Goal: Task Accomplishment & Management: Manage account settings

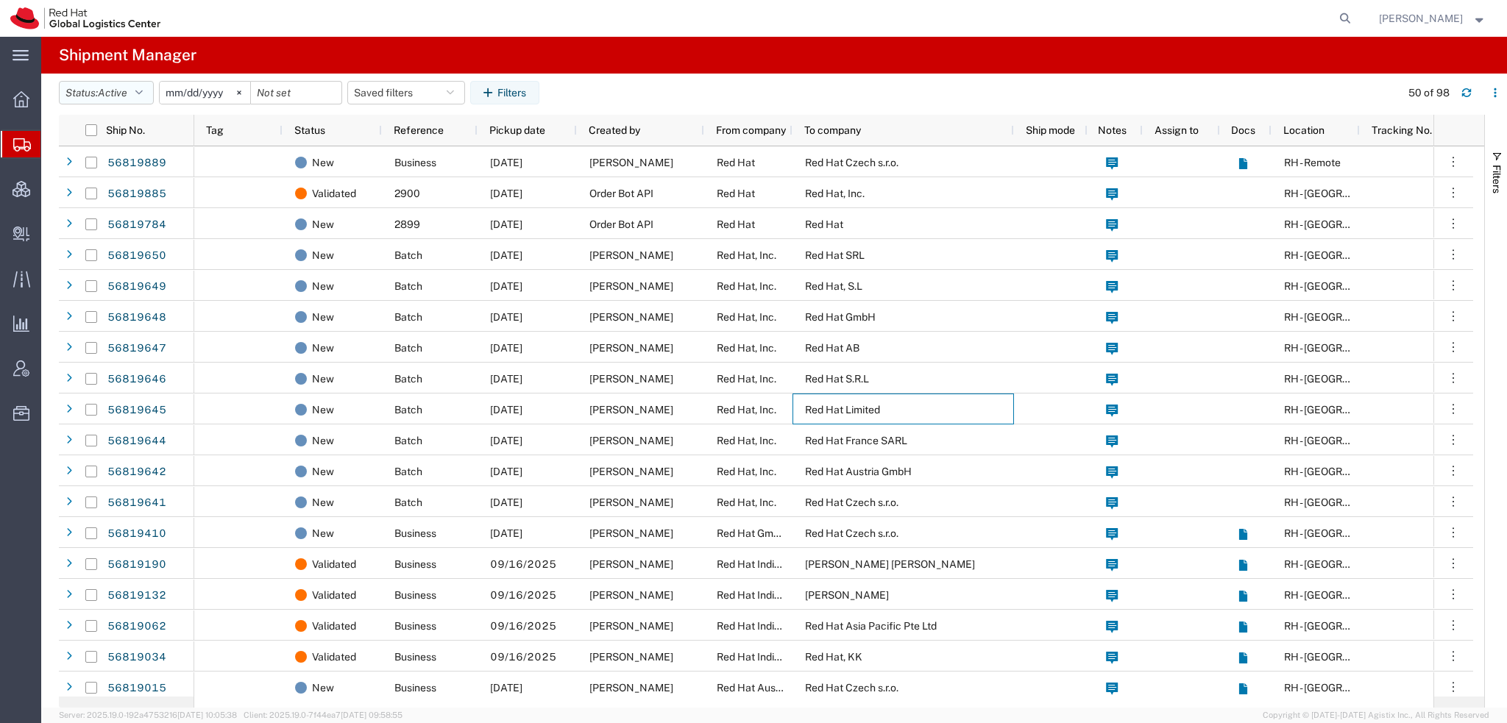
click at [142, 90] on icon "button" at bounding box center [138, 93] width 7 height 10
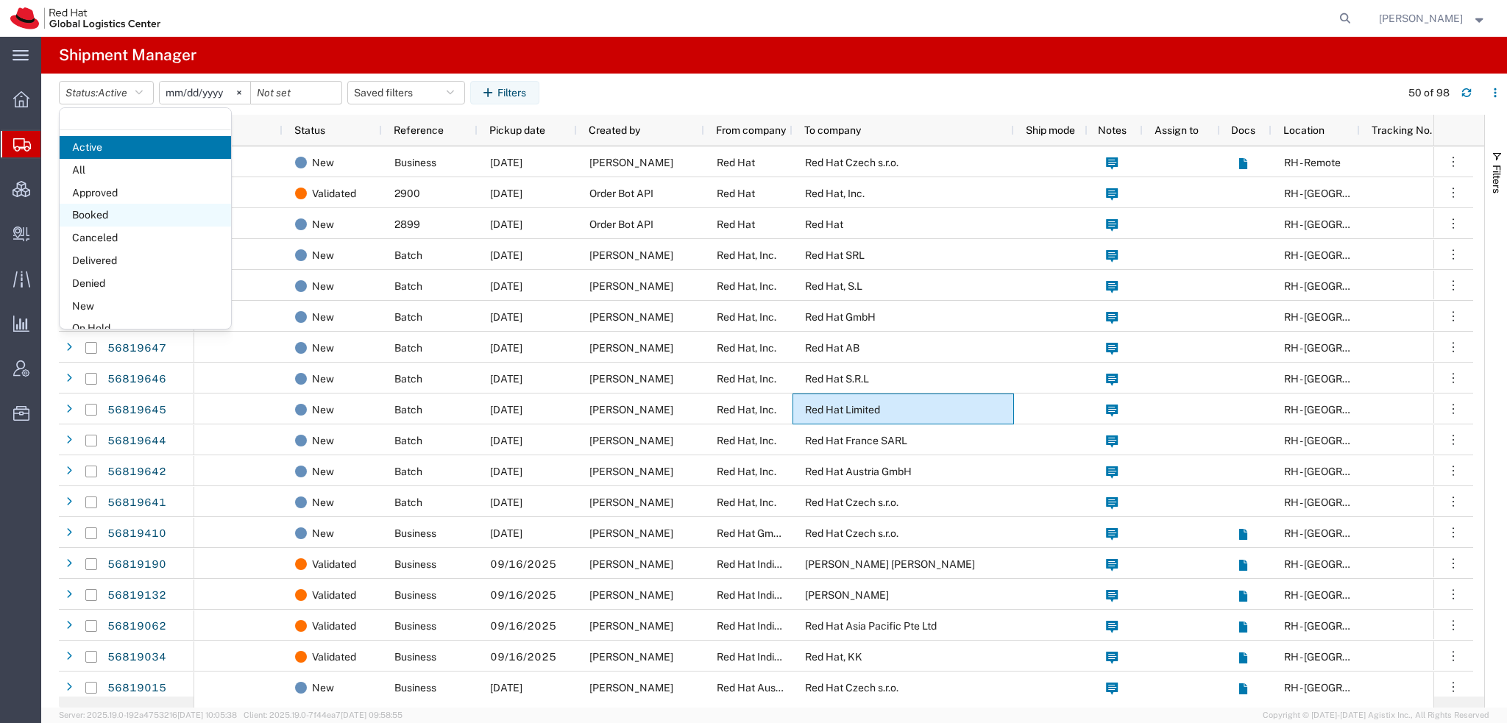
click at [105, 218] on span "Booked" at bounding box center [145, 215] width 171 height 23
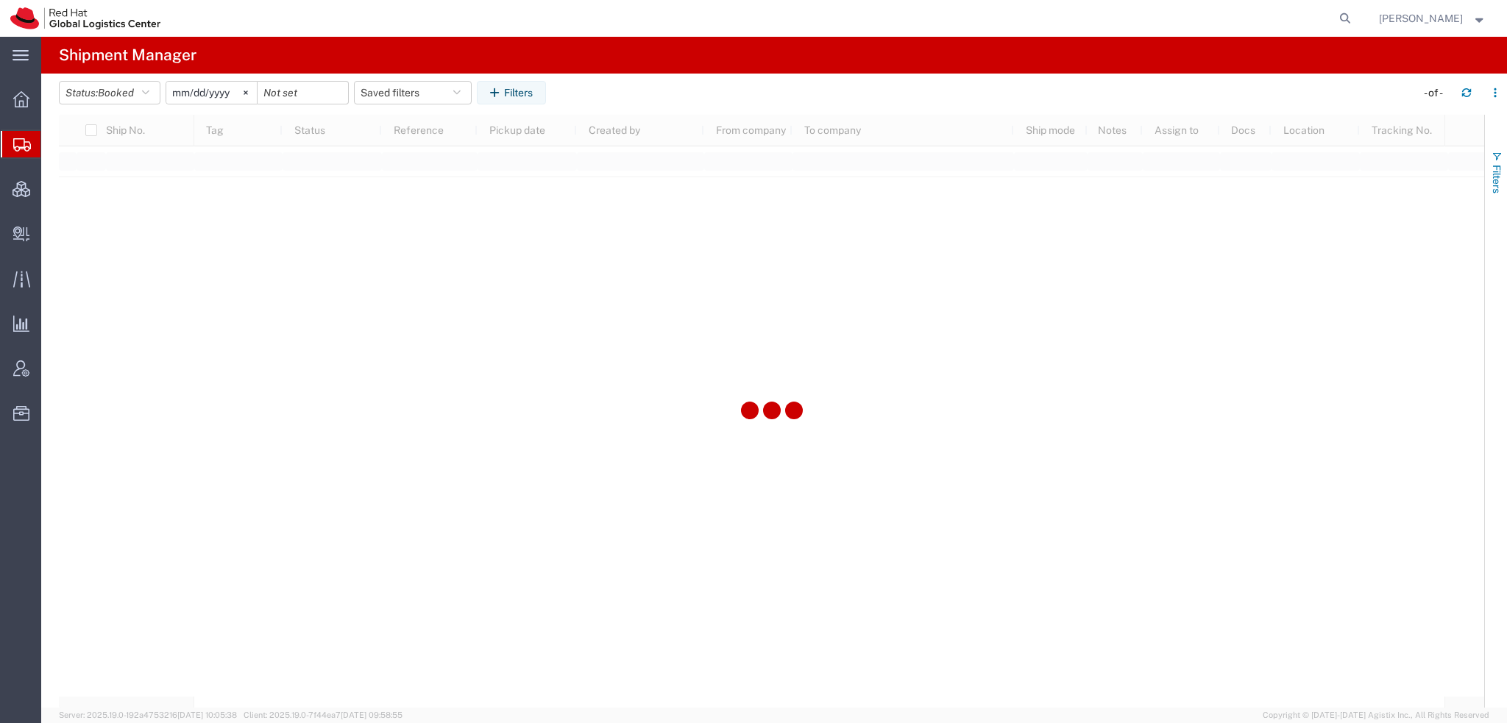
click at [1491, 169] on span "Filters" at bounding box center [1496, 179] width 12 height 29
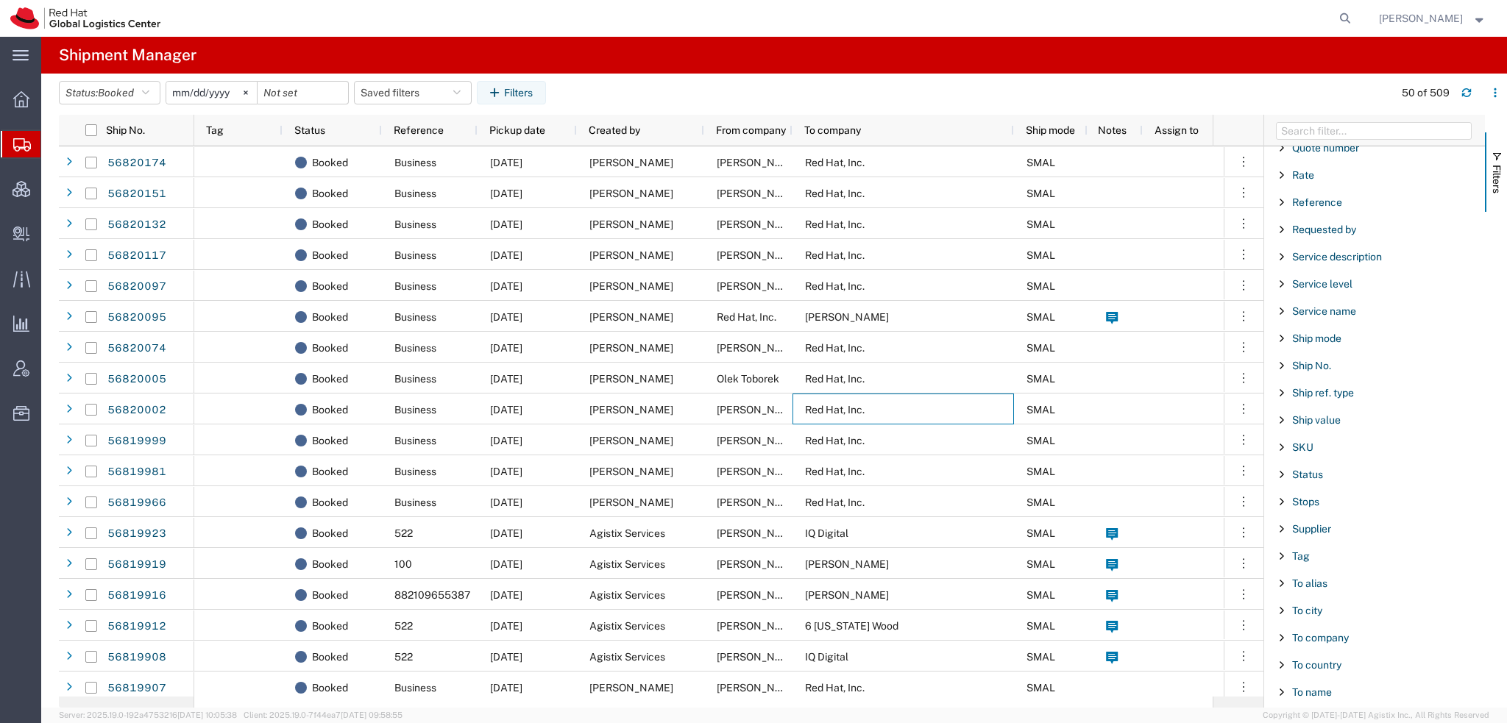
scroll to position [1225, 0]
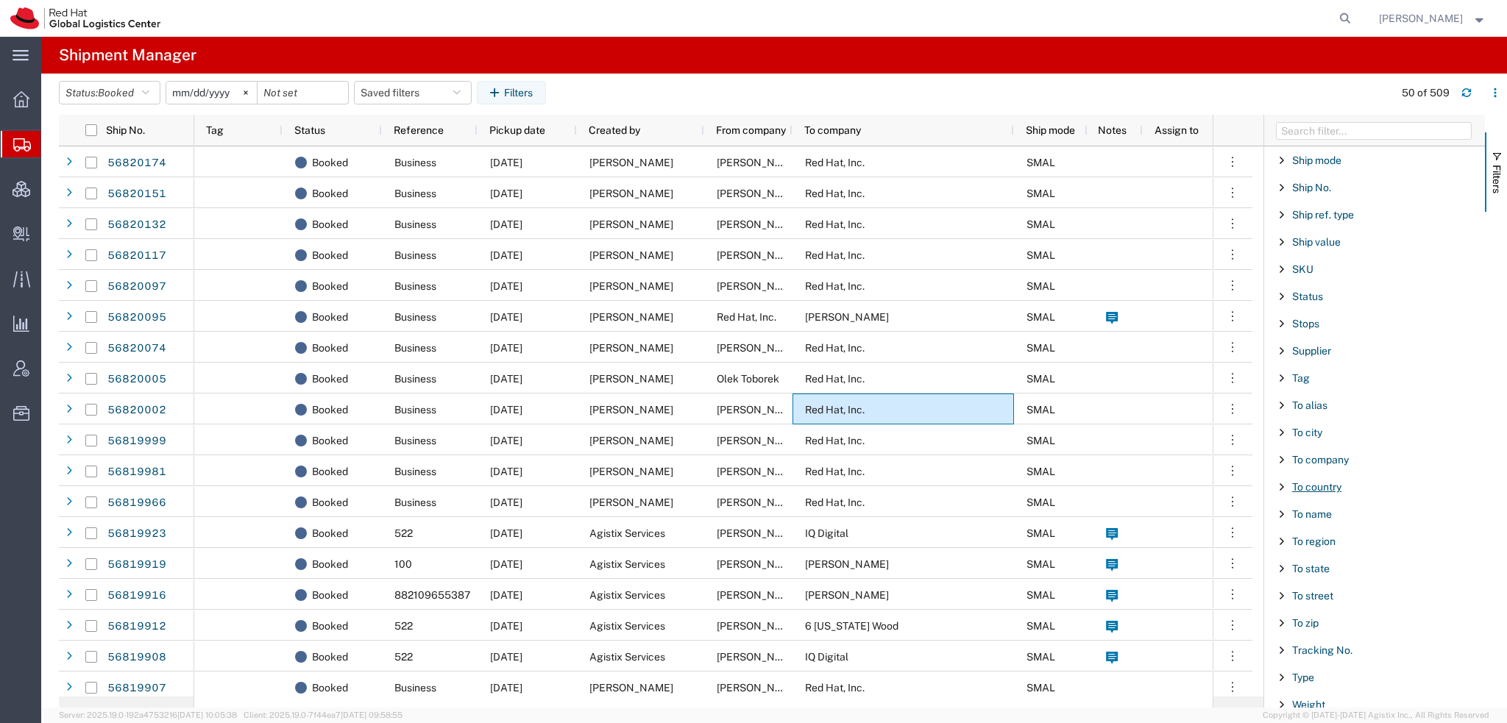
click at [1304, 481] on span "To country" at bounding box center [1316, 487] width 49 height 12
click at [1290, 577] on label "[GEOGRAPHIC_DATA]" at bounding box center [1379, 566] width 193 height 22
click at [0, 0] on input "[GEOGRAPHIC_DATA]" at bounding box center [0, 0] width 0 height 0
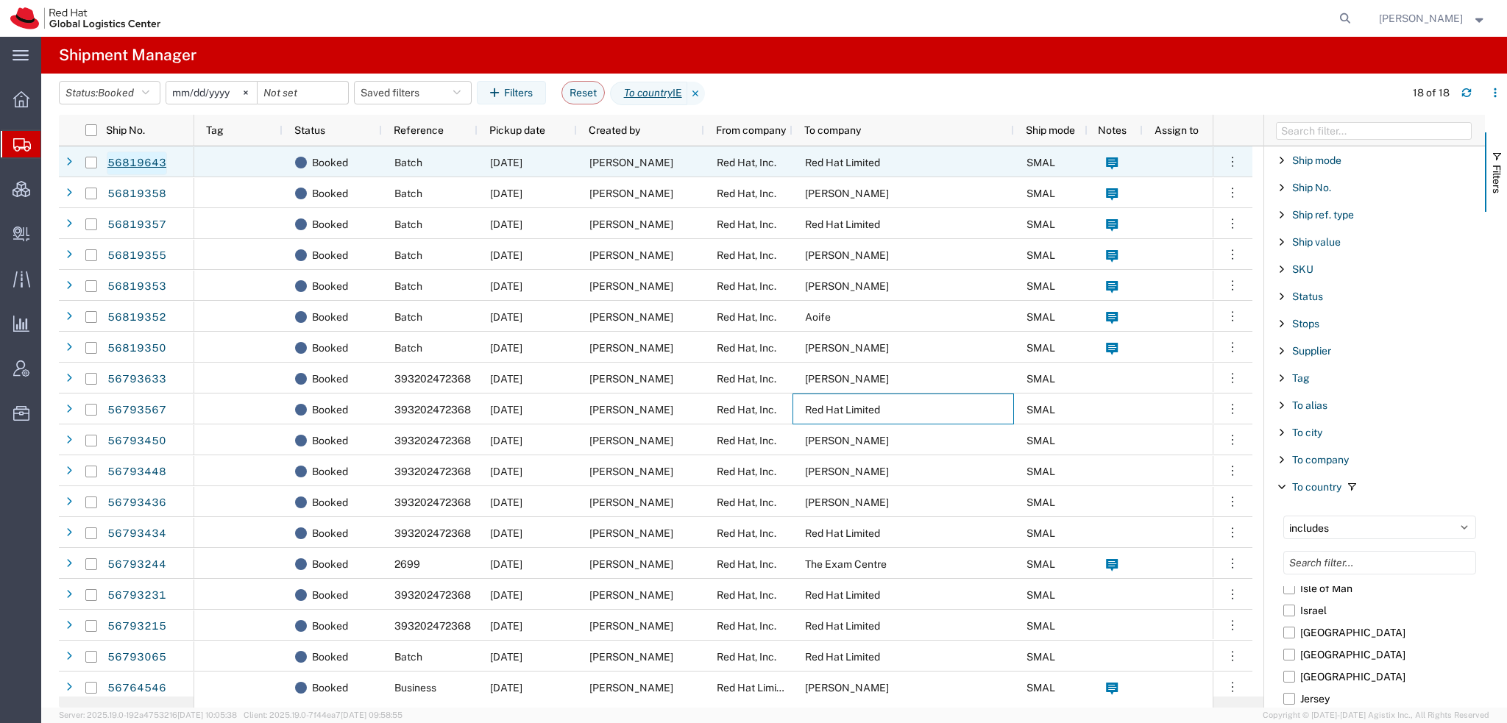
click at [127, 158] on link "56819643" at bounding box center [137, 164] width 60 height 24
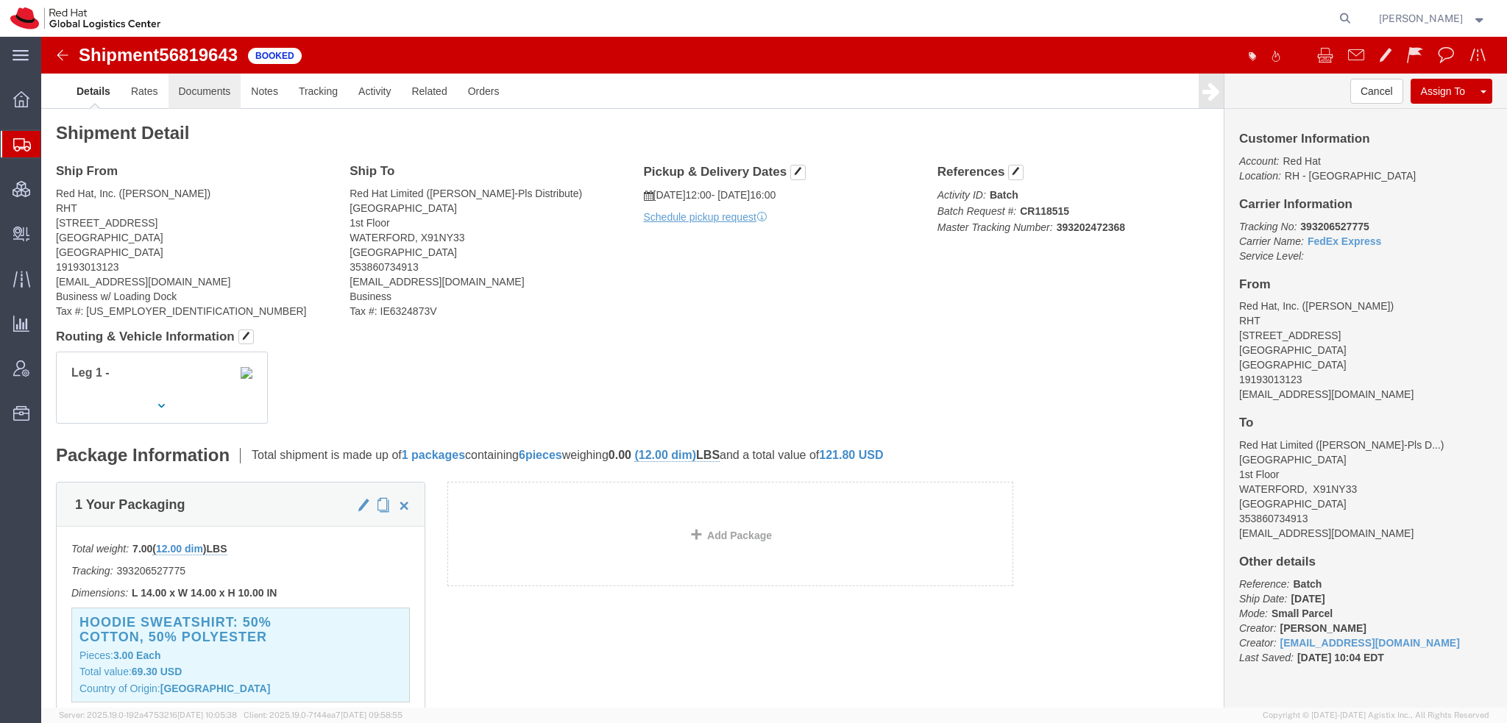
click link "Documents"
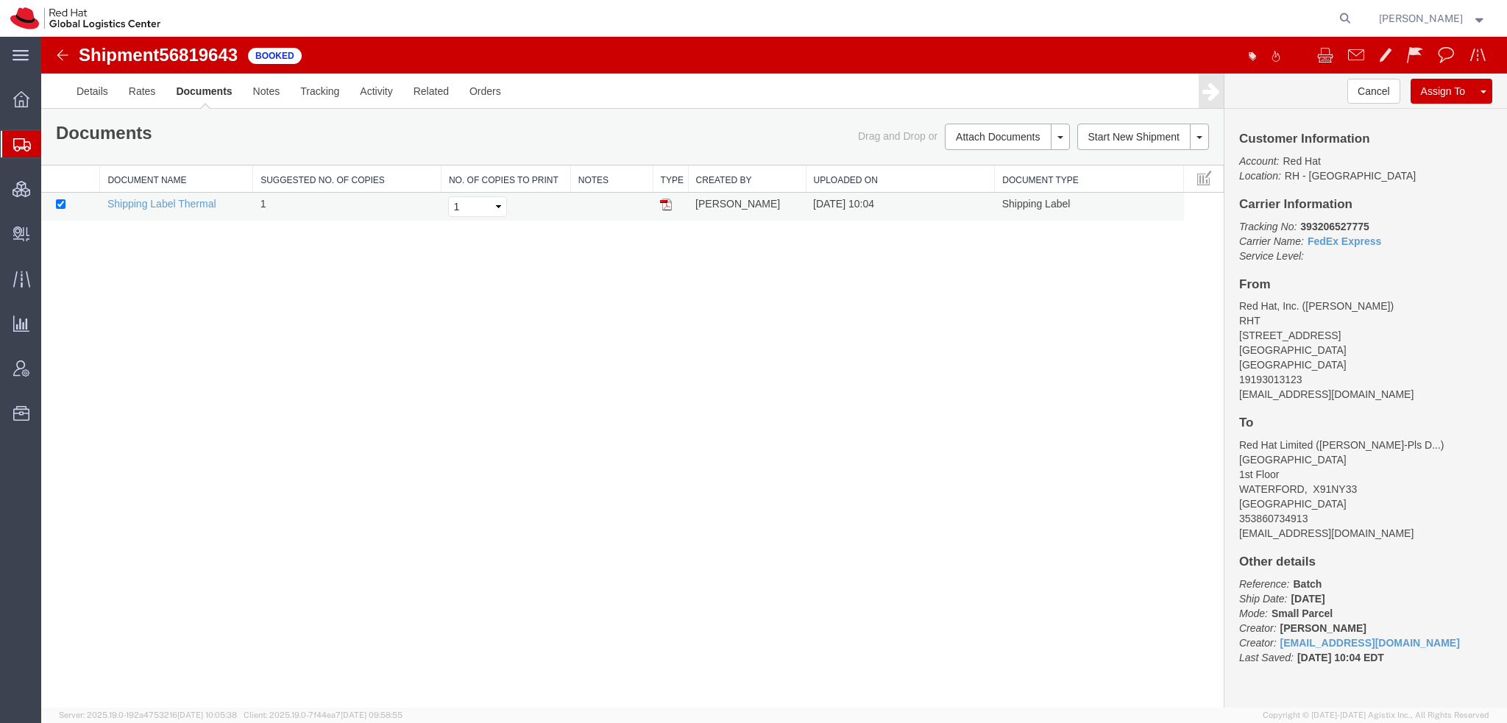
click at [665, 203] on img at bounding box center [666, 205] width 12 height 12
click at [0, 0] on span "Shipment Manager" at bounding box center [0, 0] width 0 height 0
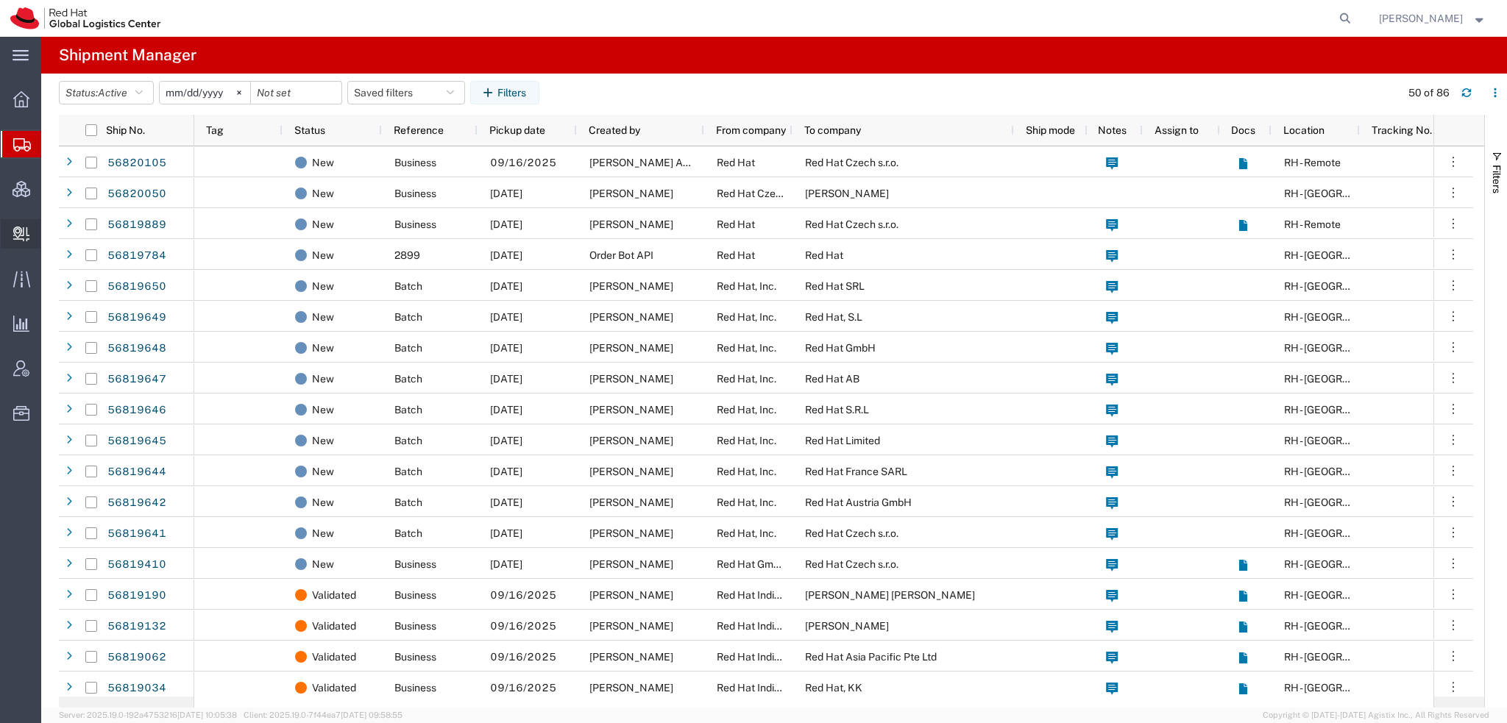
click at [0, 0] on span "Create Delivery" at bounding box center [0, 0] width 0 height 0
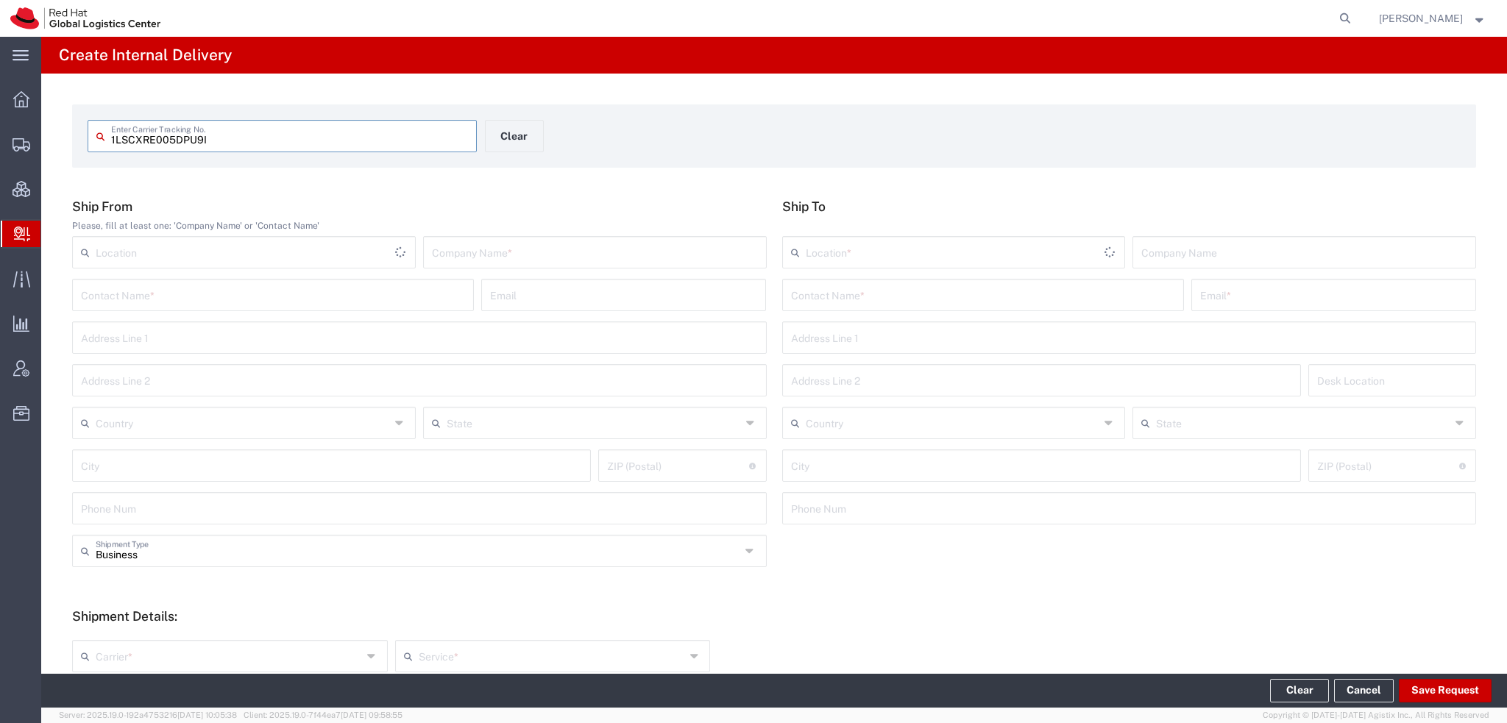
type input "1LSCXRE005DPU9I"
click at [239, 141] on input "1LSCXRE005DPU9I" at bounding box center [289, 135] width 357 height 26
type input "1LSCXRE005DPU9I"
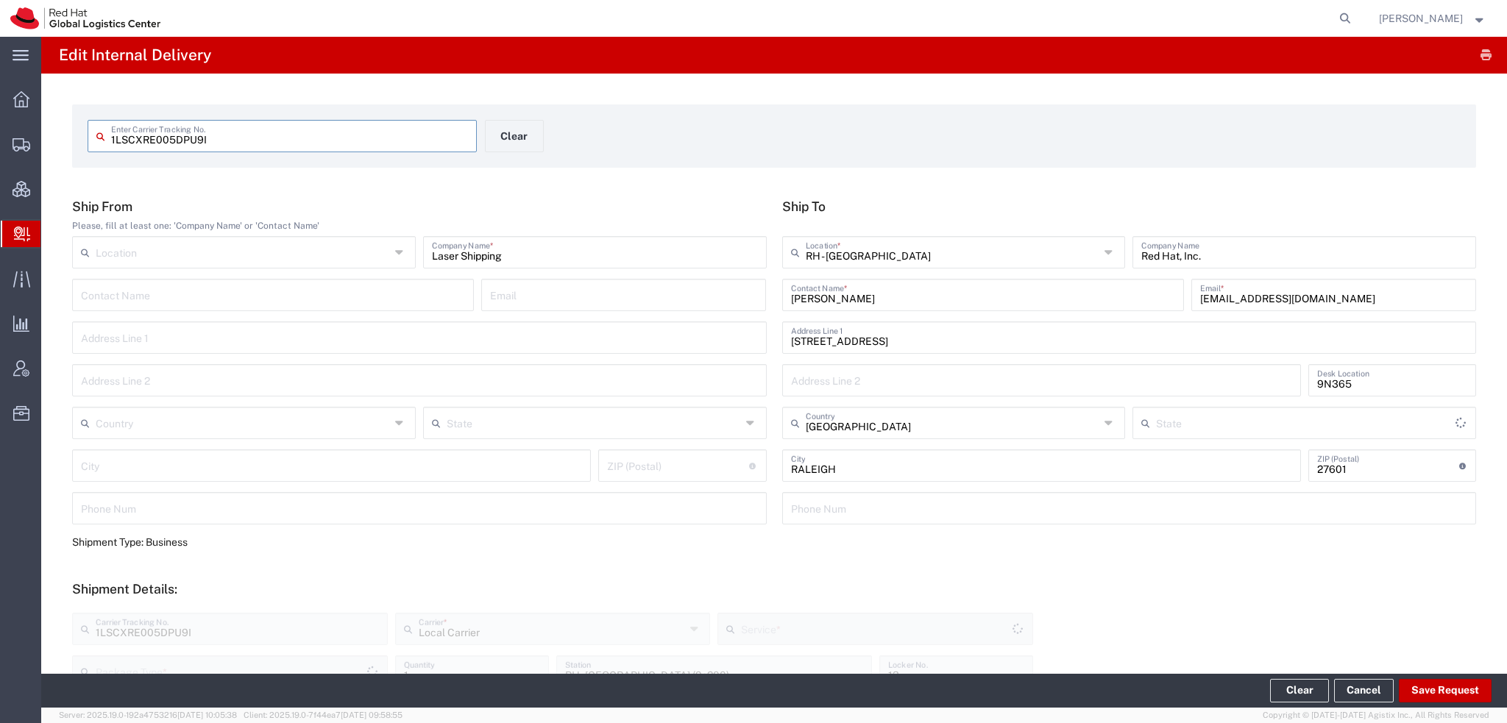
type input "Local_Ground"
type input "Your Packaging"
type input "[US_STATE]"
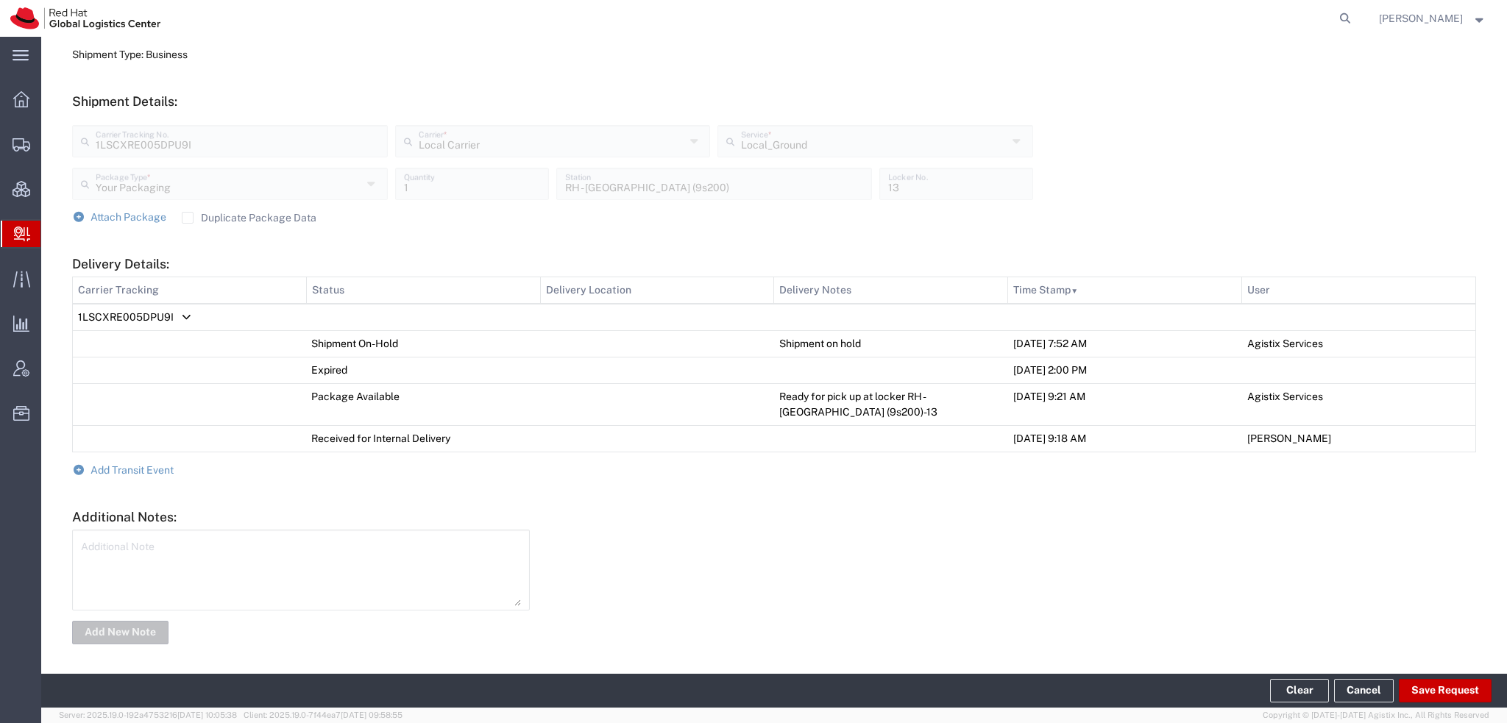
scroll to position [488, 0]
click at [153, 465] on span "Add Transit Event" at bounding box center [131, 469] width 83 height 12
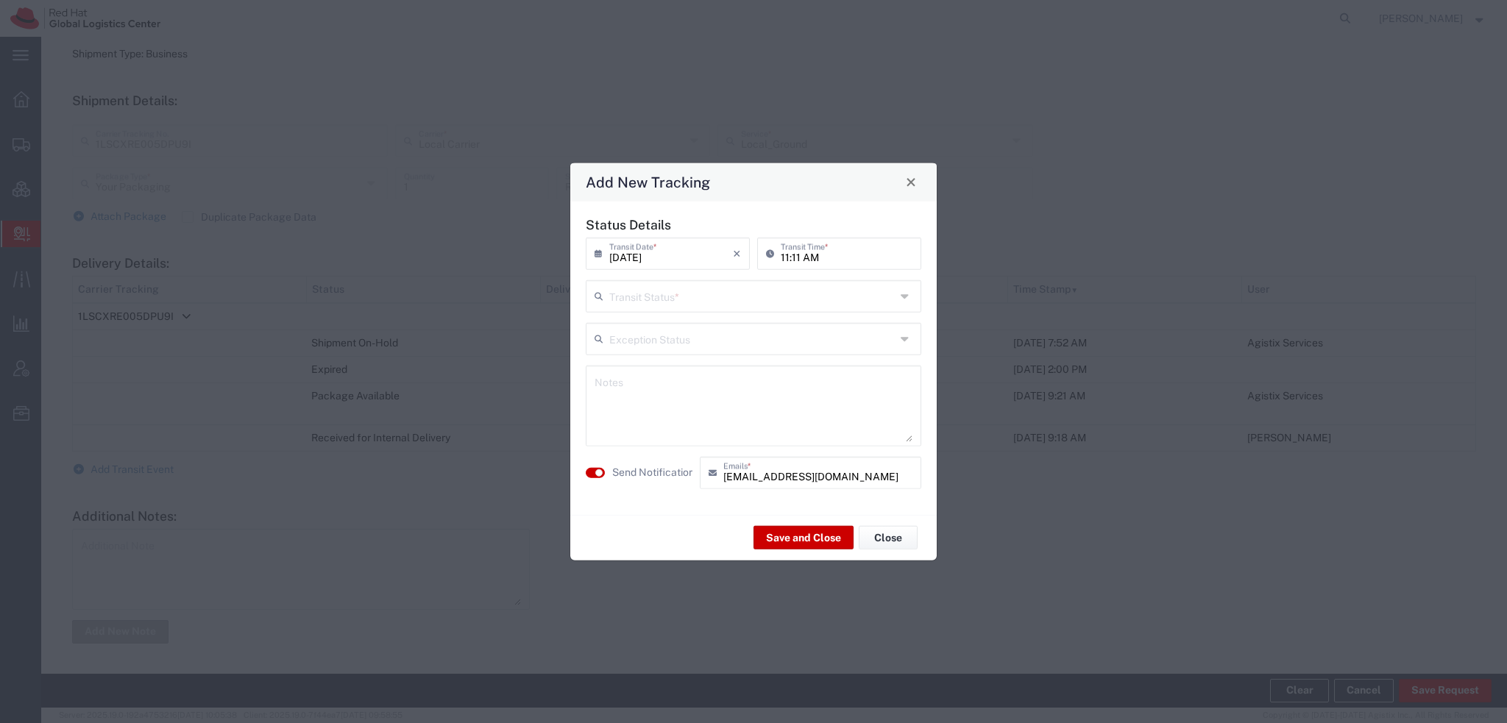
click at [698, 302] on input "text" at bounding box center [752, 295] width 286 height 26
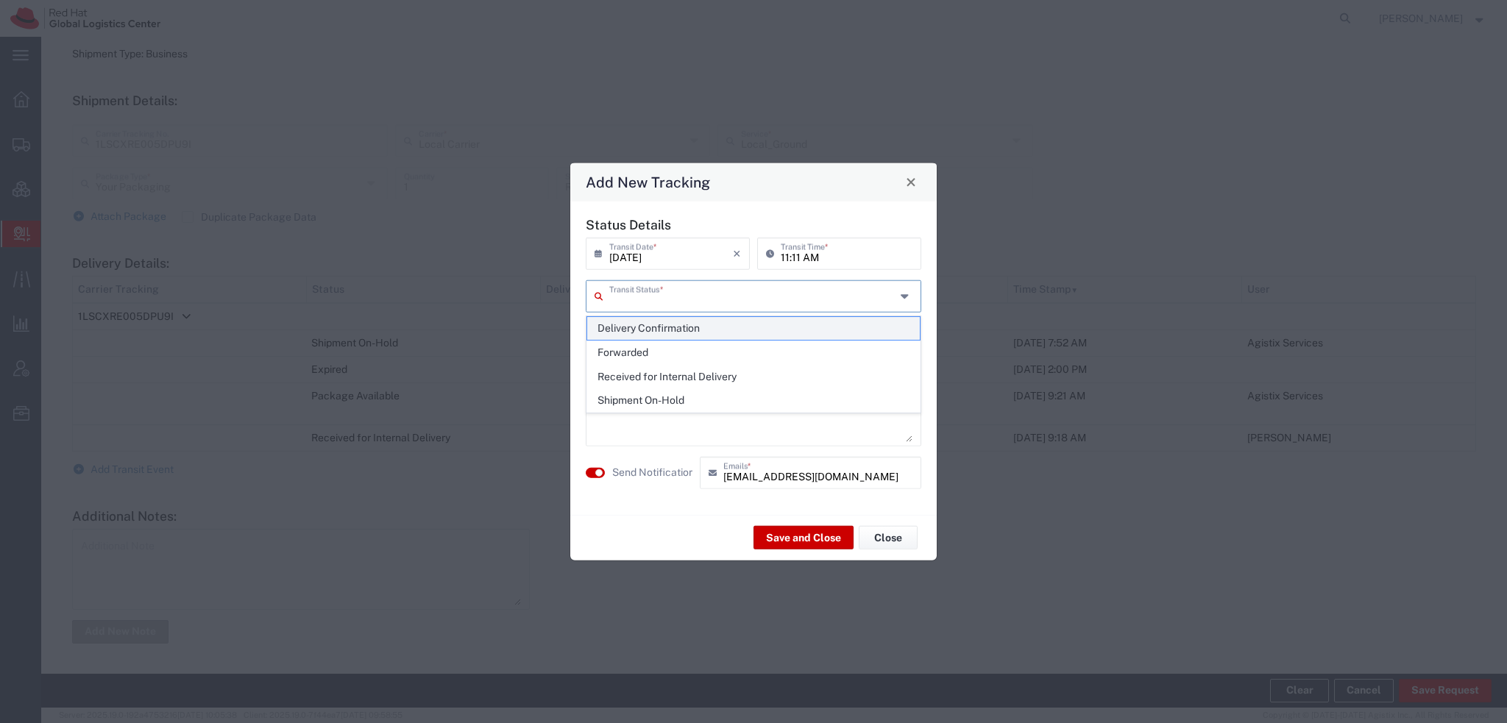
click at [671, 333] on span "Delivery Confirmation" at bounding box center [753, 328] width 333 height 23
type input "Delivery Confirmation"
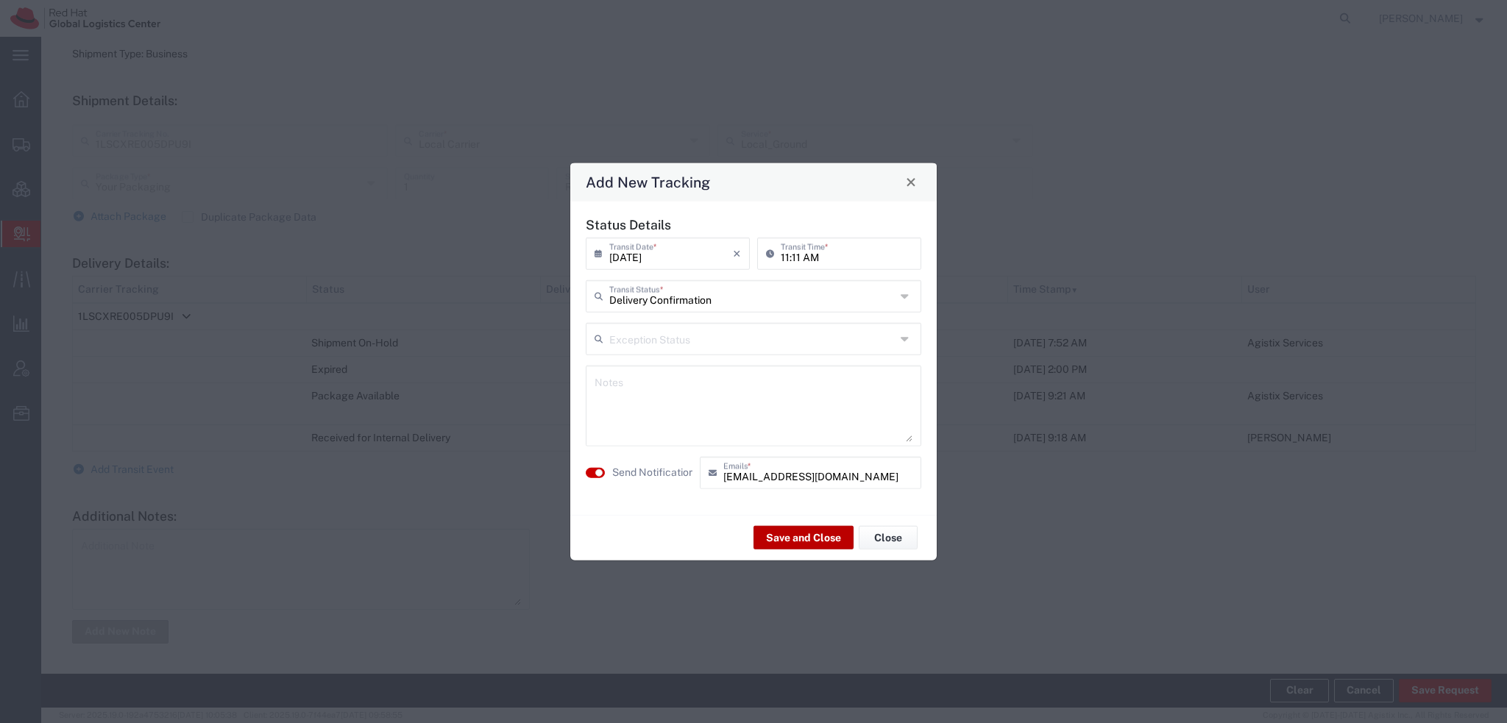
click at [808, 541] on button "Save and Close" at bounding box center [803, 538] width 100 height 24
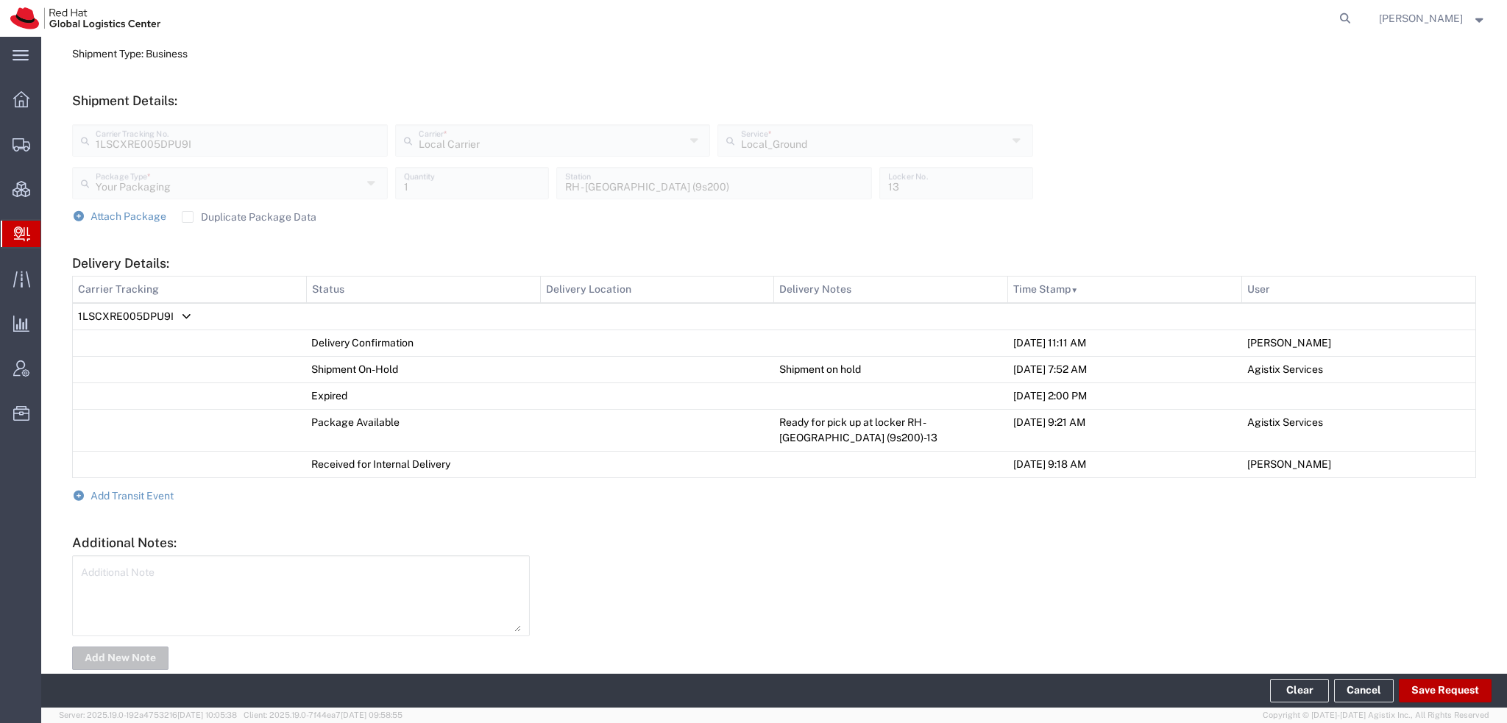
click at [1445, 693] on button "Save Request" at bounding box center [1444, 691] width 93 height 24
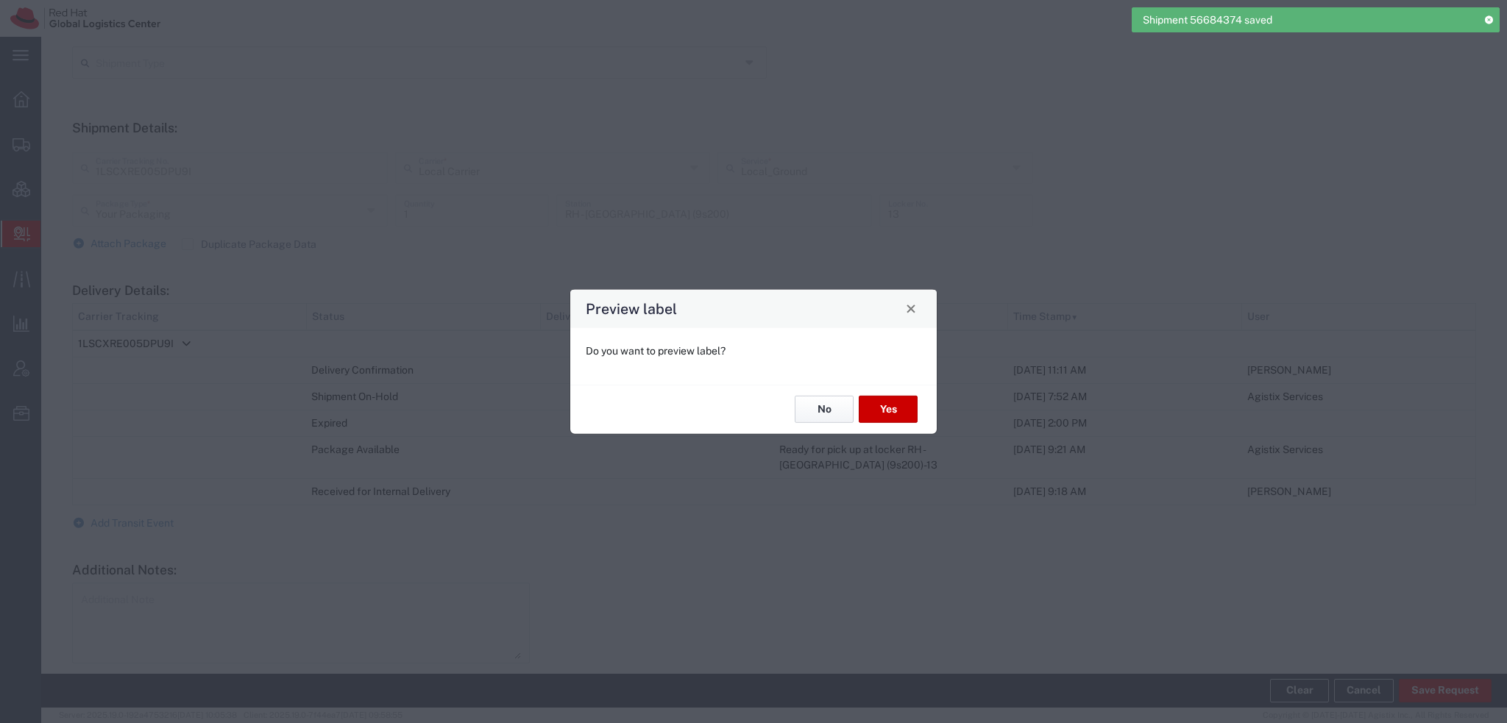
click at [824, 411] on button "No" at bounding box center [824, 409] width 59 height 27
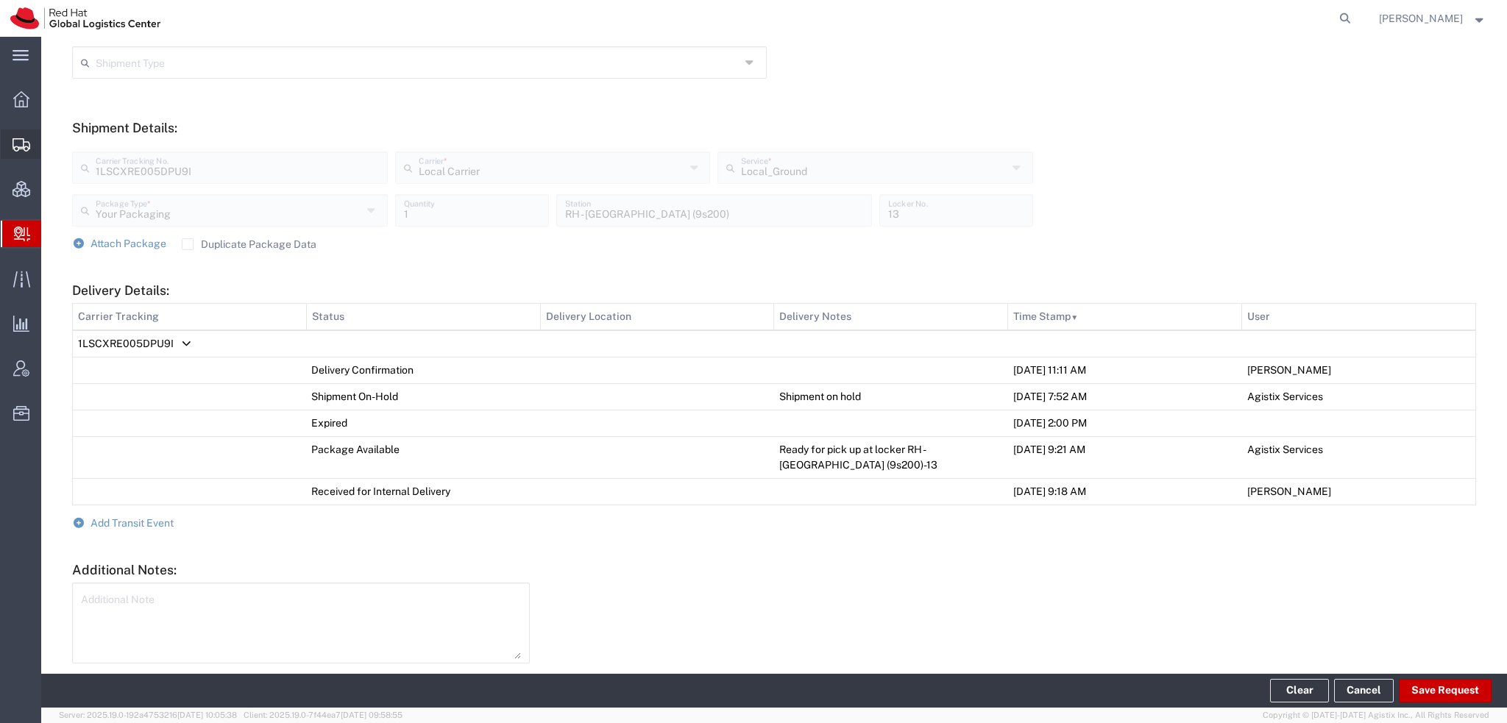
click at [0, 0] on span "Shipment Manager" at bounding box center [0, 0] width 0 height 0
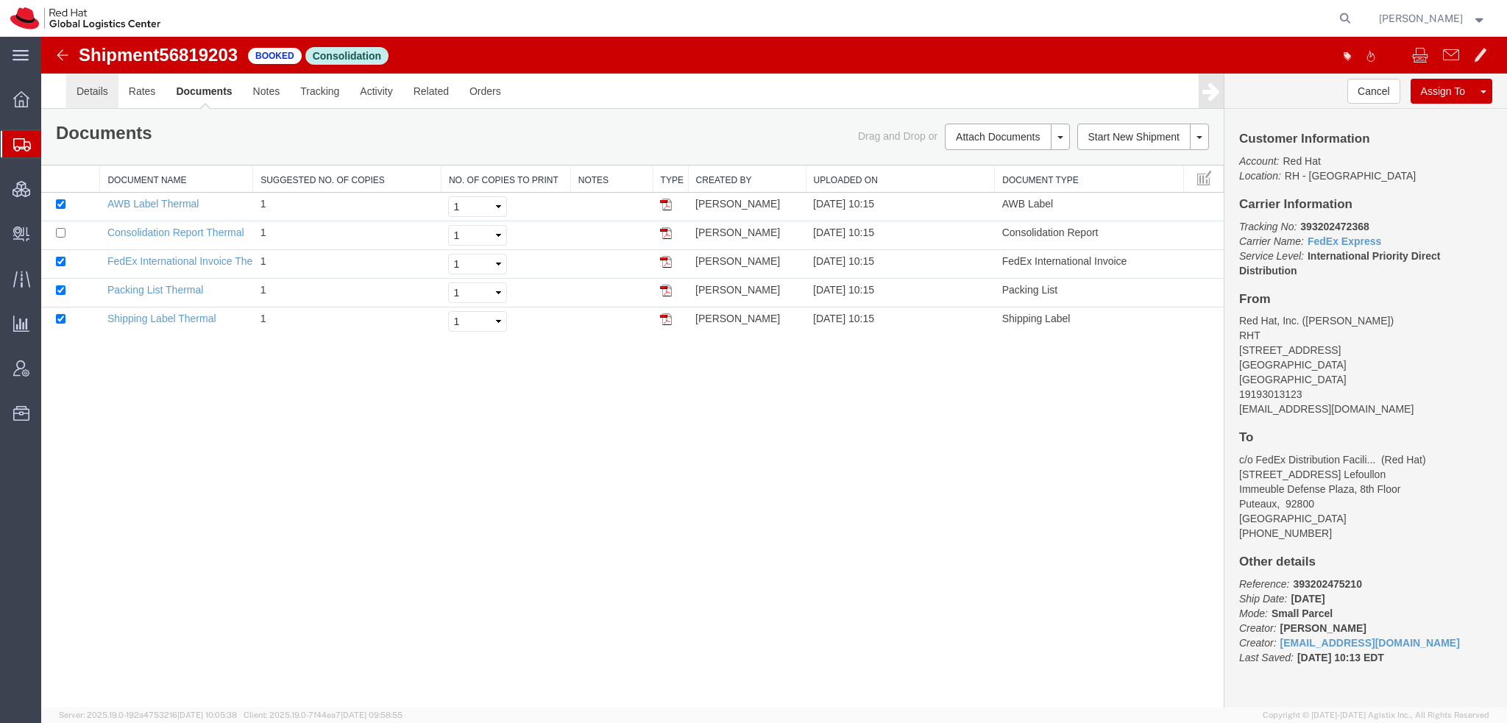
click at [88, 84] on link "Details" at bounding box center [92, 91] width 52 height 35
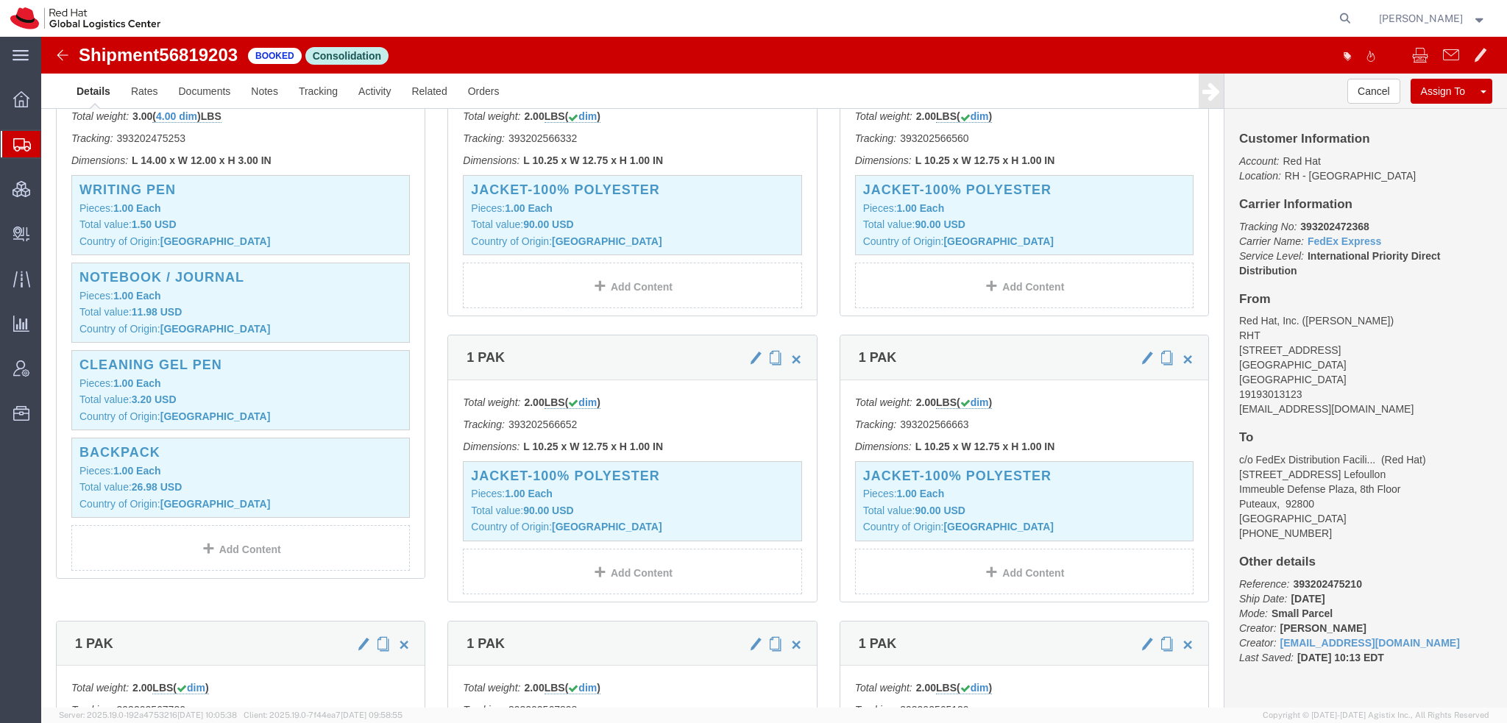
scroll to position [2207, 0]
drag, startPoint x: 157, startPoint y: 60, endPoint x: 247, endPoint y: 17, distance: 99.4
click link "Documents"
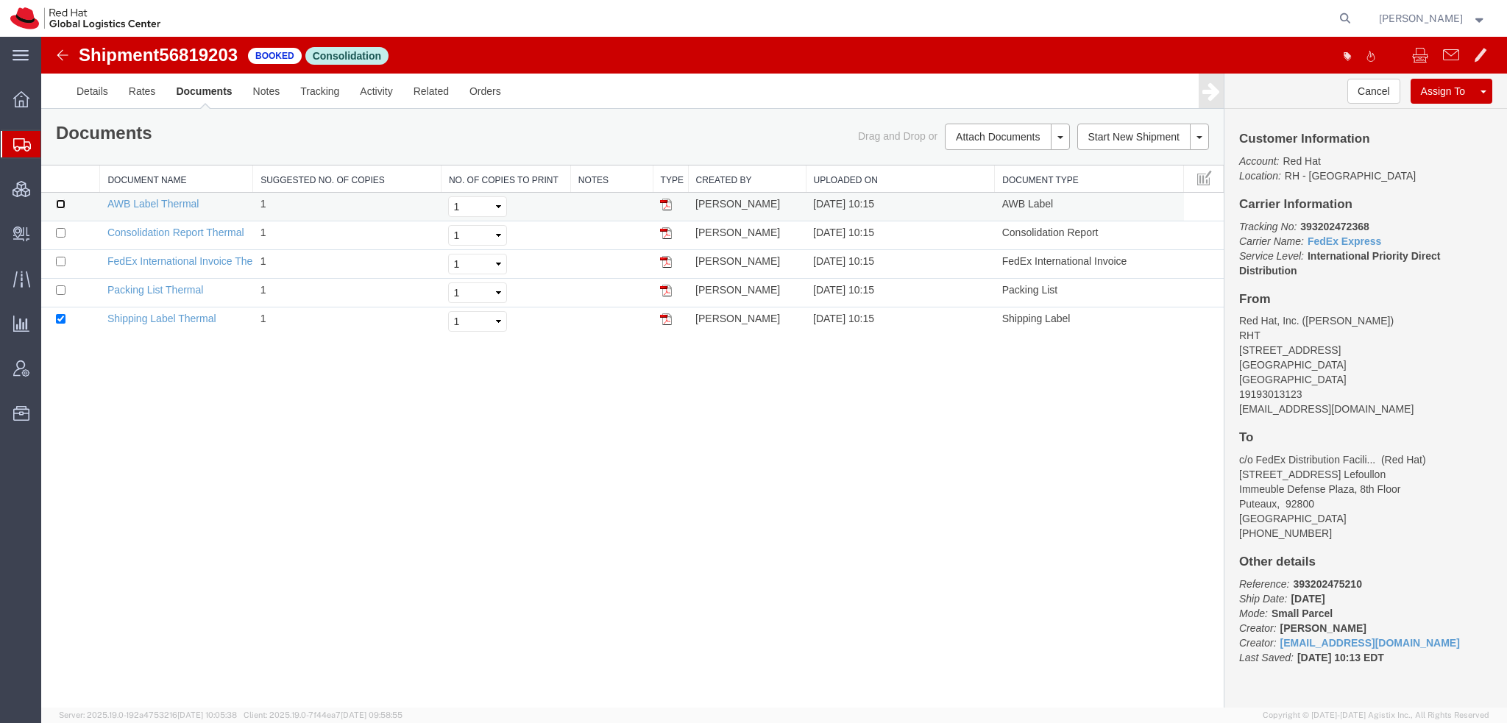
click at [60, 202] on input "checkbox" at bounding box center [61, 204] width 10 height 10
checkbox input "true"
click at [60, 263] on input "checkbox" at bounding box center [61, 262] width 10 height 10
checkbox input "true"
click at [61, 232] on input "checkbox" at bounding box center [61, 233] width 10 height 10
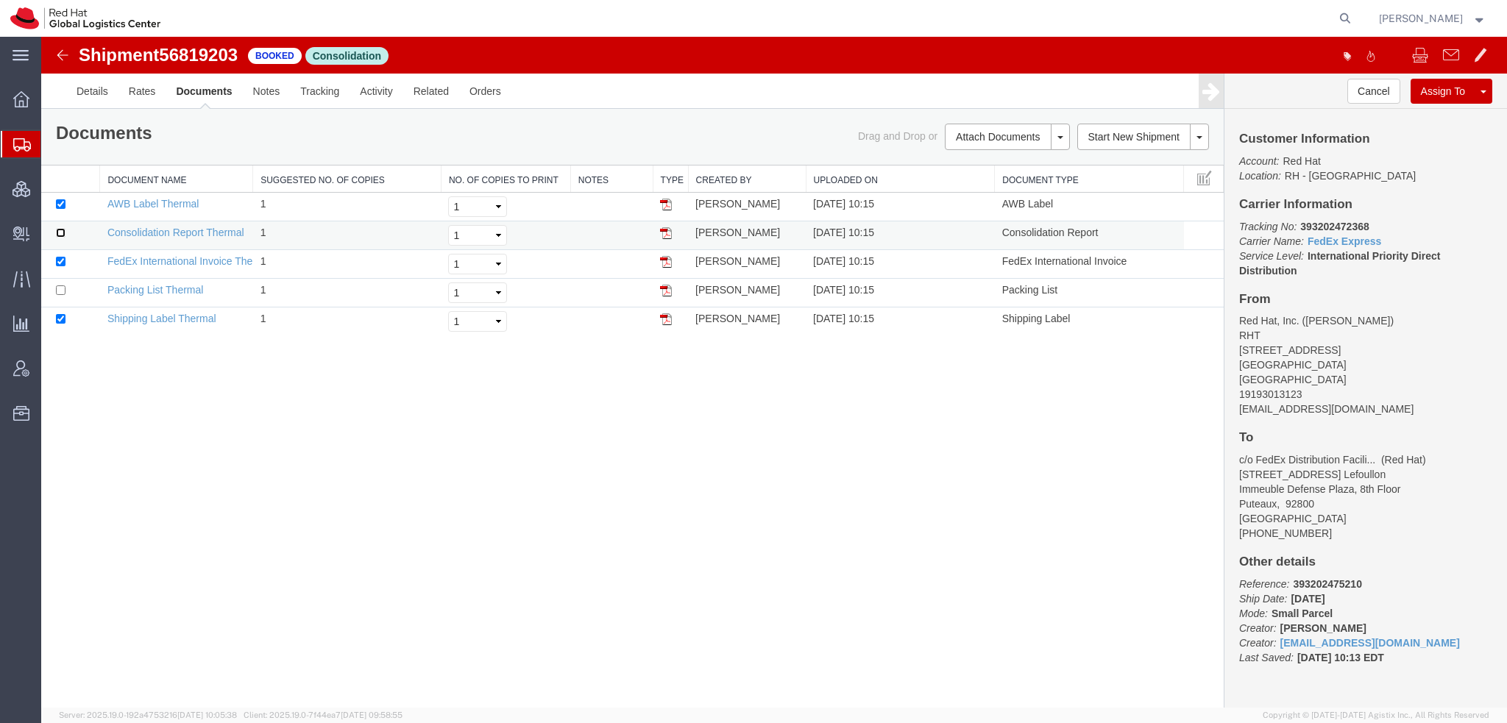
checkbox input "true"
click at [981, 160] on link "Print Documents" at bounding box center [1005, 162] width 128 height 22
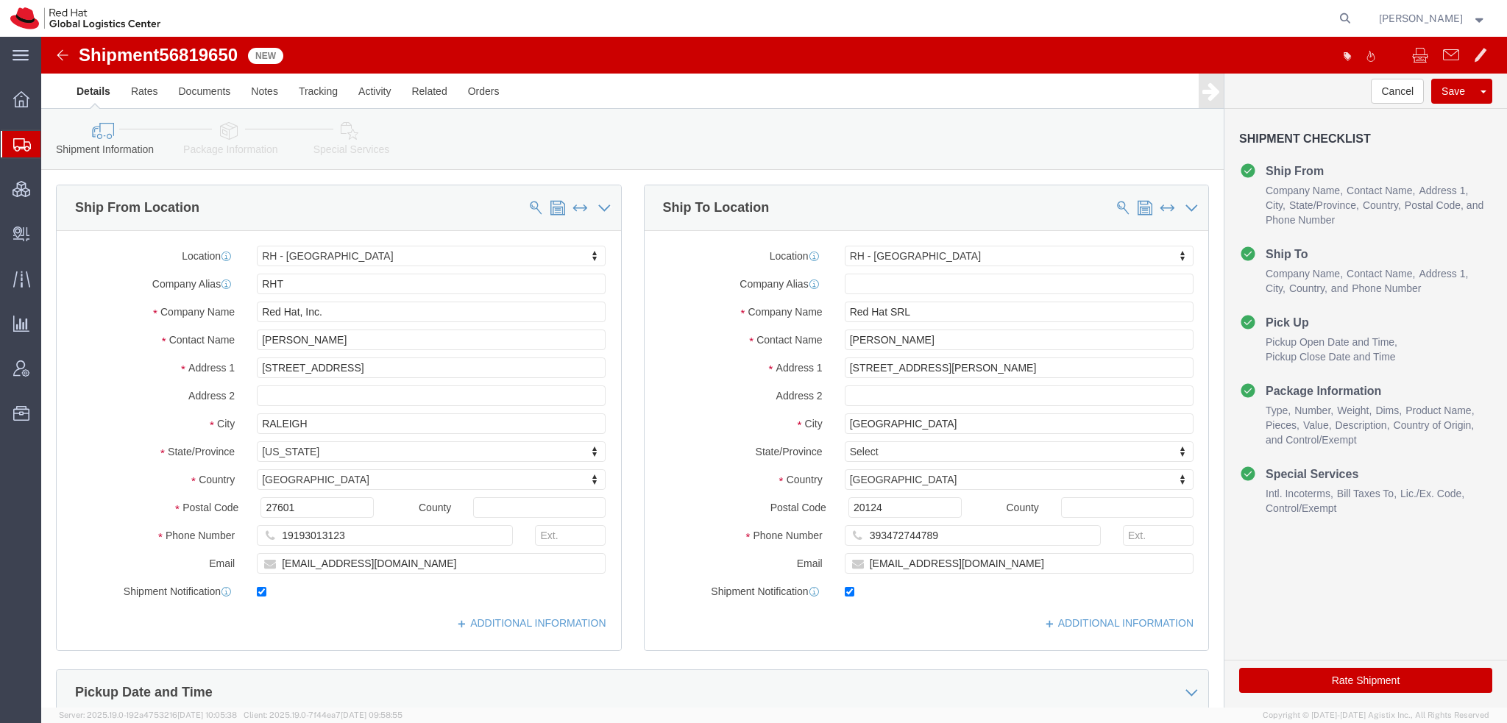
select select "38014"
select select "37982"
click link "Clone Shipment"
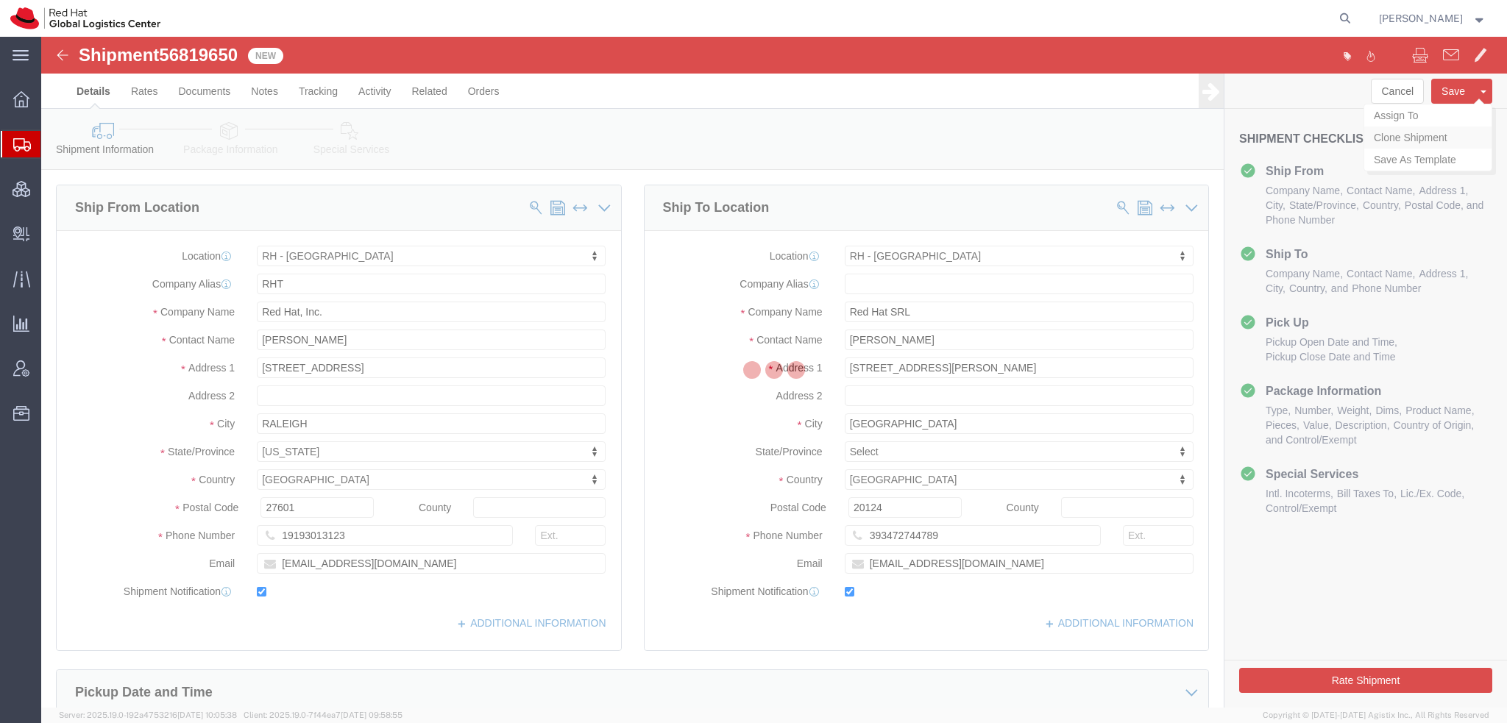
select select "38014"
select select "37982"
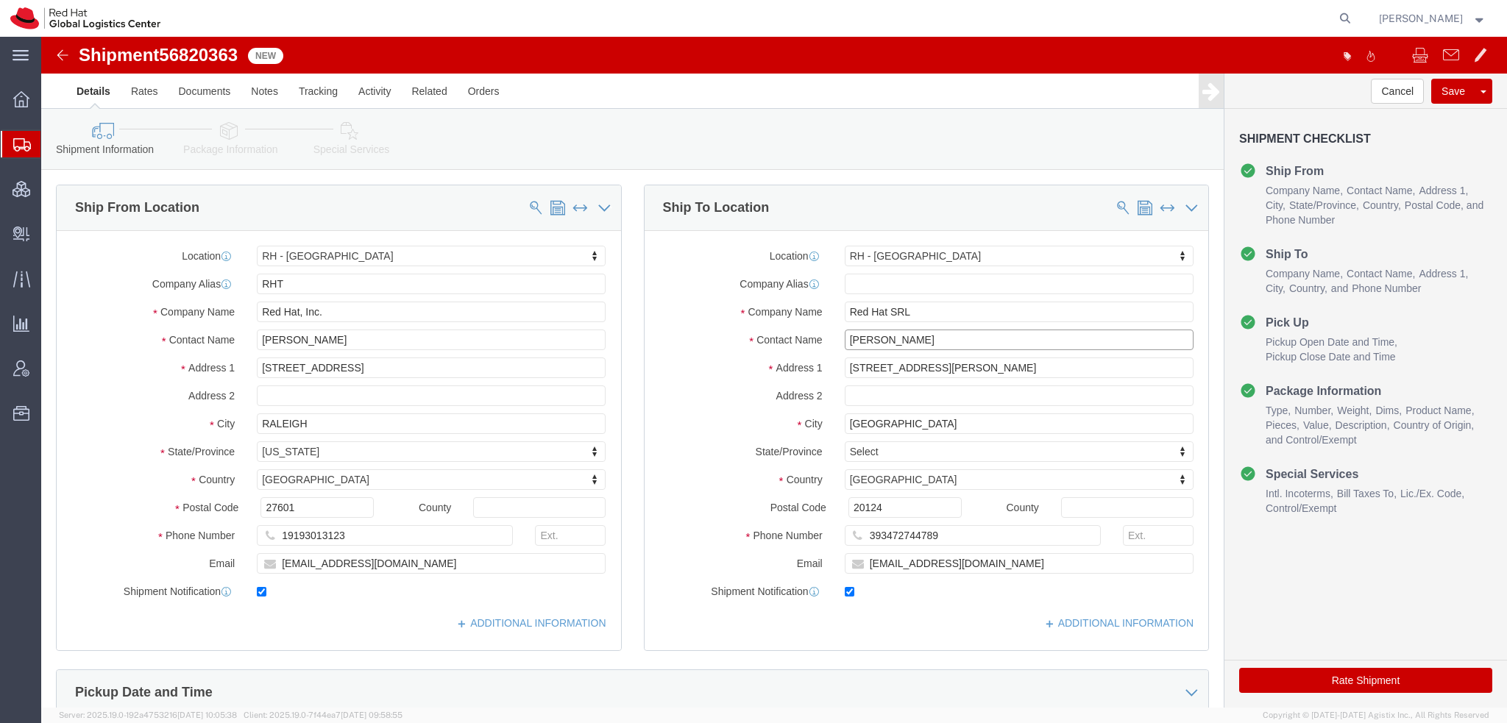
drag, startPoint x: 942, startPoint y: 307, endPoint x: 23, endPoint y: 47, distance: 954.8
click div "Shipment Information Package Information Special Services Please fix the follow…"
type input "[PERSON_NAME]"
click p "- Red Hat Czech s.r.o. - ([PERSON_NAME]) Purkynova 665/115, 0D357, [GEOGRAPHIC_…"
select select "38037"
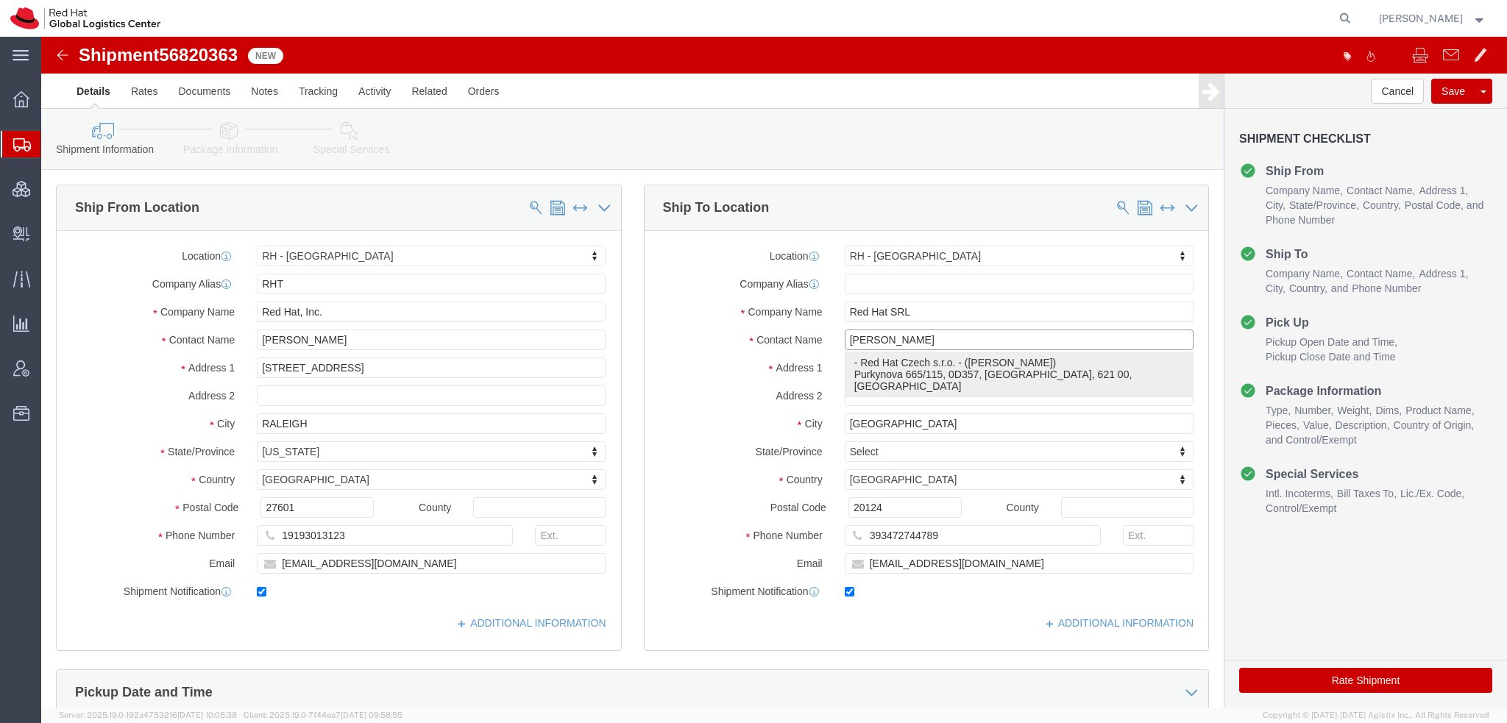
type input "Red Hat Czech s.r.o."
type input "[PERSON_NAME]"
type input "Purkynova 665/115"
type input "[GEOGRAPHIC_DATA]"
select select "CZ"
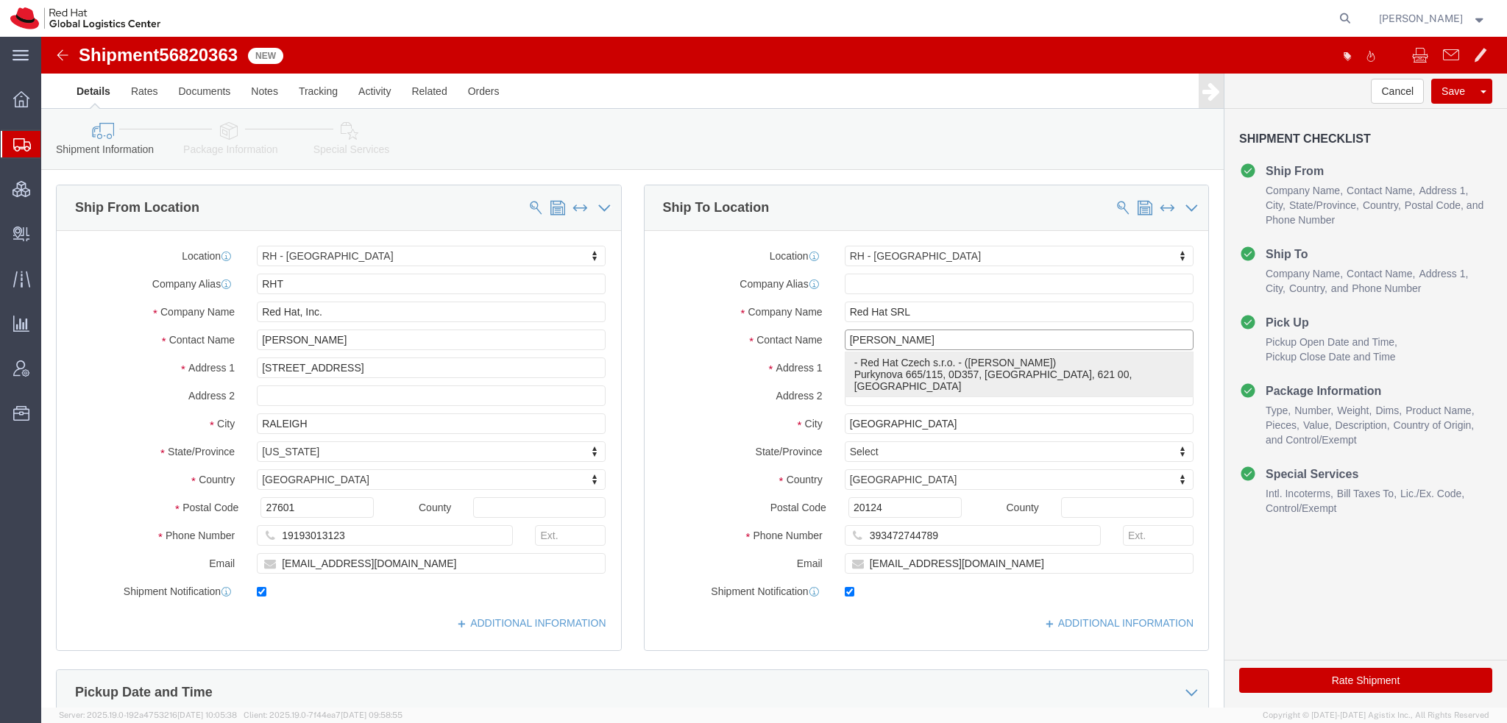
type input "621 00"
type input "420702253567"
type input "[EMAIL_ADDRESS][DOMAIN_NAME]"
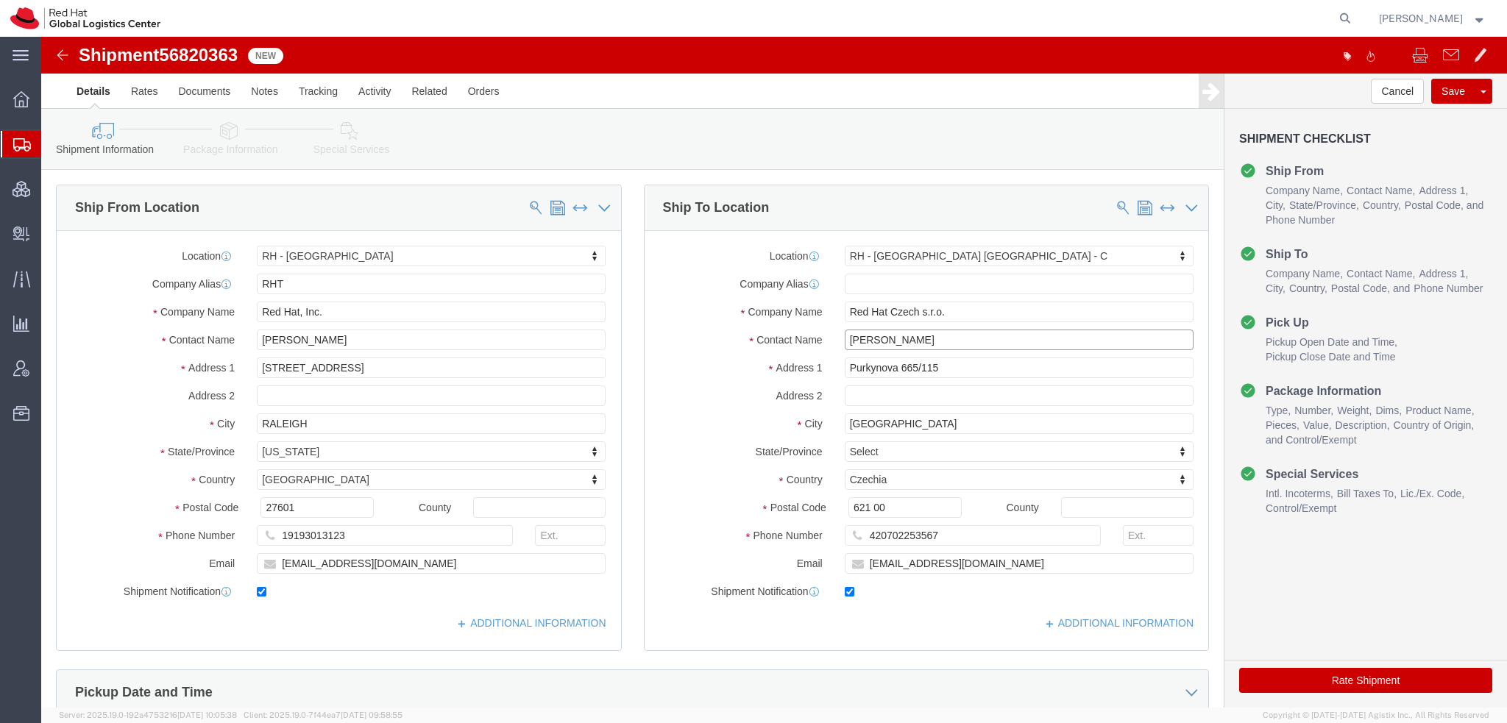
type input "[PERSON_NAME]"
click icon
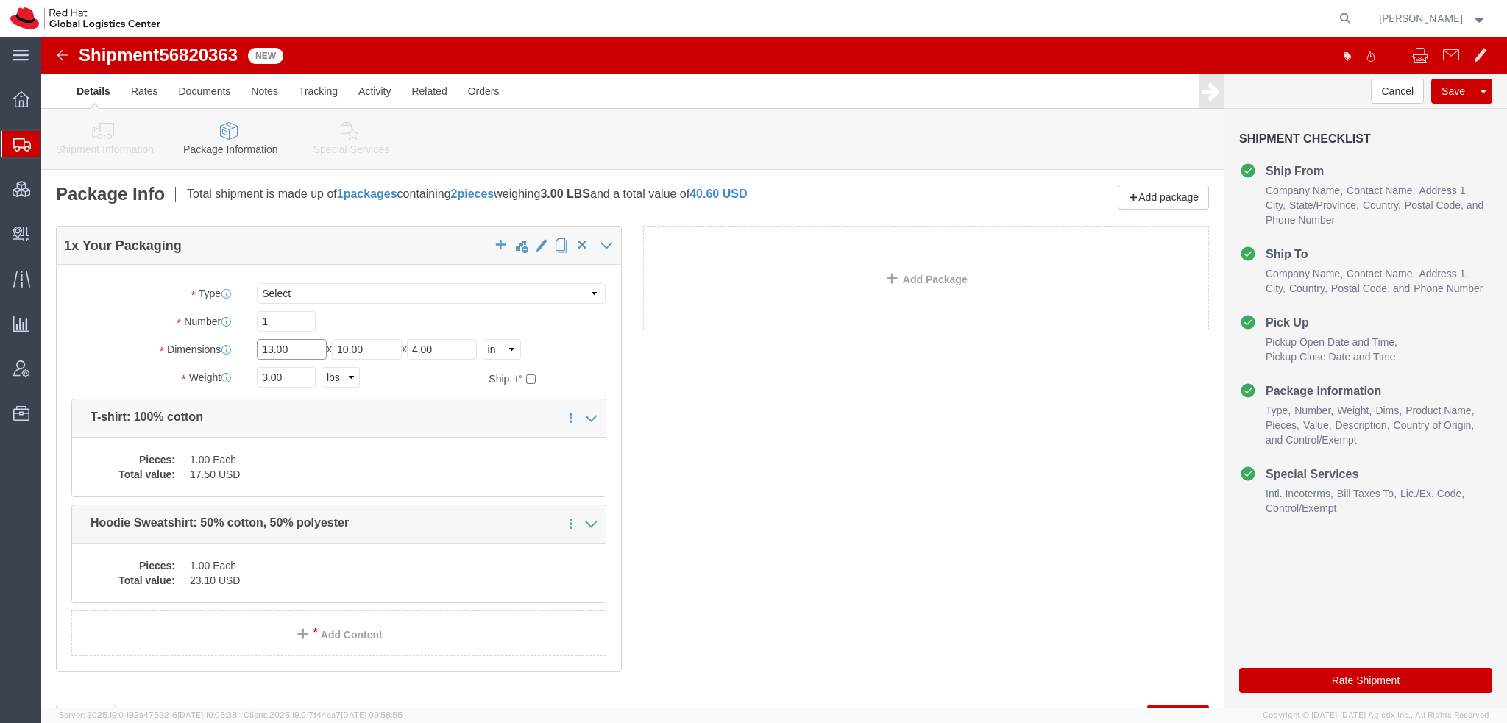
drag, startPoint x: 255, startPoint y: 313, endPoint x: -41, endPoint y: 141, distance: 341.8
click html "Shipment 56820363 New Details Rates Documents Notes Tracking Activity Related O…"
type input "24"
type input "18"
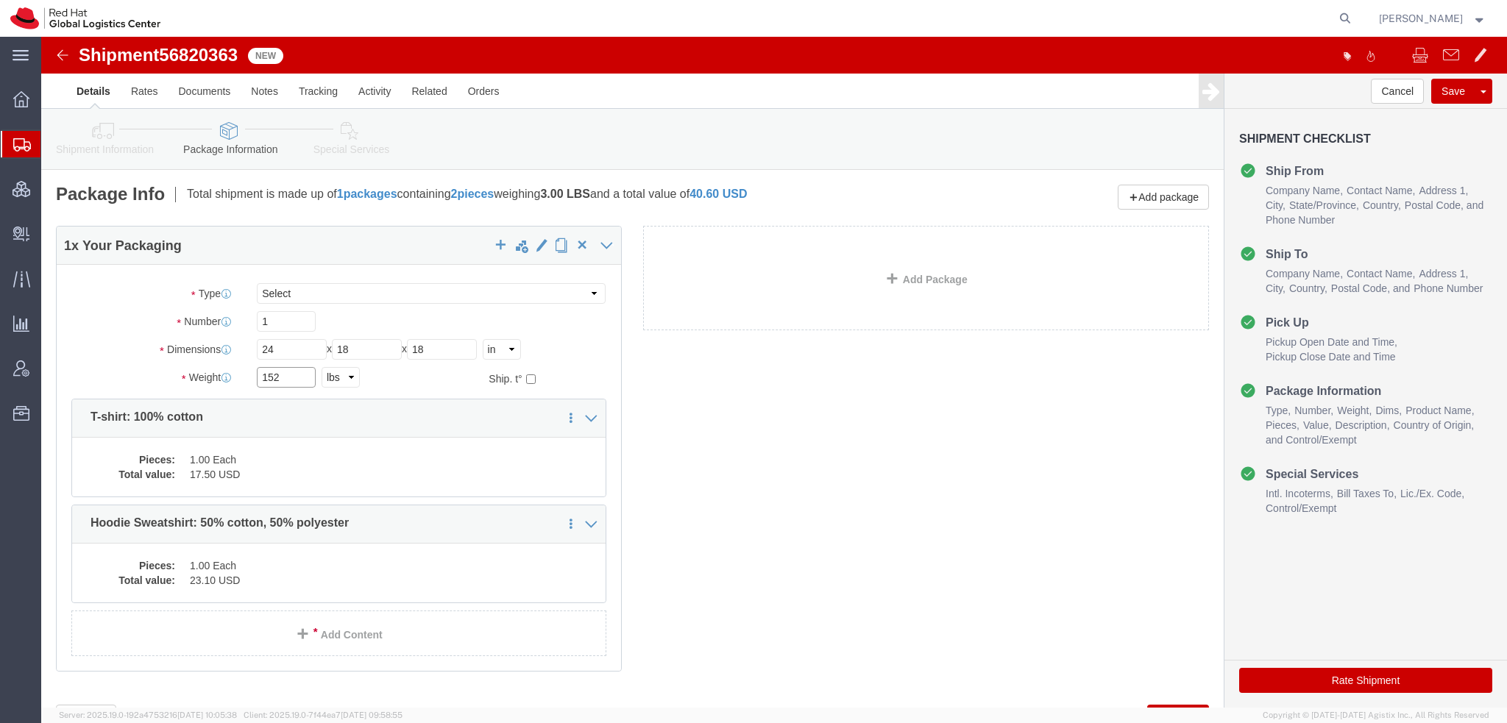
type input "152"
type input "4"
click button "Rate Shipment"
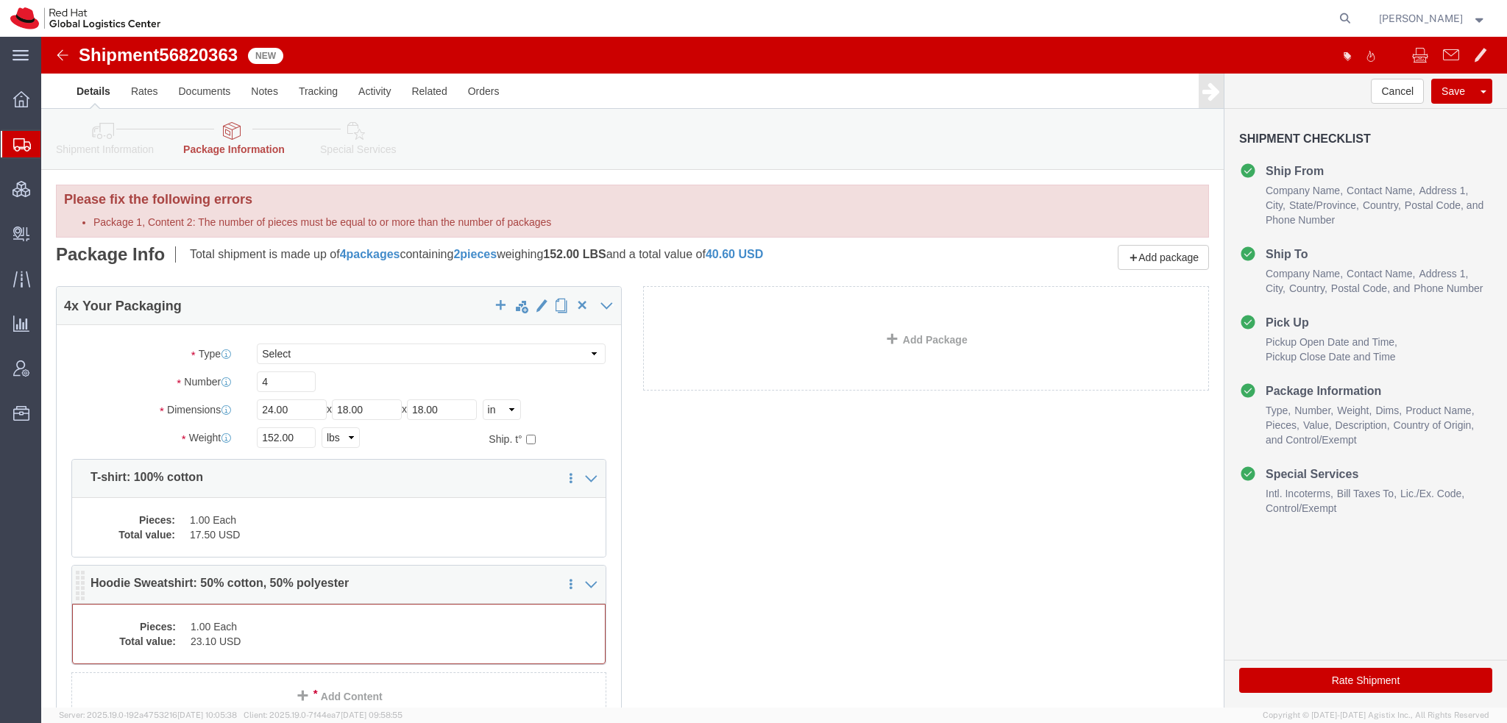
click dd "1.00 Each"
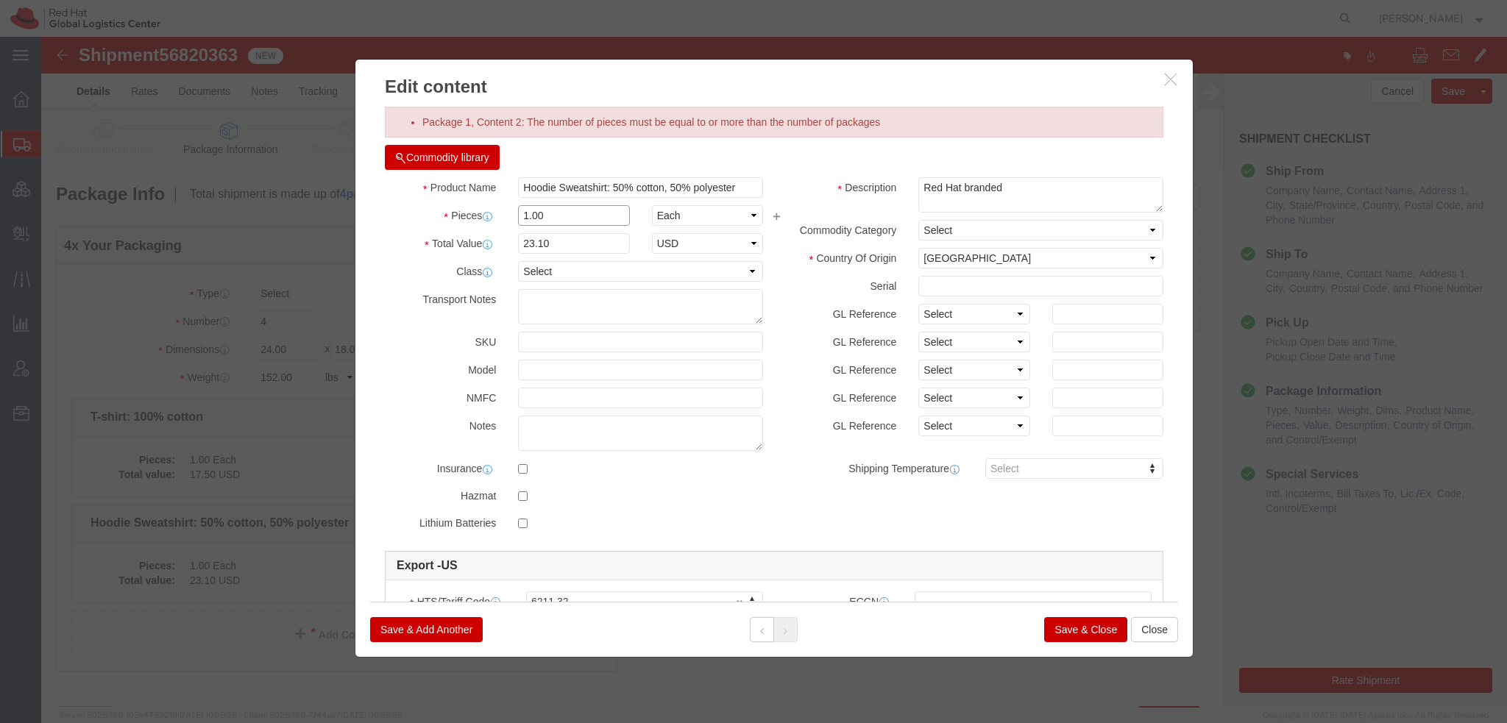
drag, startPoint x: 525, startPoint y: 186, endPoint x: -41, endPoint y: 21, distance: 589.2
click html "Shipment 56820363 New Details Rates Documents Notes Tracking Activity Related O…"
type input "200"
type input "4620"
drag, startPoint x: 521, startPoint y: 177, endPoint x: 232, endPoint y: 154, distance: 289.3
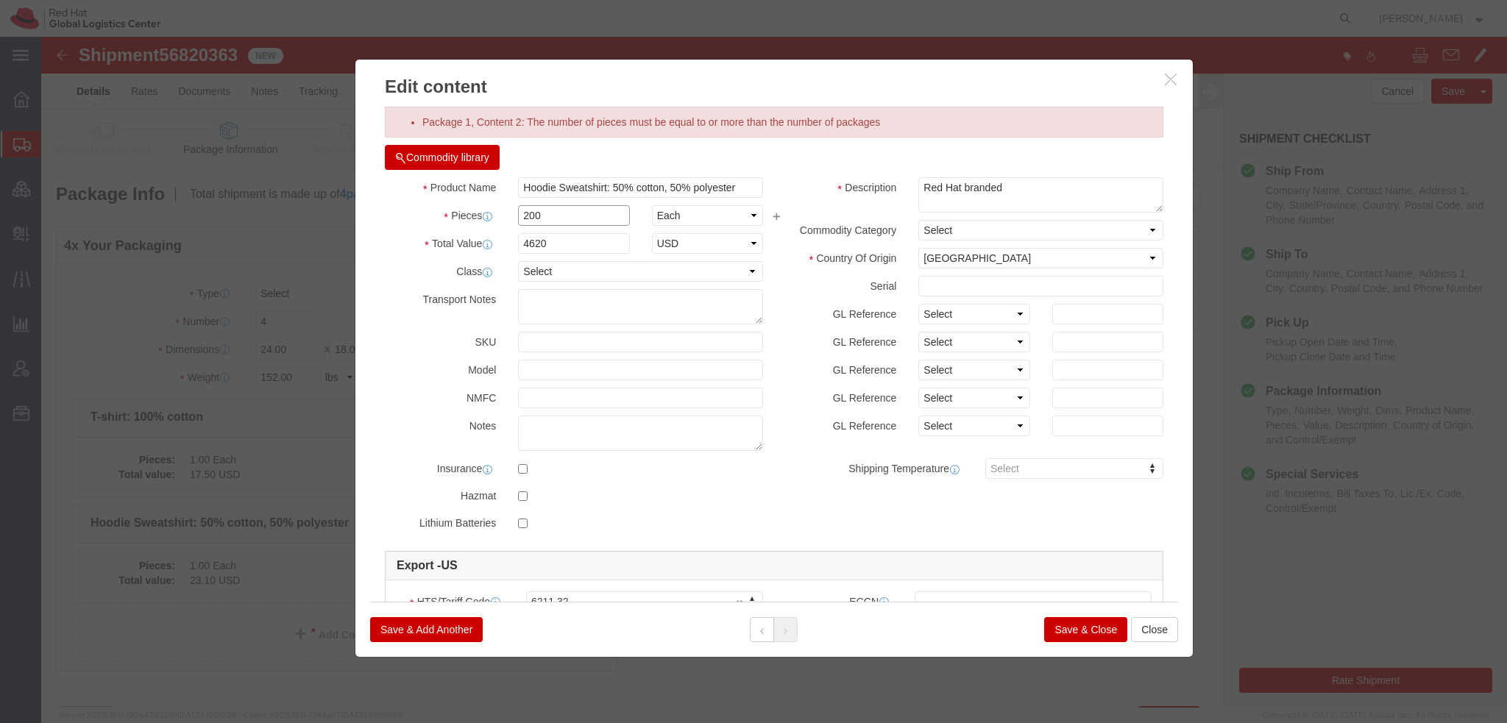
click div "Edit content Package 1, Content 2: The number of pieces must be equal to or mor…"
type input "50"
type input "1155"
click button "Save & Close"
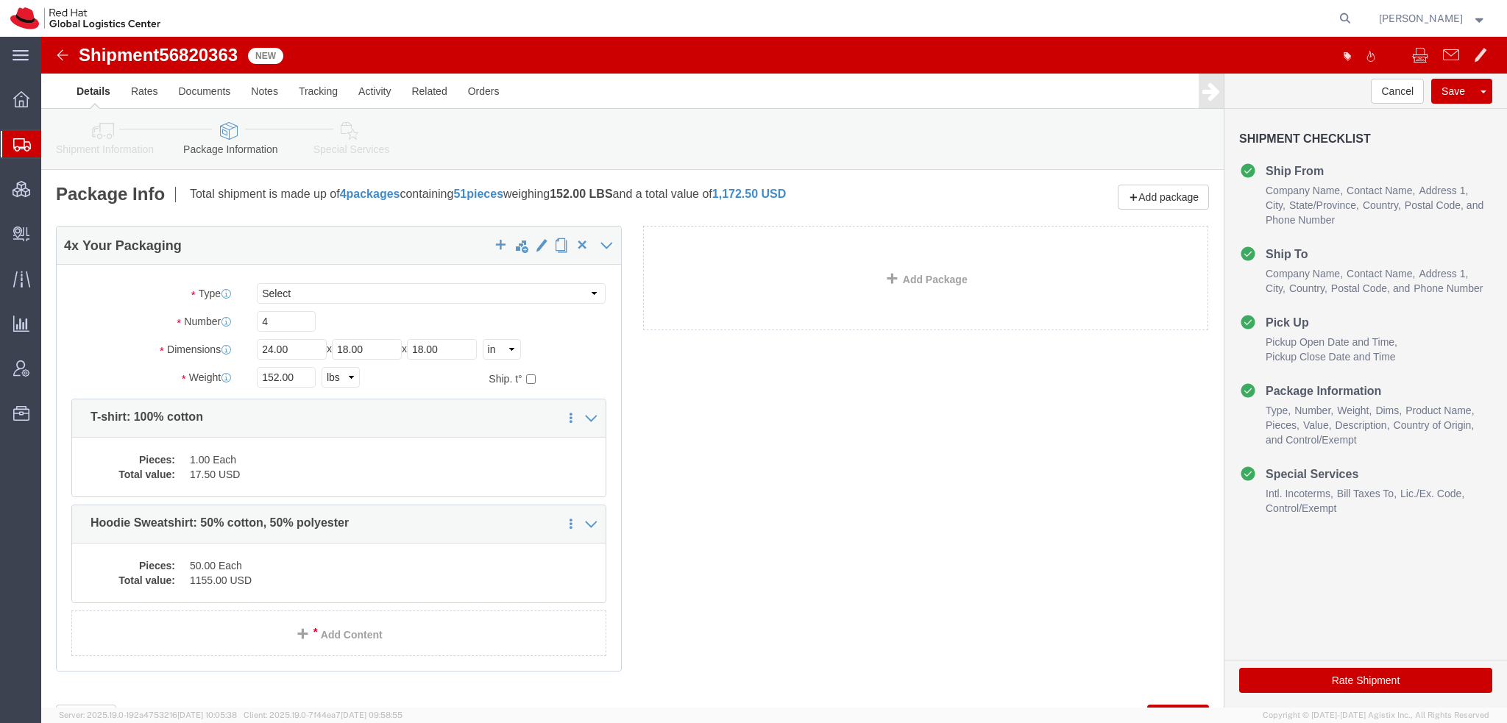
click button "Rate Shipment"
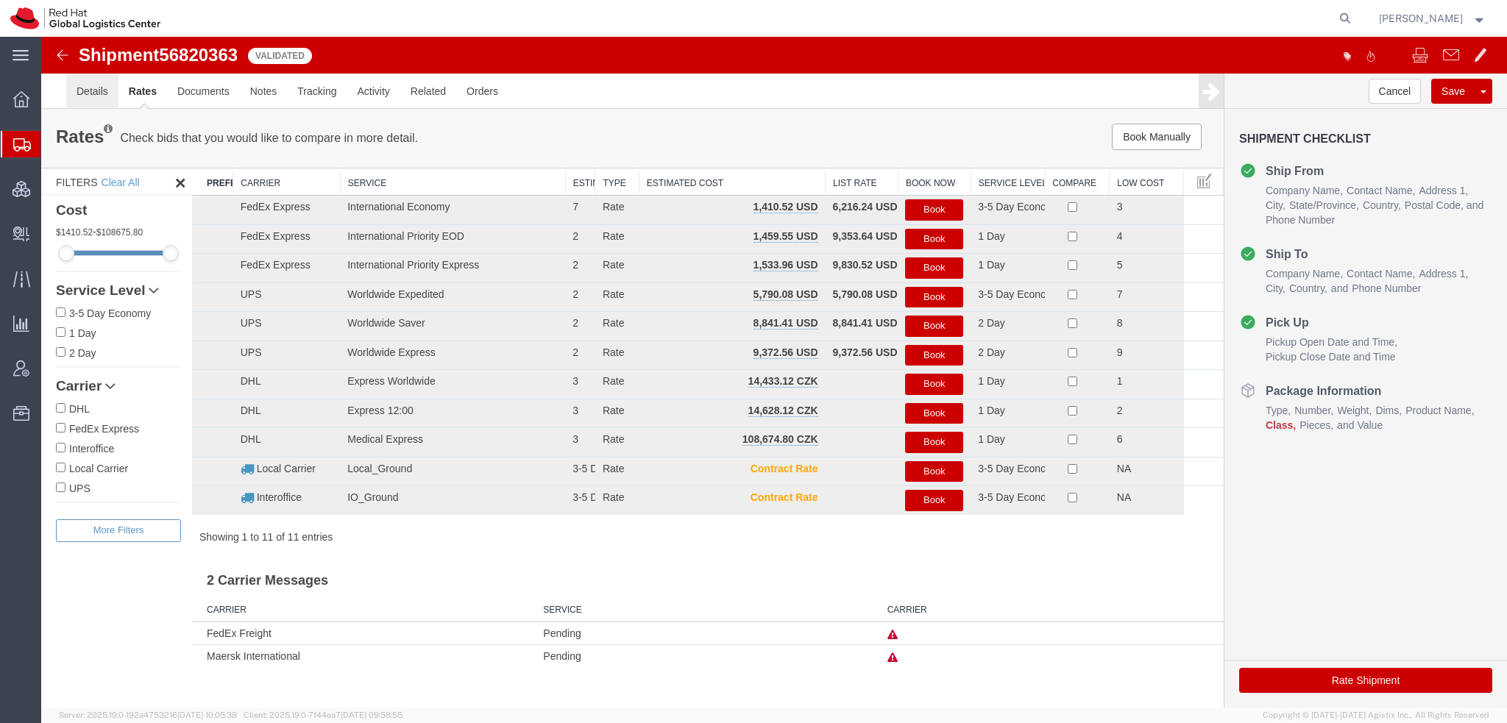
click at [95, 100] on link "Details" at bounding box center [92, 91] width 52 height 35
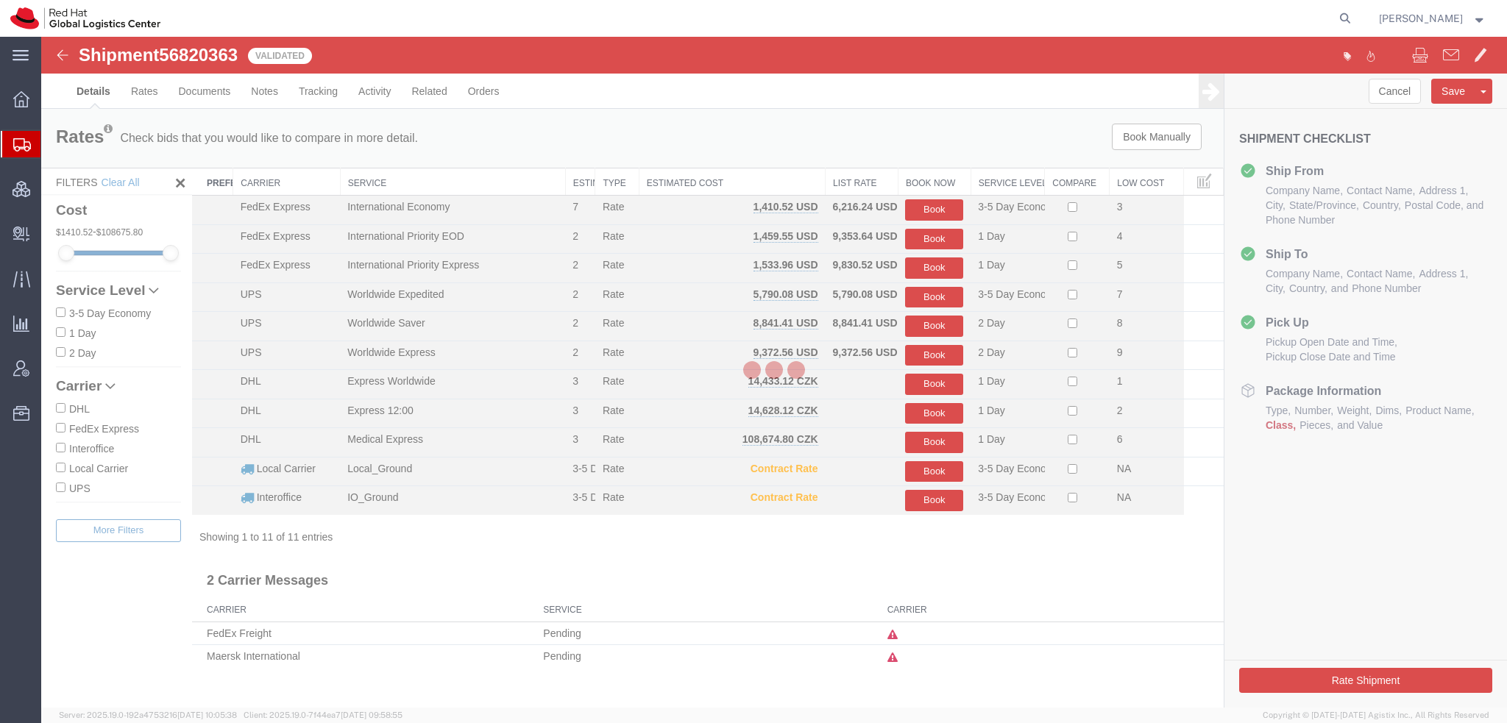
select select "38014"
select select "38037"
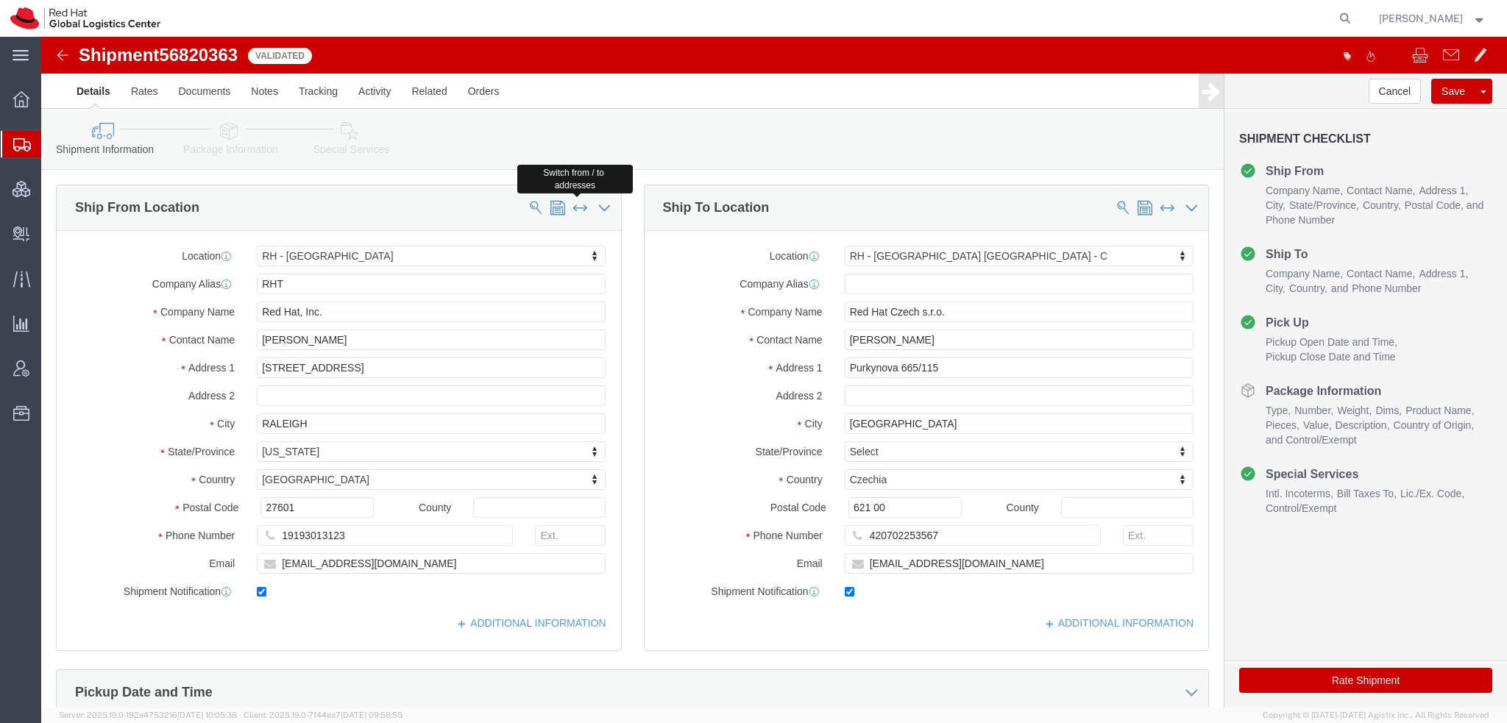
click span
select select
type input "Red Hat Czech s.r.o."
type input "[PERSON_NAME]"
type input "Purkynova 665/115"
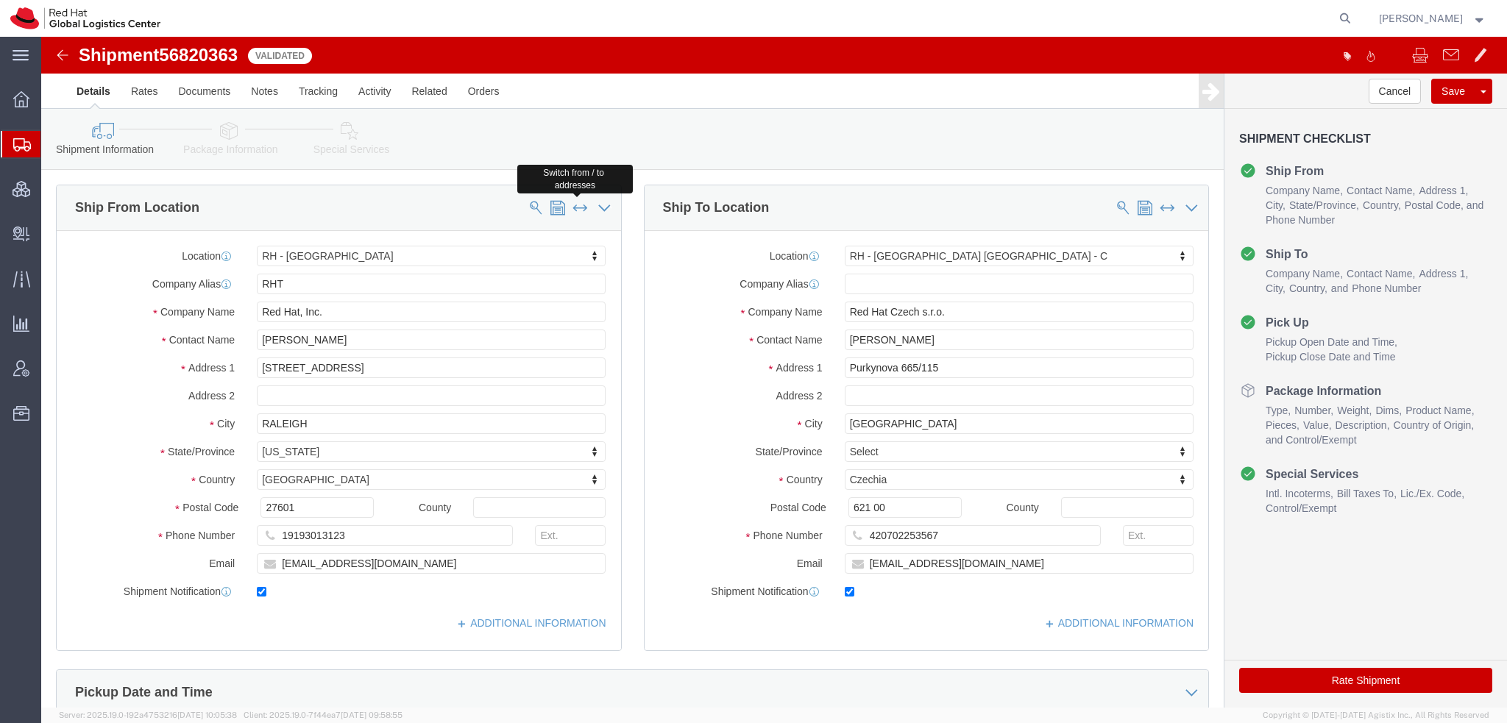
type input "BRNO"
select select
select select "CZ"
type input "621 00"
type input "420702253567"
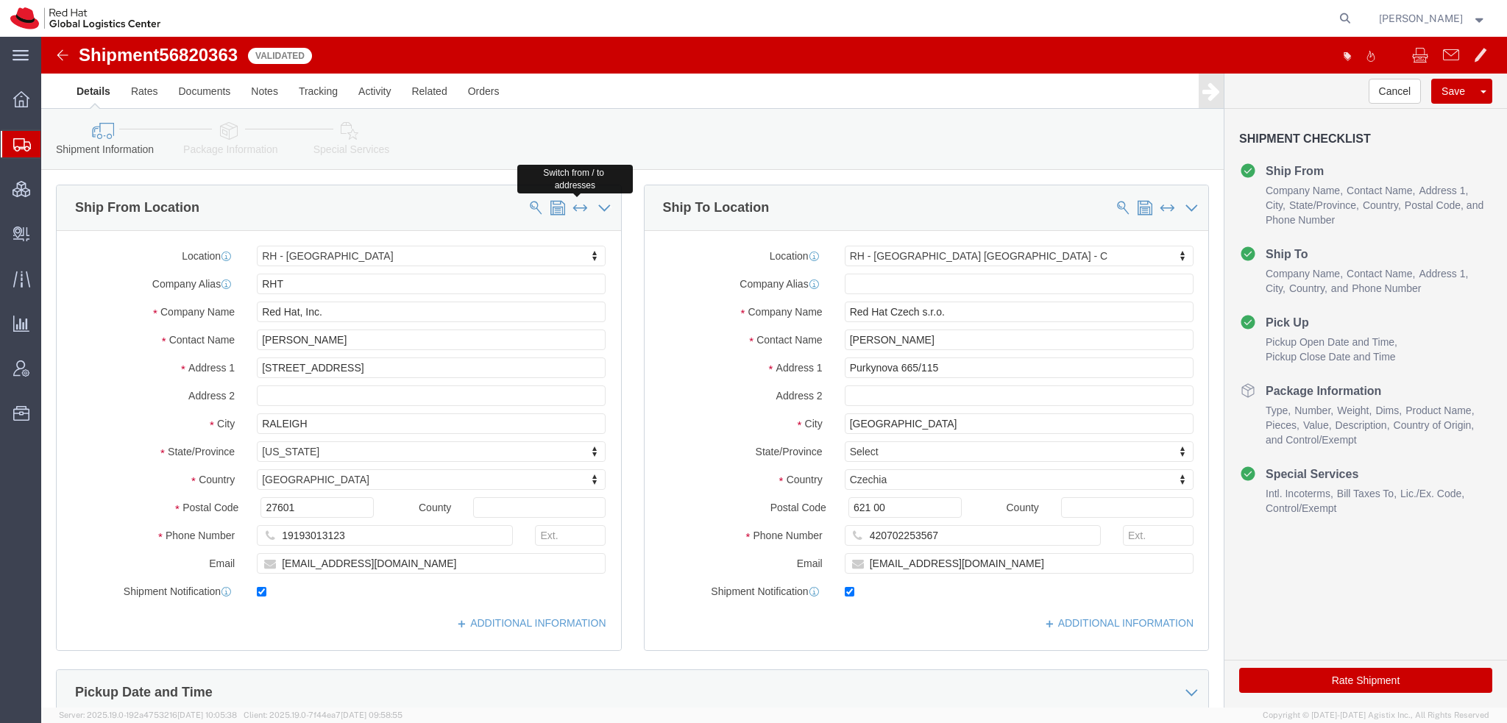
type input "flizuch@redhat.com"
select select
type input "RHT"
type input "Red Hat, Inc."
type input "[PERSON_NAME]"
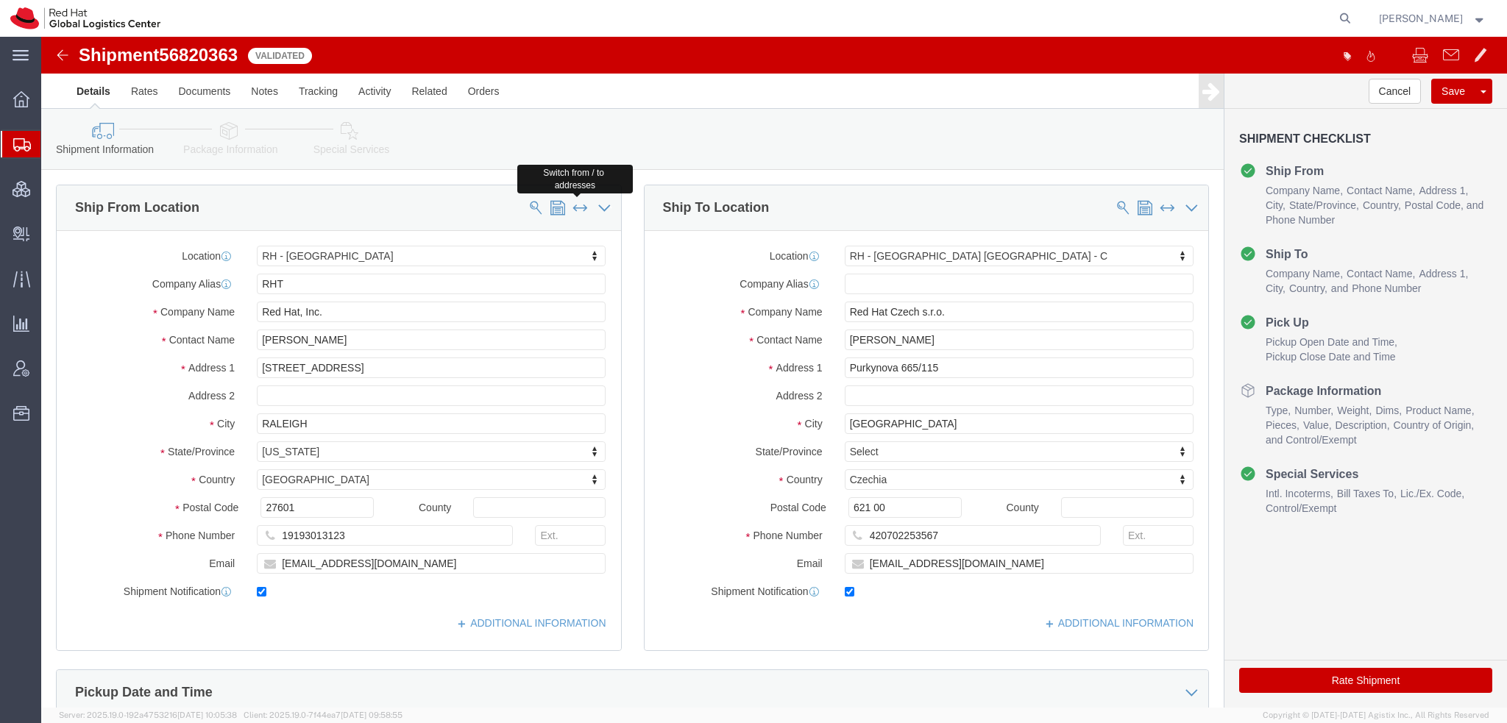
type input "[STREET_ADDRESS]"
type input "RALEIGH"
select select "US"
type input "27601"
type input "19193013123"
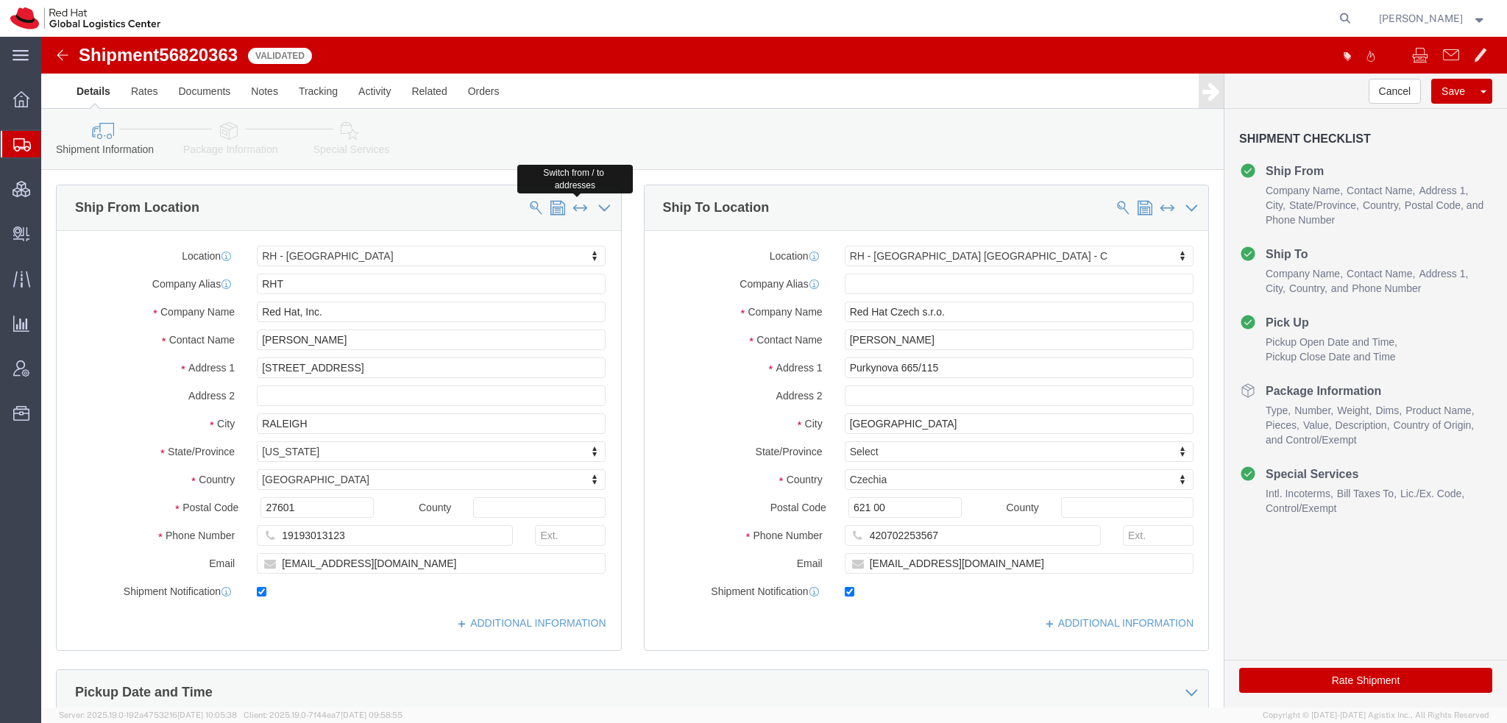
type input "[EMAIL_ADDRESS][DOMAIN_NAME]"
select select "NC"
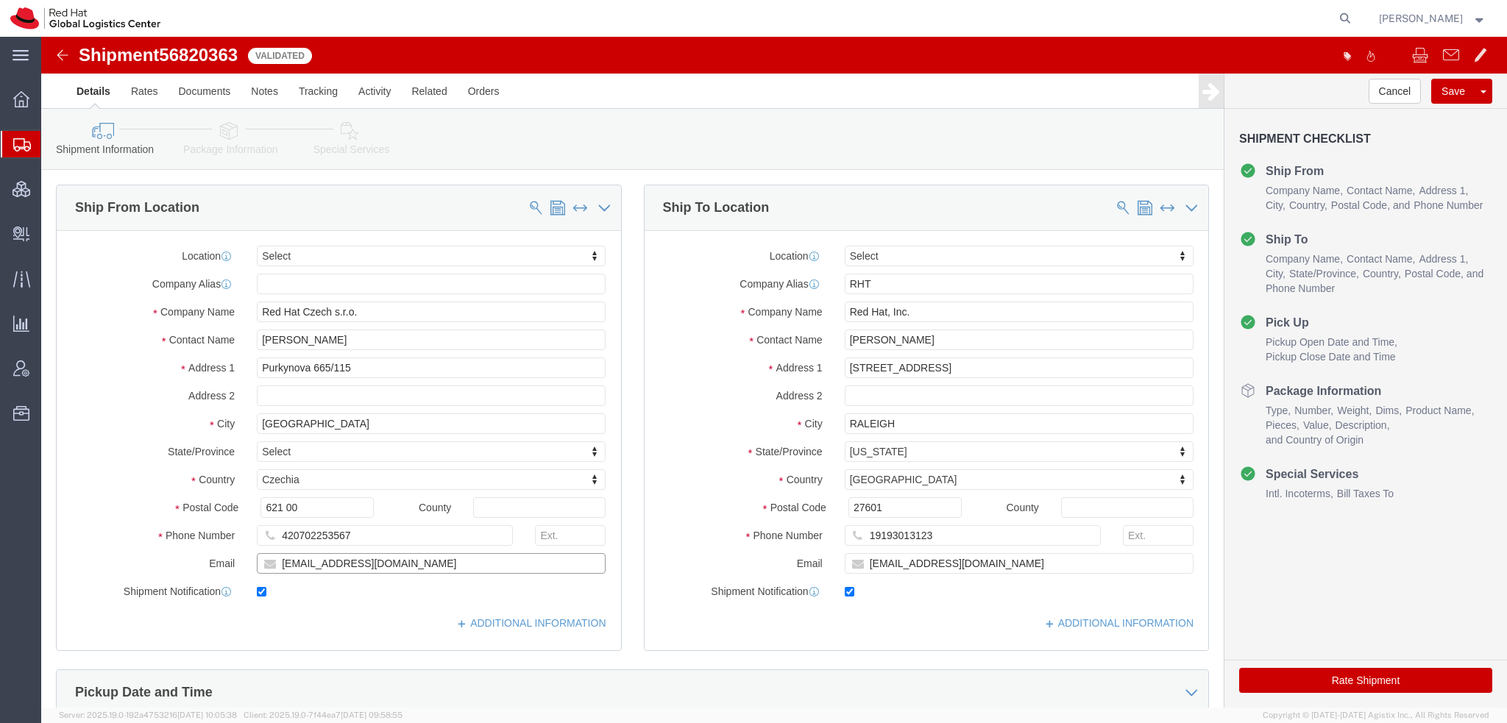
drag, startPoint x: 267, startPoint y: 524, endPoint x: -41, endPoint y: 351, distance: 353.4
click html "Shipment 56820363 11 of 11 Validated Details Rates Documents Notes Tracking Act…"
type input "knewcros@redhat.com"
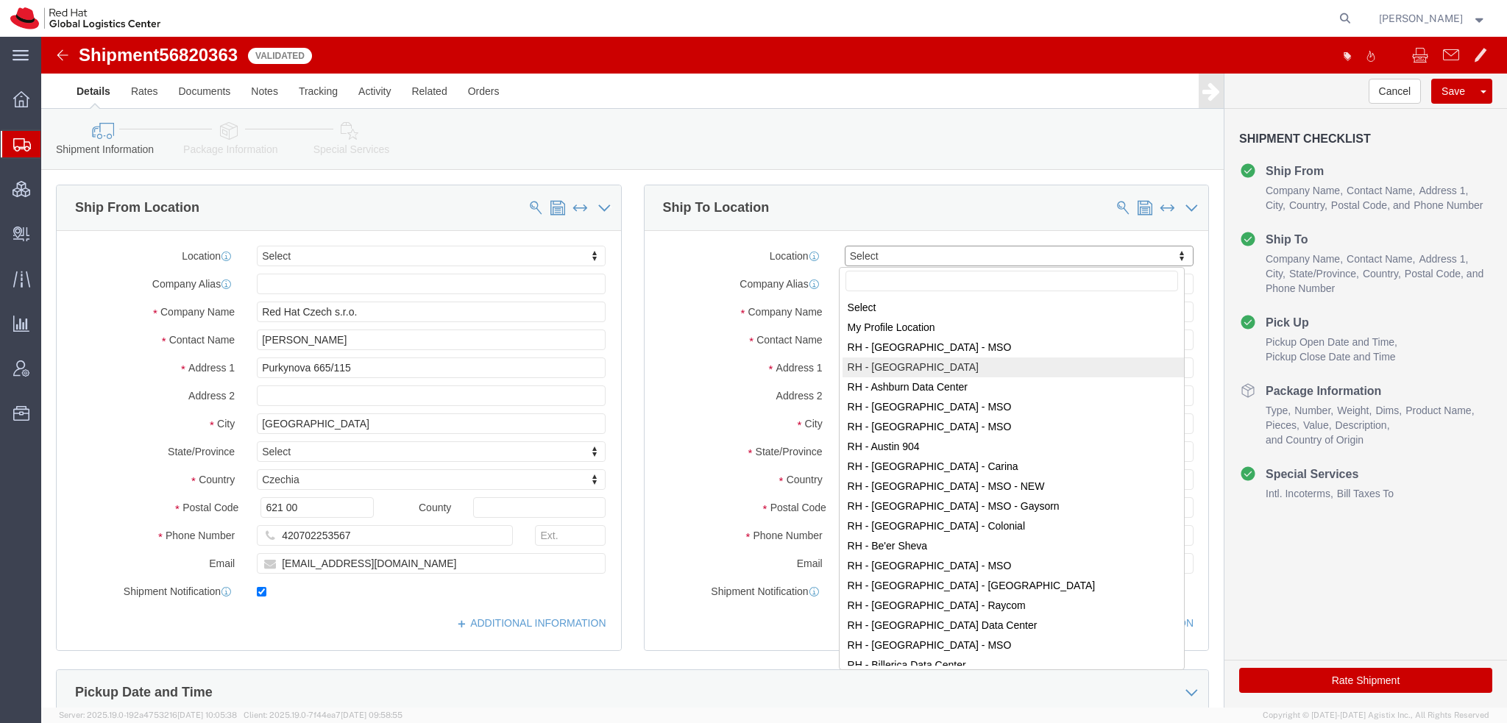
select select "37919"
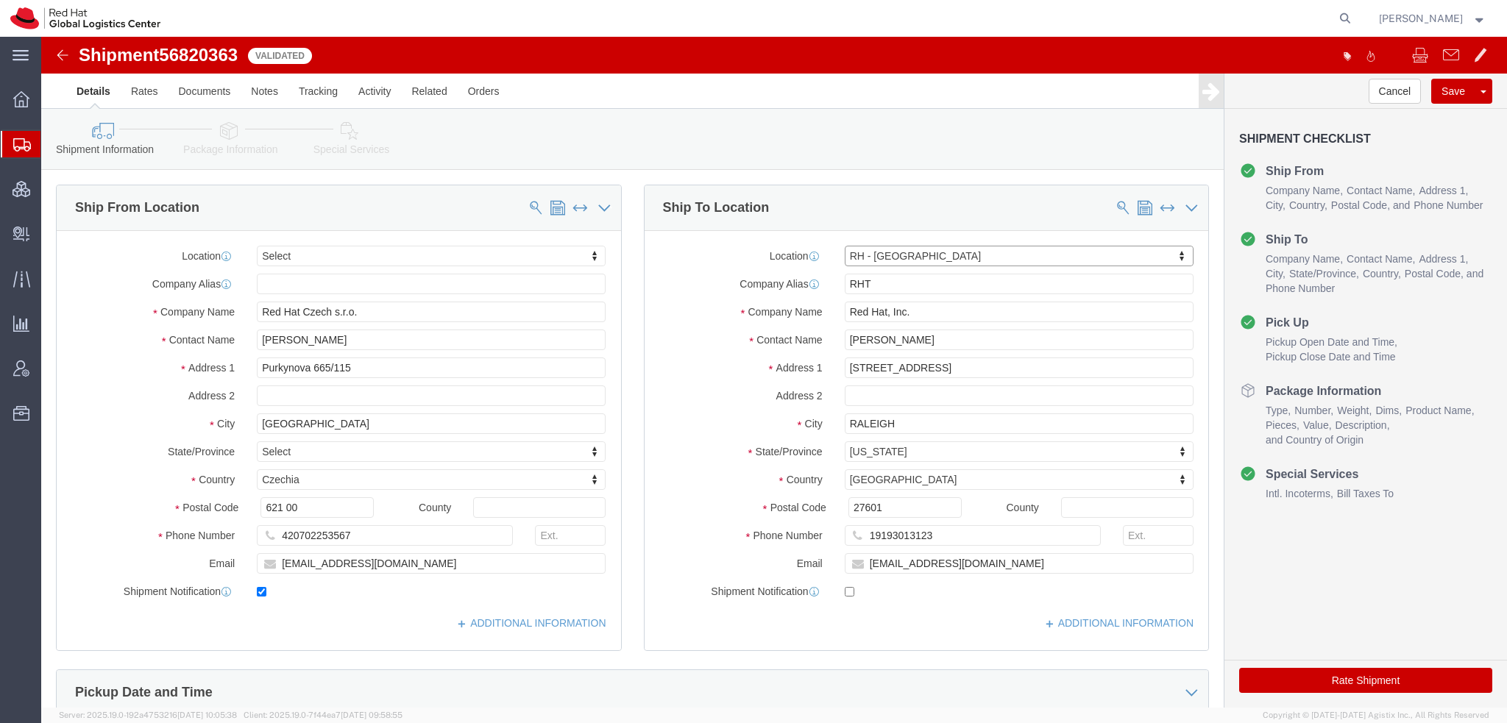
type input "AMS 2"
type input "Global Switch Amsterdam, BV"
type input "Johan Huizingalaan 759"
type input "c/o Red Hat B.V."
type input "AMSTERDAM"
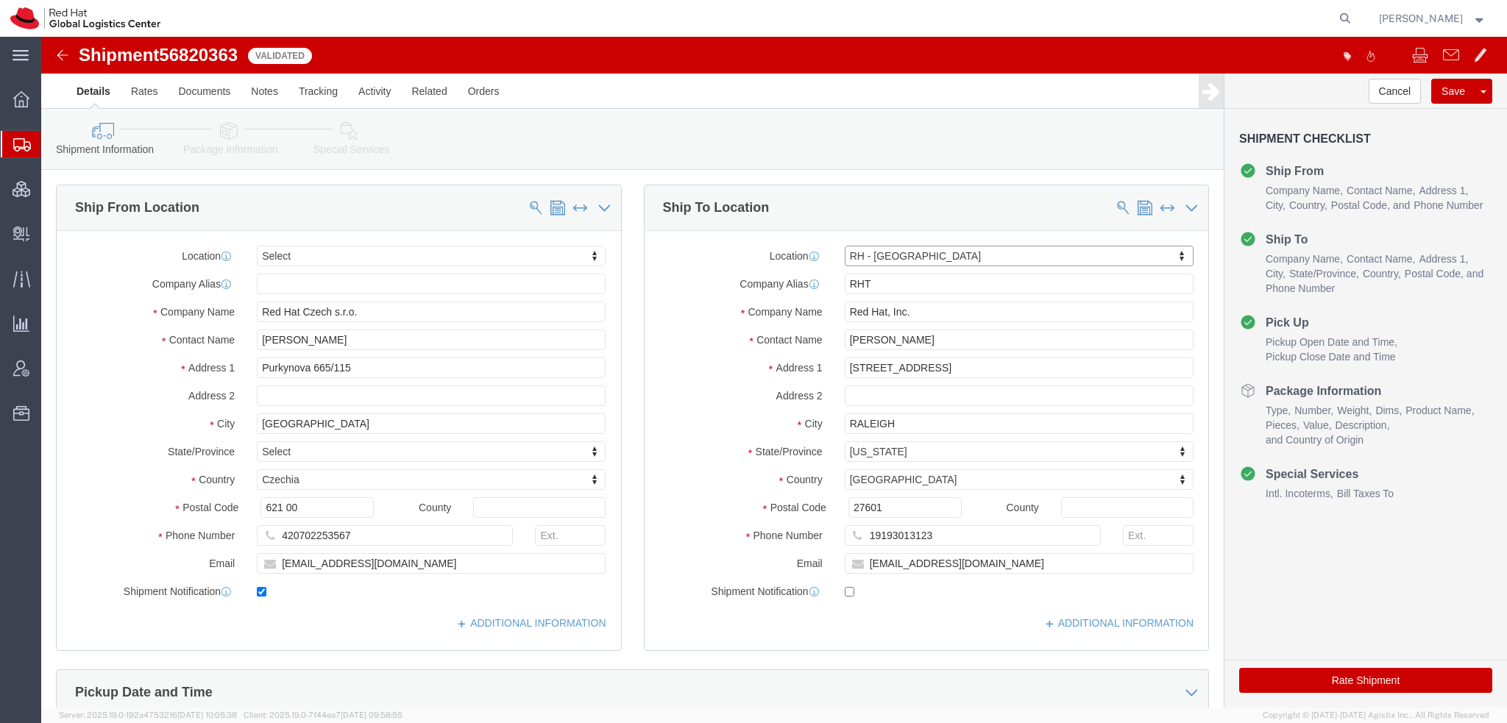
select select
select select "NL"
type input "1066 VH"
type input "000-000-0000"
checkbox input "false"
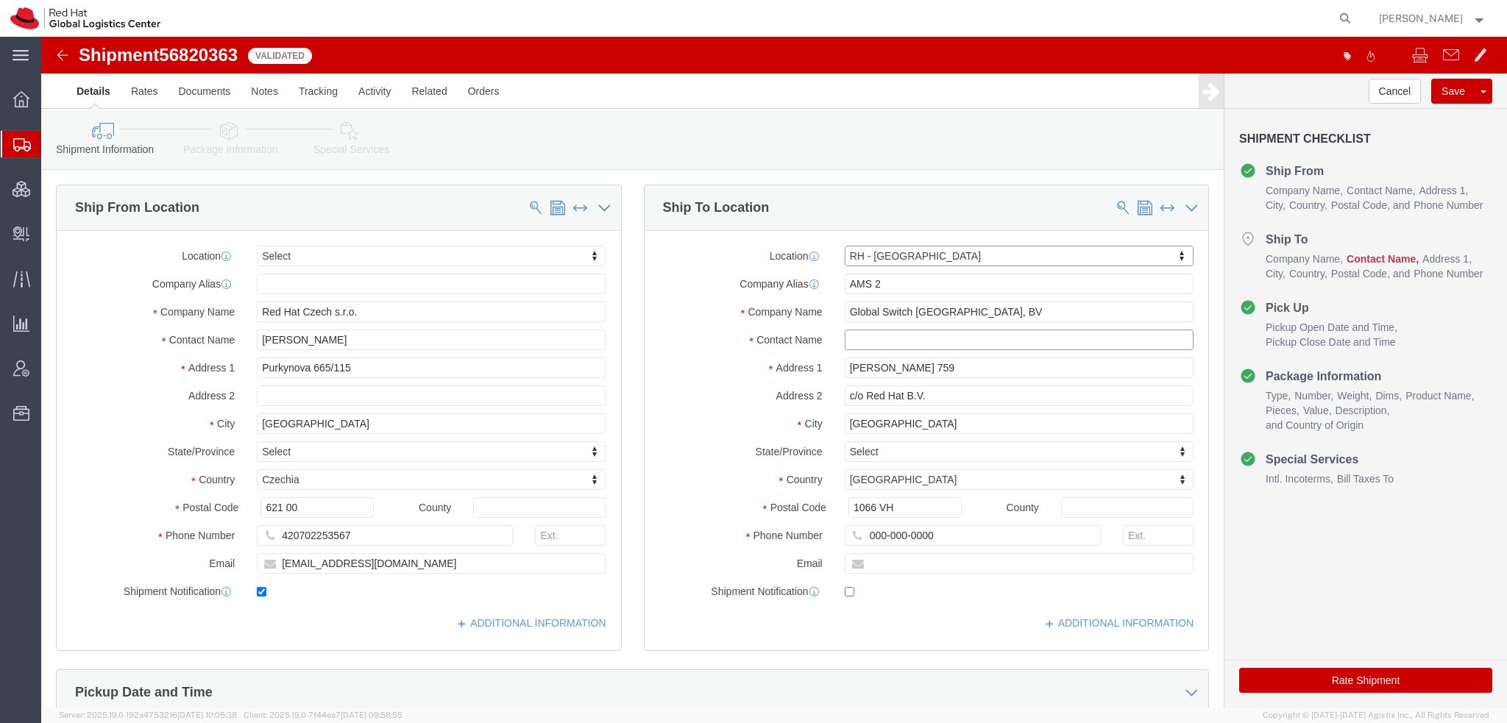
click input "text"
type input "akdf;sjkaj"
click icon
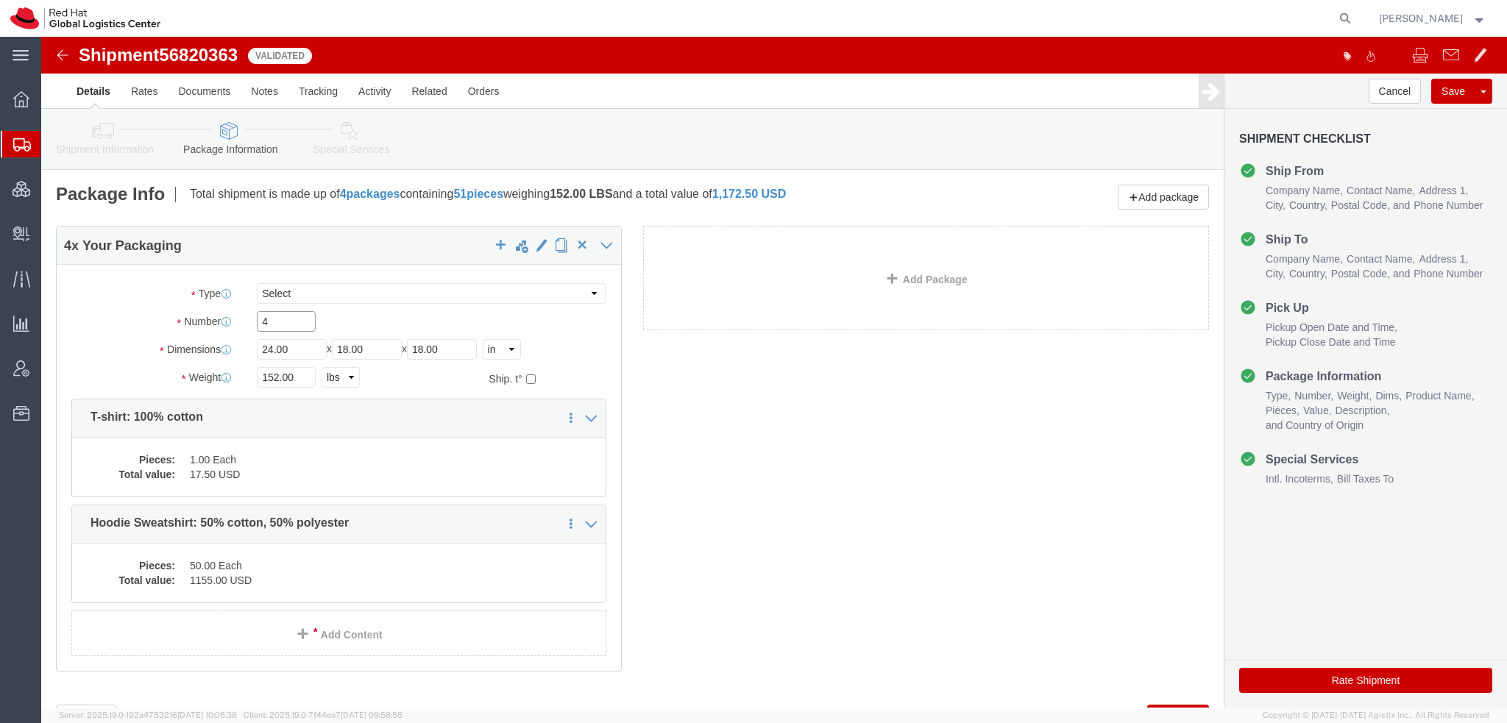
drag, startPoint x: 237, startPoint y: 280, endPoint x: -41, endPoint y: 175, distance: 297.3
click html "Shipment 56820363 11 of 11 Validated Details Rates Documents Notes Tracking Act…"
type input "1"
type input "14"
type input "12"
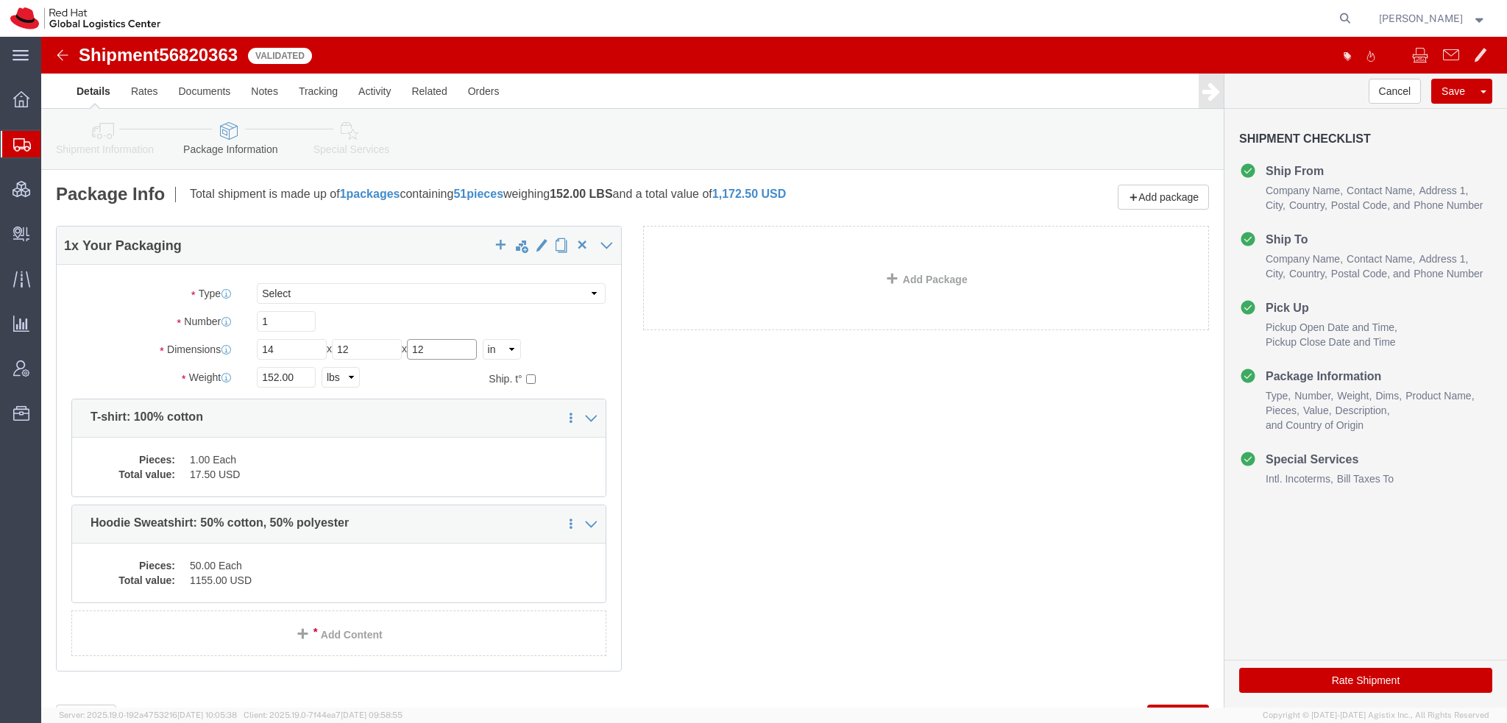
type input "12"
type input "6"
click button "Rate Shipment"
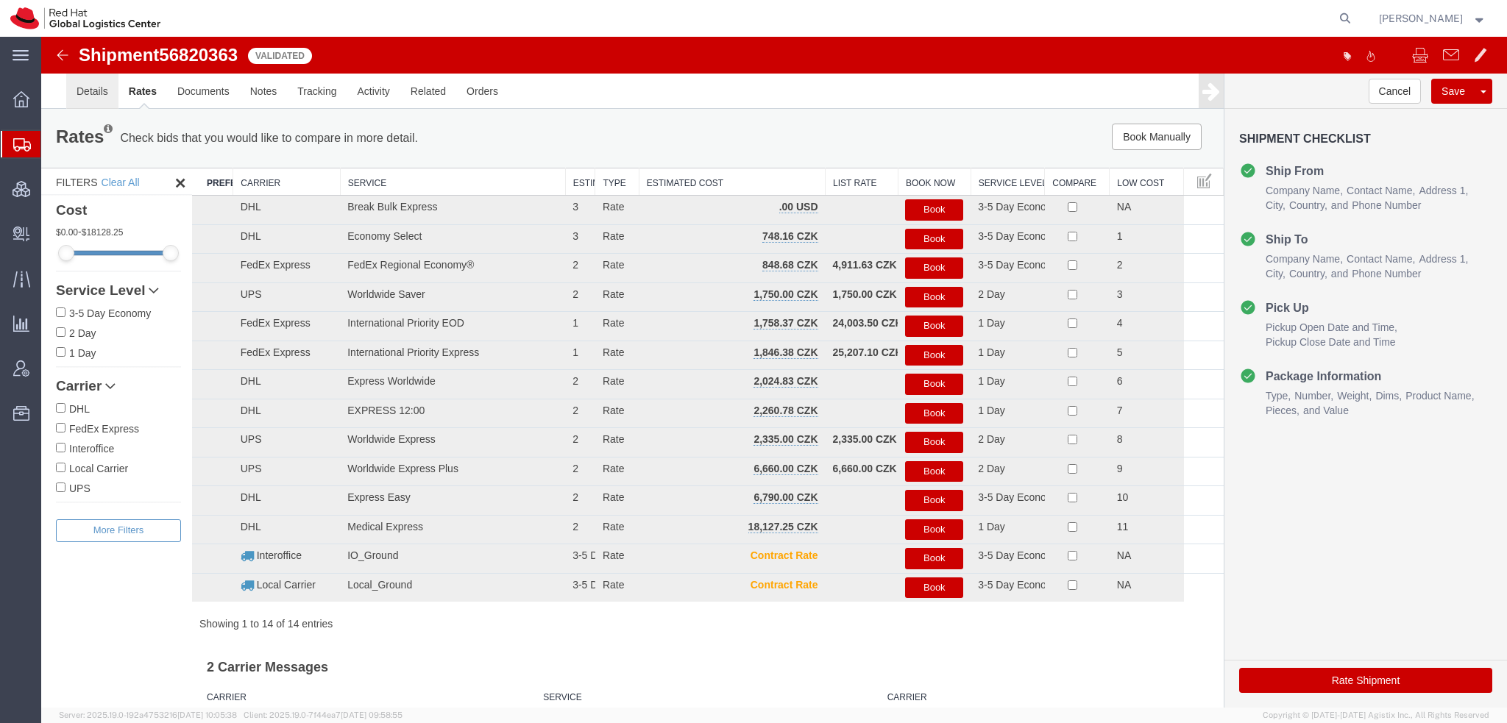
click at [83, 91] on link "Details" at bounding box center [92, 91] width 52 height 35
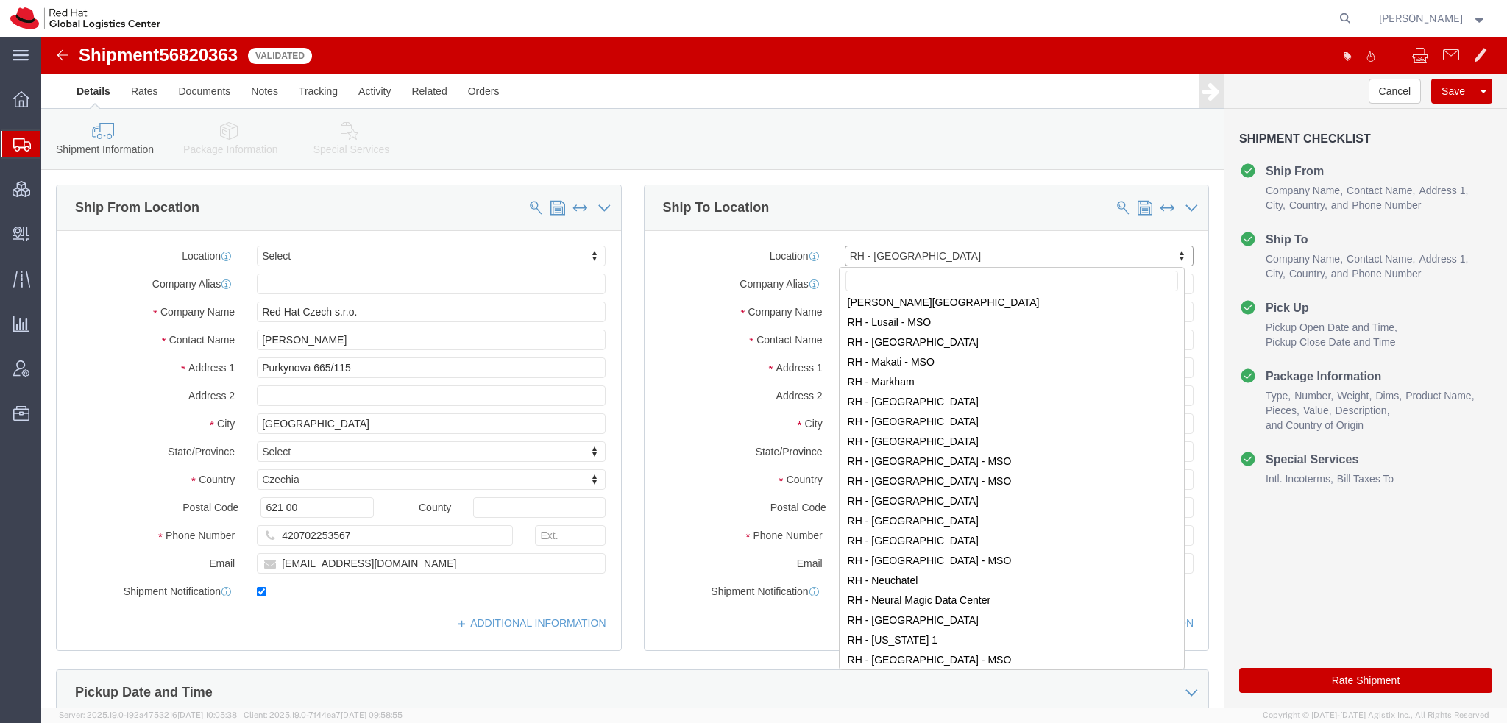
scroll to position [1545, 0]
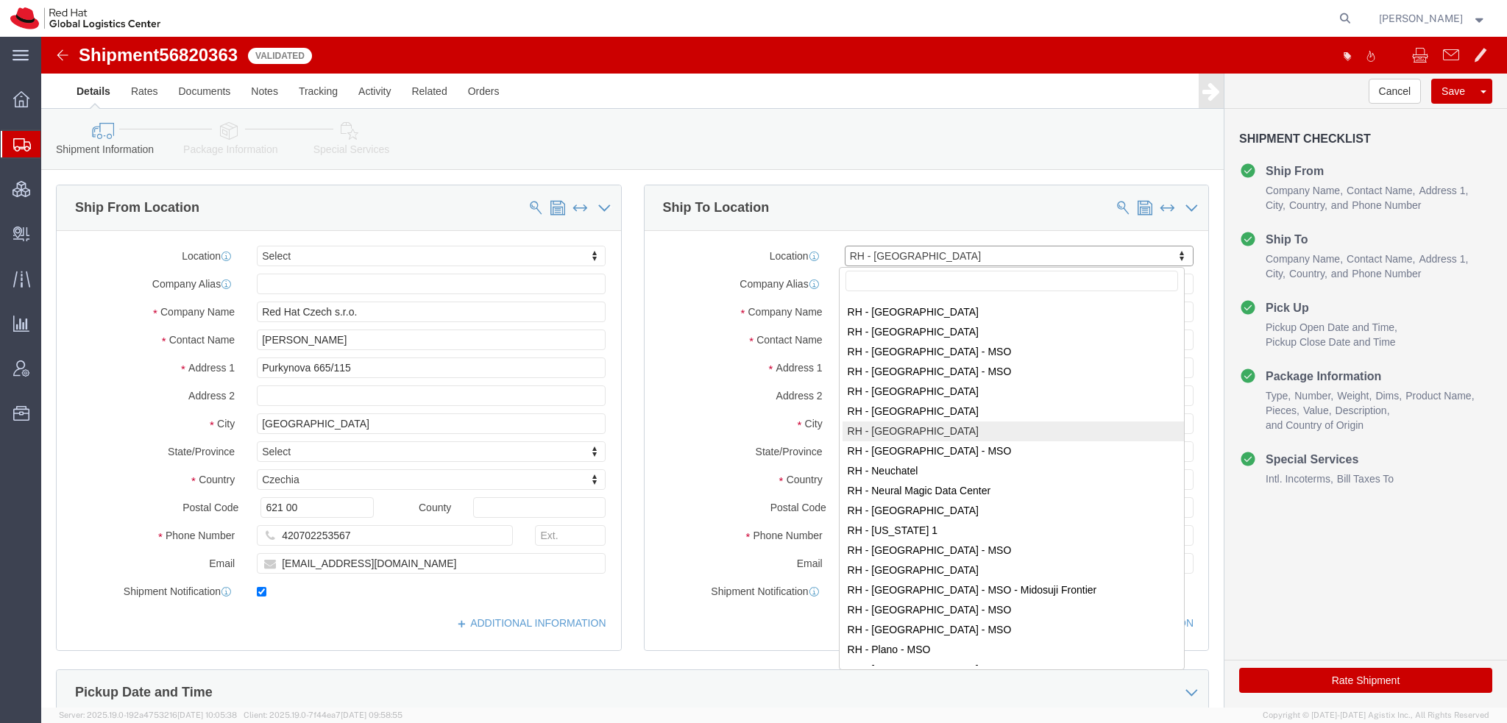
select select "37988"
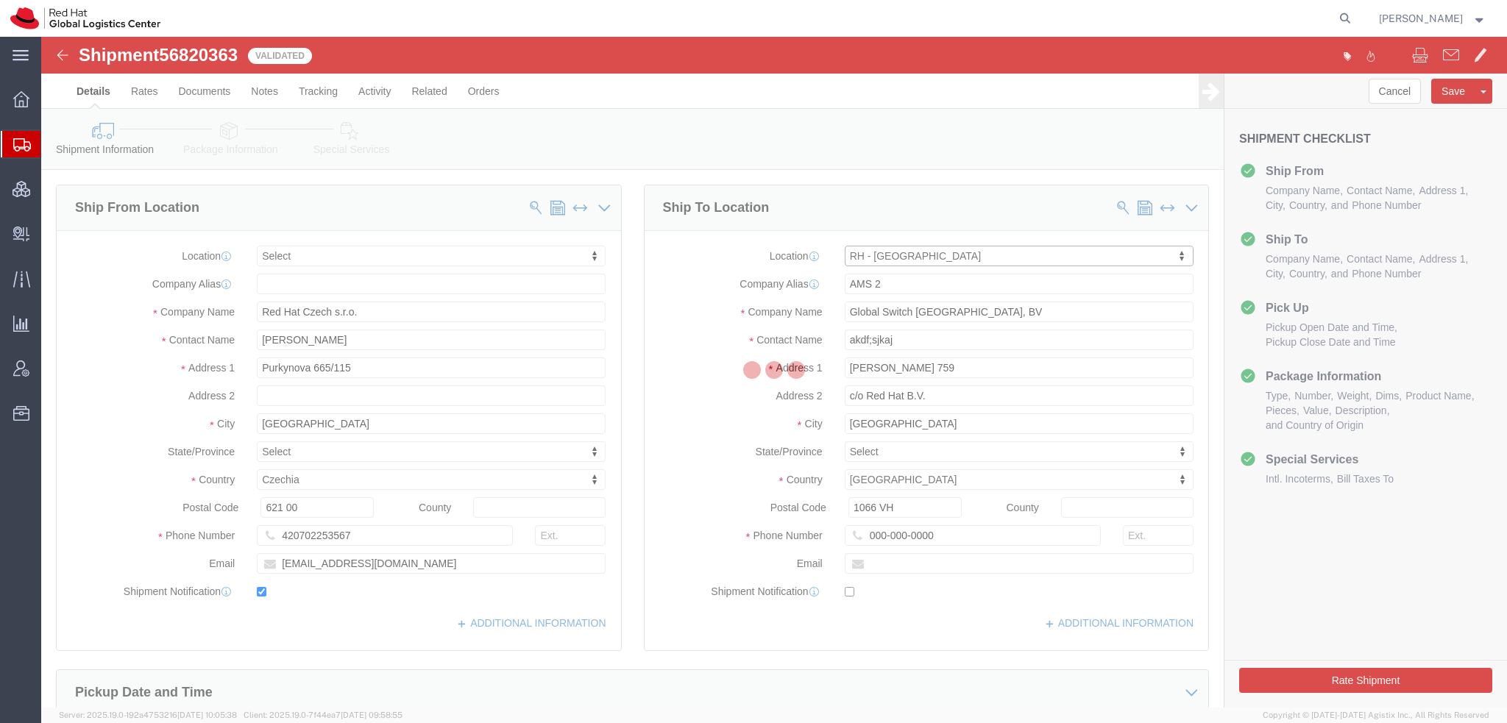
type input "MUNICH"
type input "Red Hat GmbH"
type input "Werner-von-Siemens-Ring 12"
type input "Technopark II"
type input "MUNICH"
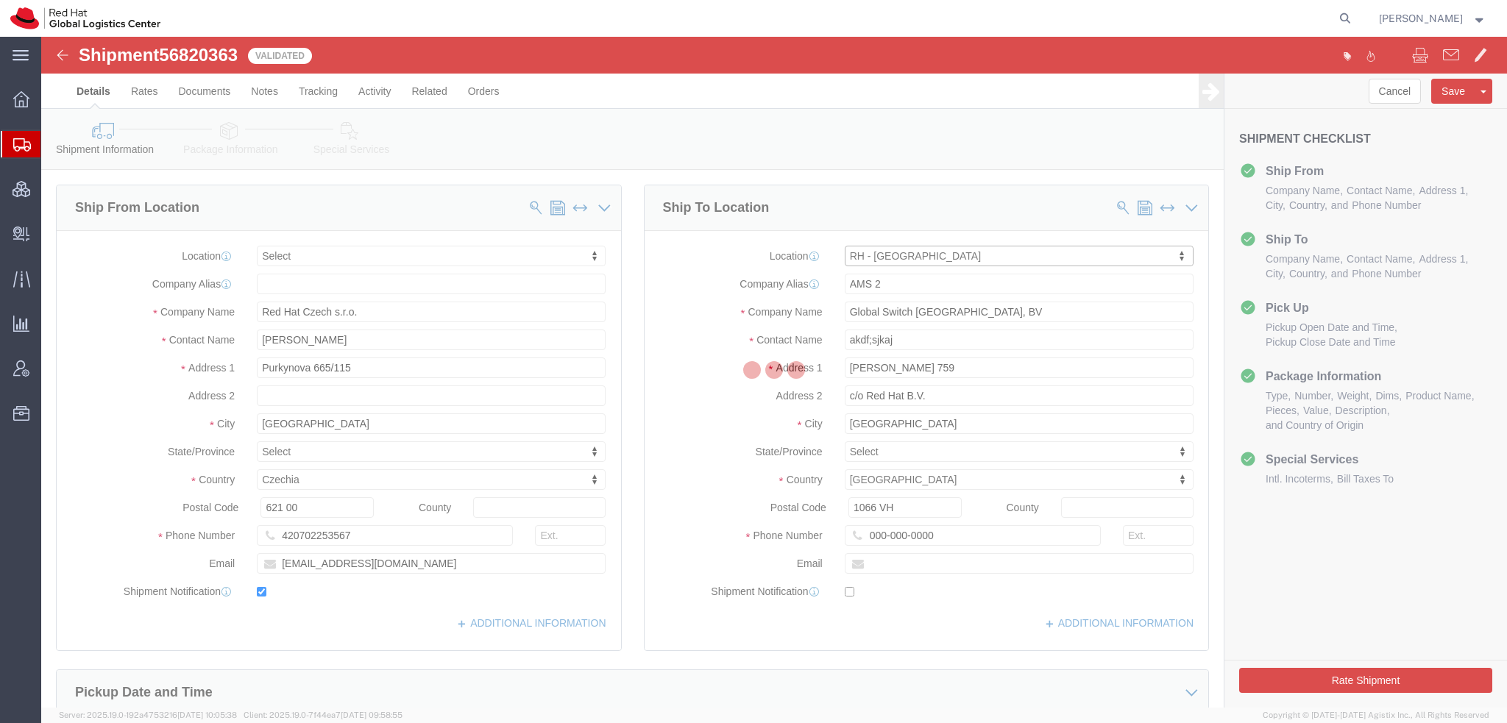
select select "DE"
type input "85630"
type input "49 89 205071 0"
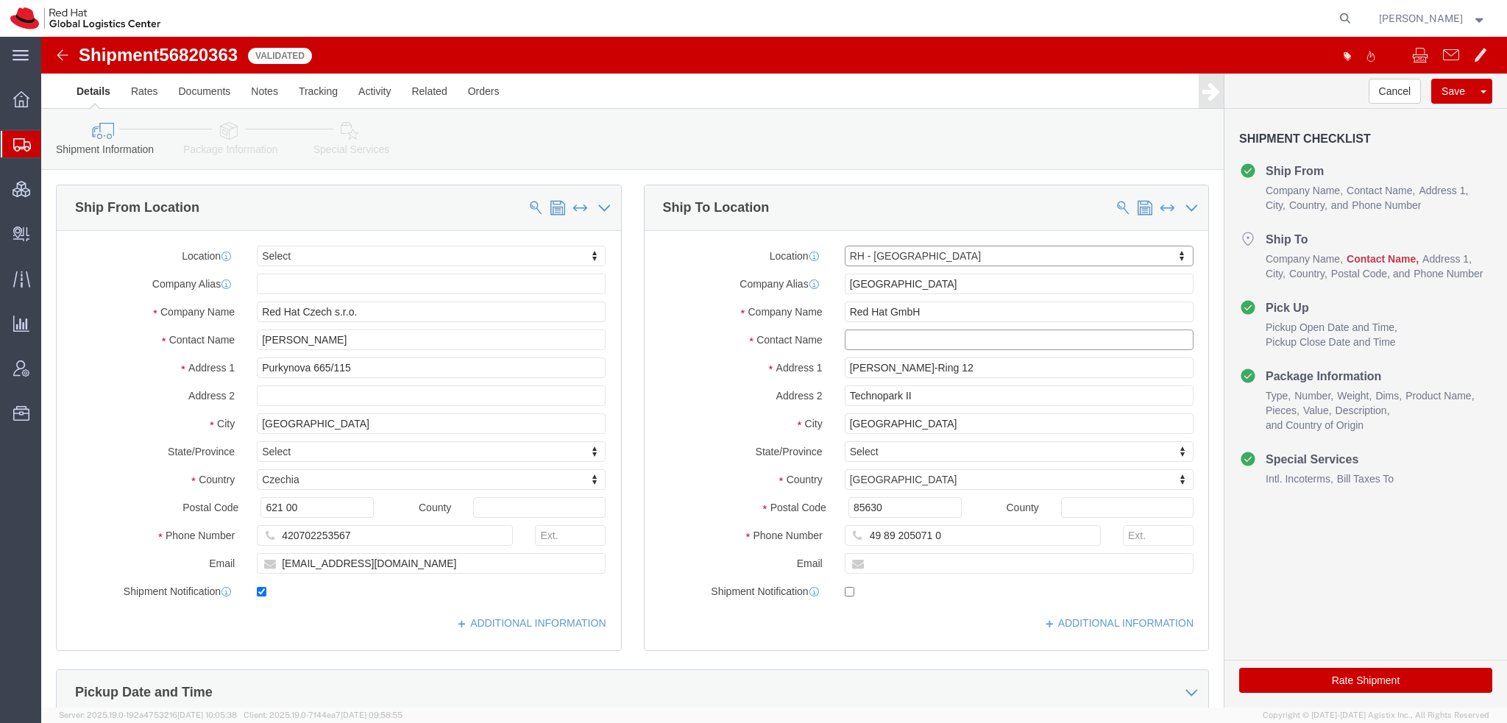
click input "text"
type input "ak;sdjfa"
click button "Rate Shipment"
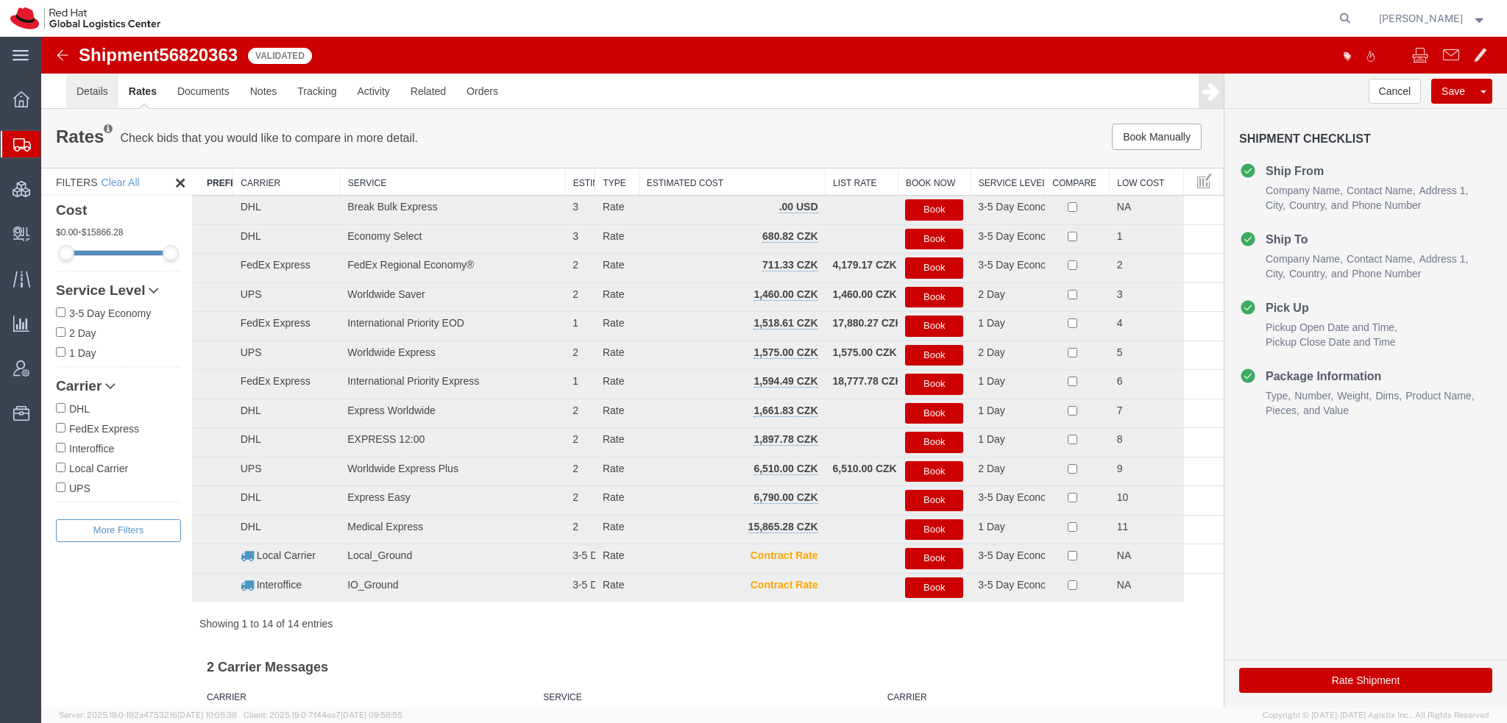
click at [90, 90] on link "Details" at bounding box center [92, 91] width 52 height 35
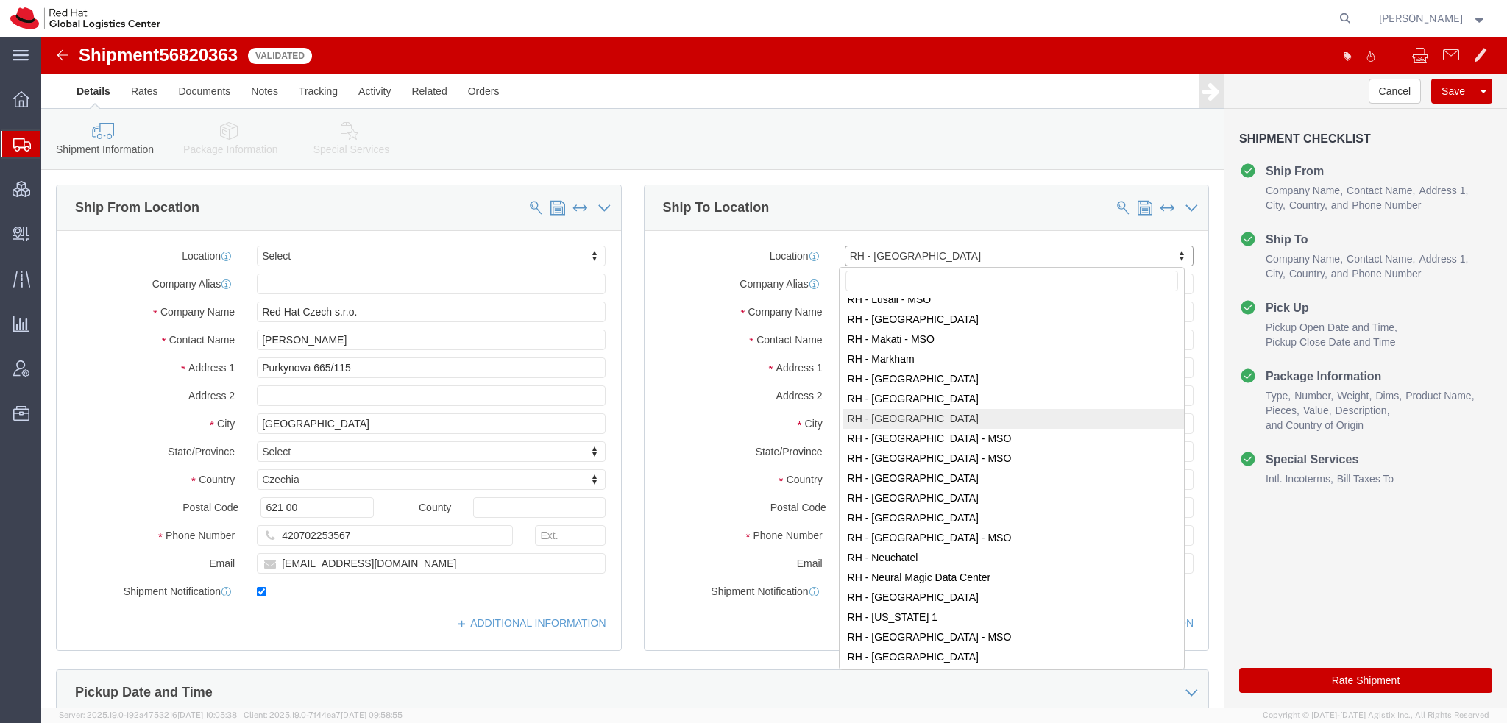
scroll to position [1679, 0]
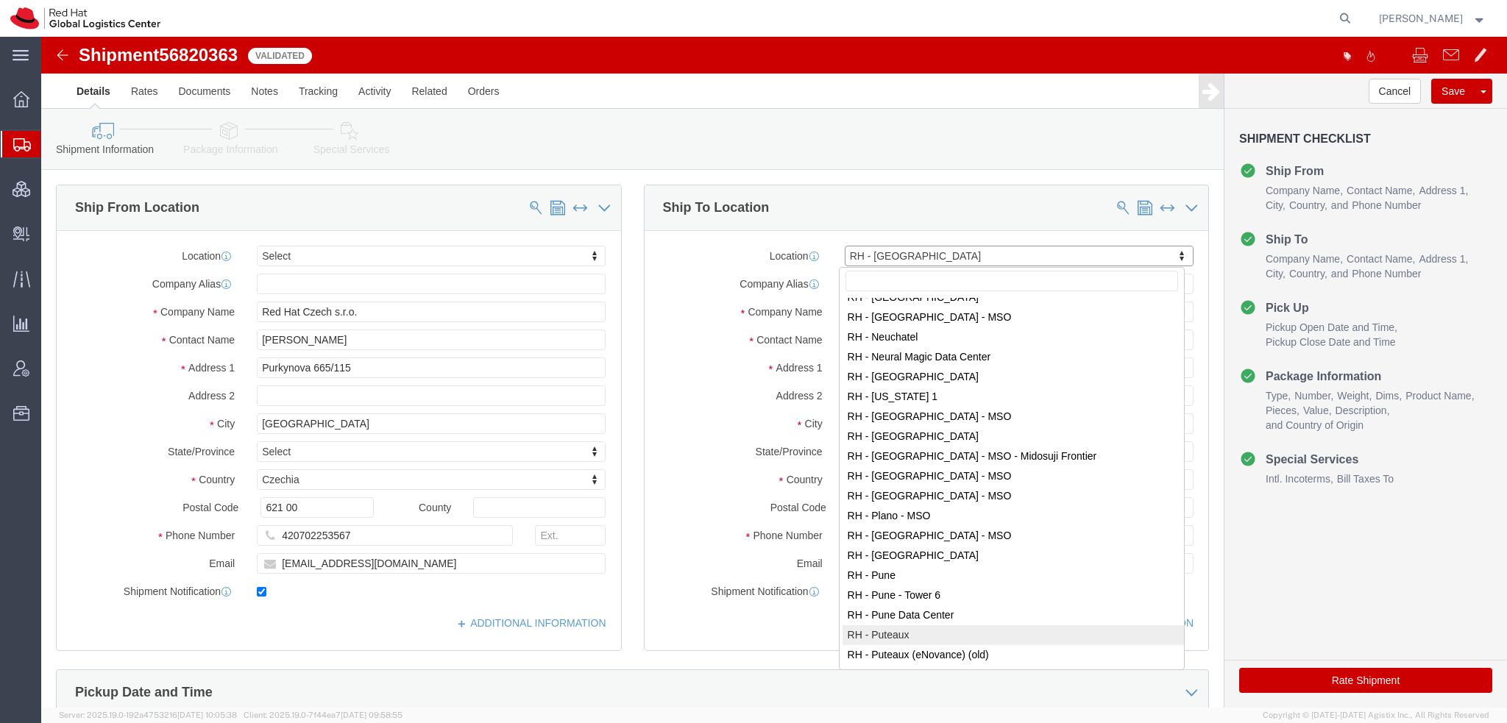
select select "38010"
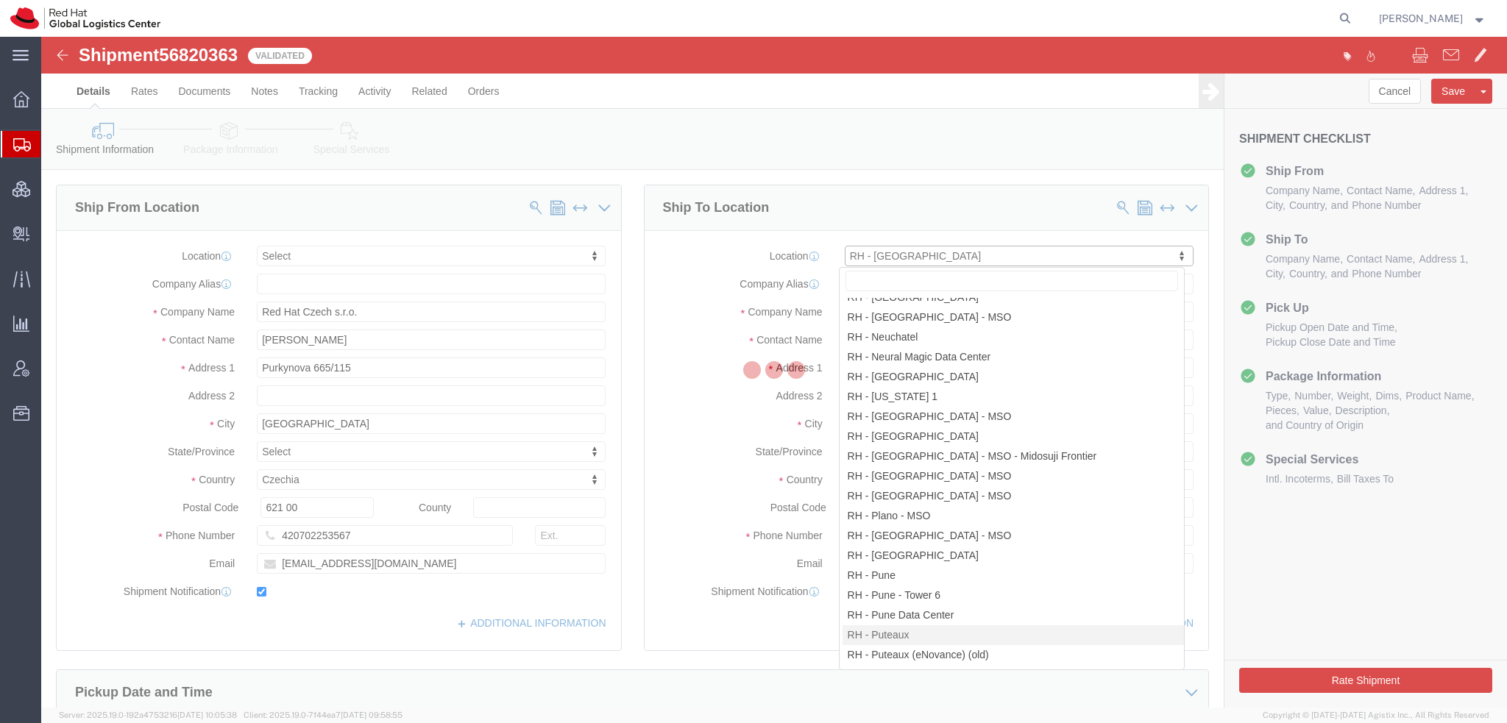
type input "PUTEAUX2"
type input "Red Hat France SARL"
type input "Immeuble Defense Plaza, 8th Floor"
type input "23-25 rue Delarivière Lefoullon"
type input "PUTEAUX"
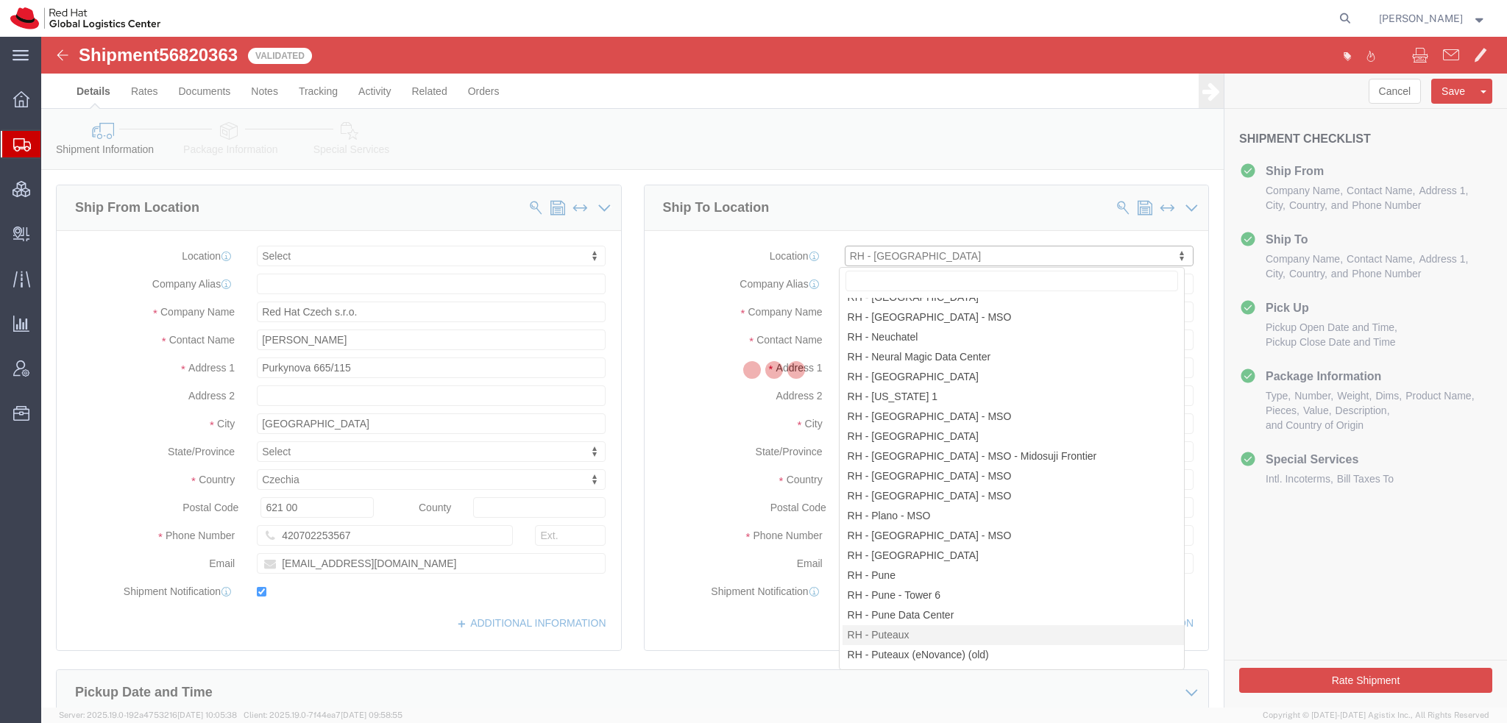
select select "FR"
type input "92800"
type input "+3314191232"
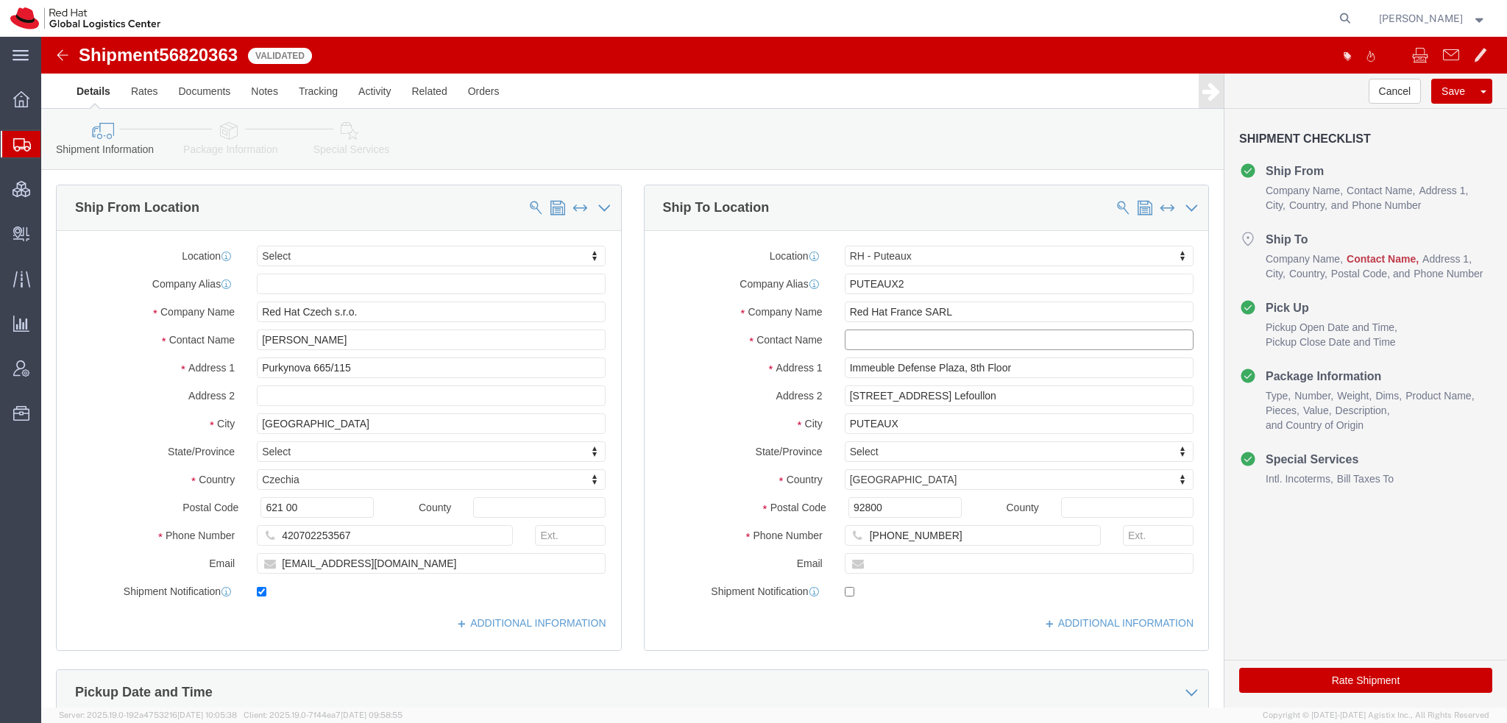
click input "text"
type input "ak;lsjkf;sdjf"
click button "Rate Shipment"
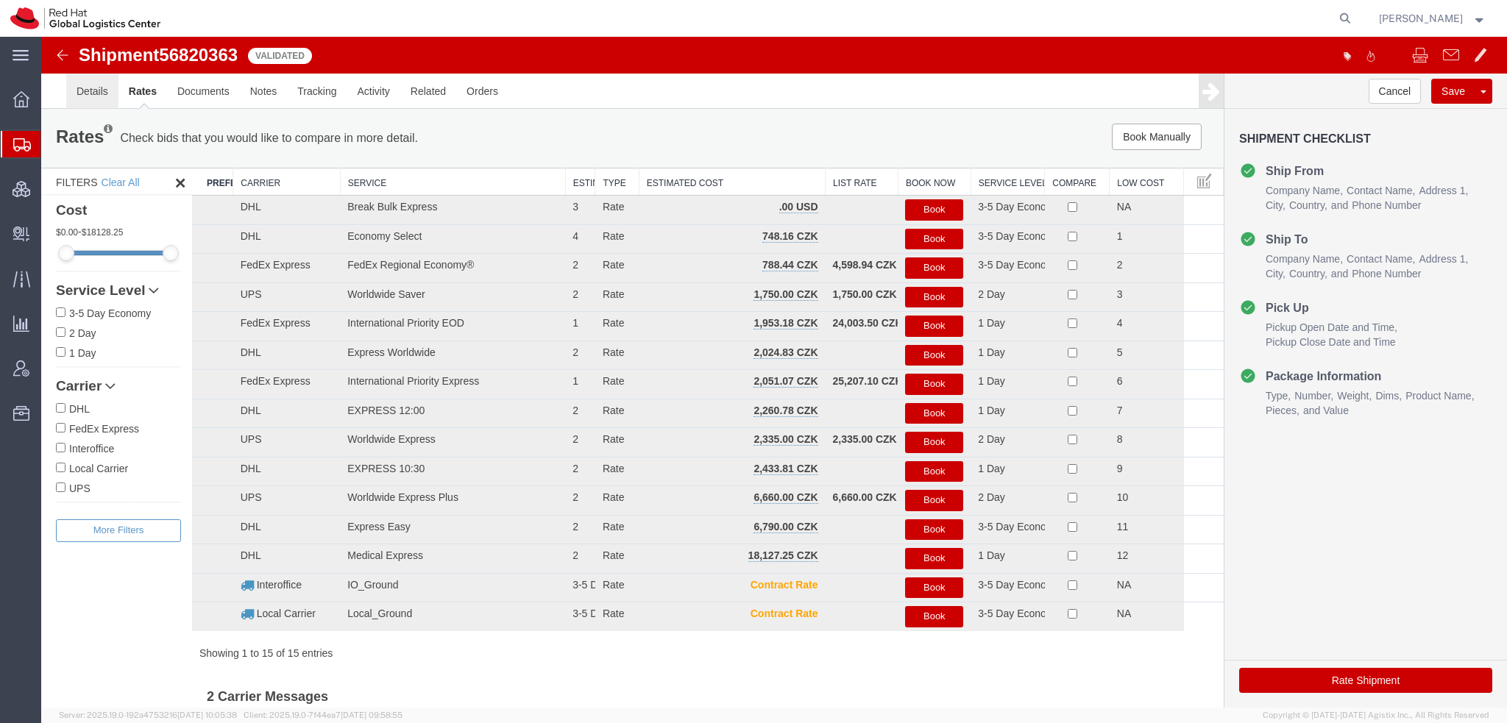
click at [88, 86] on link "Details" at bounding box center [92, 91] width 52 height 35
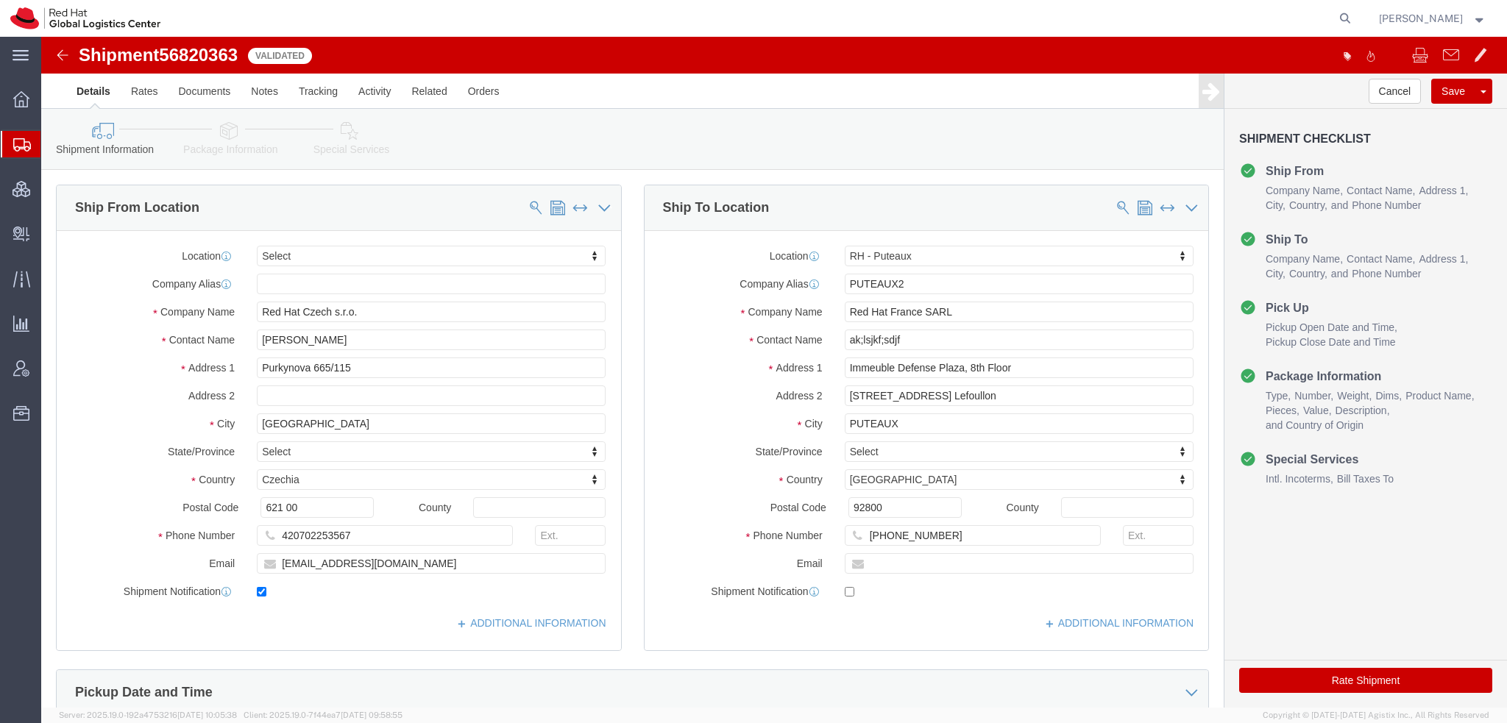
click div "Location RH - Puteaux Select My Profile Location RH - Amsterdam - MSO RH - Amst…"
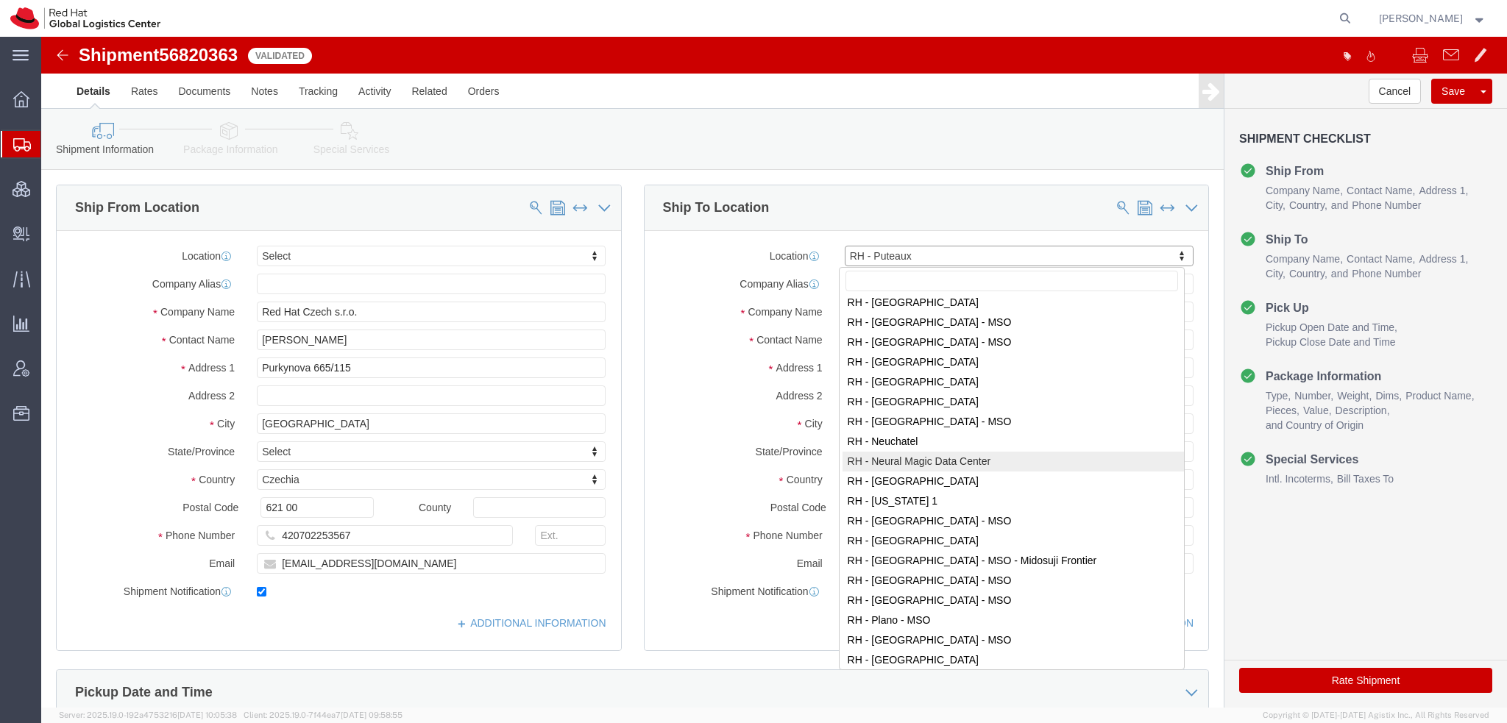
scroll to position [1501, 0]
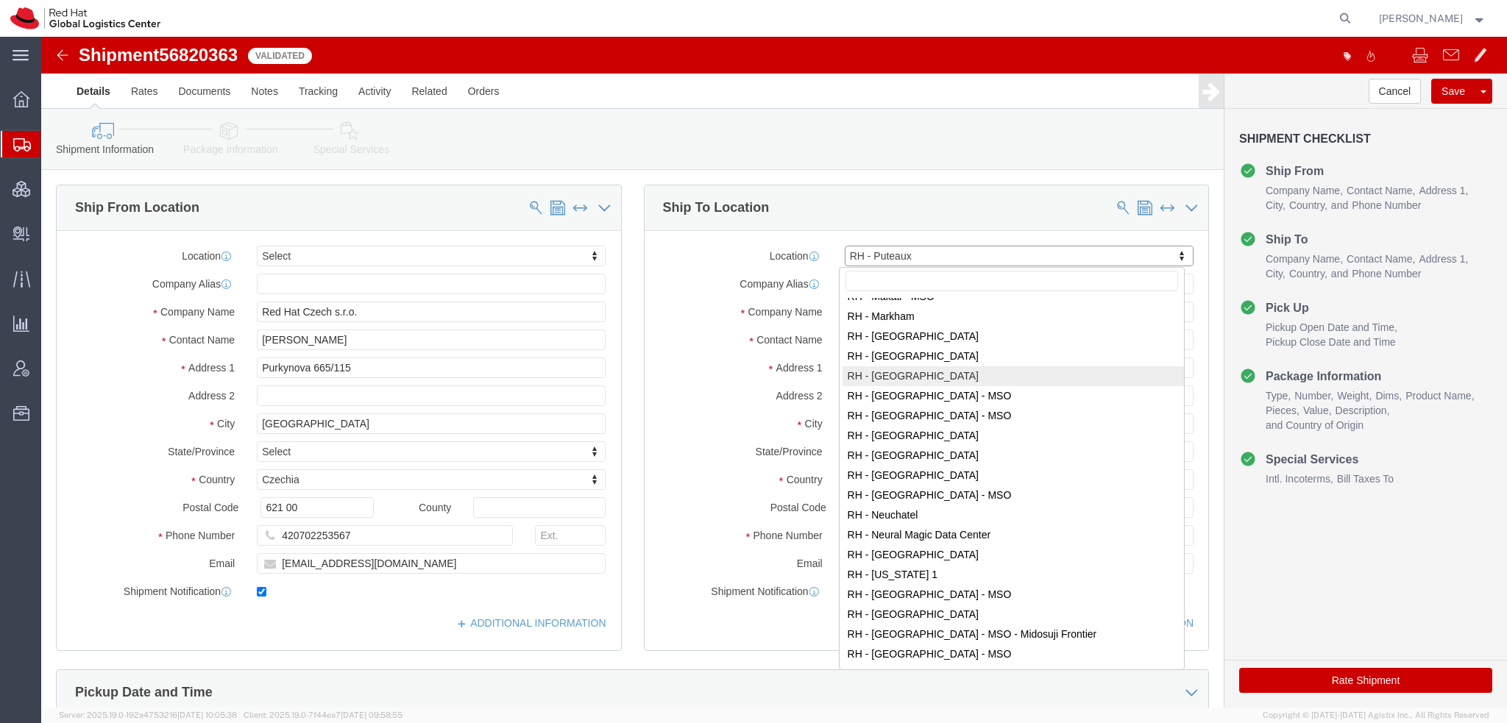
select select "37982"
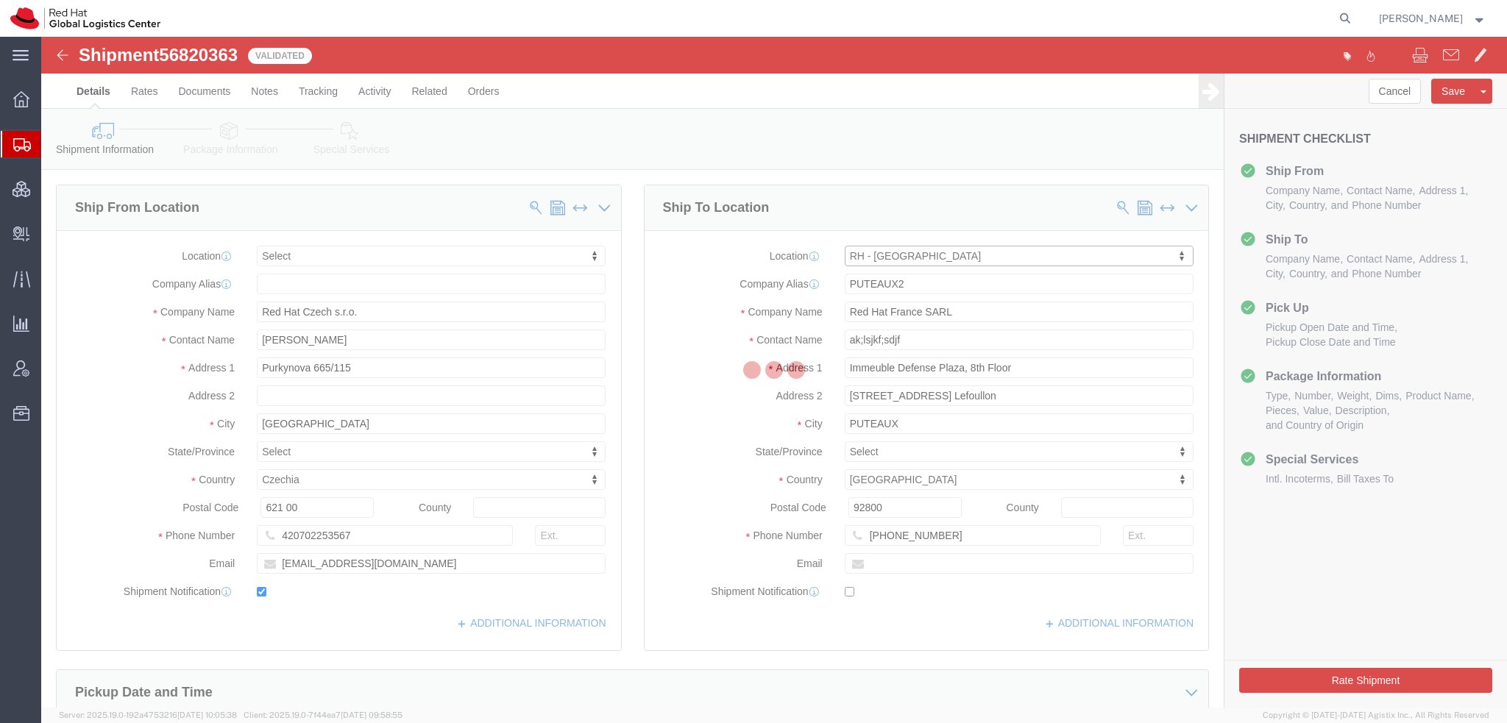
type input "MILAN"
type input "Red Hat SRL"
type input "Via Gustavo Fara 26"
type input "MILAN"
select select "IT"
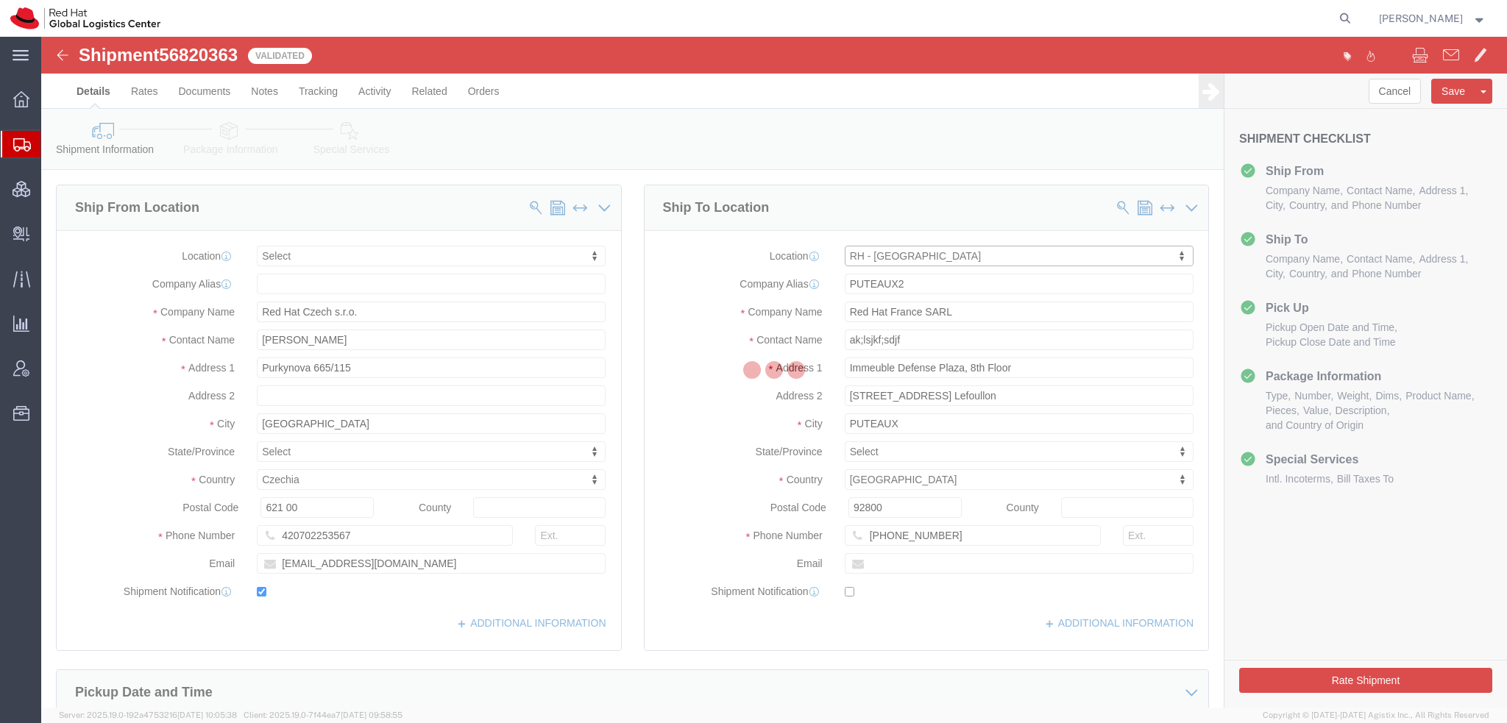
type input "20124"
type input "39 02 360 47601"
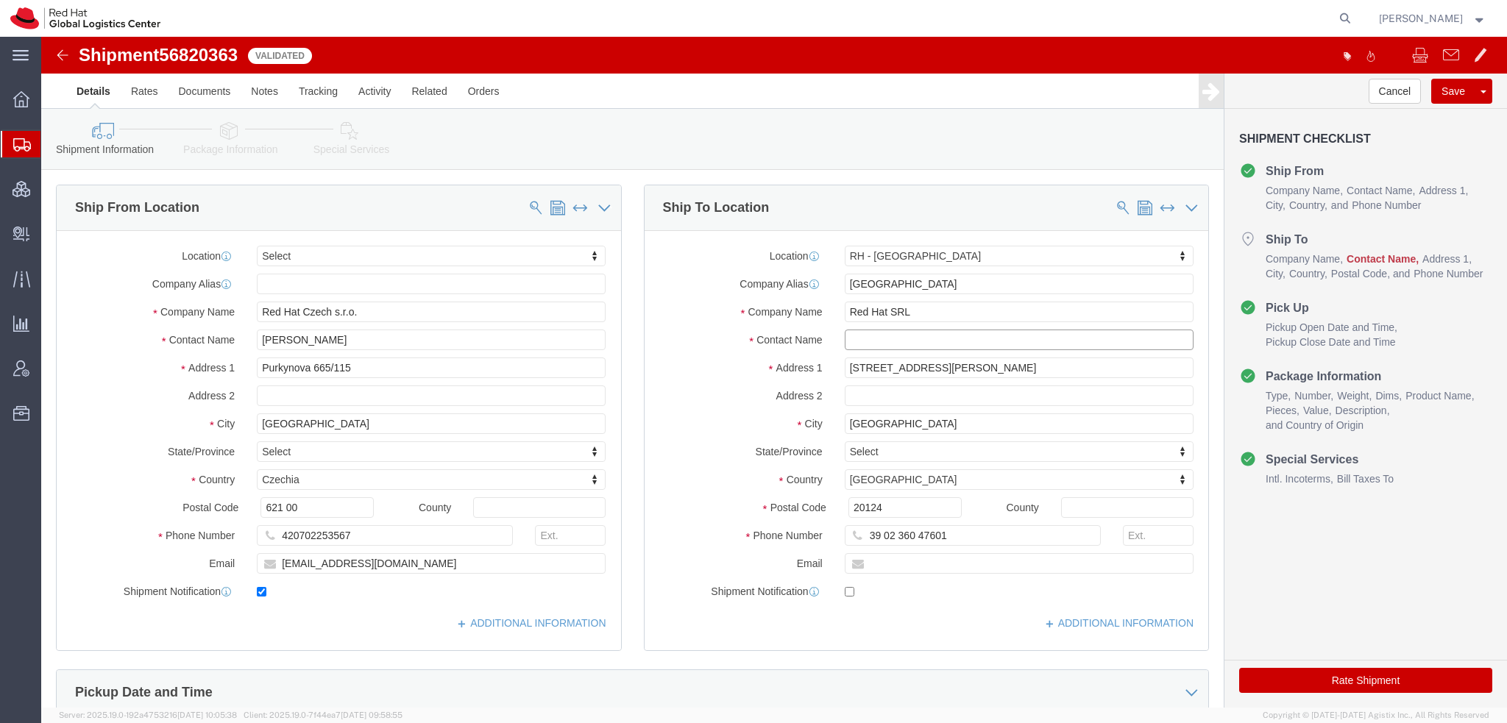
click input "text"
type input "a;ksjf;asdf"
click icon
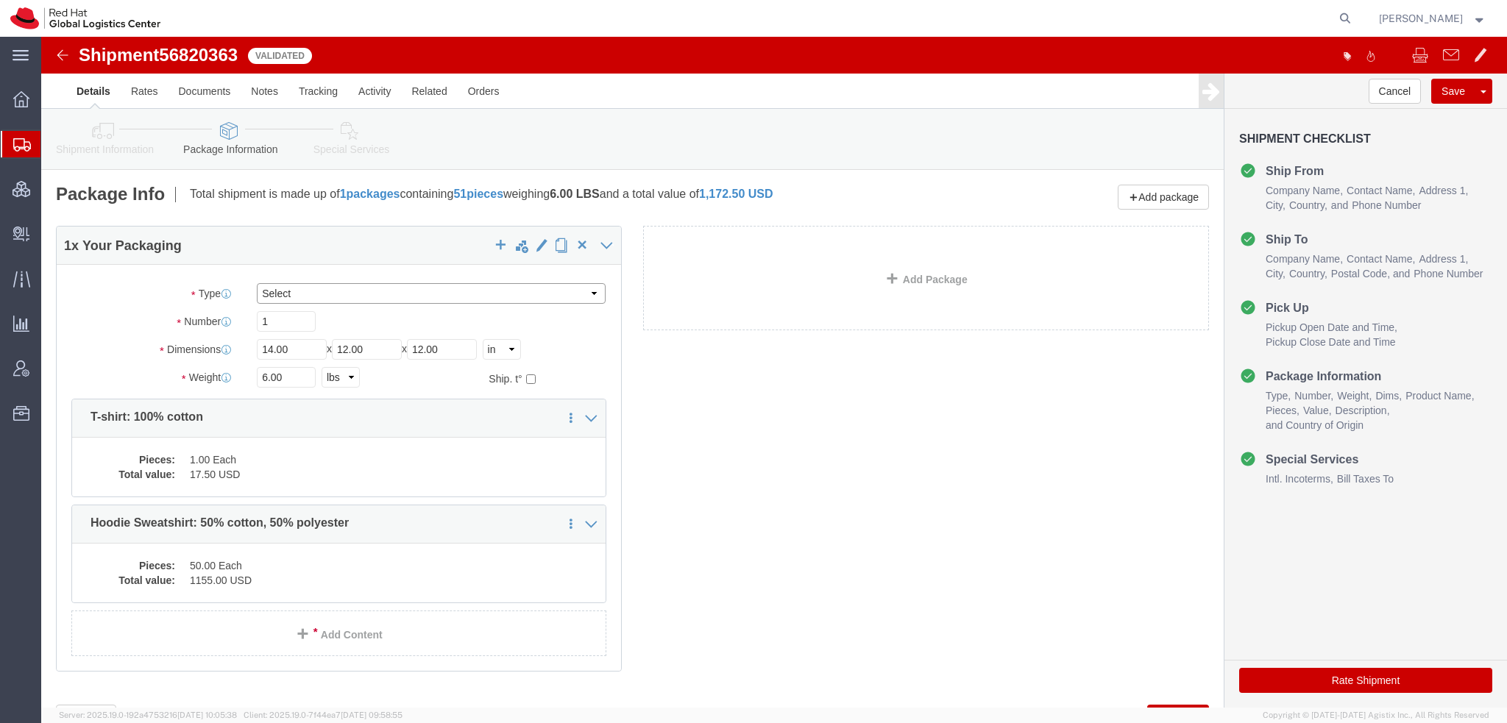
click select "Select Case(s) Crate(s) Envelope Large Box Medium Box PAK Skid(s) Small Box Sma…"
select select "PAK"
click select "Select Case(s) Crate(s) Envelope Large Box Medium Box PAK Skid(s) Small Box Sma…"
type input "10.25"
type input "12.75"
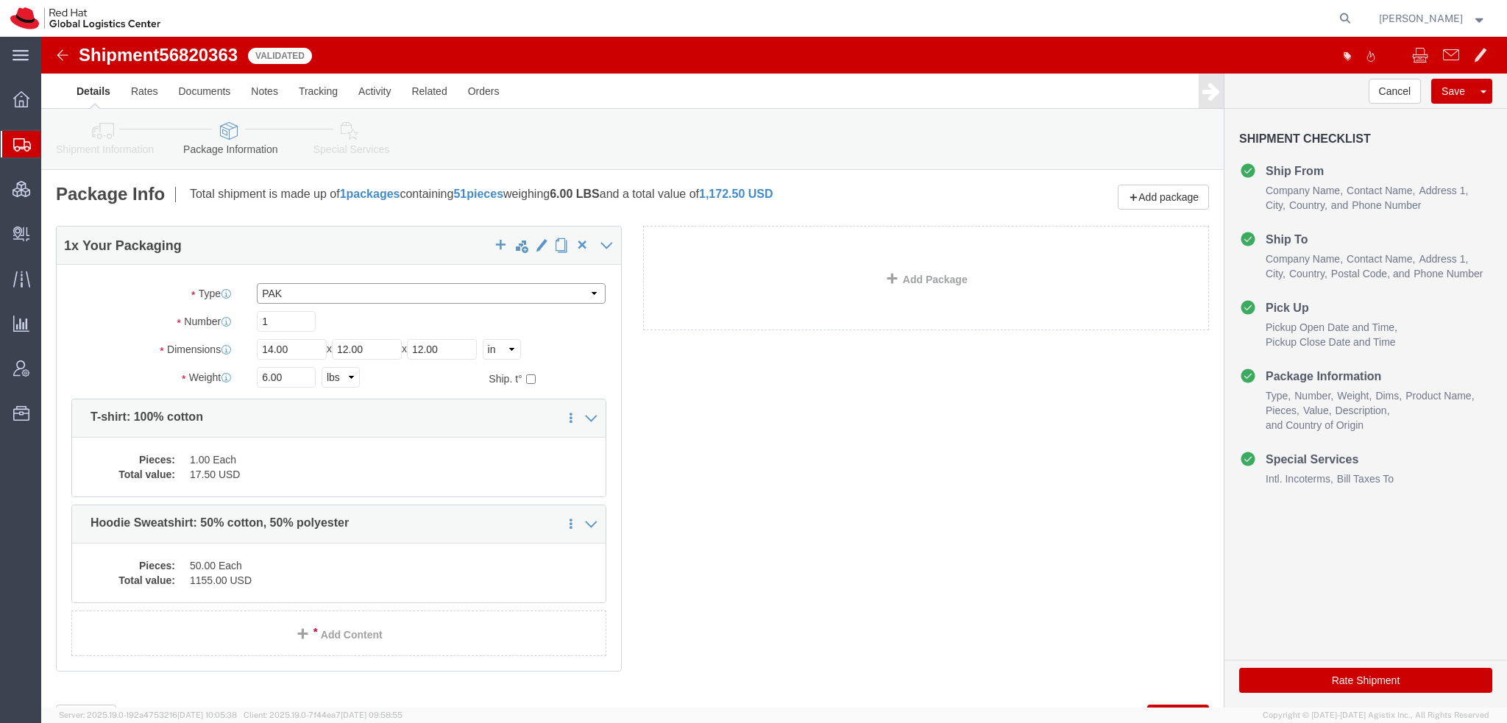
type input "1.00"
drag, startPoint x: 244, startPoint y: 337, endPoint x: -41, endPoint y: 221, distance: 307.2
click html "Shipment 56820363 15 of 15 Validated Details Rates Documents Notes Tracking Act…"
type input "2"
click button "Rate Shipment"
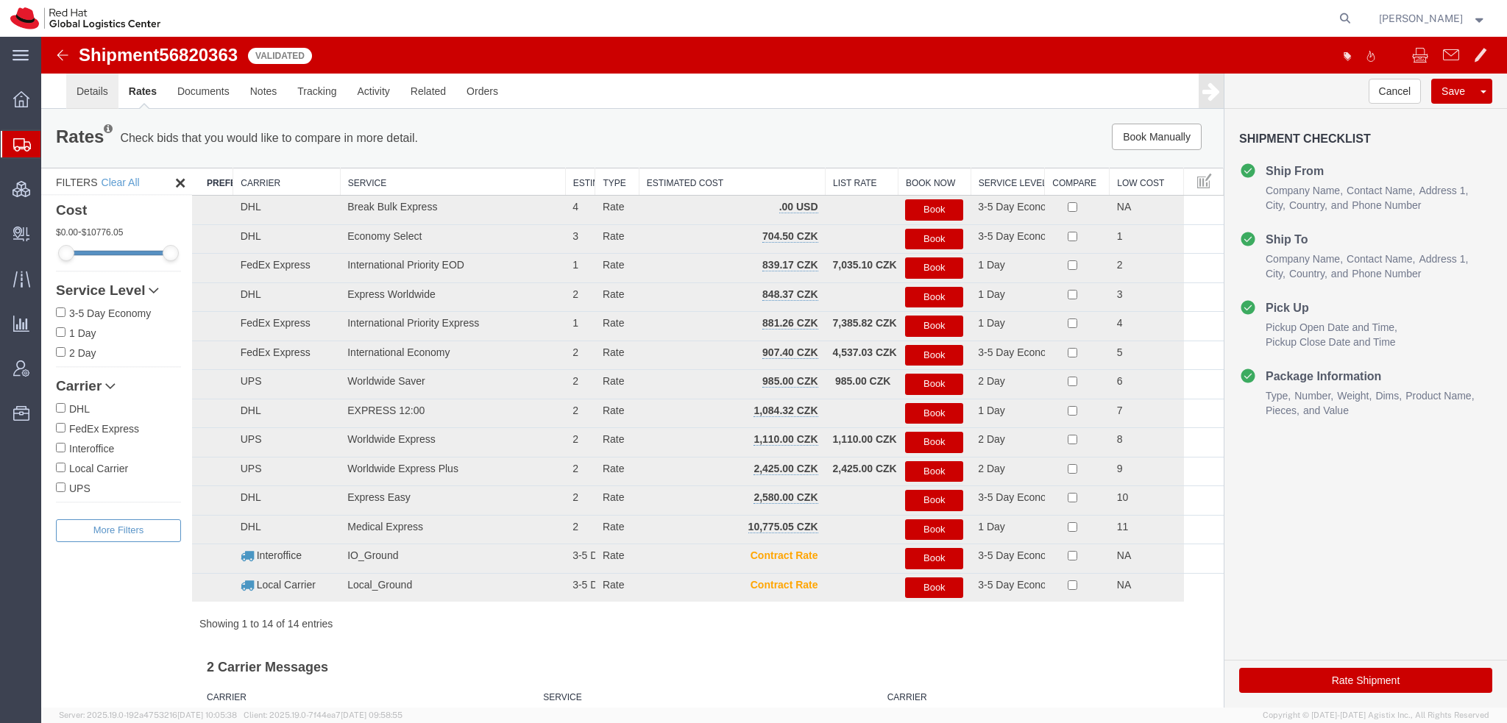
click at [104, 90] on link "Details" at bounding box center [92, 91] width 52 height 35
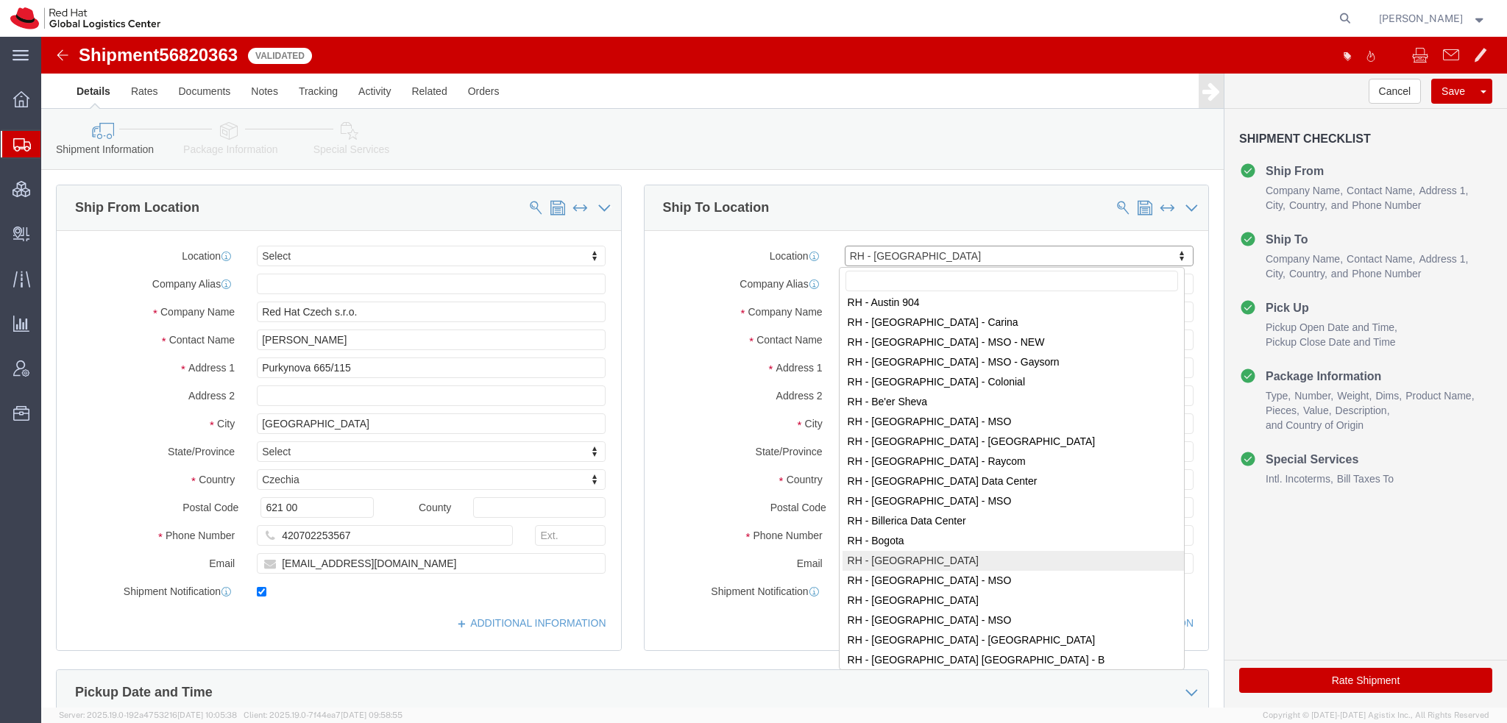
scroll to position [108, 0]
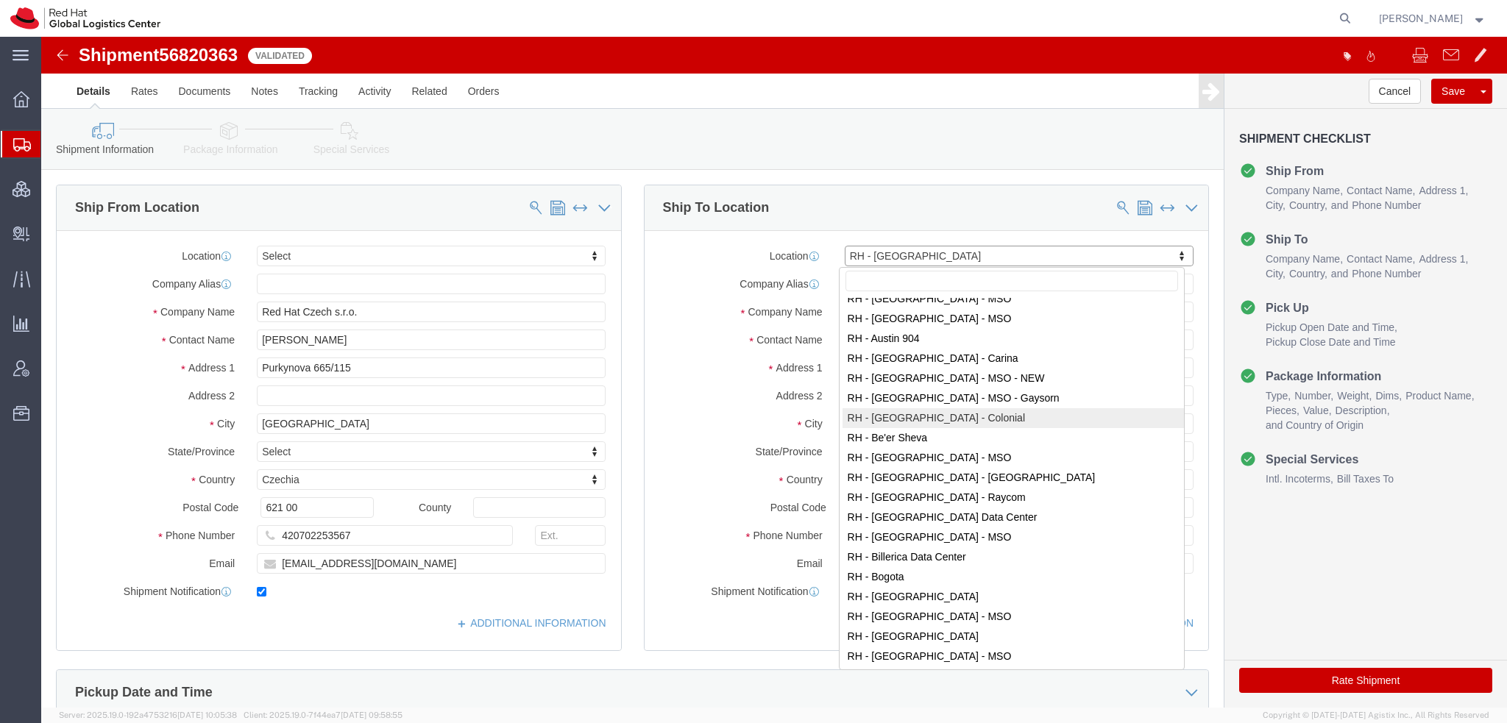
select select "37924"
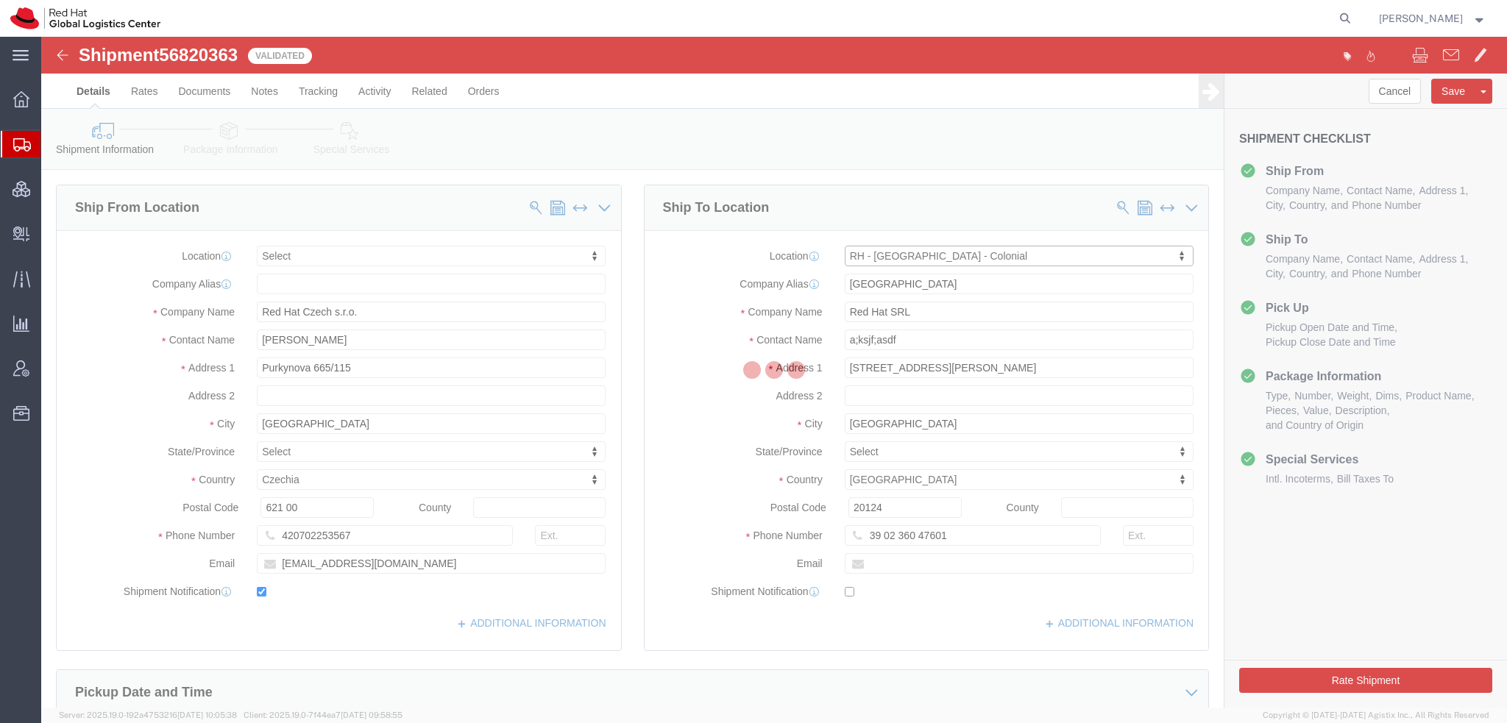
type input "BARCELNA"
type input "Red Hat, S.L"
type input "Travesera de Gracia No. 11"
type input "3rd Floor"
type input "BARCELONA"
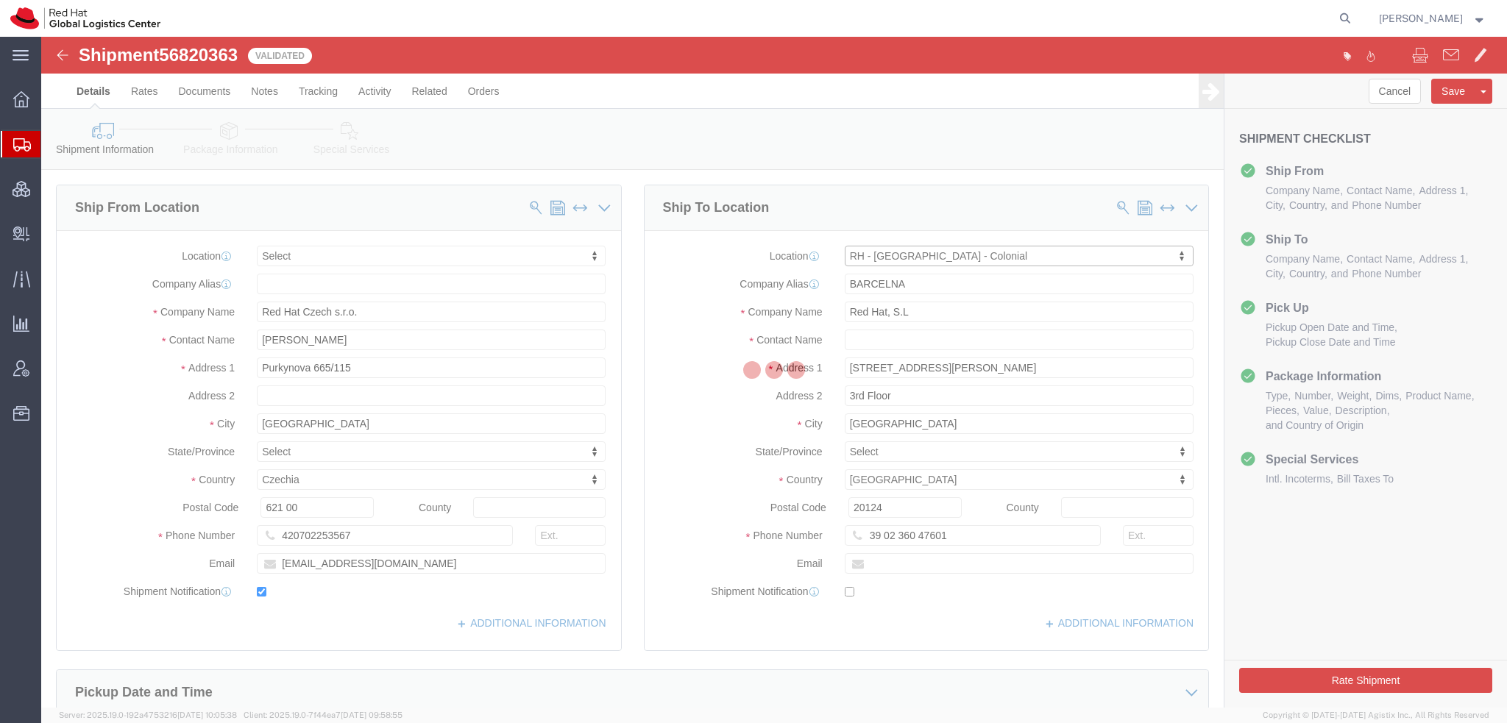
select select "ES"
type input "08021"
type input "34 9355 35785"
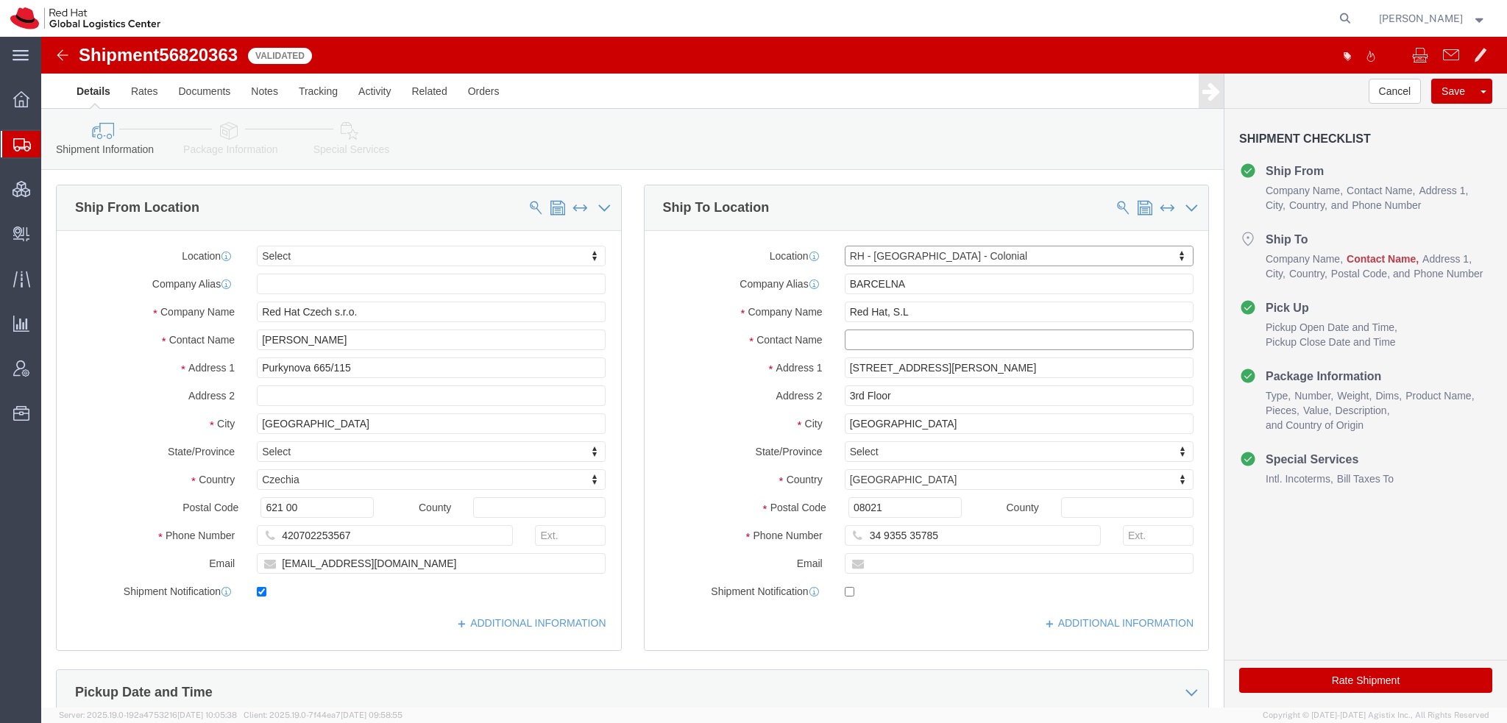
click input "text"
type input "a;ksjdf"
click button "Rate Shipment"
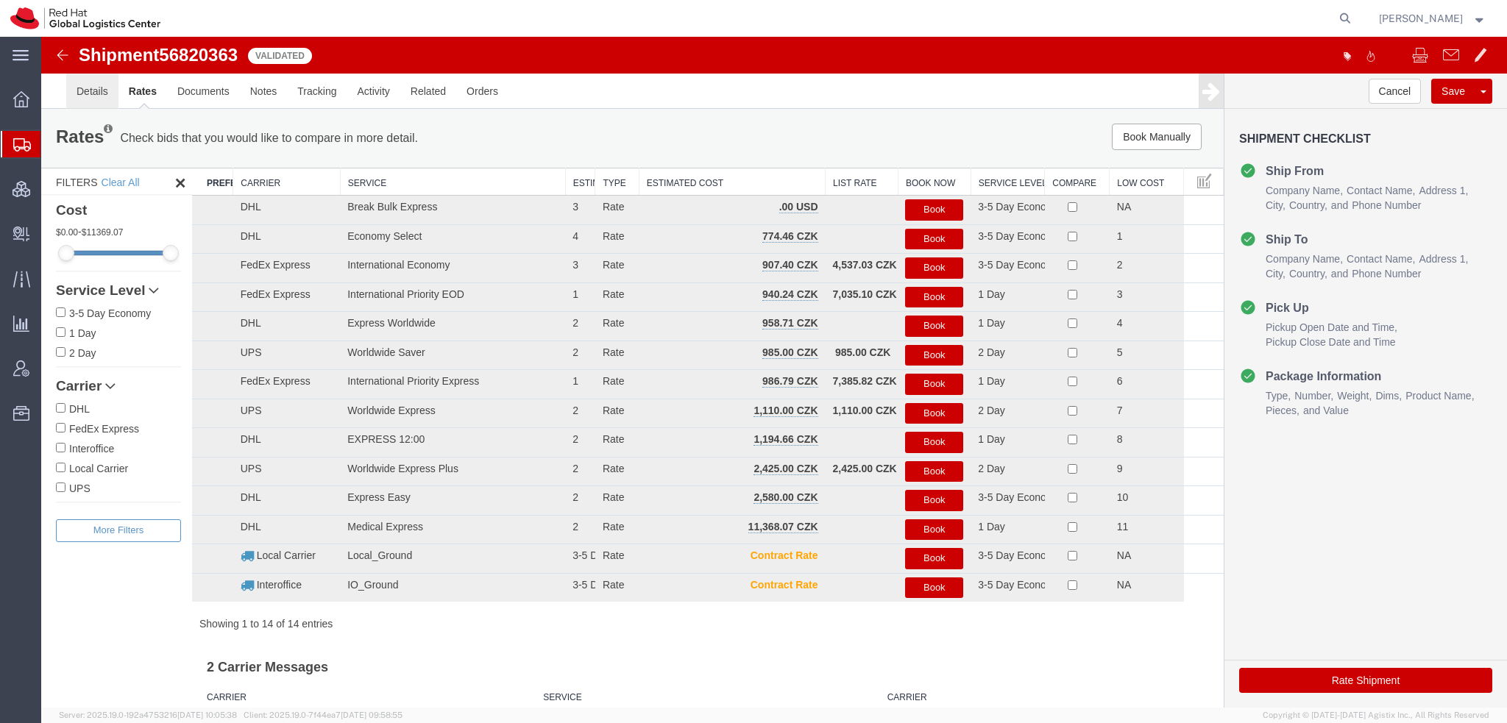
click at [97, 88] on link "Details" at bounding box center [92, 91] width 52 height 35
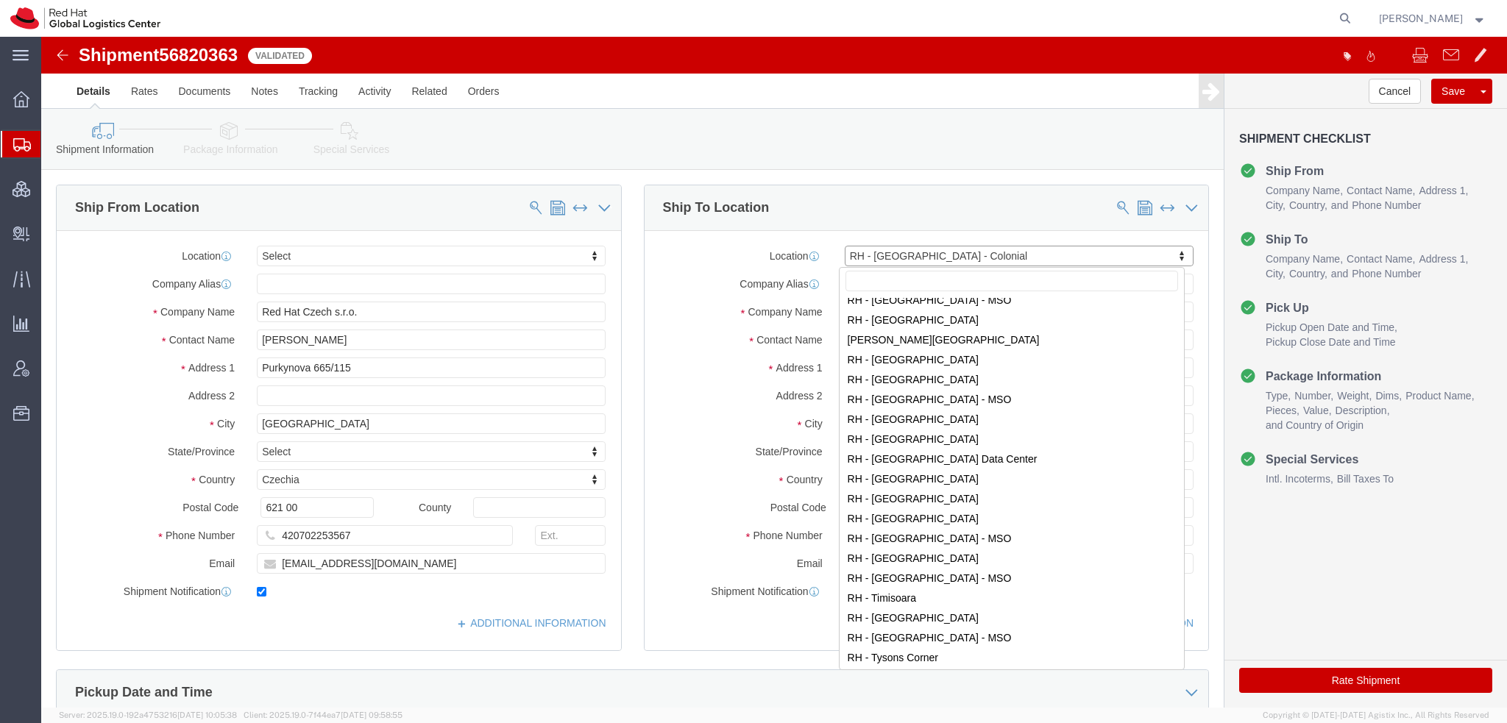
scroll to position [2428, 0]
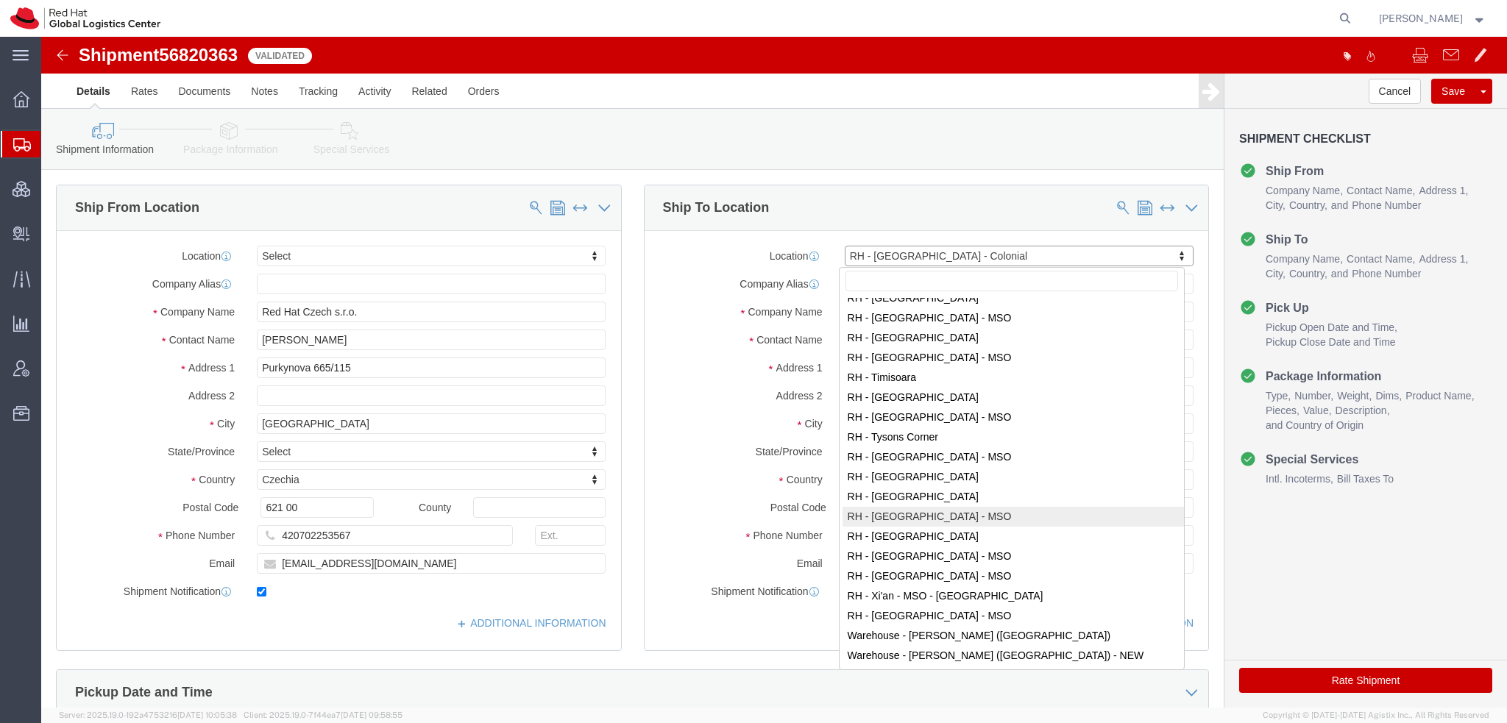
select select "38042"
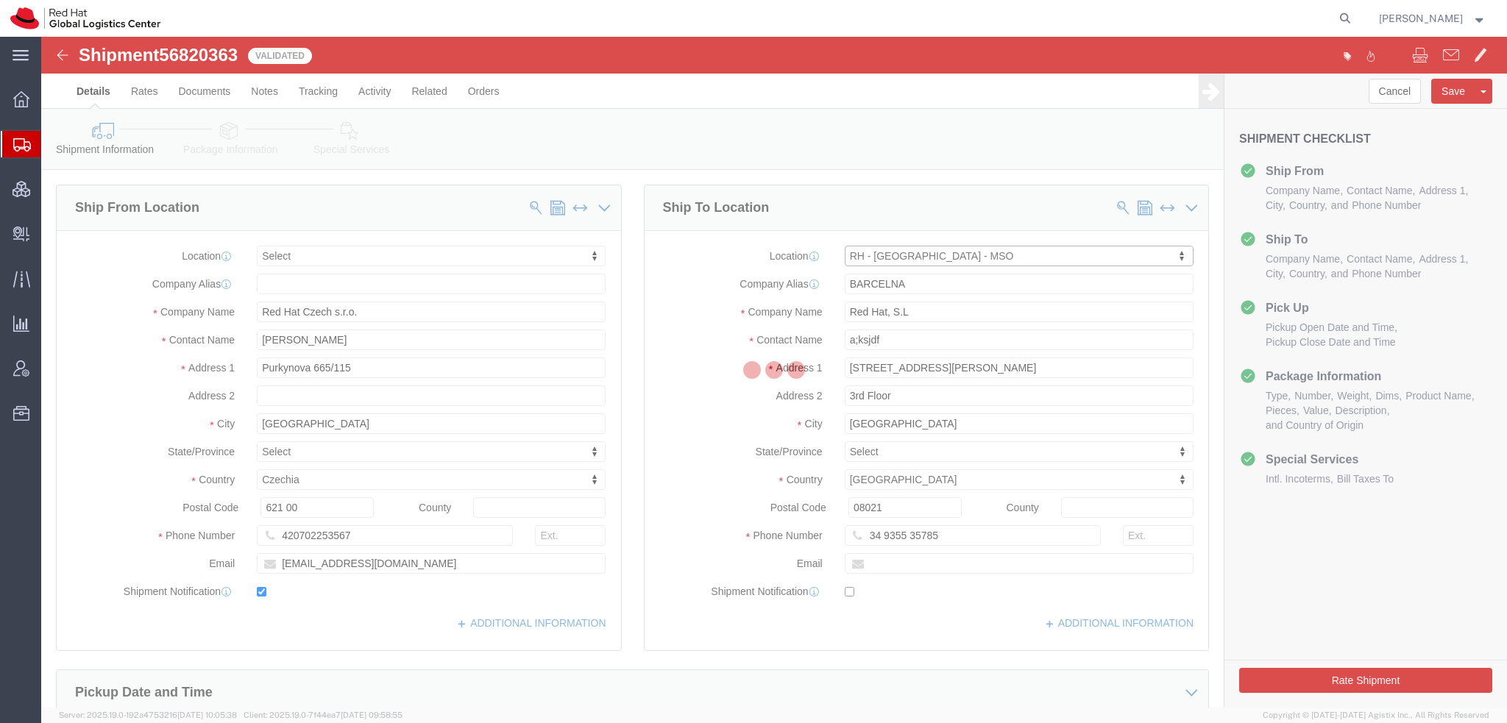
type input "WARSAWII"
type input "Red Hat Poland sp. z.o.o."
type input "Krucza 50"
type input "Suite 02W116"
type input "WARSAW"
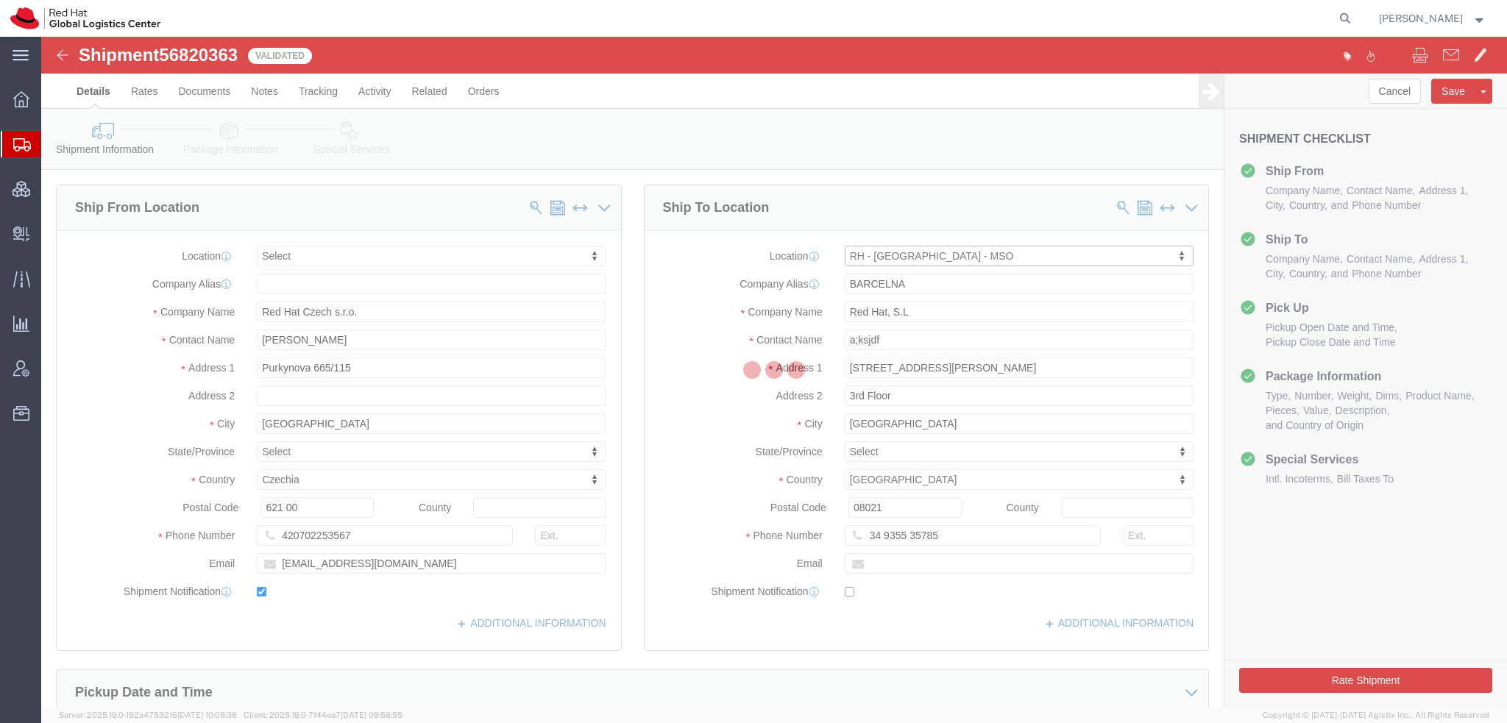
select select "PL"
type input "00-222"
type input "22 657 00 00"
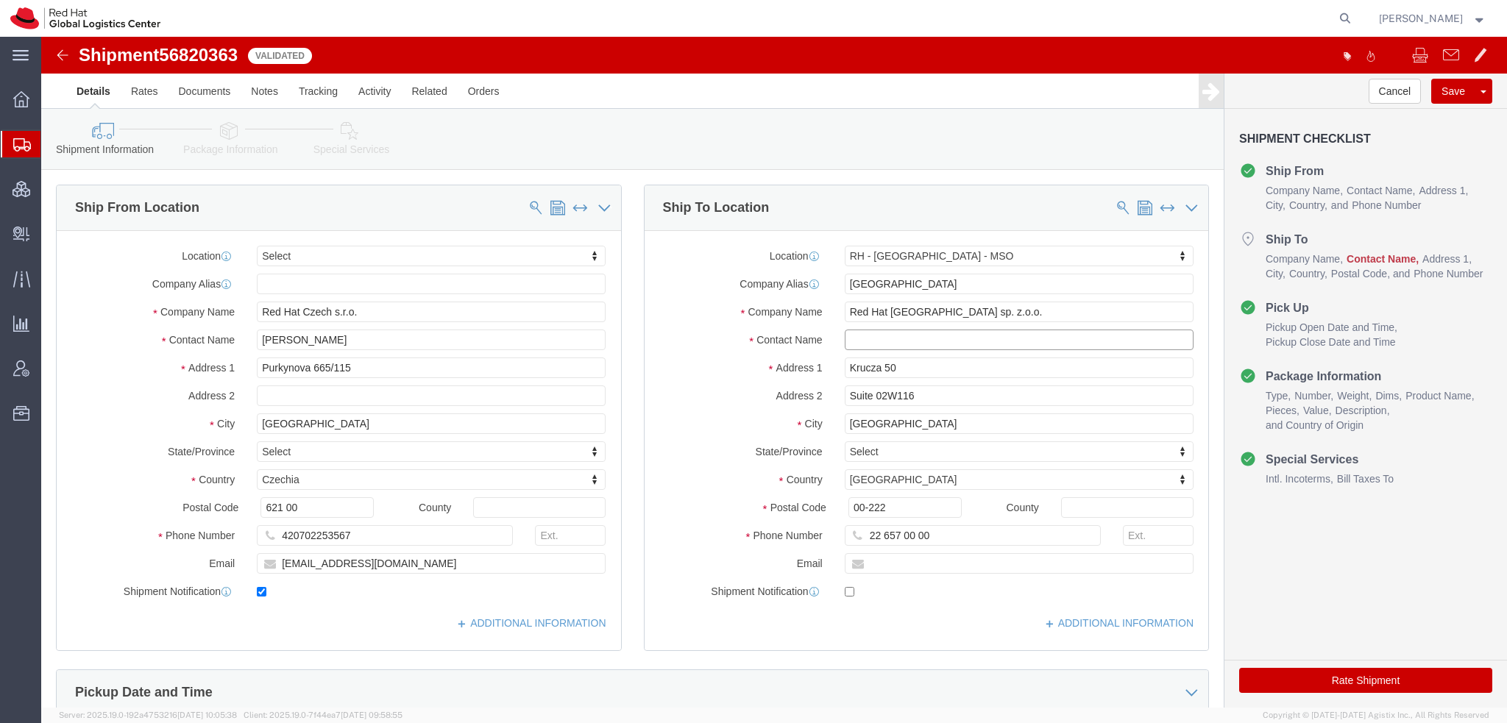
click input "text"
type input ";akjsd;kfasdj"
click button "Rate Shipment"
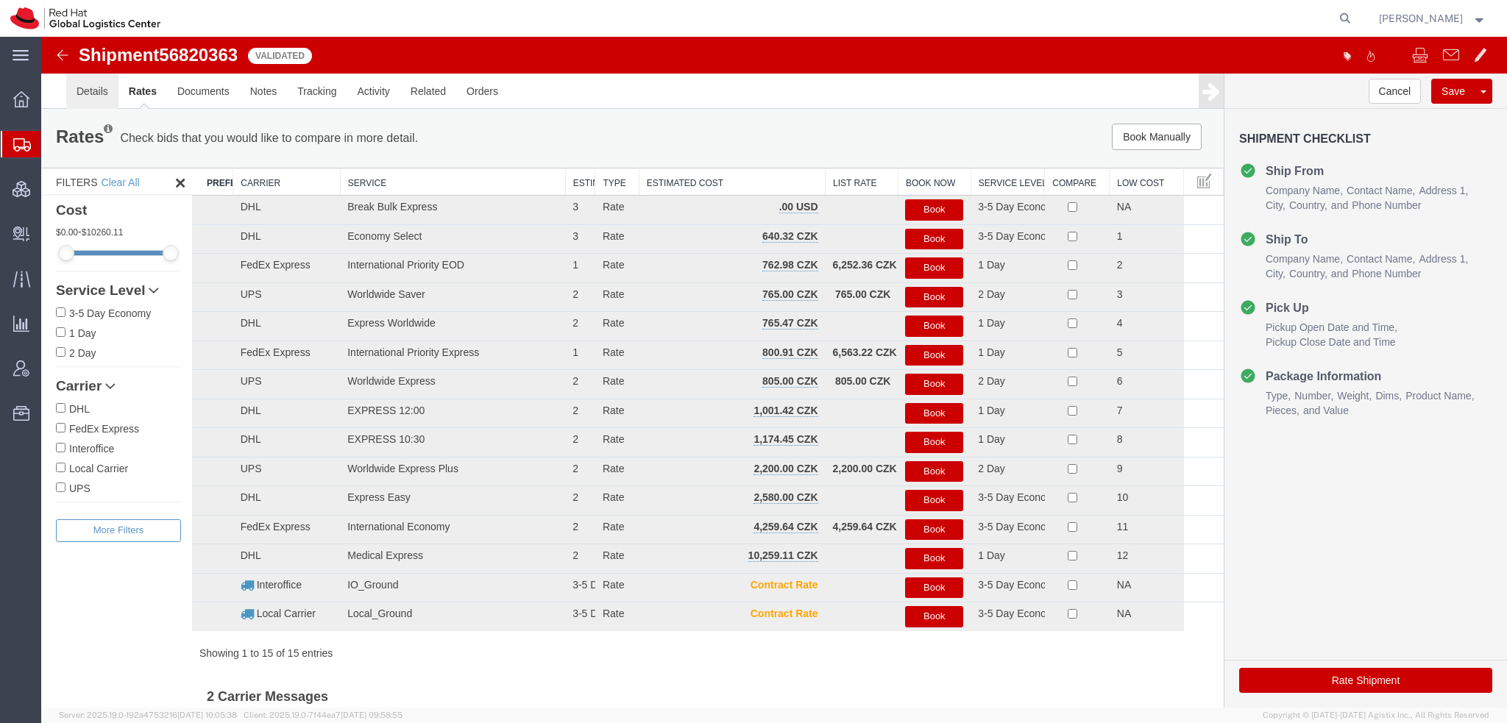
click at [110, 106] on link "Details" at bounding box center [92, 91] width 52 height 35
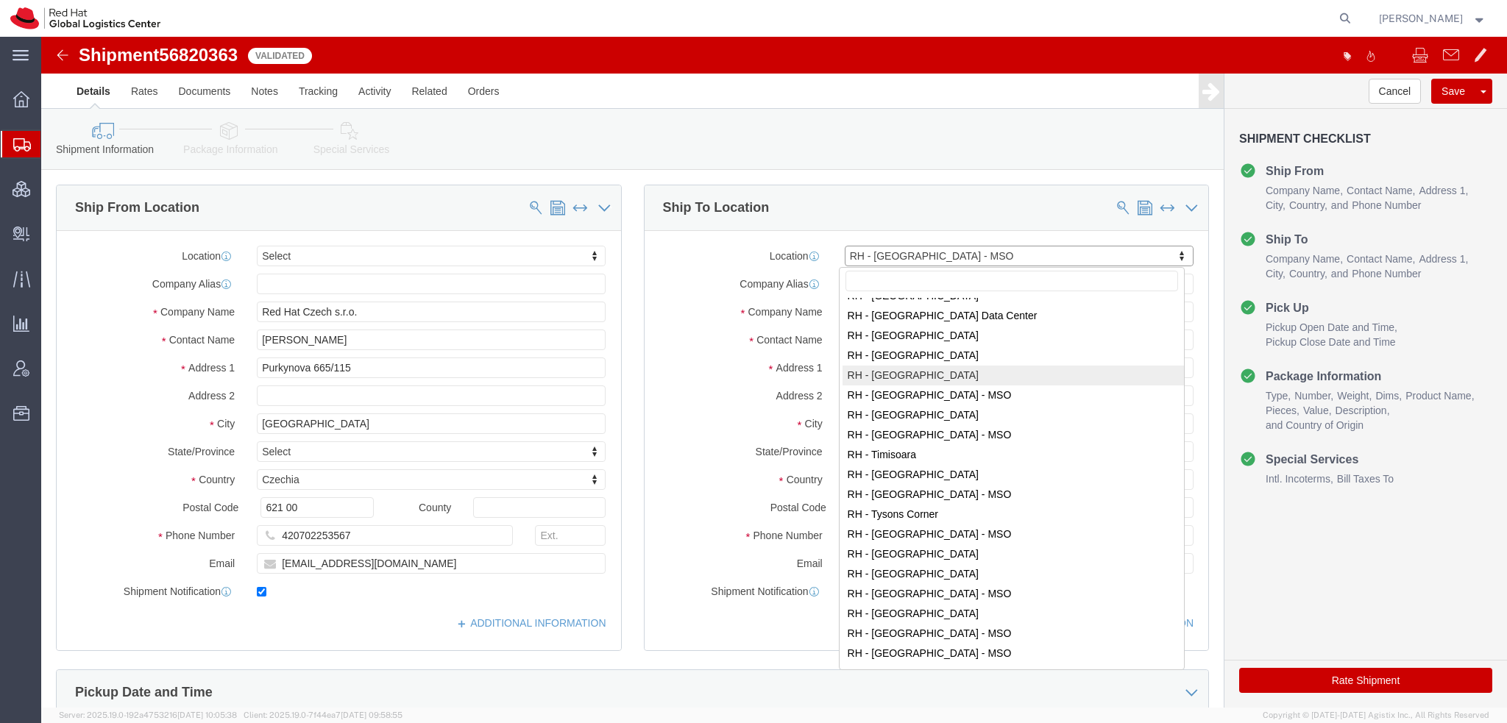
scroll to position [2411, 0]
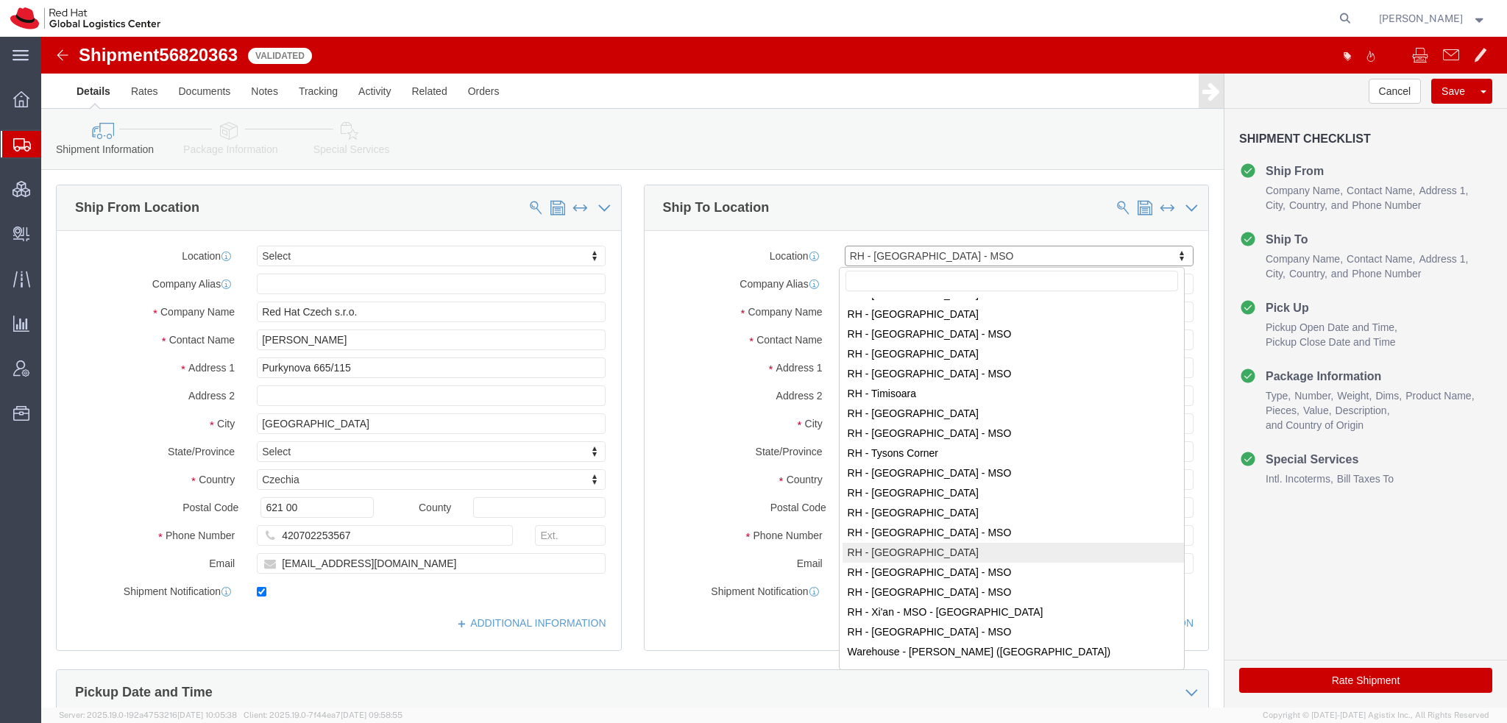
select select "38045"
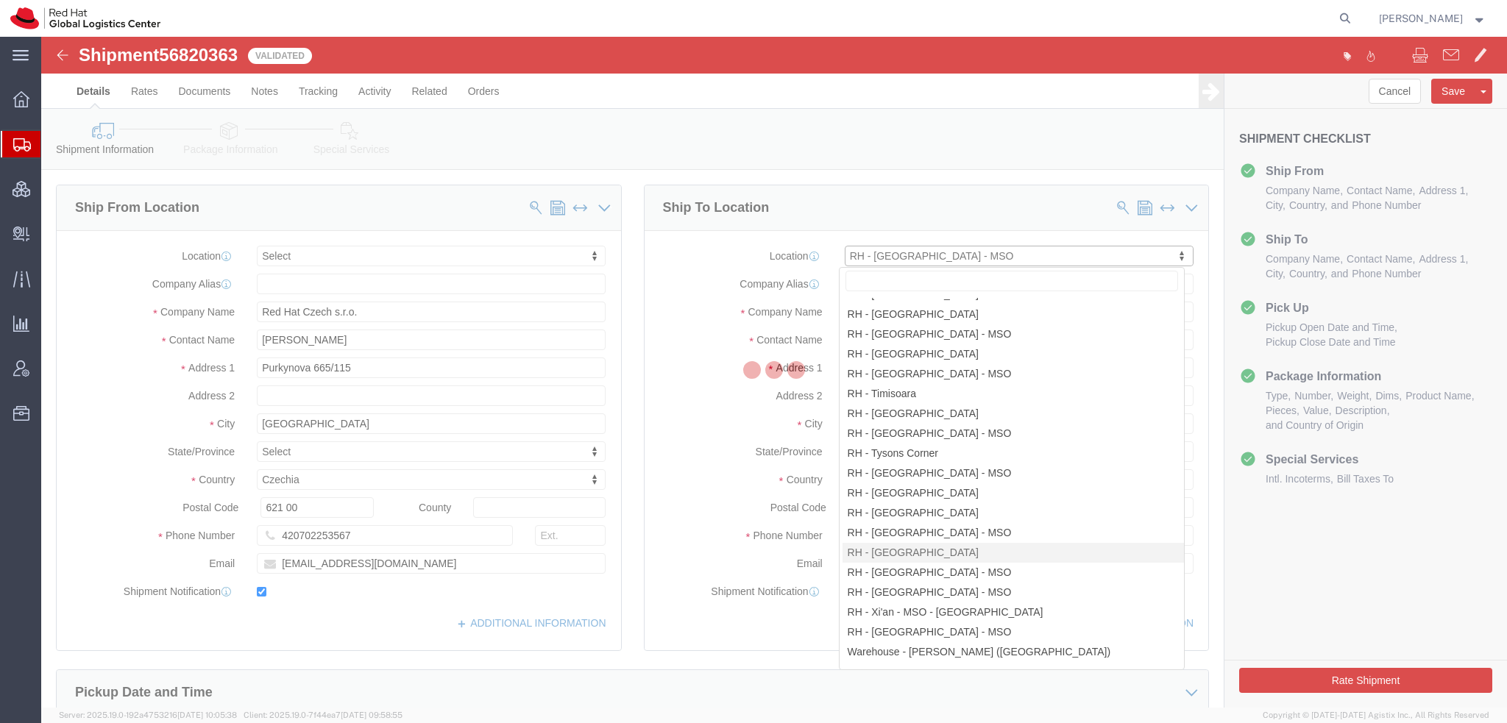
type input "WTRFRDII"
type input "Red Hat Limited"
type input "[GEOGRAPHIC_DATA]"
type input "1st Floor"
type input "WATERFORD"
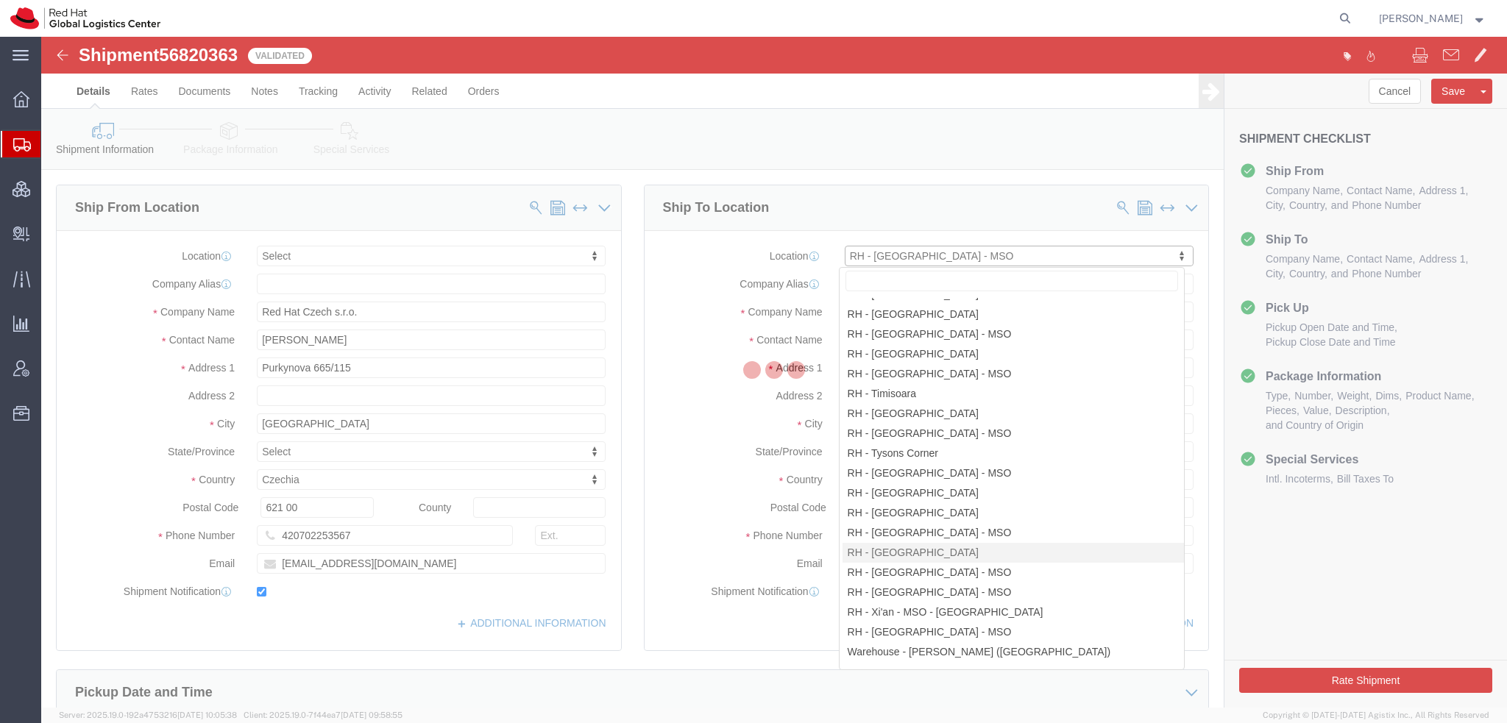
select select "IE"
type input "X91NY33"
type input "003535 51 810111"
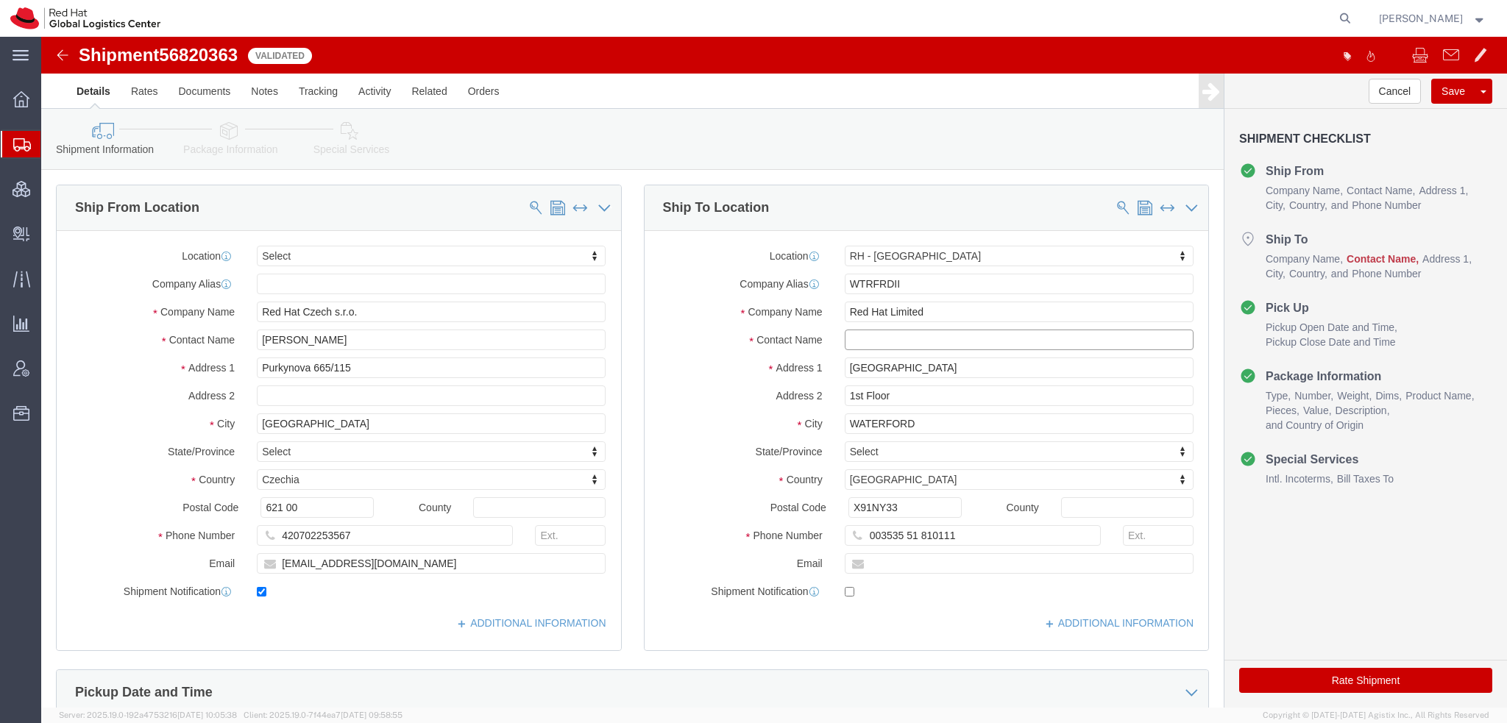
click input "text"
type input "a;kjfsk;asdj"
click button "Rate Shipment"
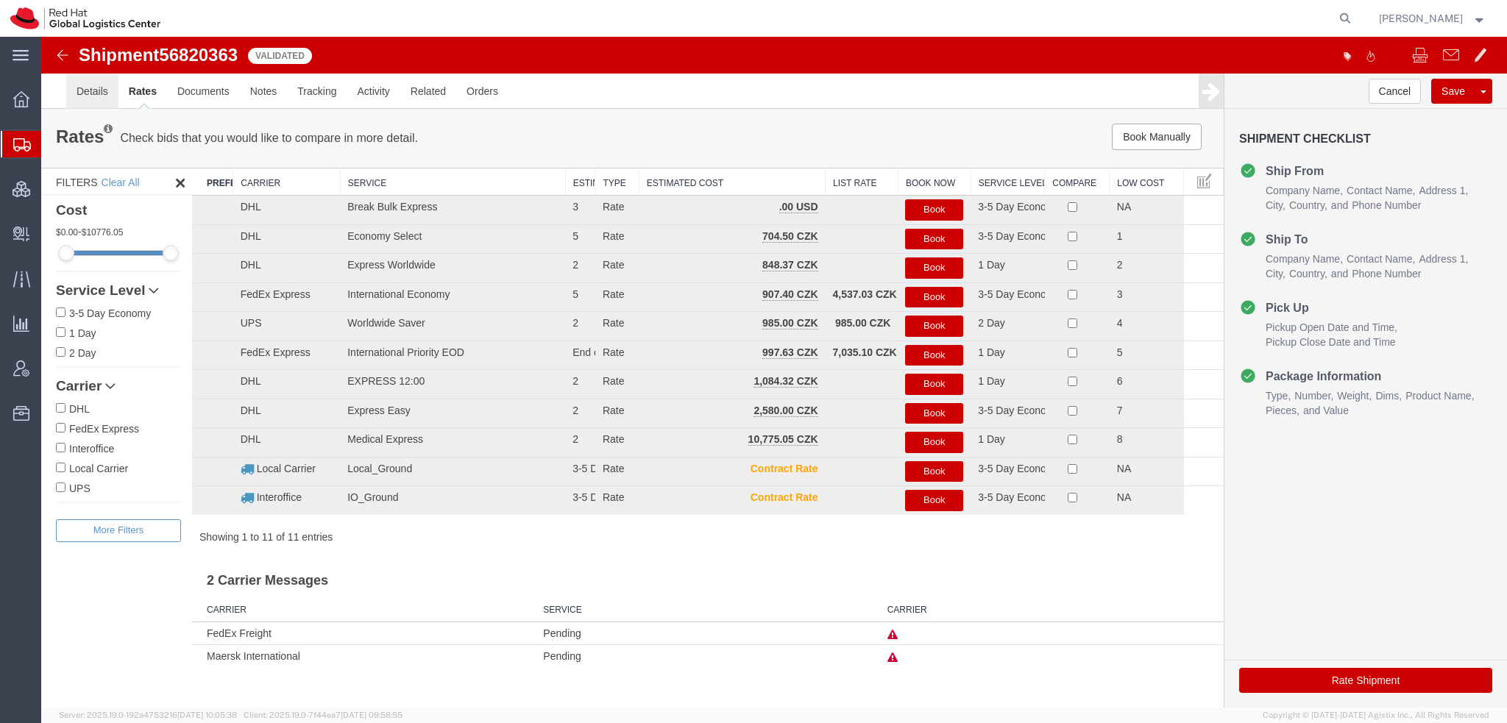
click at [106, 103] on link "Details" at bounding box center [92, 91] width 52 height 35
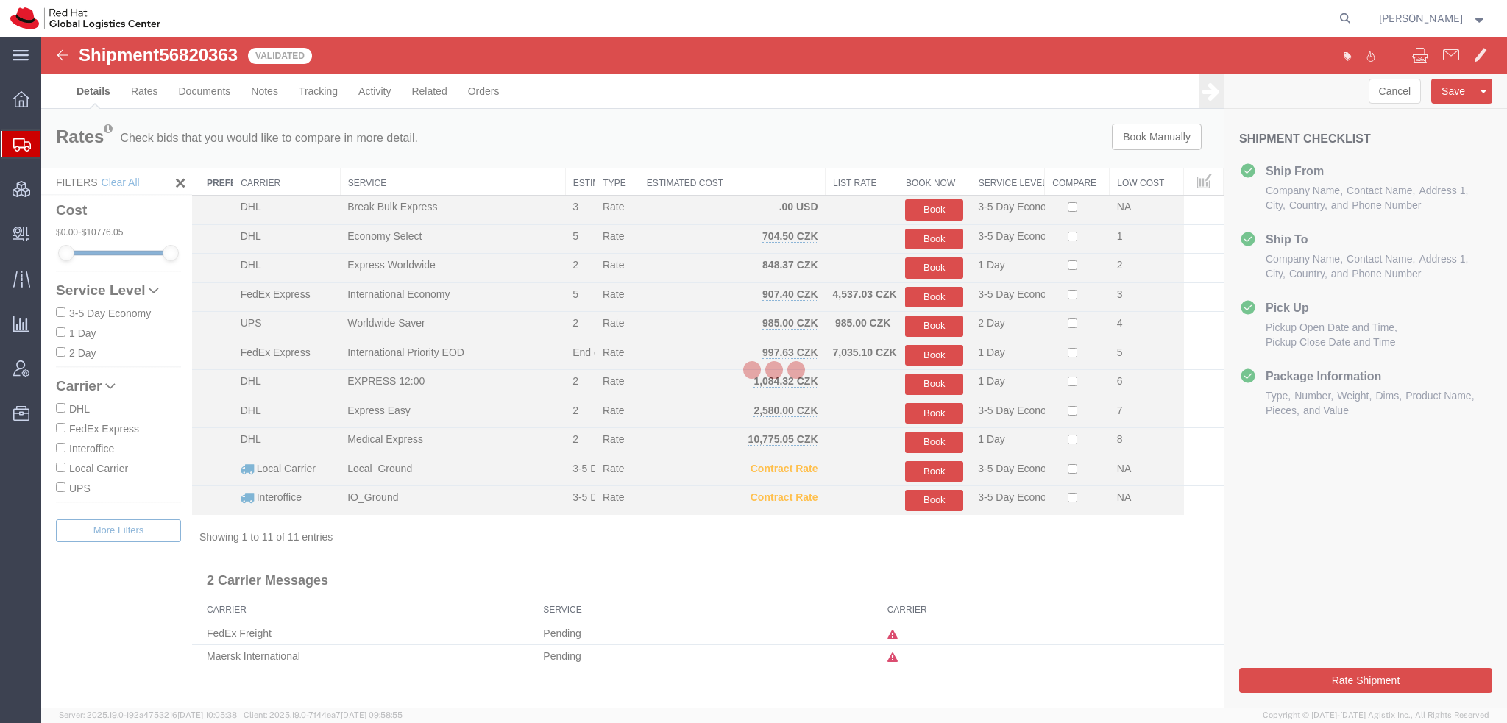
select select "38045"
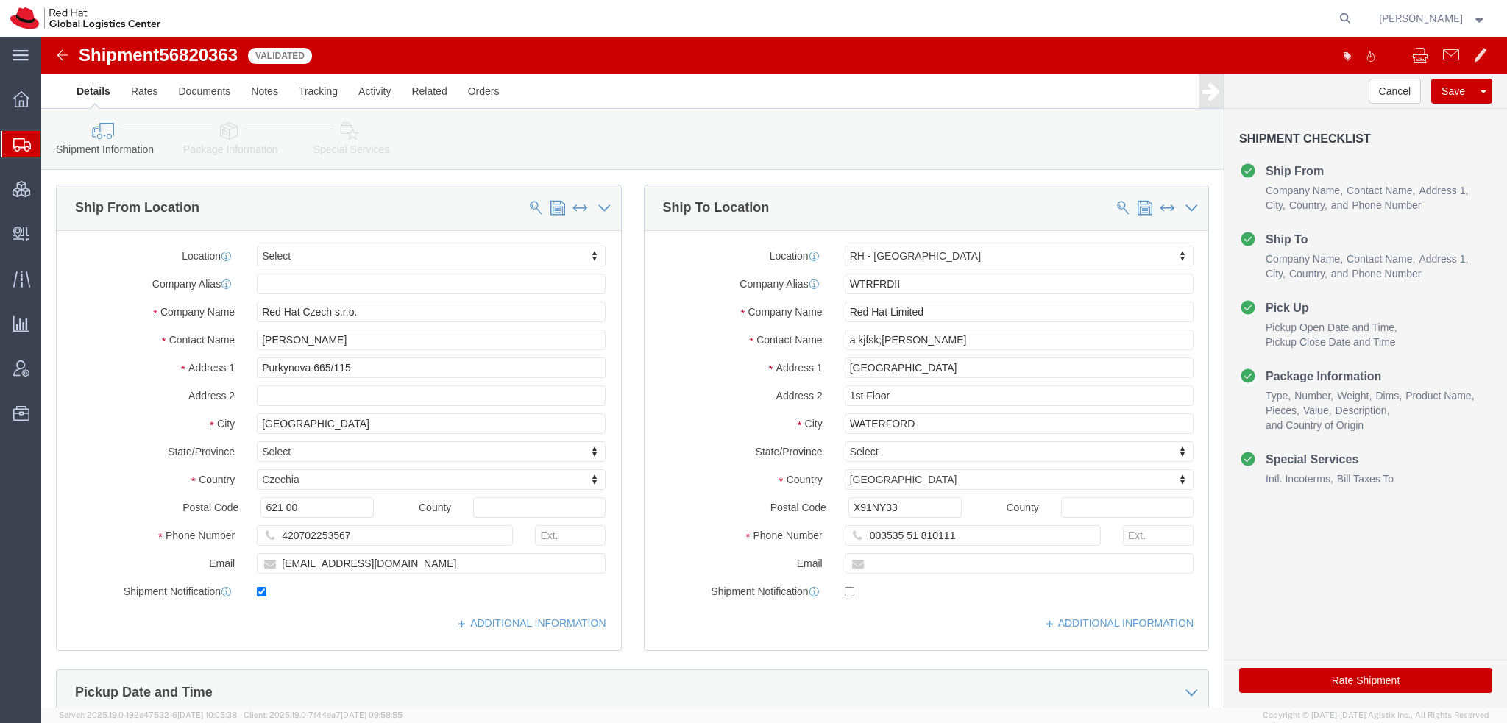
click icon
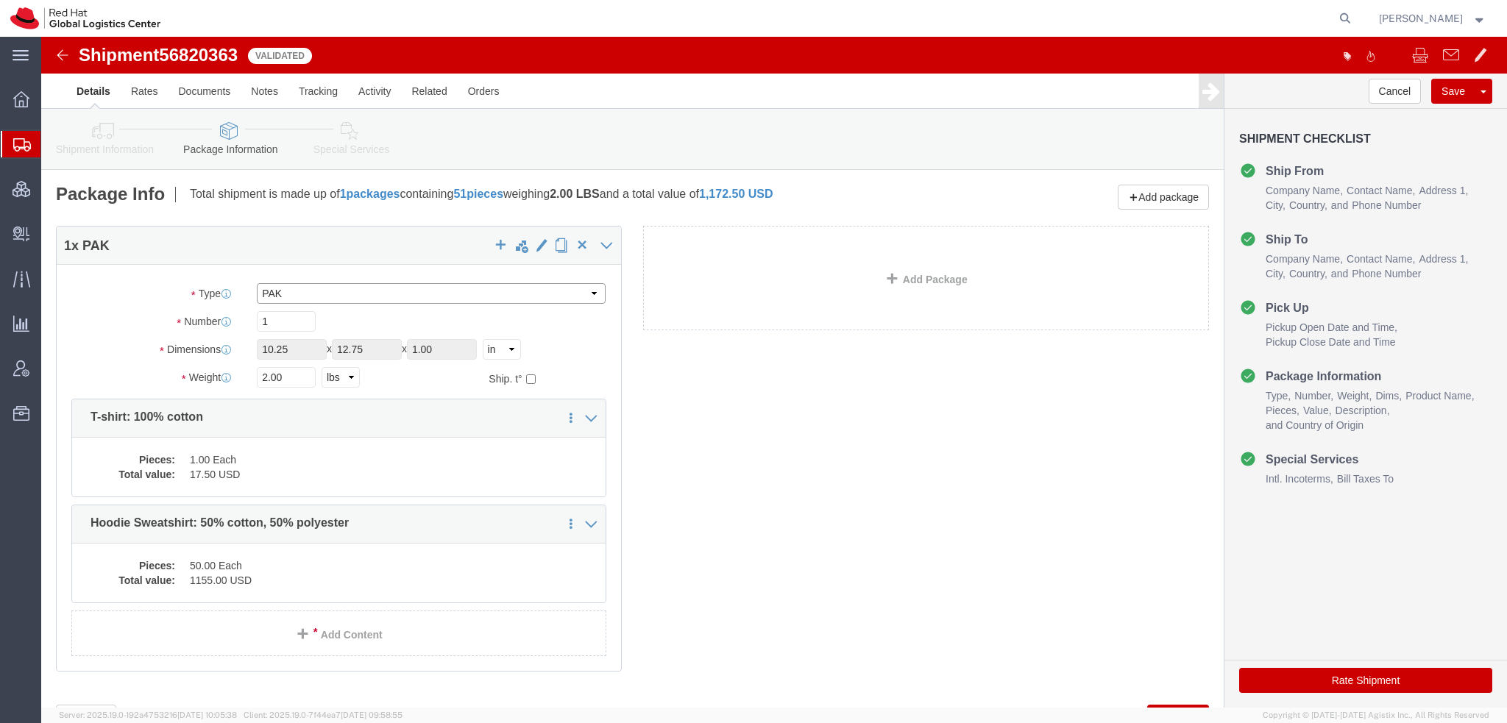
click select "Select Case(s) Crate(s) Envelope Large Box Medium Box PAK Skid(s) Small Box Sma…"
select select "YRPK"
click select "Select Case(s) Crate(s) Envelope Large Box Medium Box PAK Skid(s) Small Box Sma…"
drag, startPoint x: 259, startPoint y: 313, endPoint x: -41, endPoint y: 209, distance: 317.6
click html "Shipment 56820363 11 of 11 Validated Details Rates Documents Notes Tracking Act…"
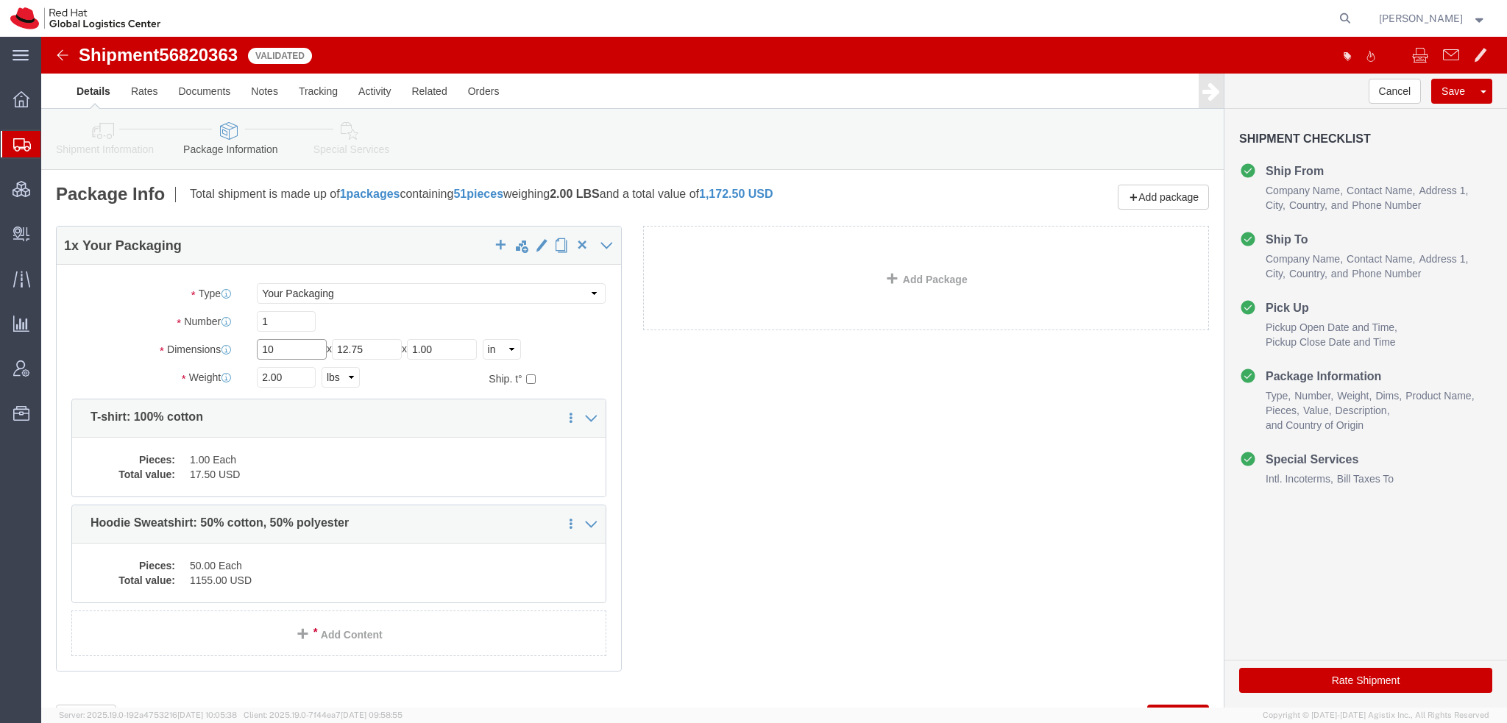
type input "10"
type input "6"
type input "3"
click button "Rate Shipment"
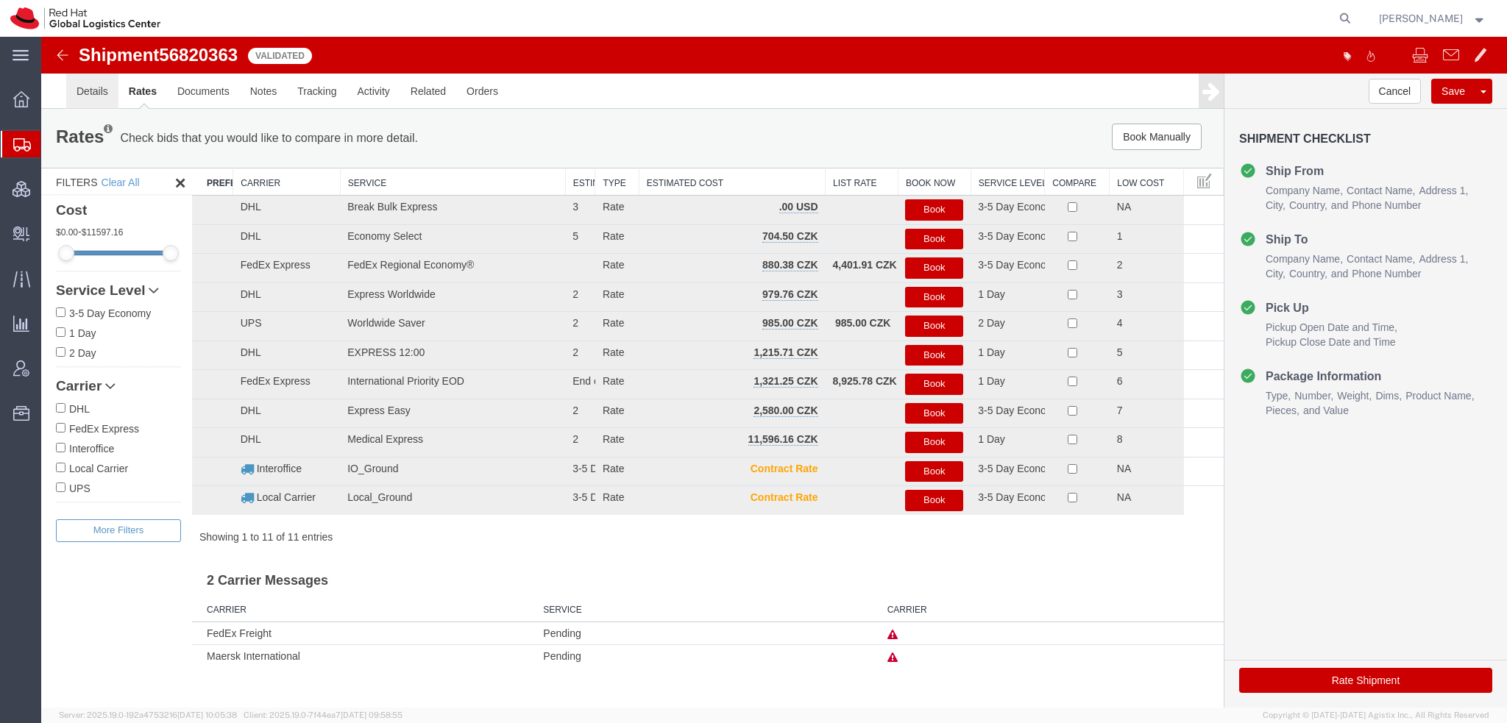
click at [84, 93] on link "Details" at bounding box center [92, 91] width 52 height 35
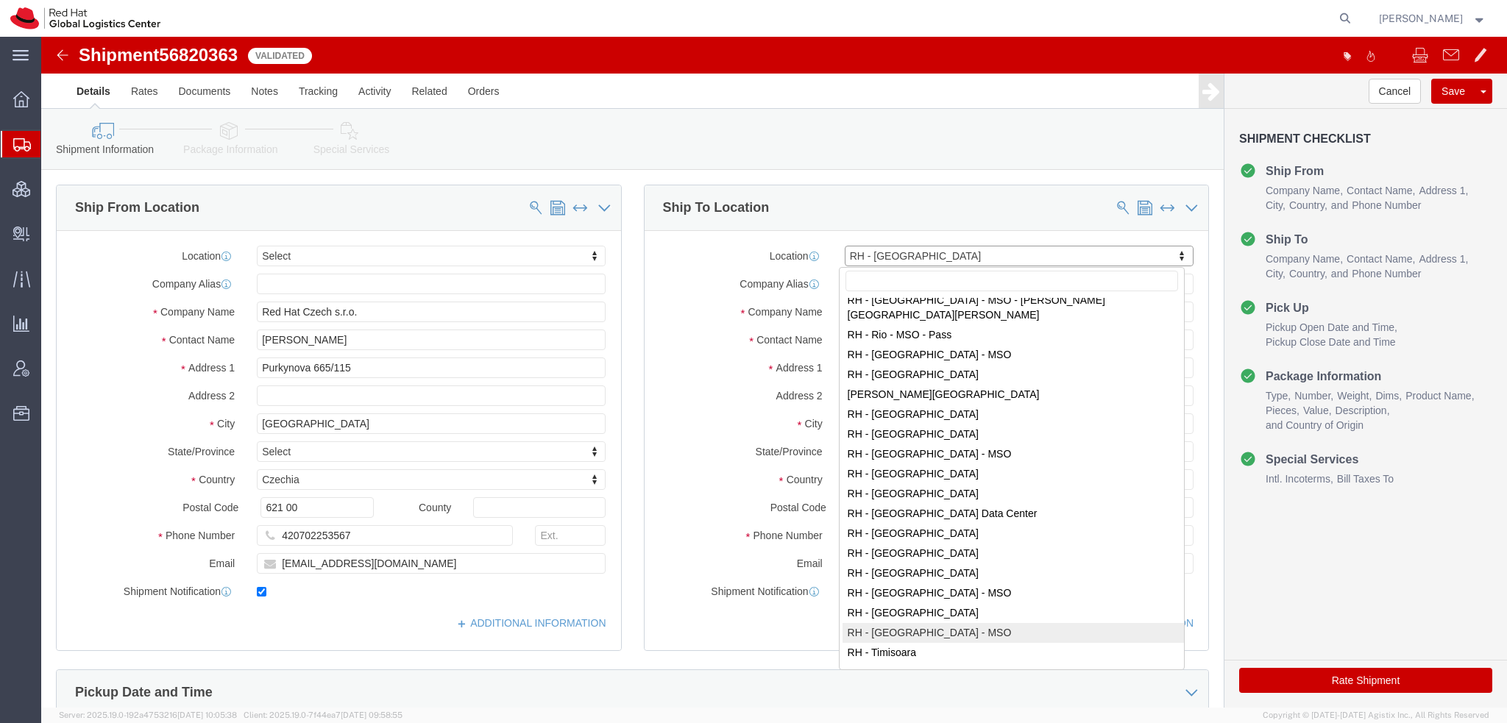
scroll to position [1916, 0]
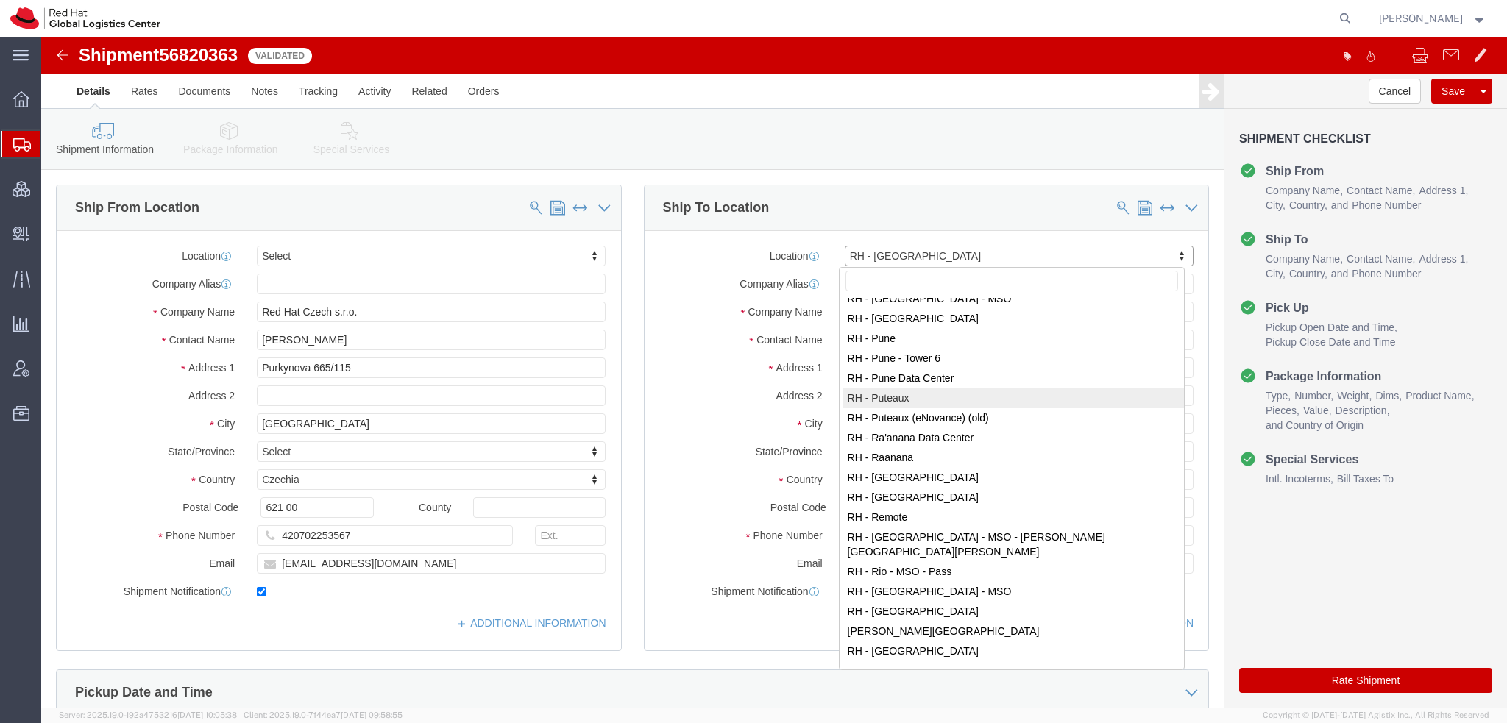
select select "38010"
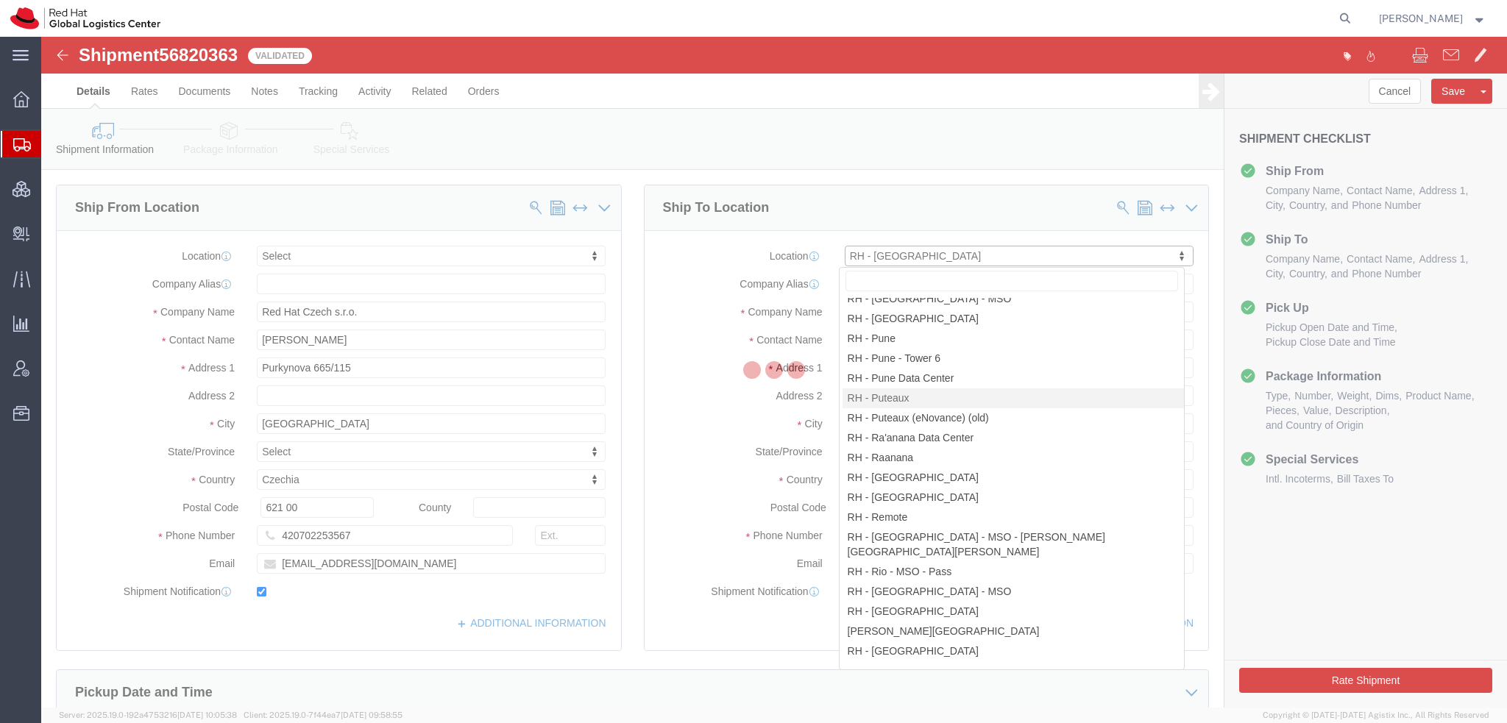
type input "PUTEAUX2"
type input "Red Hat France SARL"
type input "Immeuble Defense Plaza, 8th Floor"
type input "23-25 rue Delarivière Lefoullon"
type input "PUTEAUX"
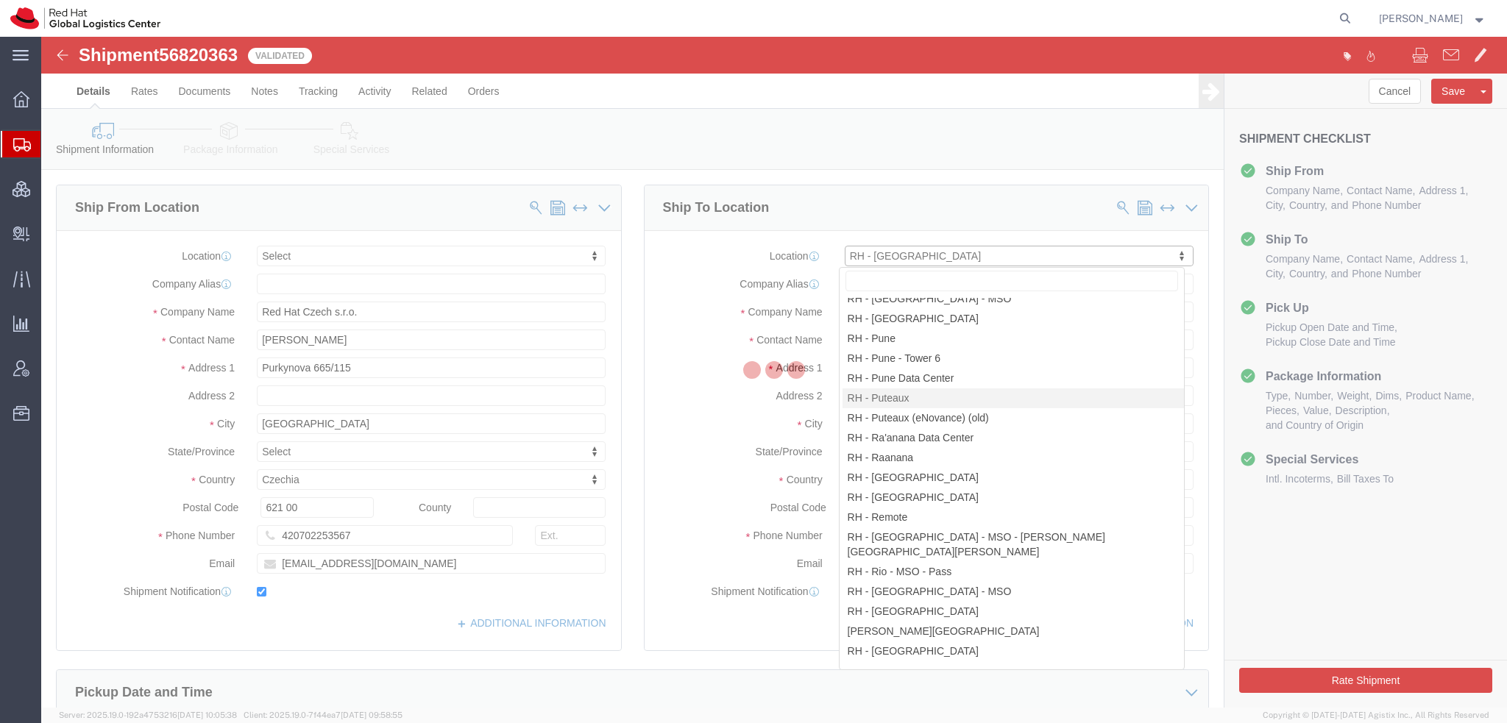
select select "FR"
type input "92800"
type input "+3314191232"
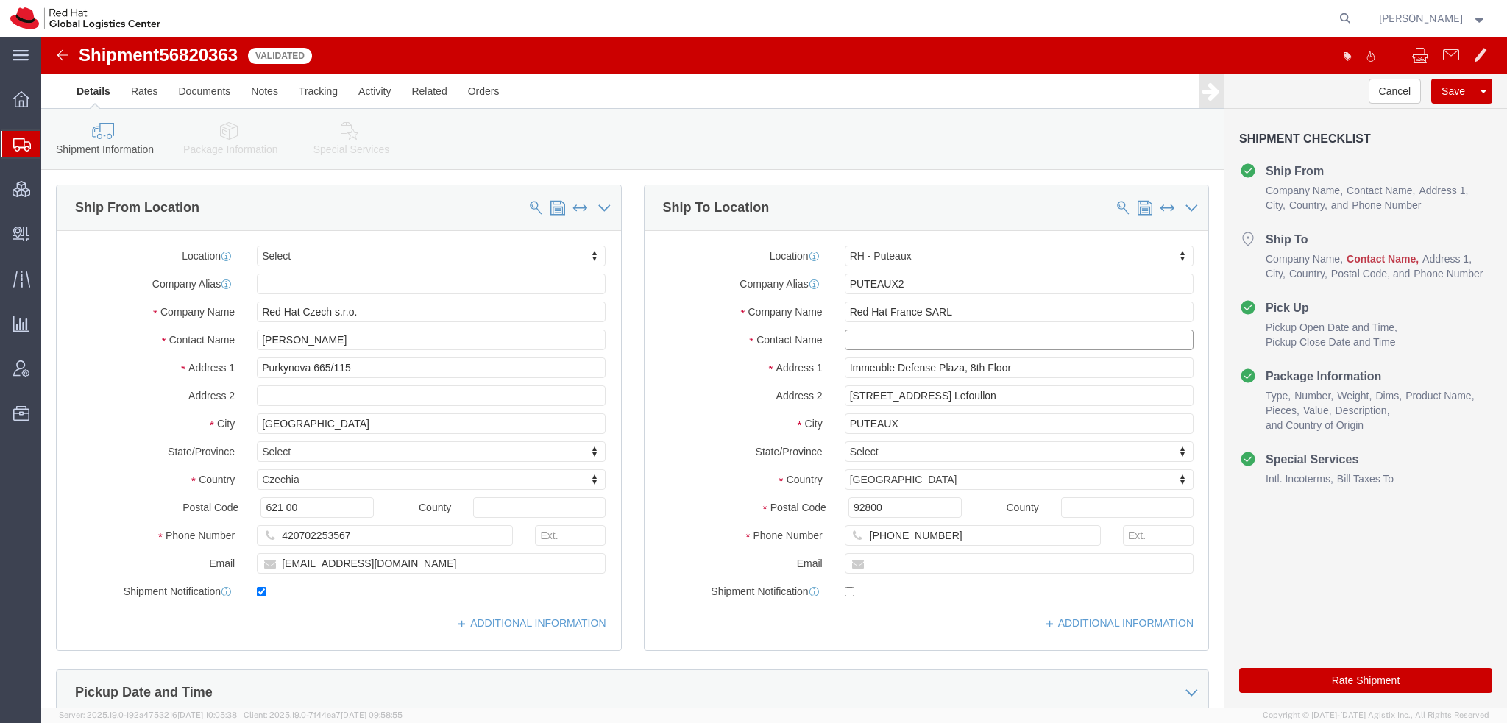
click input "text"
type input ";kasdjk;asdjf"
click icon
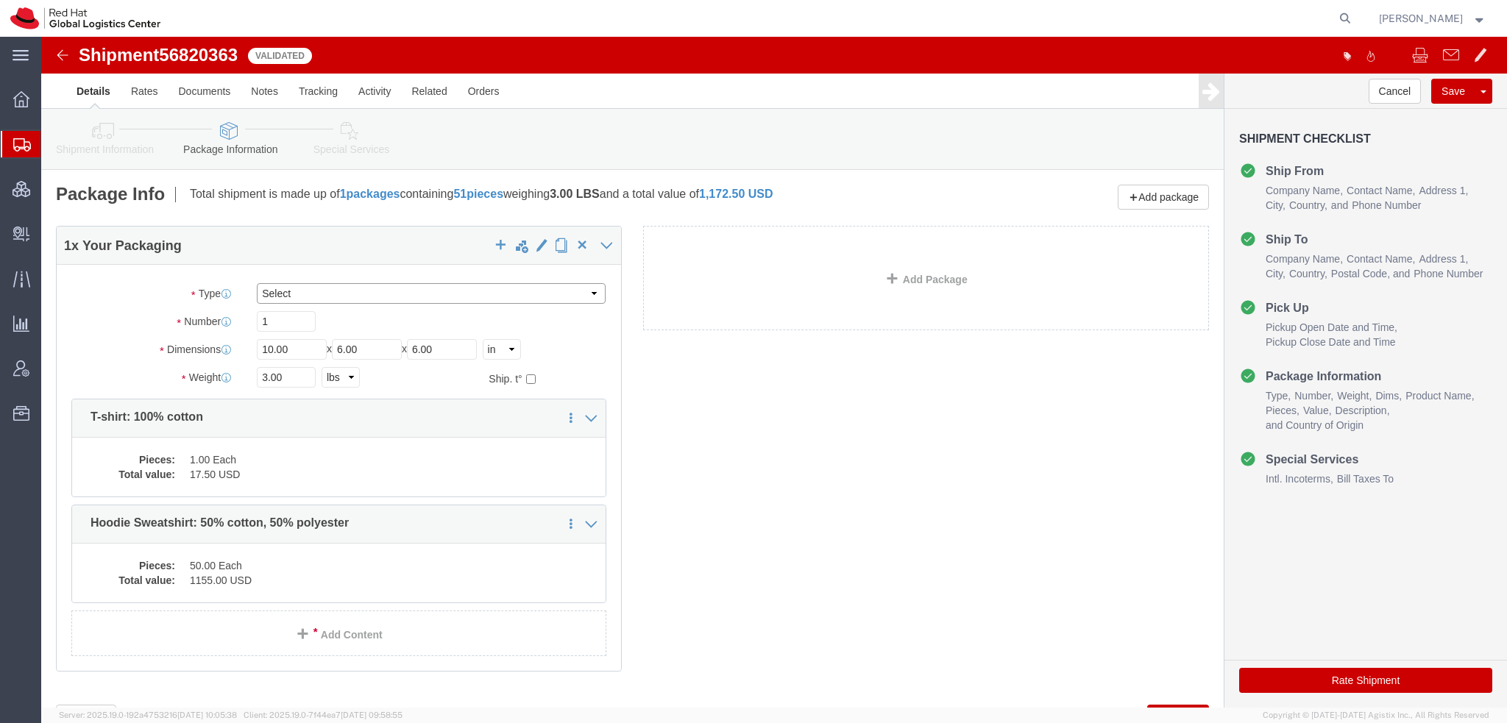
click select "Select Case(s) Crate(s) Envelope Large Box Medium Box PAK Skid(s) Small Box Sma…"
select select "PAK"
click select "Select Case(s) Crate(s) Envelope Large Box Medium Box PAK Skid(s) Small Box Sma…"
type input "10.25"
type input "12.75"
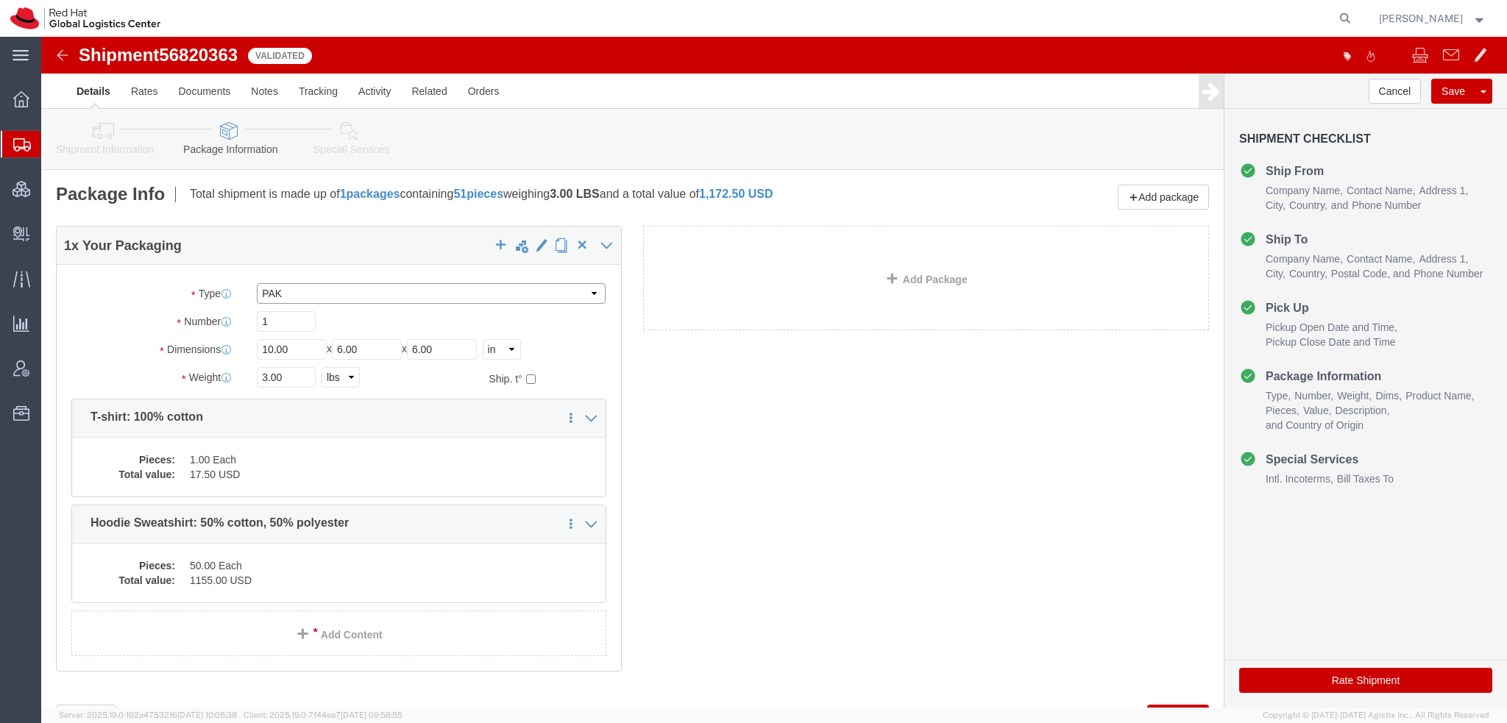
type input "1.00"
drag, startPoint x: 240, startPoint y: 349, endPoint x: -41, endPoint y: 252, distance: 297.6
click html "Shipment 56820363 11 of 11 Validated Details Rates Documents Notes Tracking Act…"
type input "2"
click button "Rate Shipment"
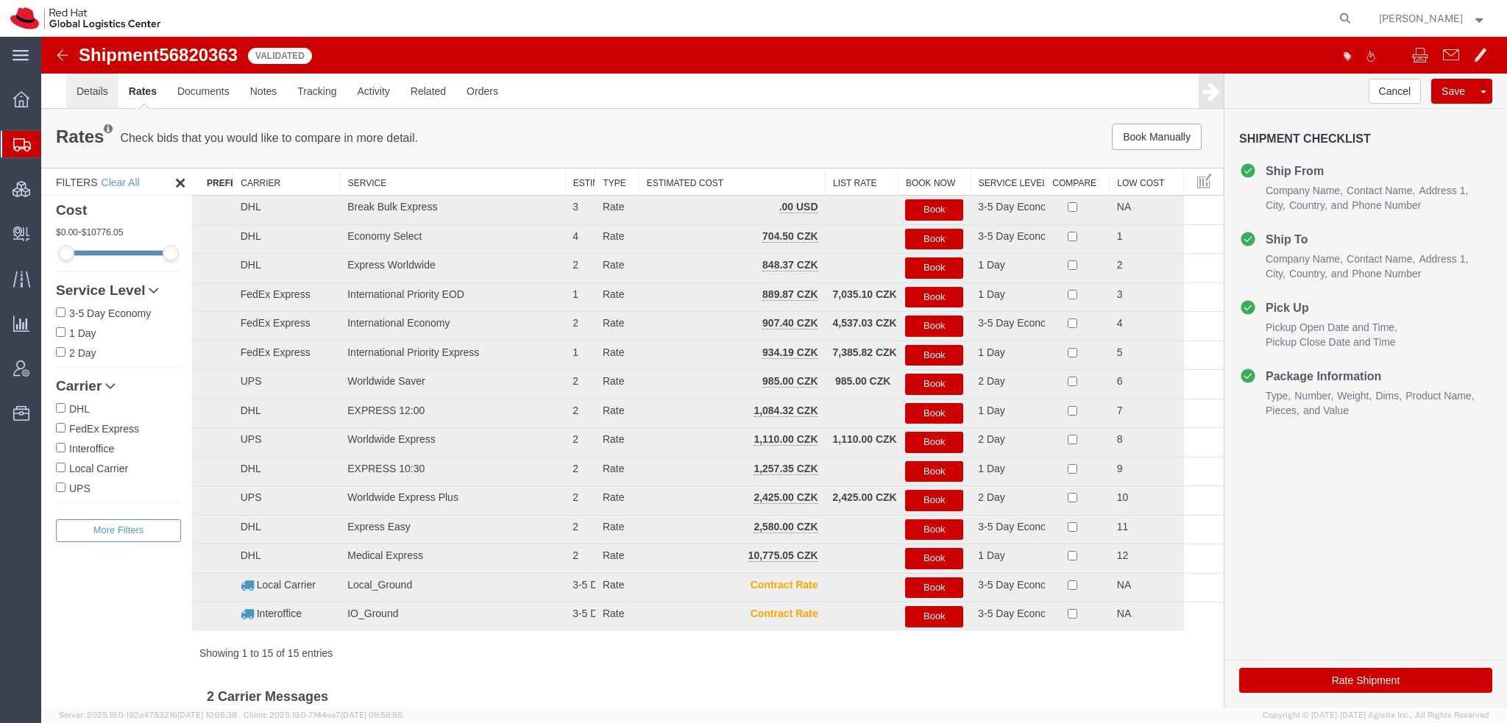
click at [82, 90] on link "Details" at bounding box center [92, 91] width 52 height 35
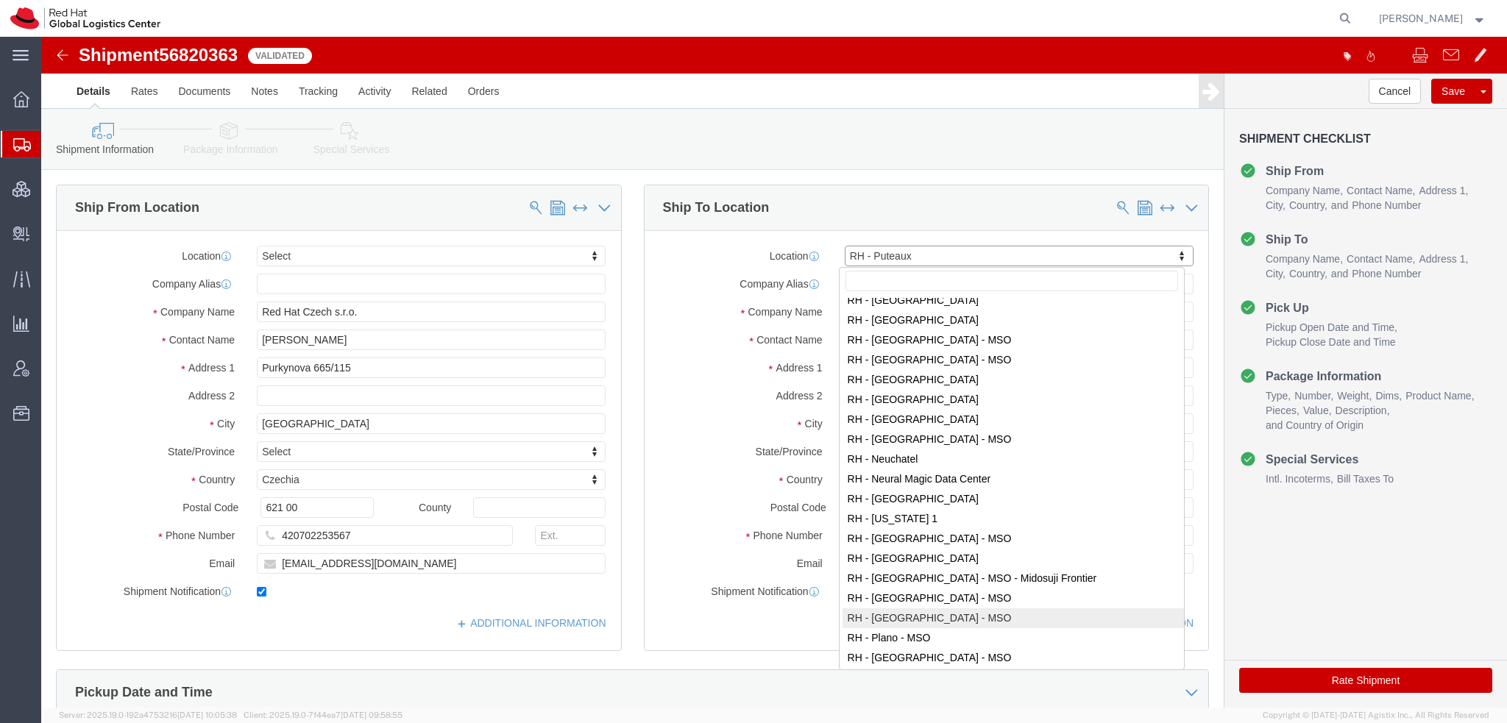
scroll to position [1427, 0]
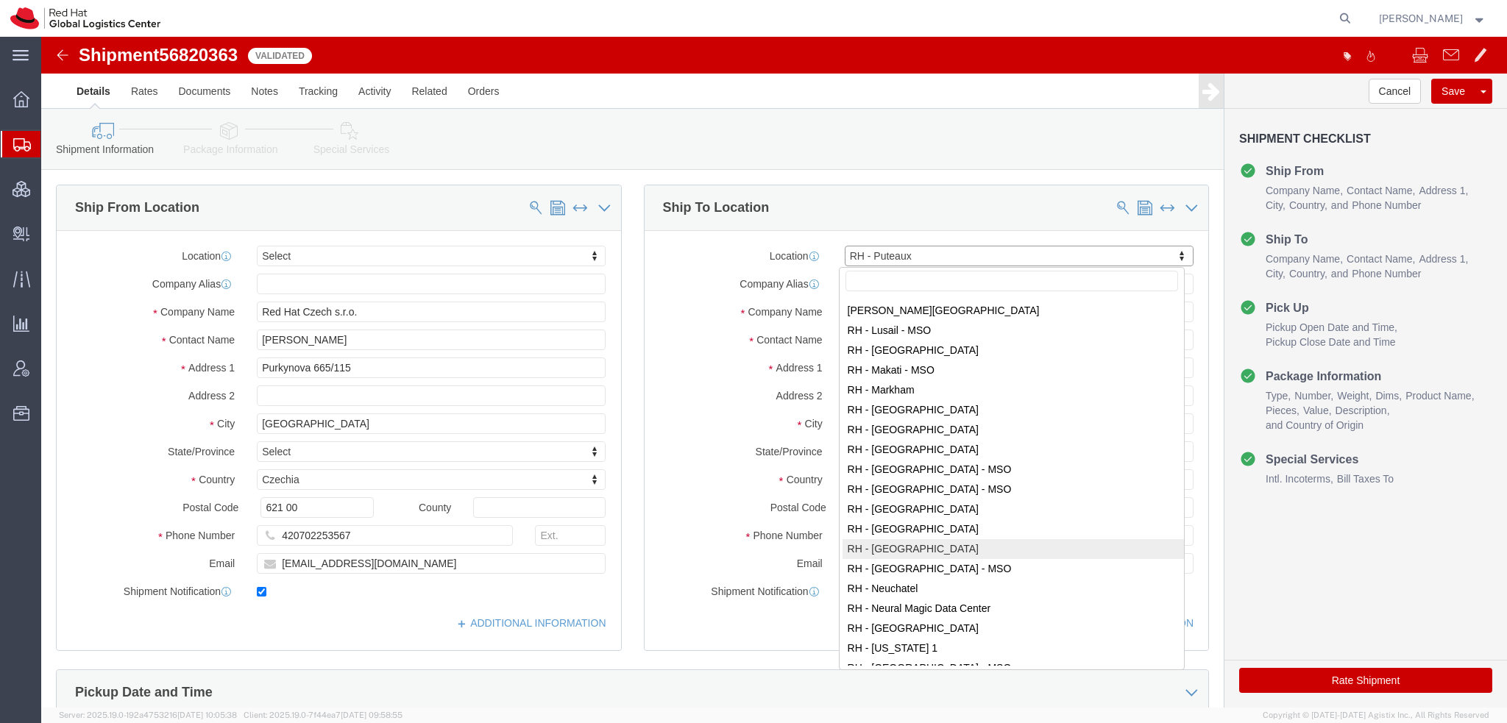
select select "37988"
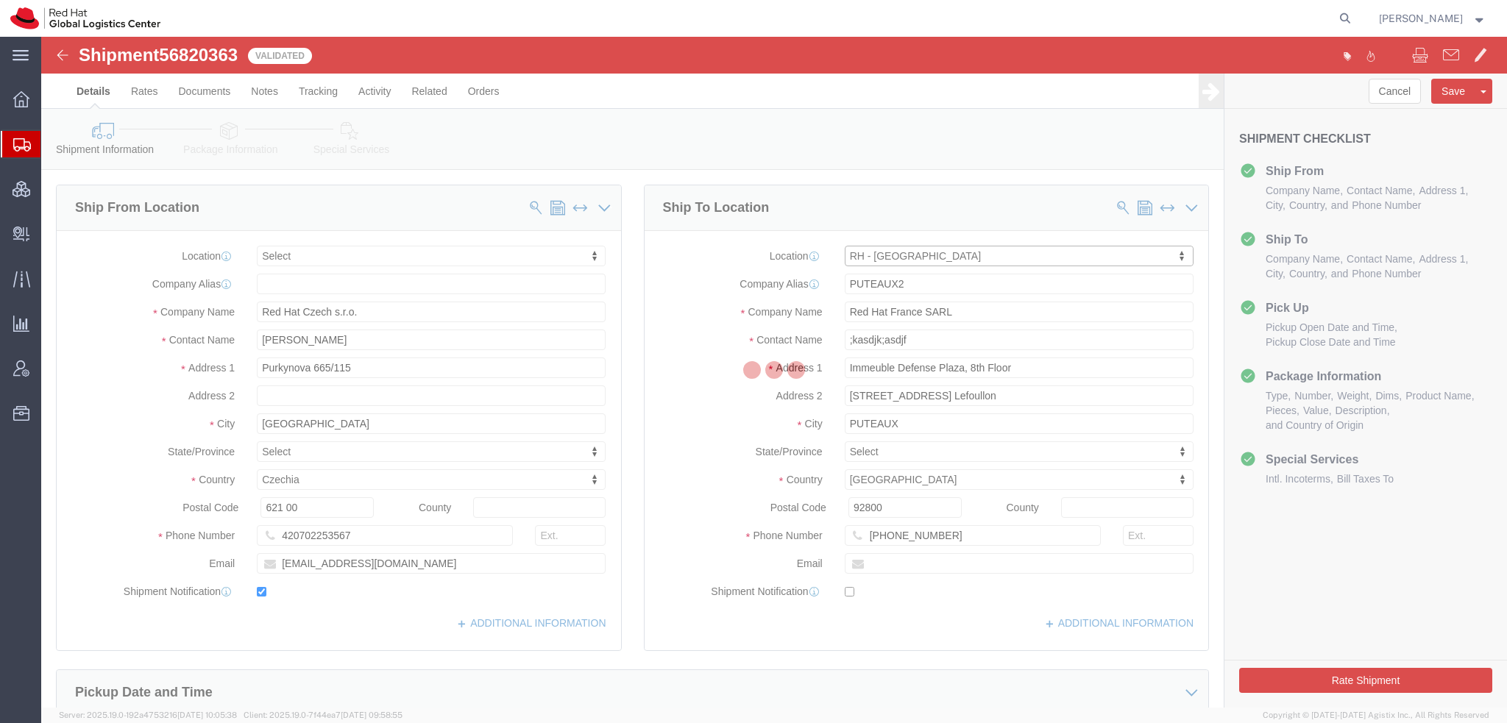
type input "MUNICH"
type input "Red Hat GmbH"
type input "Werner-von-Siemens-Ring 12"
type input "Technopark II"
type input "MUNICH"
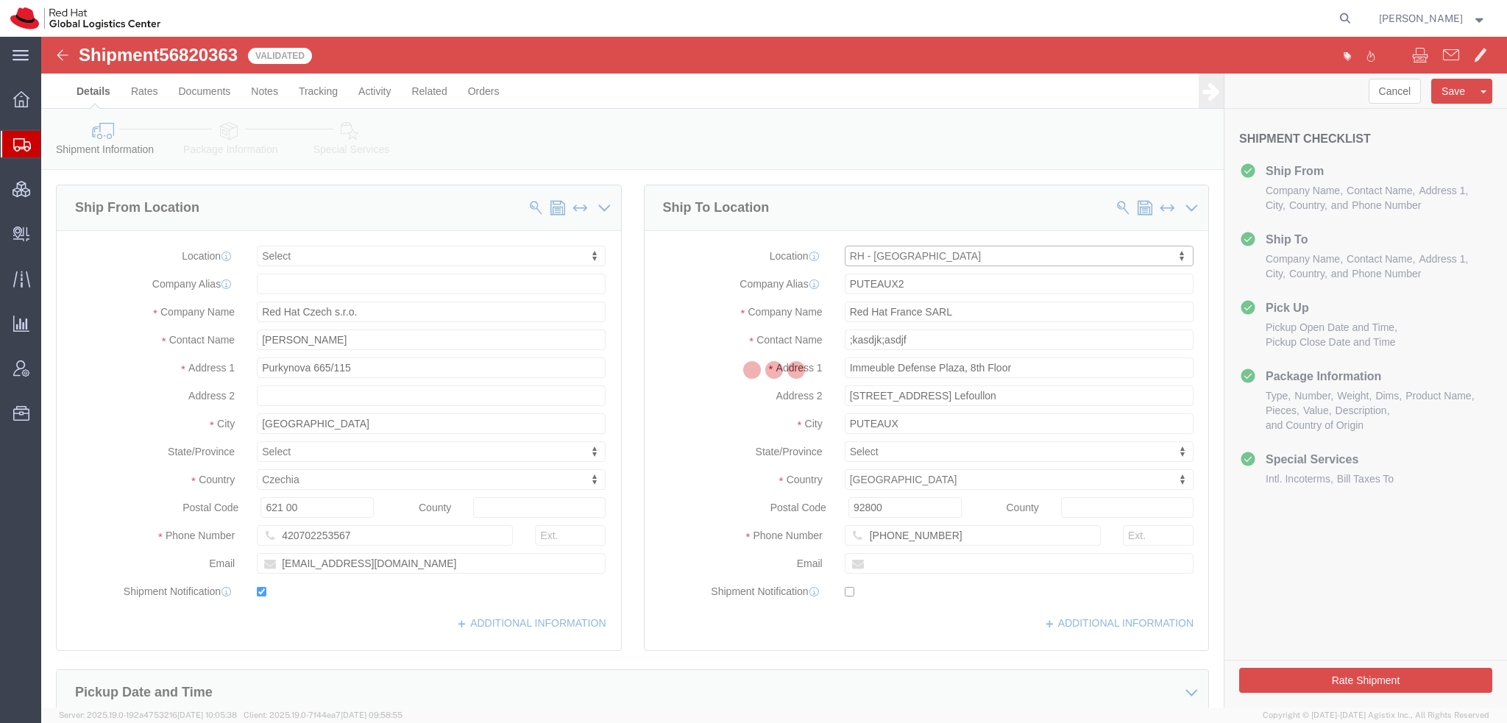
select select "DE"
type input "85630"
type input "49 89 205071 0"
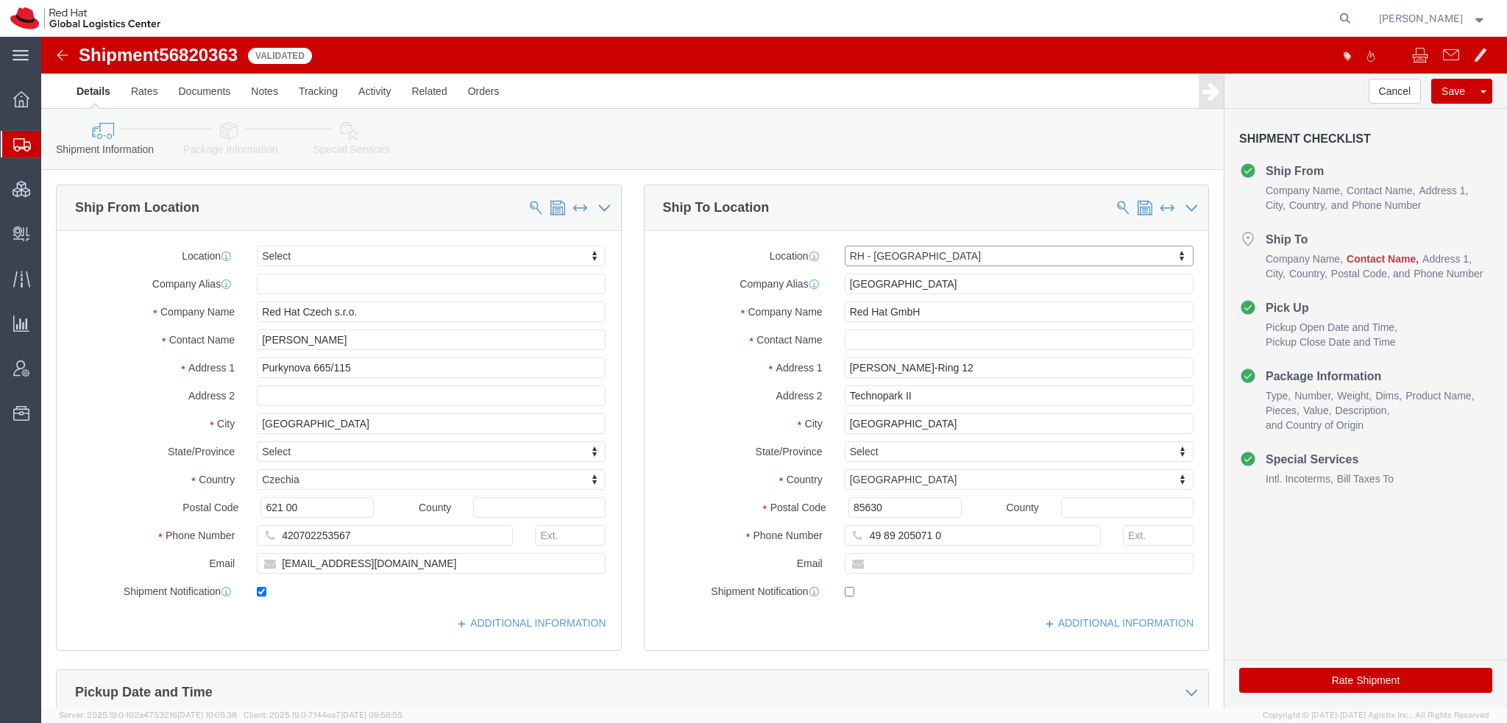
click link "Package Information"
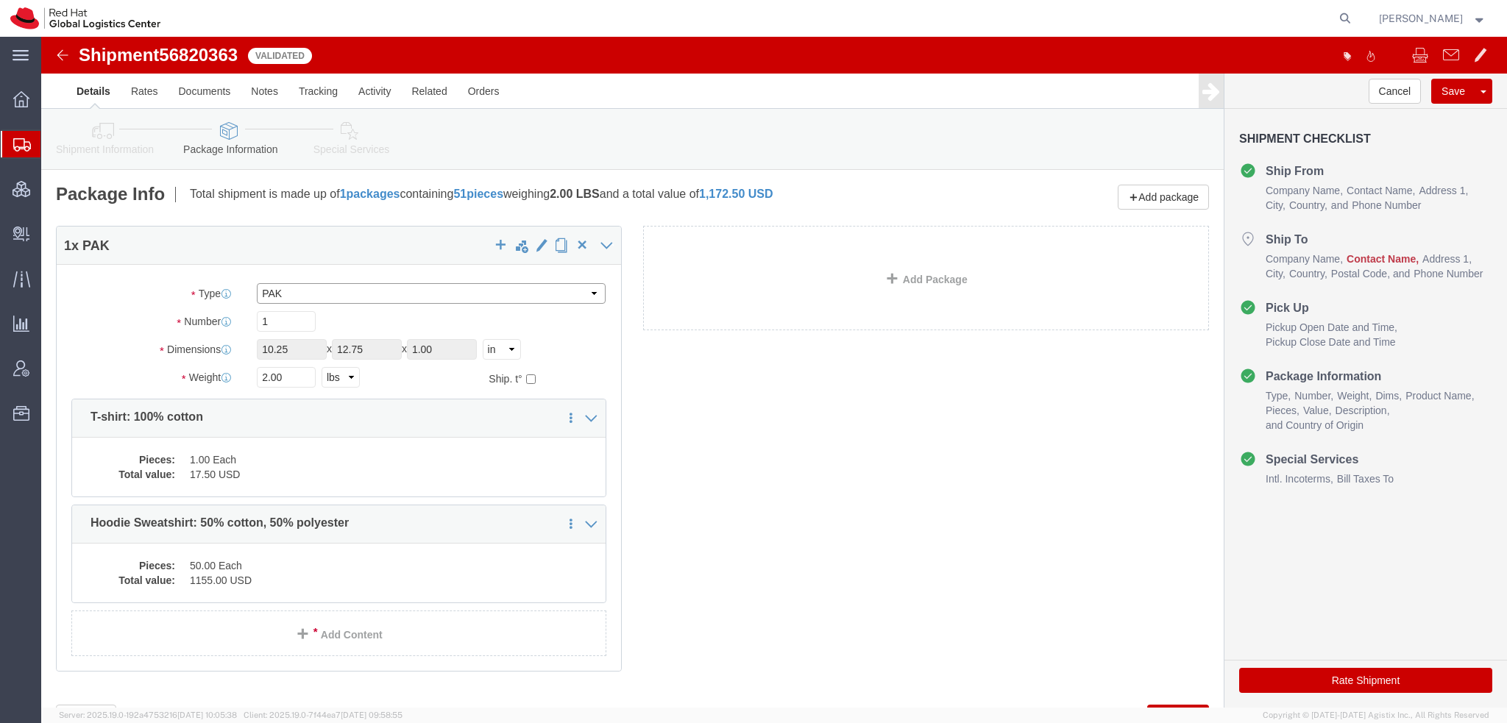
click select "Select Case(s) Crate(s) Envelope Large Box Medium Box PAK Skid(s) Small Box Sma…"
select select "YRPK"
click select "Select Case(s) Crate(s) Envelope Large Box Medium Box PAK Skid(s) Small Box Sma…"
drag, startPoint x: 256, startPoint y: 310, endPoint x: -41, endPoint y: 177, distance: 325.7
click html "Shipment 56820363 15 of 15 Validated Details Rates Documents Notes Tracking Act…"
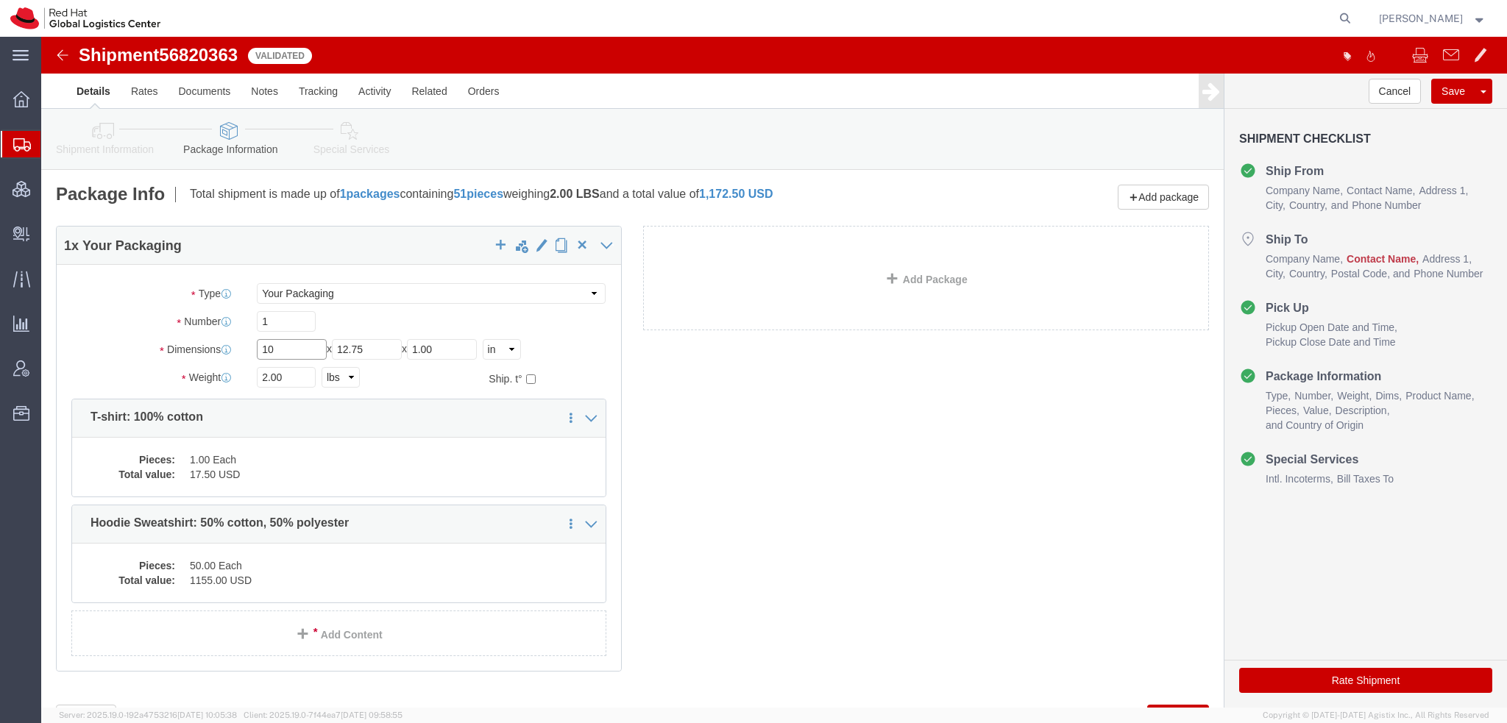
type input "10"
type input "6"
type input "3"
click button "Rate Shipment"
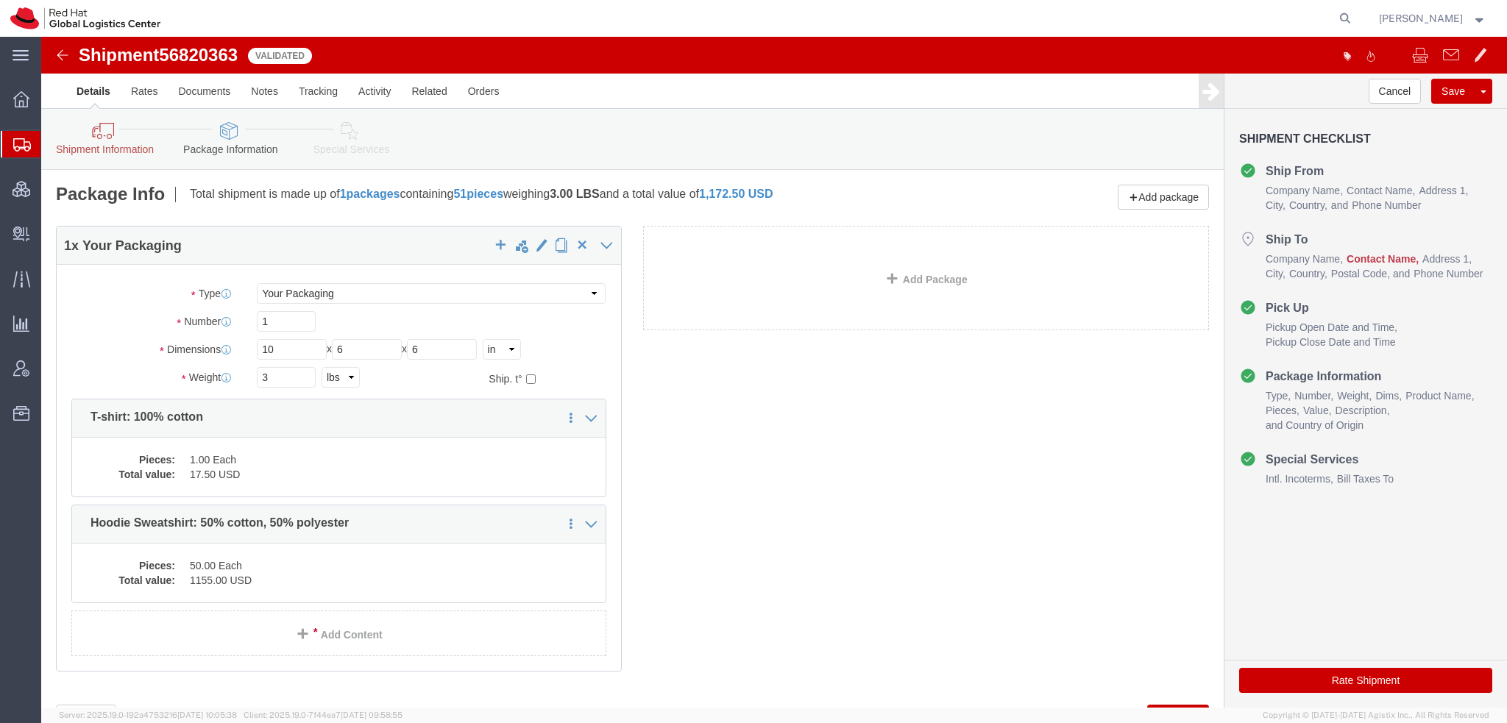
click button "Rate Shipment"
click link "Shipment Information"
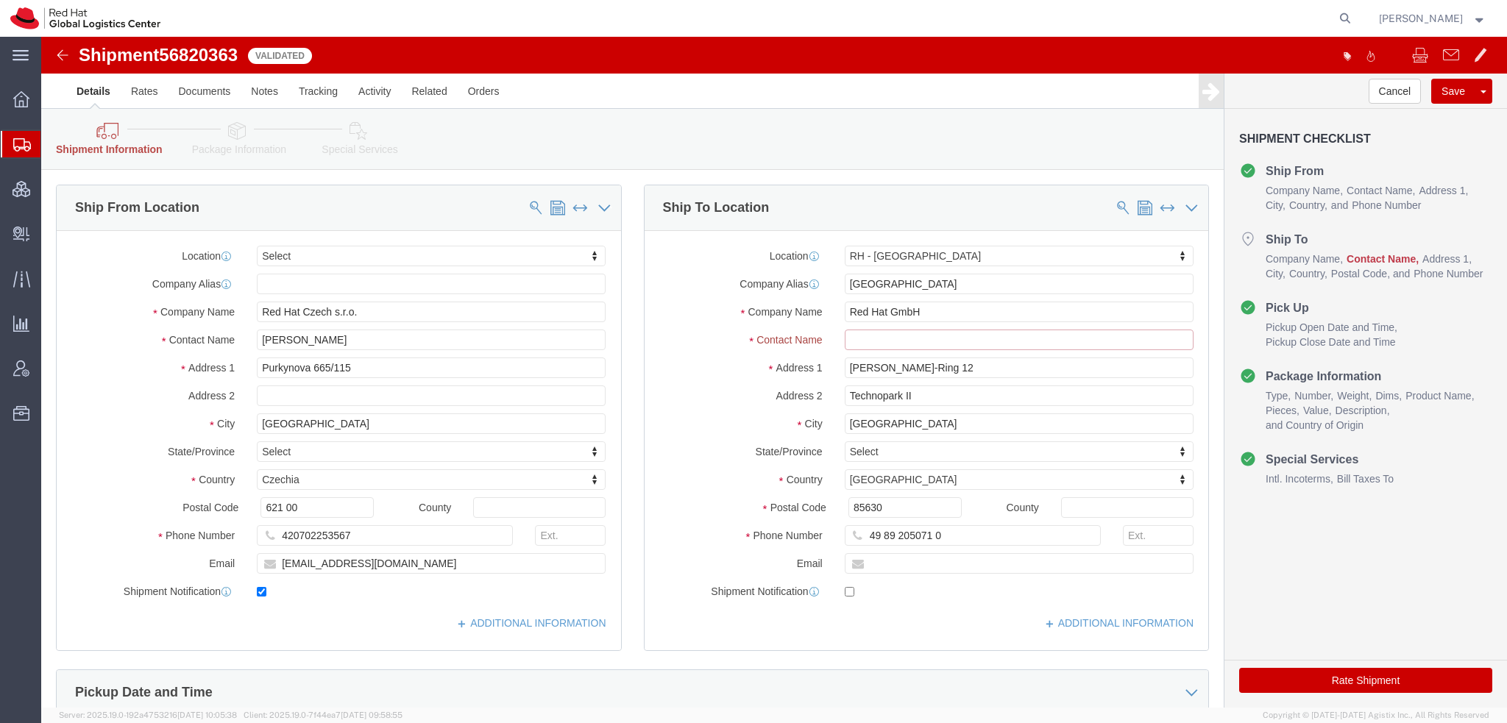
click input "text"
type input "akljshfljash"
click button "Rate Shipment"
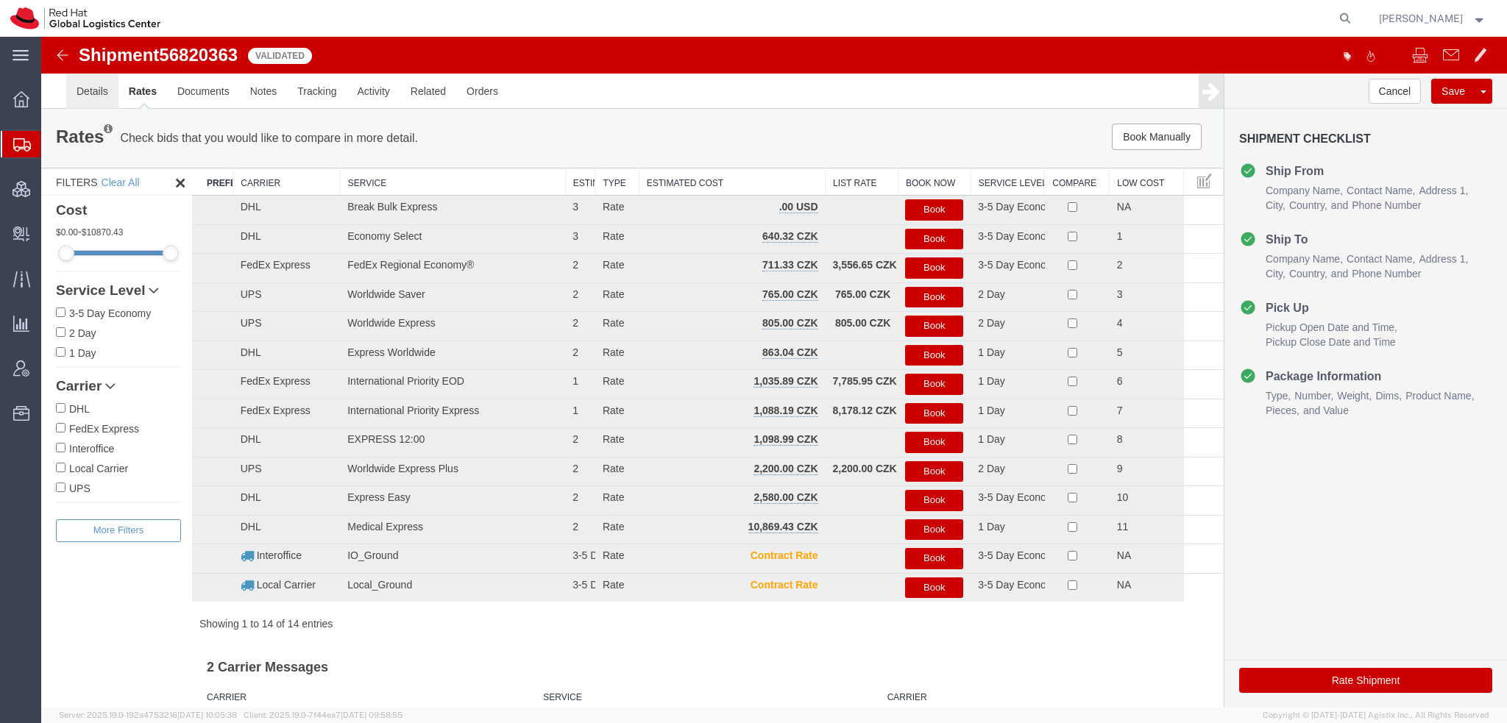
click at [112, 89] on link "Details" at bounding box center [92, 91] width 52 height 35
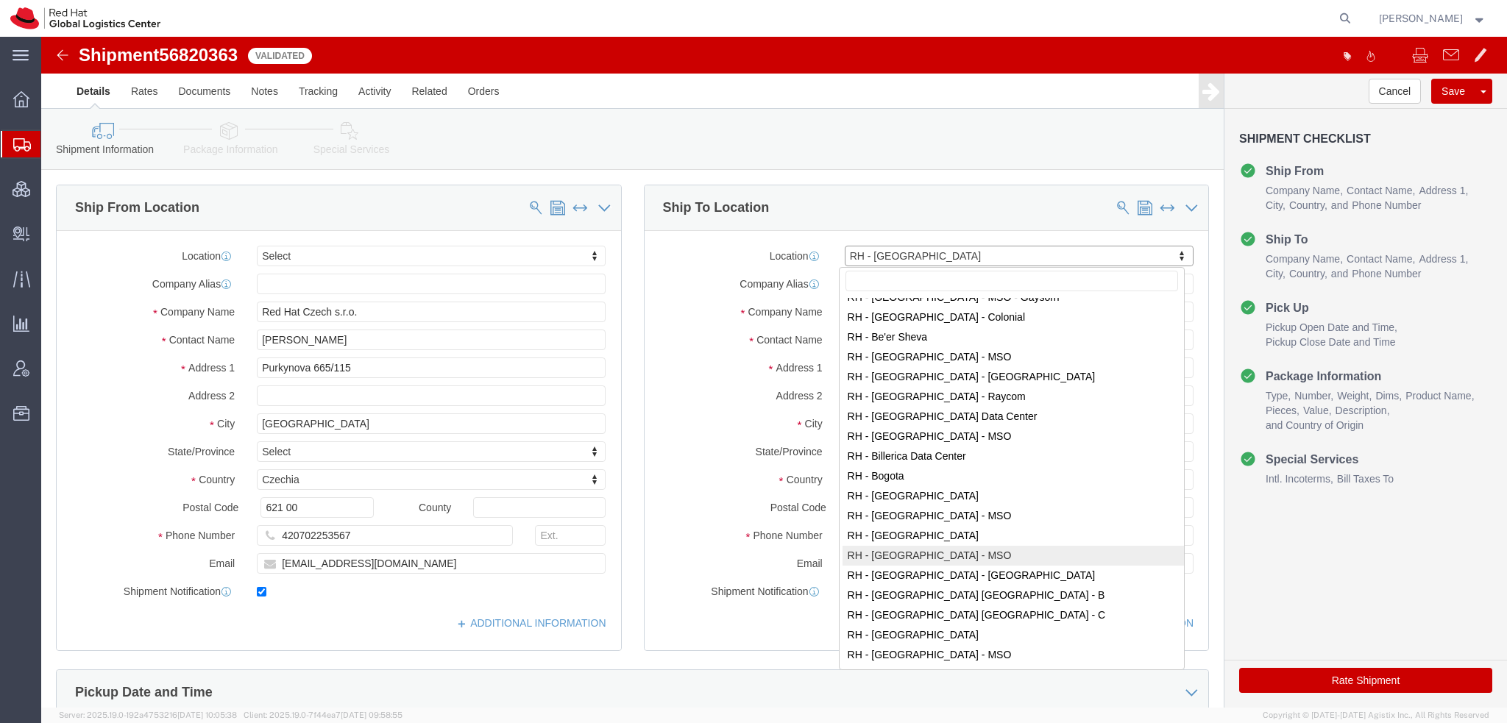
scroll to position [134, 0]
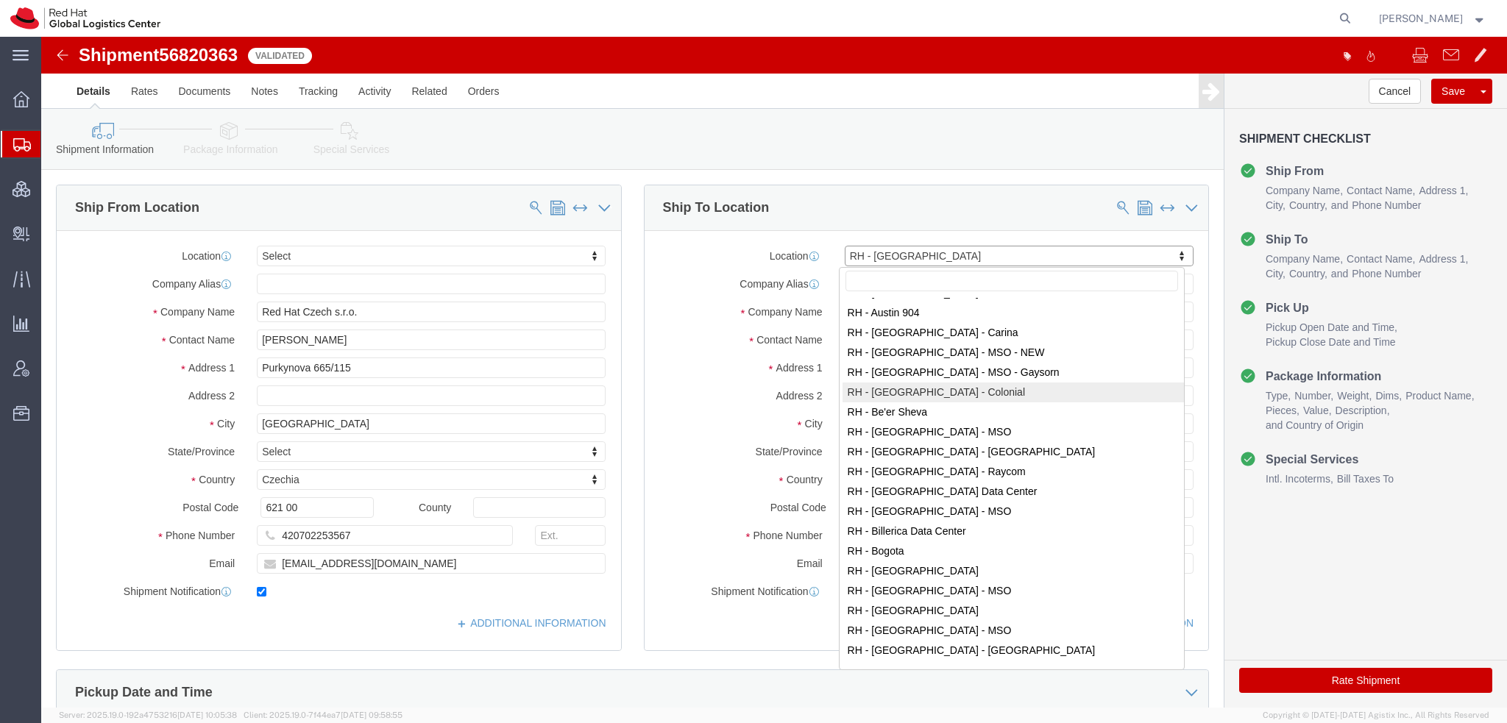
select select "37924"
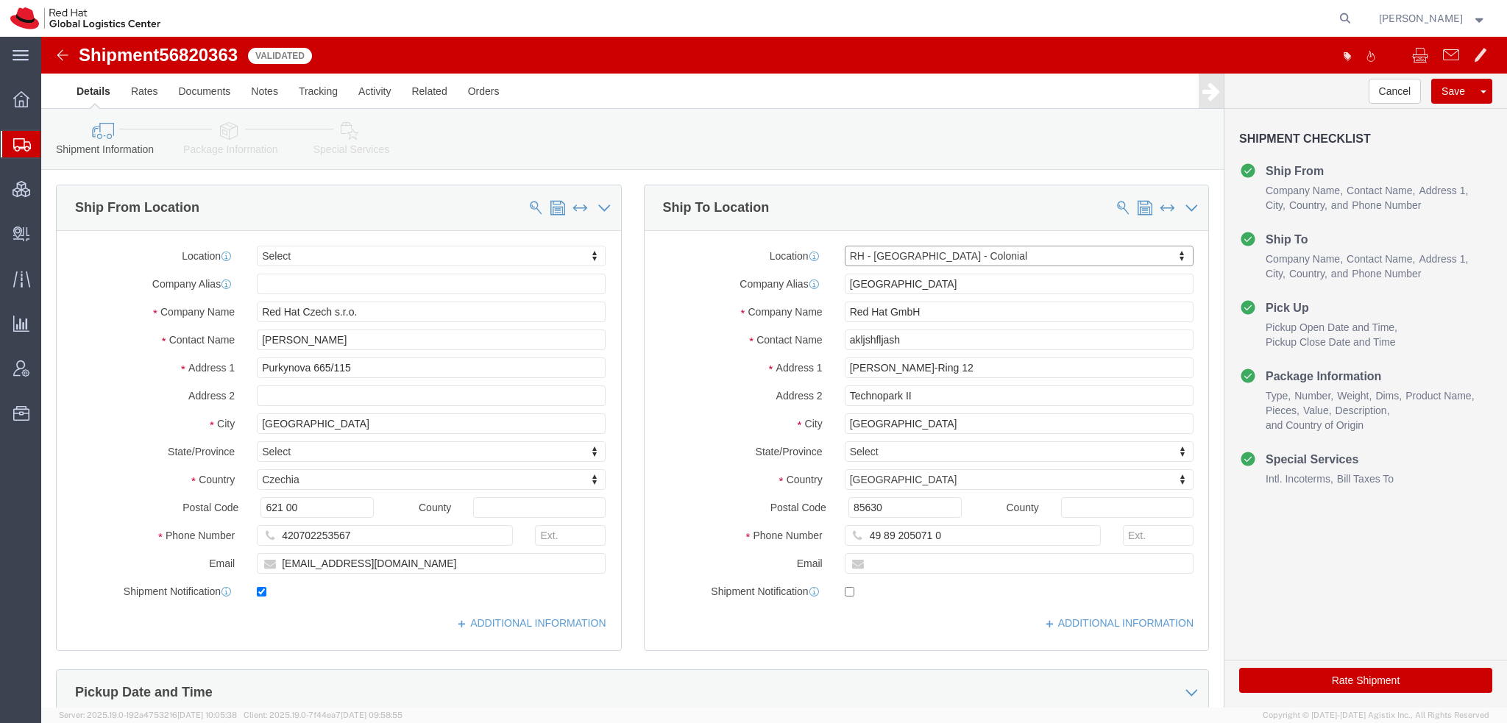
type input "BARCELNA"
type input "Red Hat, S.L"
type input "Travesera de Gracia No. 11"
type input "3rd Floor"
type input "BARCELONA"
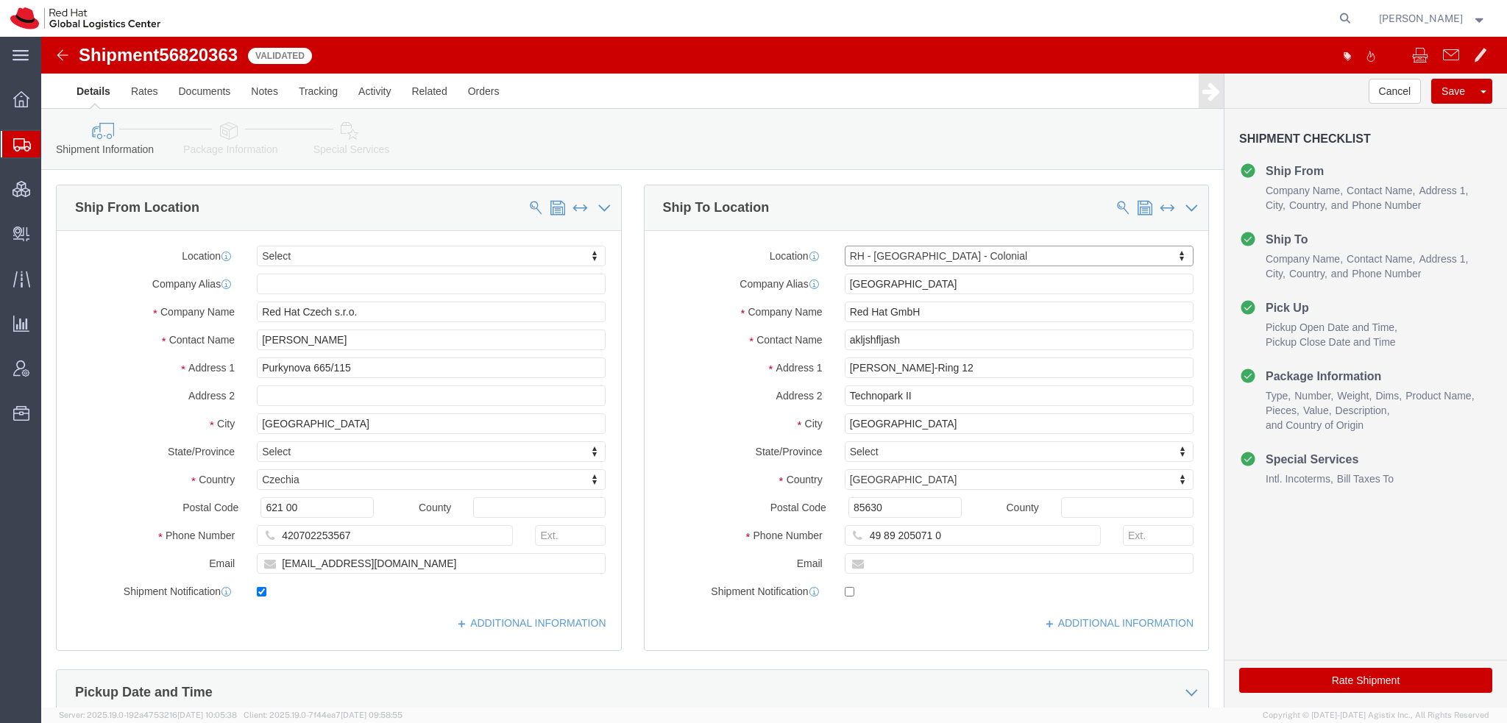
select select "ES"
type input "08021"
type input "34 9355 35785"
click input "text"
type input ";akjs;kfsajf"
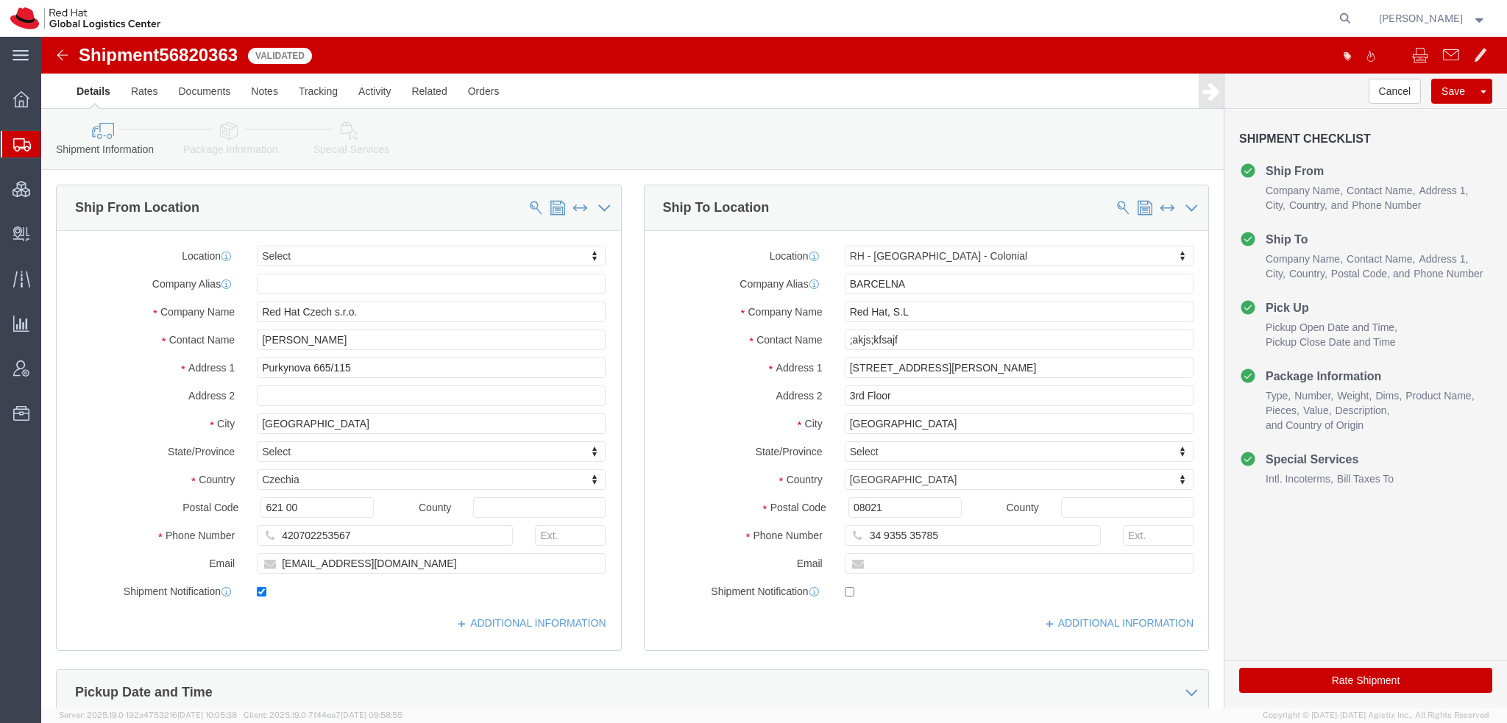
click icon
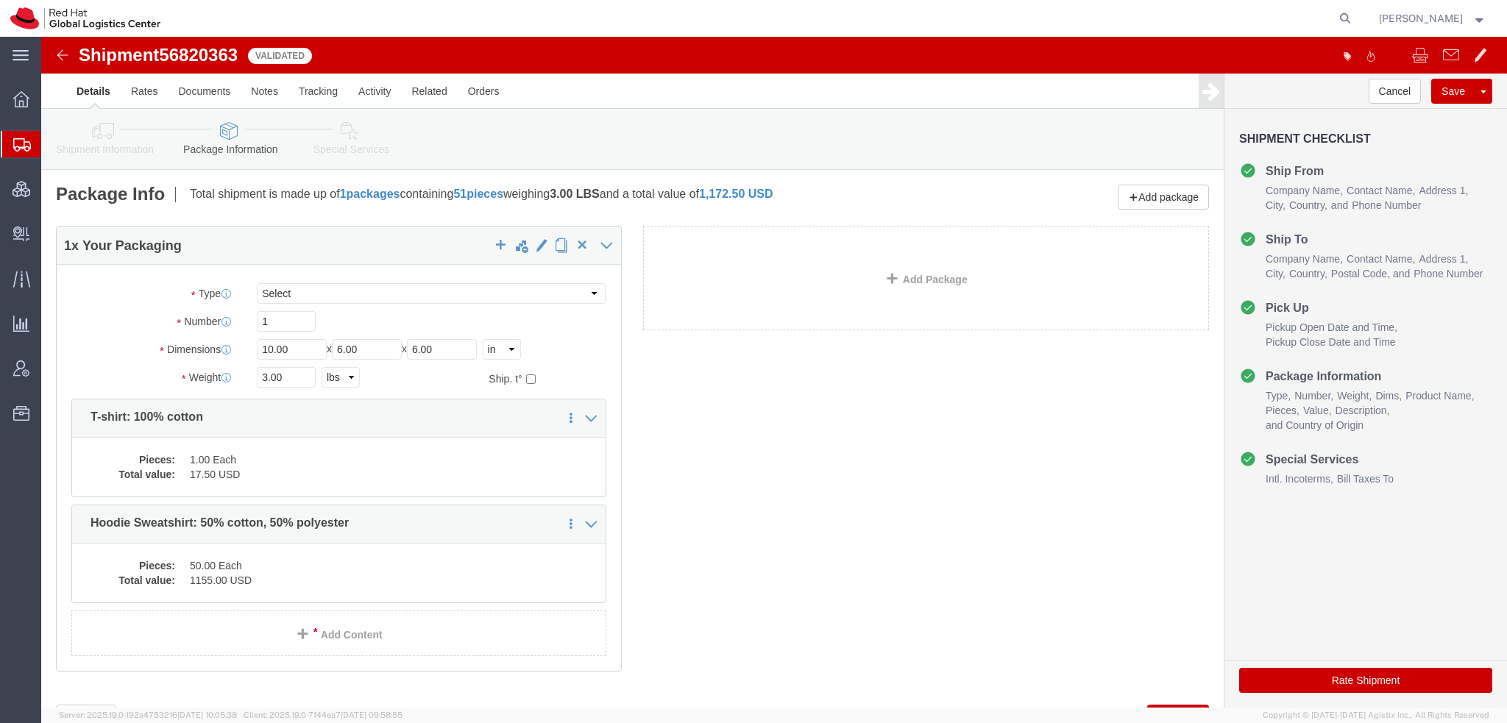
click button "Rate Shipment"
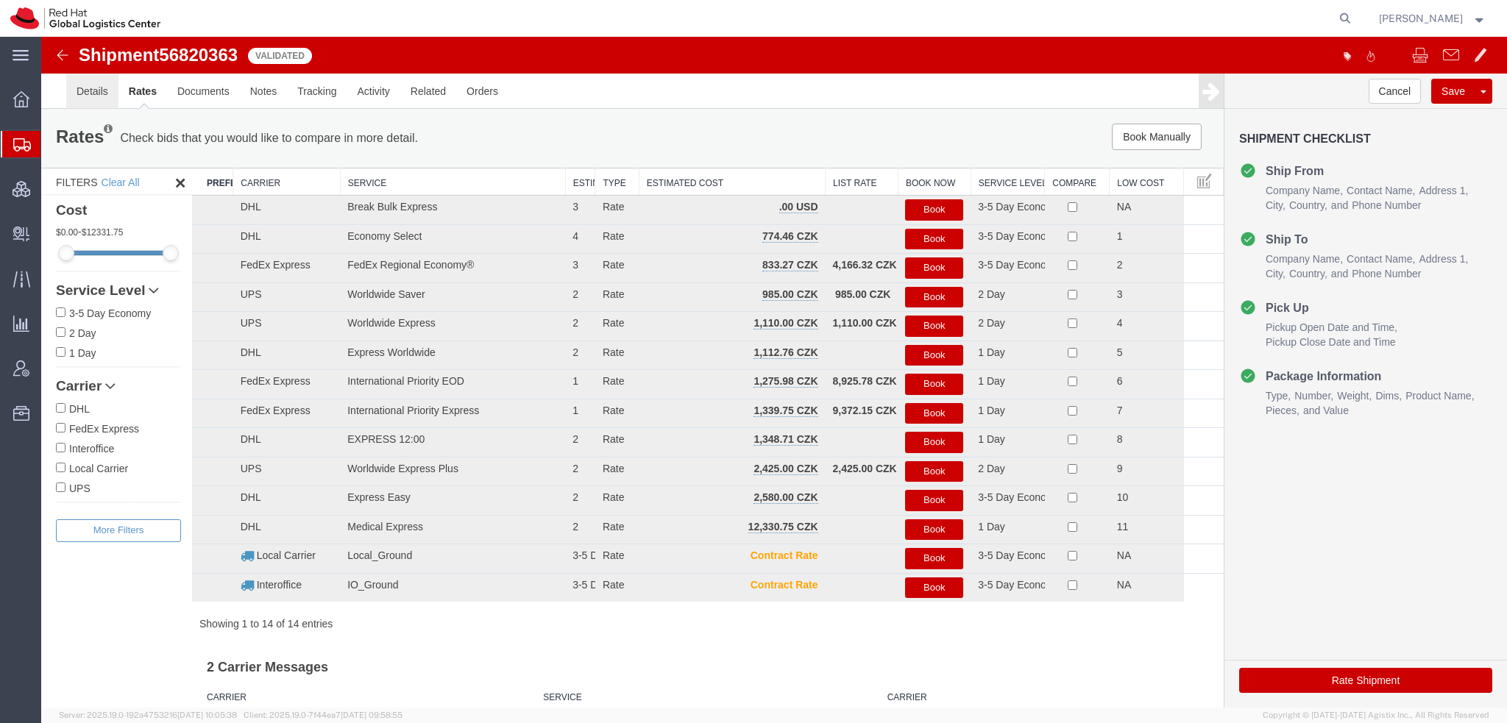
click at [96, 88] on link "Details" at bounding box center [92, 91] width 52 height 35
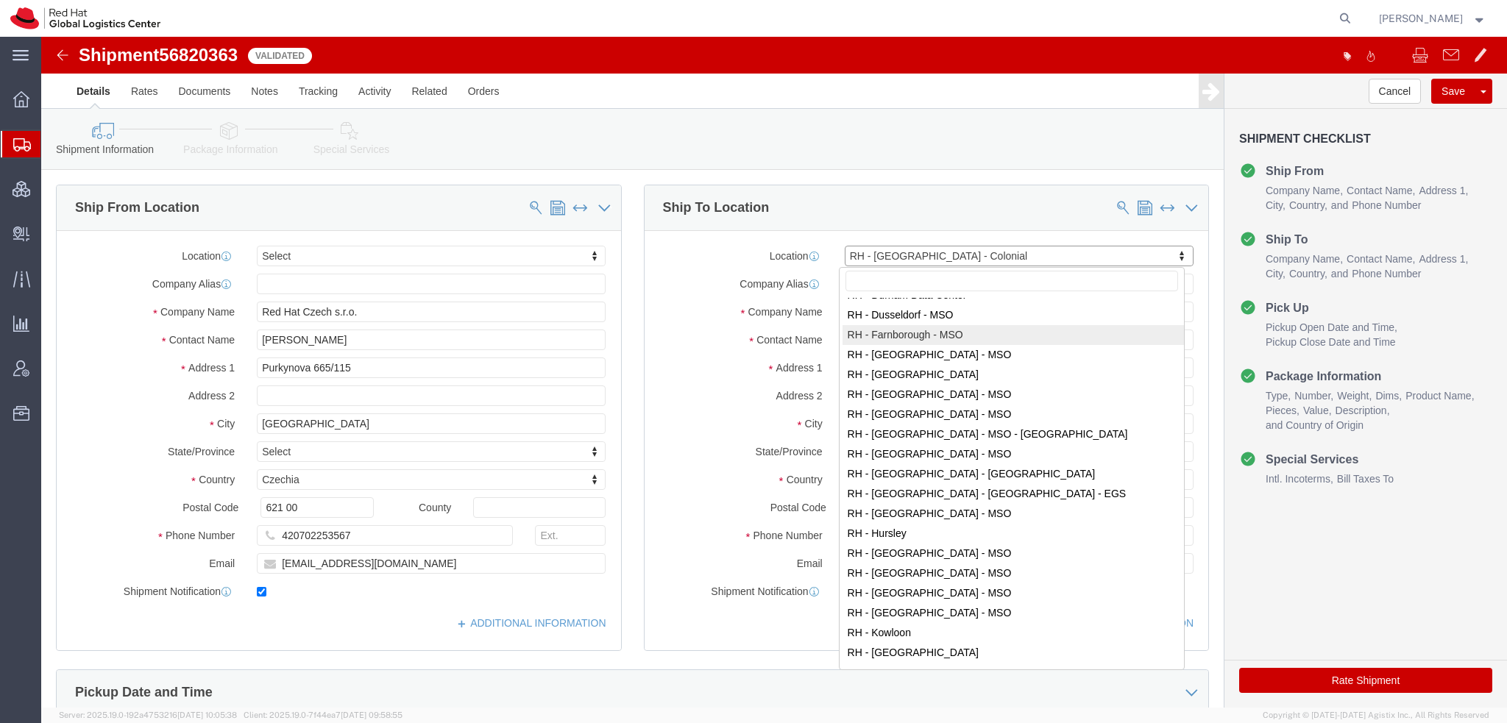
scroll to position [1030, 0]
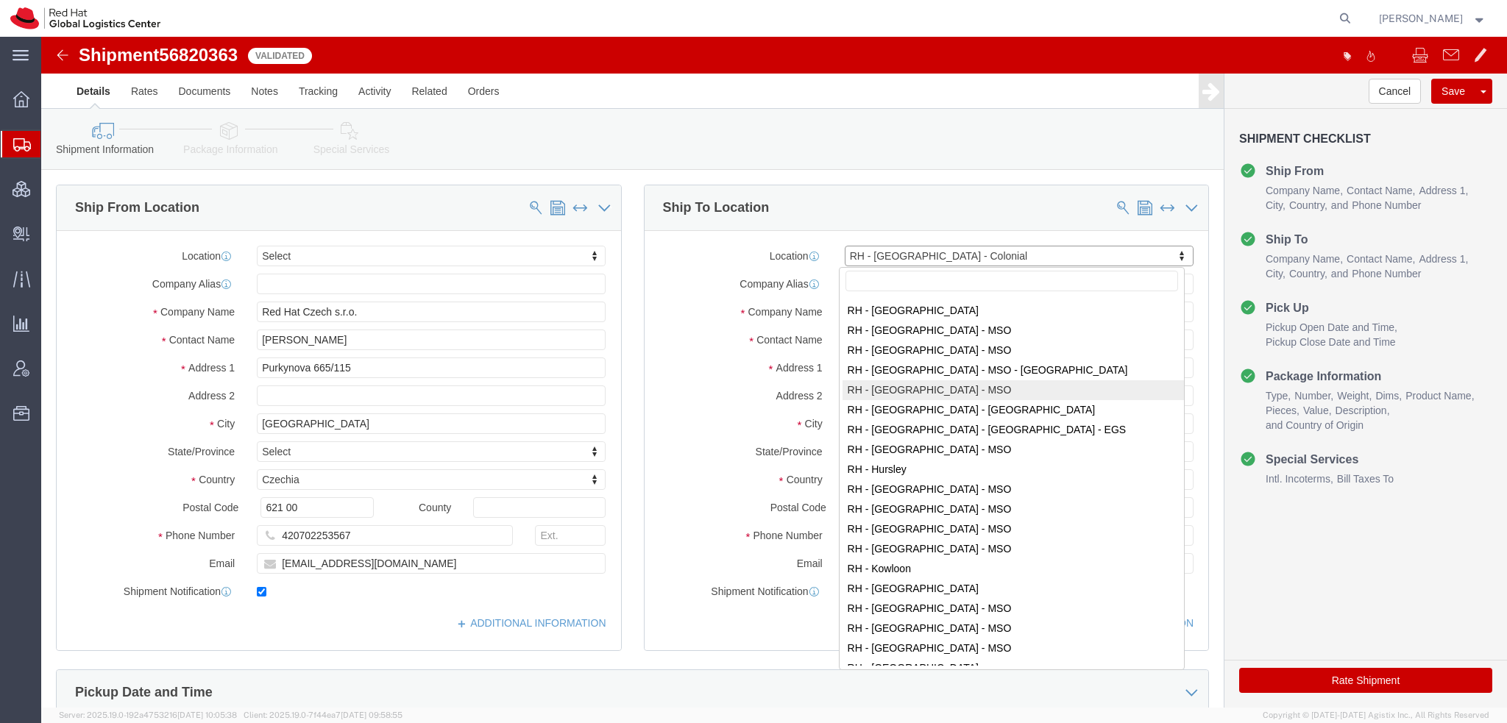
select select "63851"
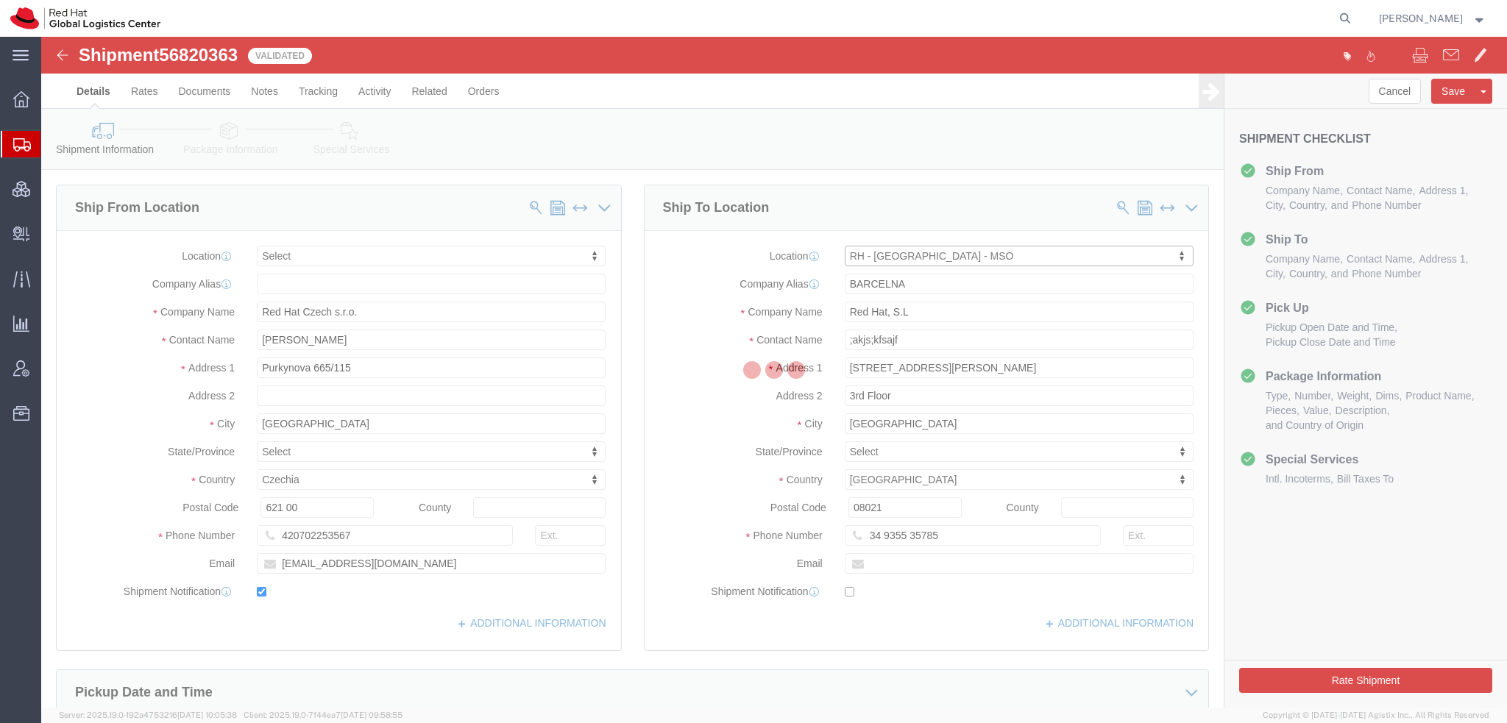
type input "HELSINKI"
type input "Red Hat Ltd."
type input "Keilaranta 10"
type input "Life Science Center"
type input "ESPOO"
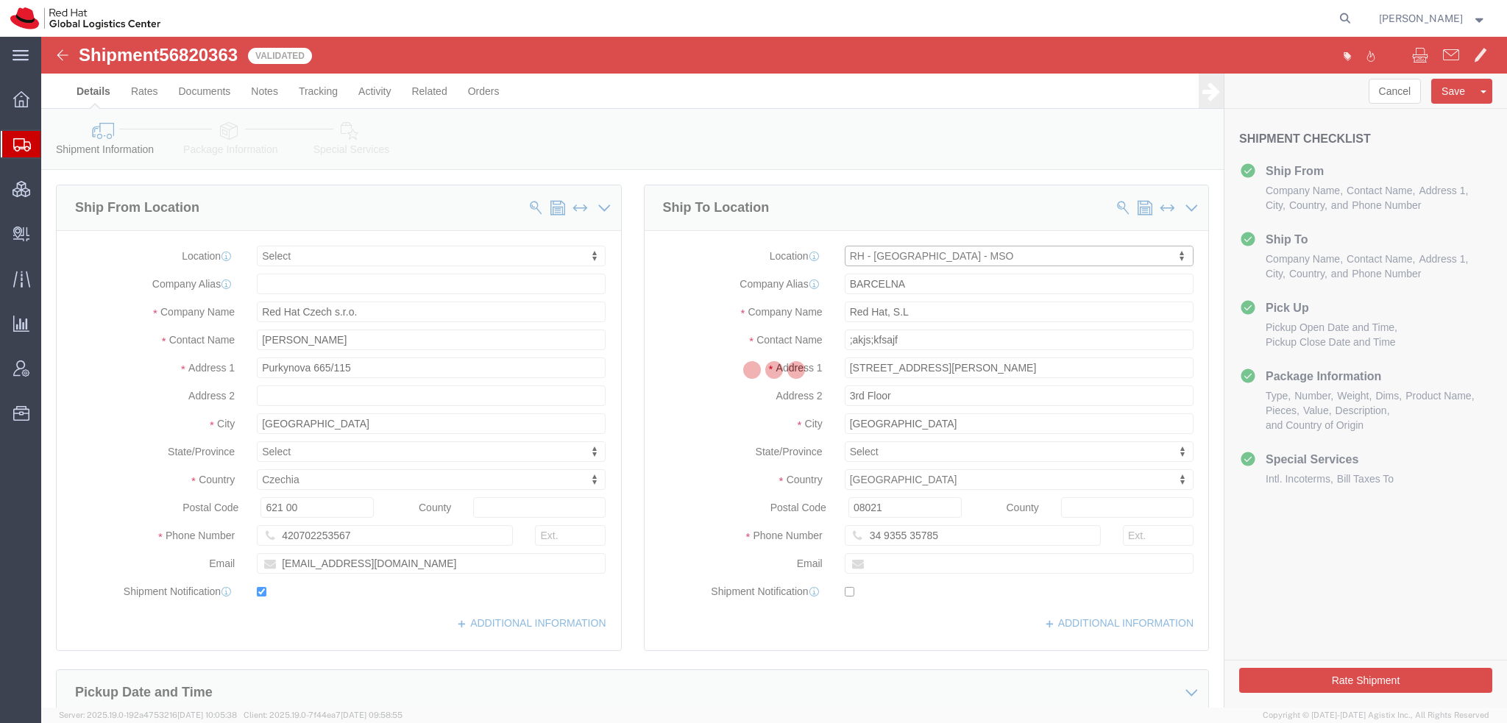
select select "FI"
type input "02150"
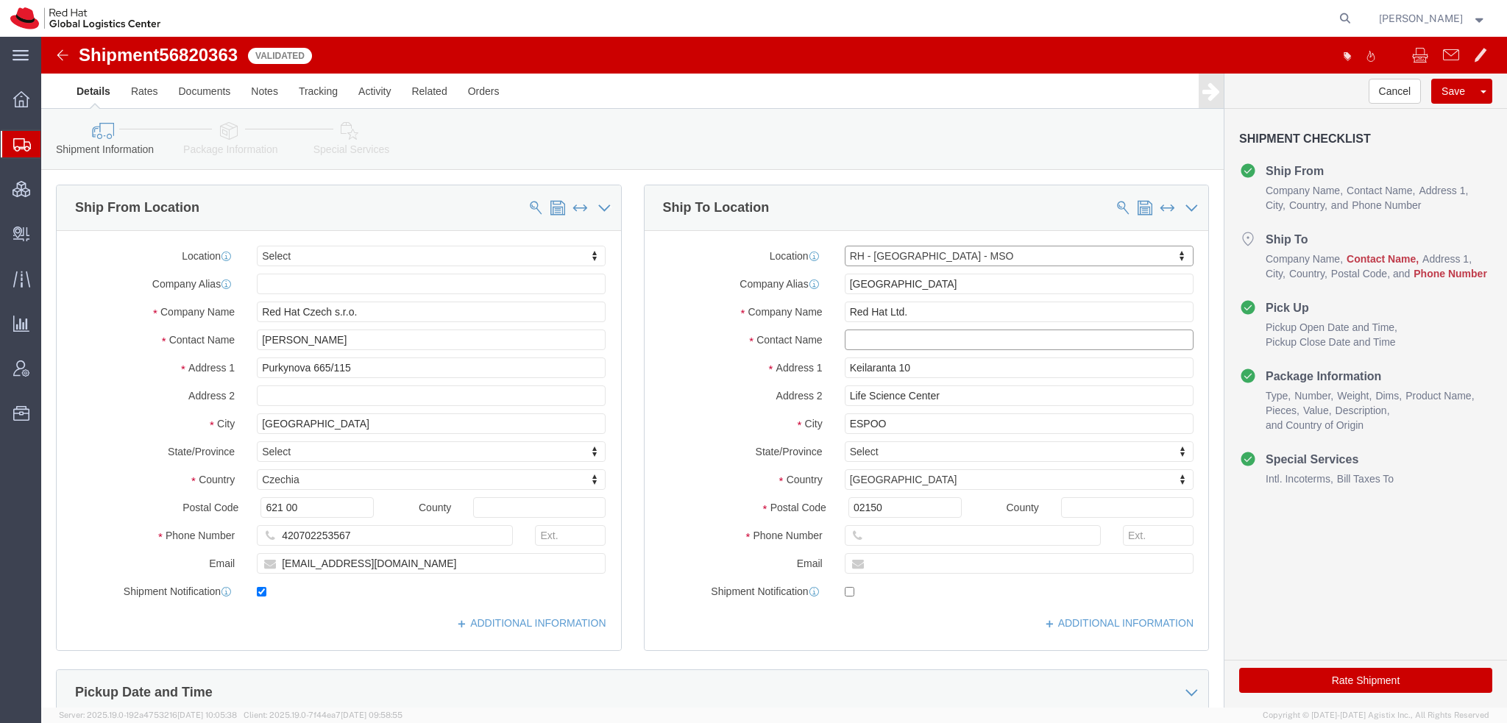
click input "text"
type input "jaksd;kjfdaf"
click div "Postal Code 02150"
click input "text"
type input "654654654"
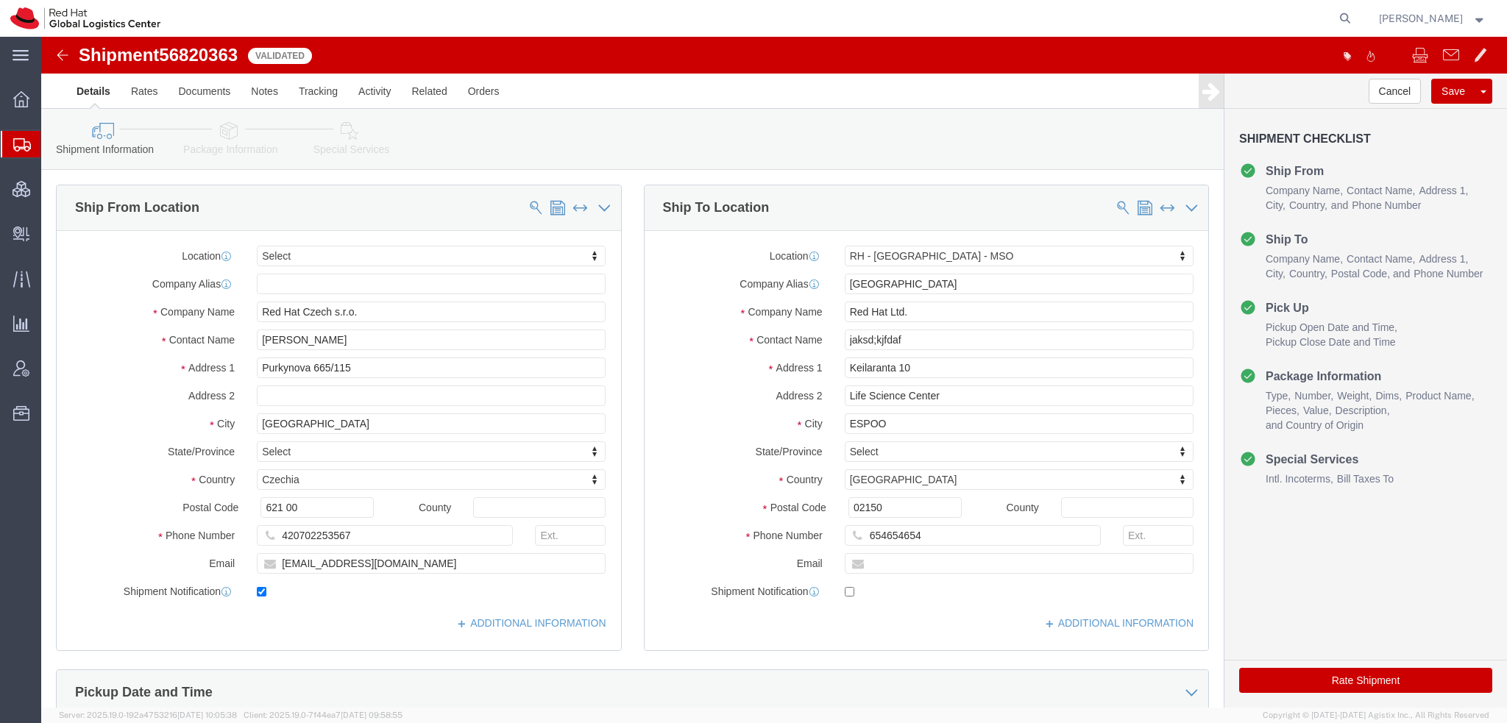
click button "Rate Shipment"
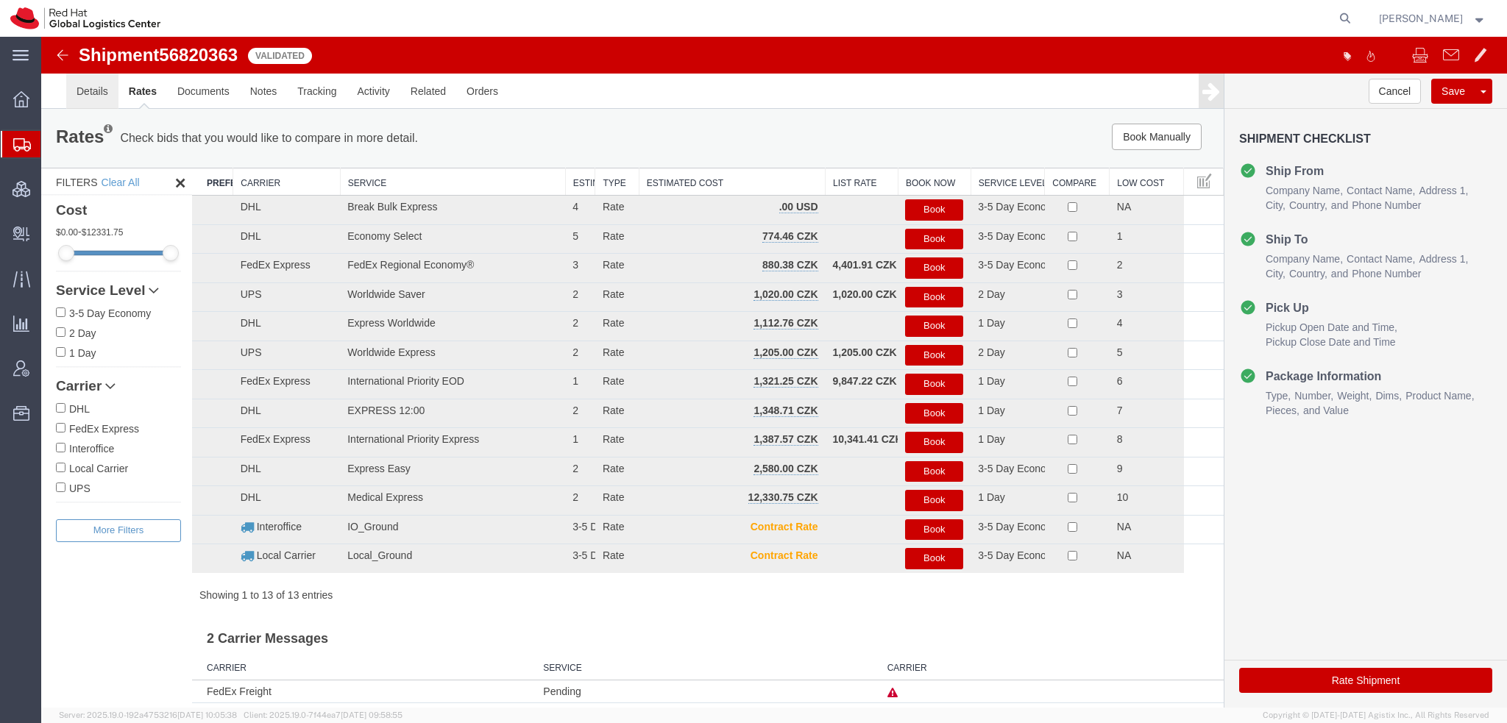
click at [101, 96] on link "Details" at bounding box center [92, 91] width 52 height 35
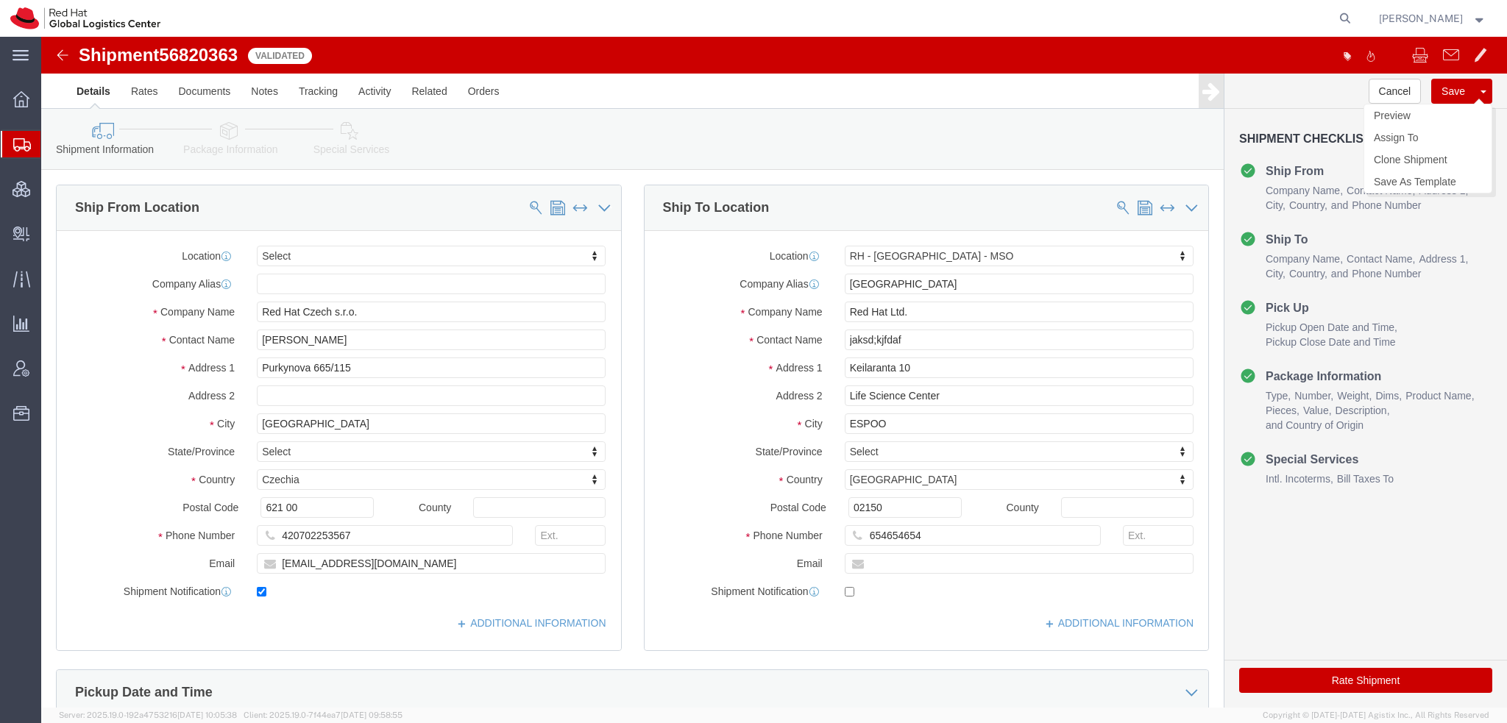
click button "Save"
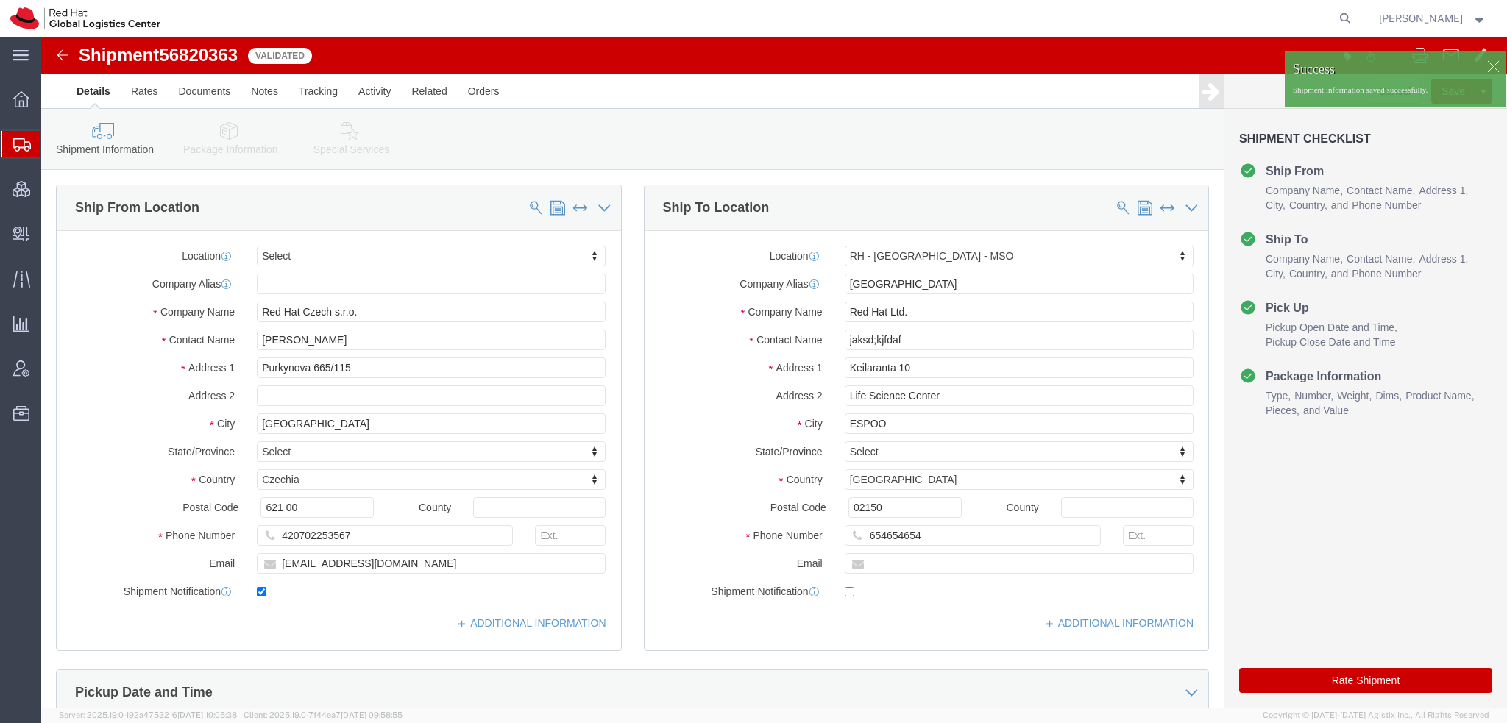
click div
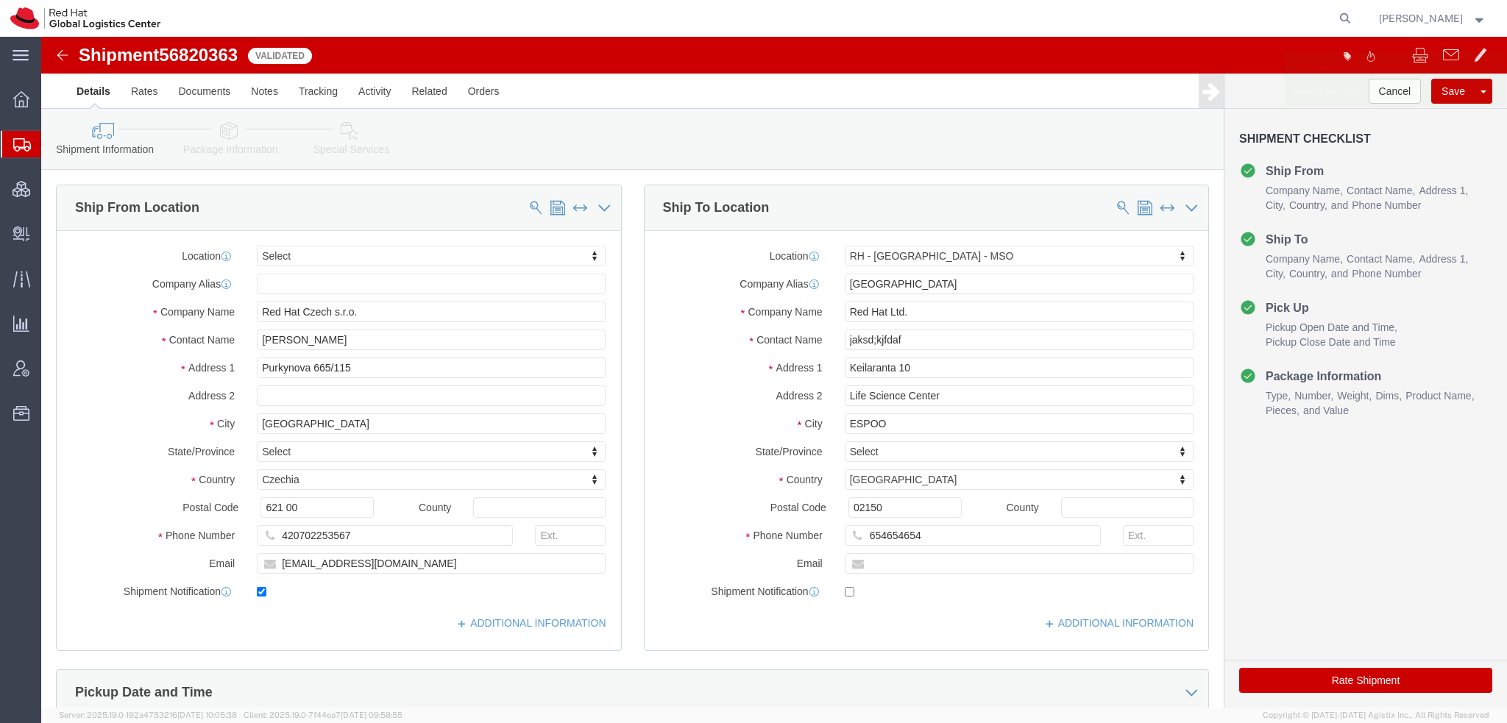
click p "Shipment information saved successfully."
click button "Cancel"
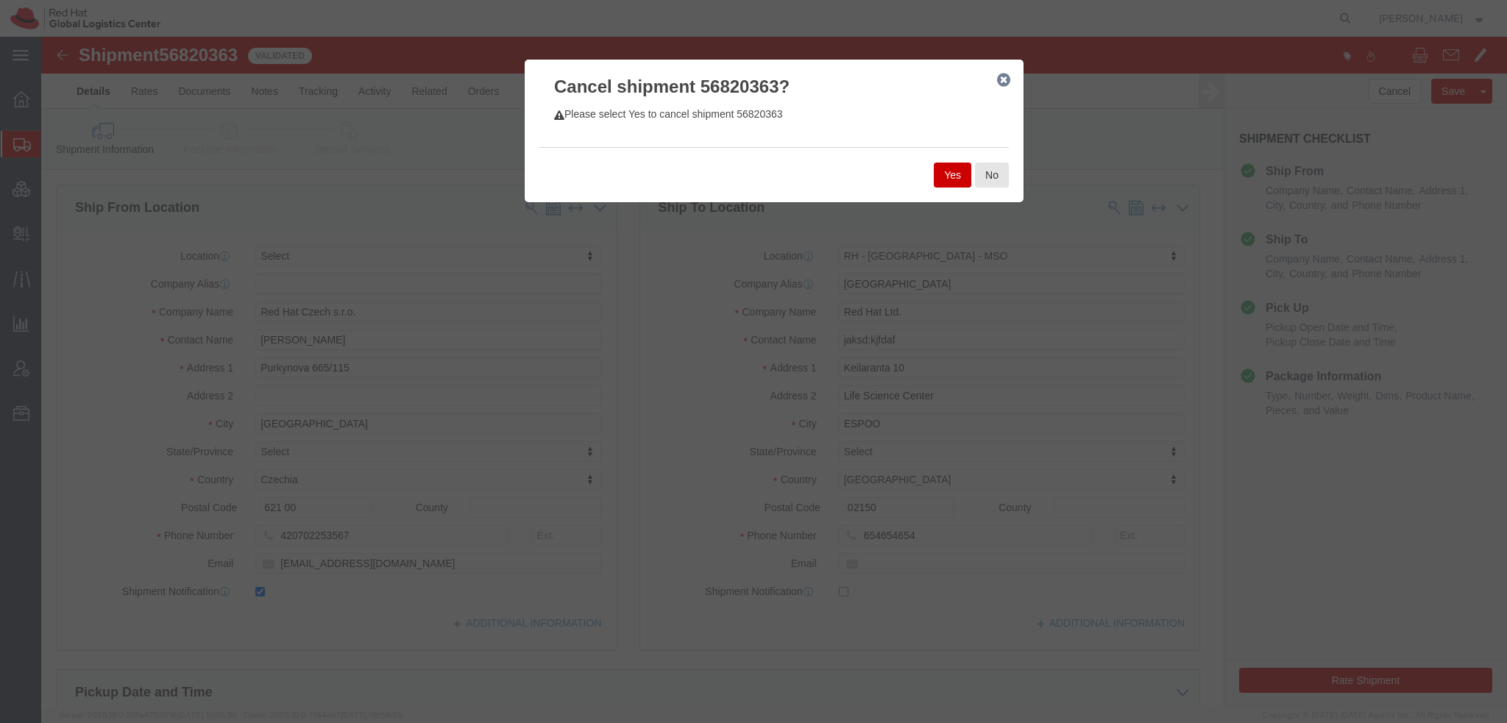
click button "Yes"
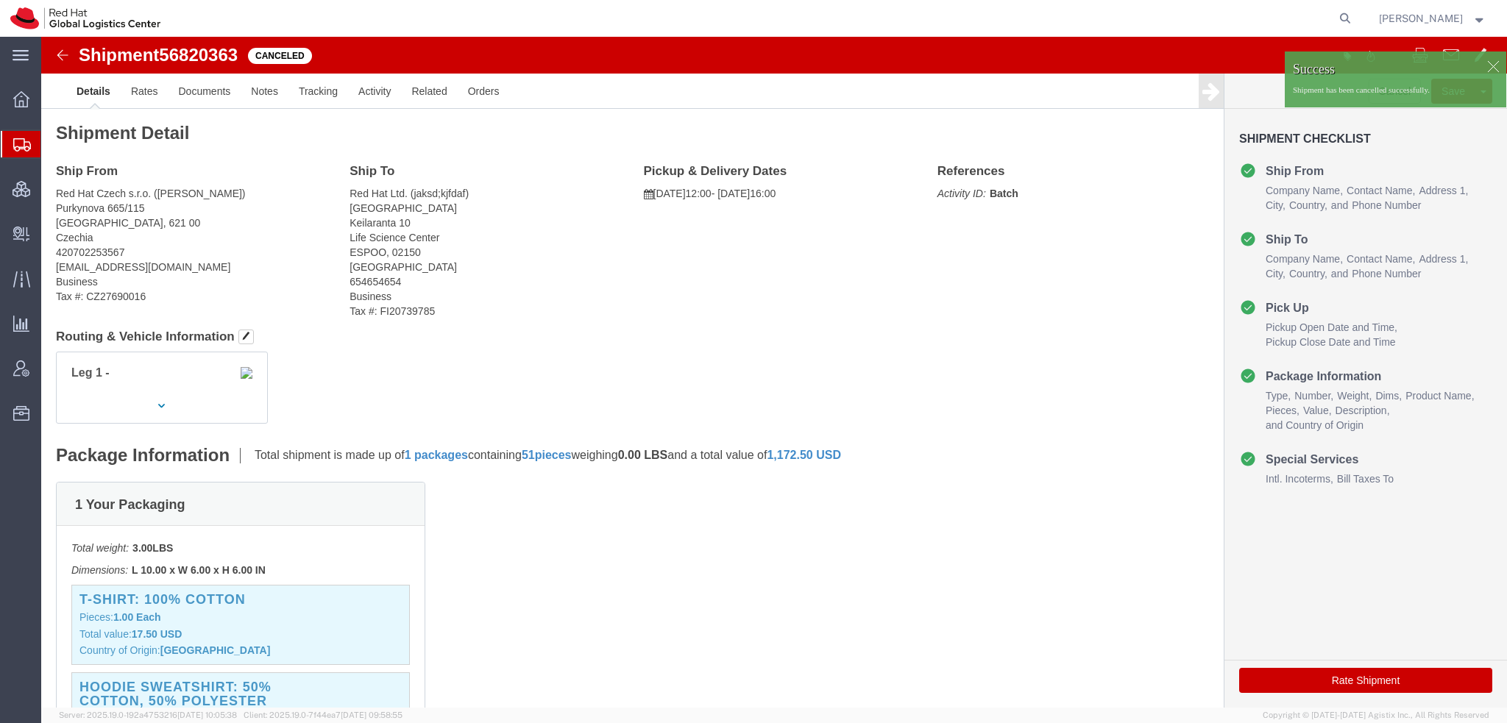
click at [0, 0] on span "Shipment Manager" at bounding box center [0, 0] width 0 height 0
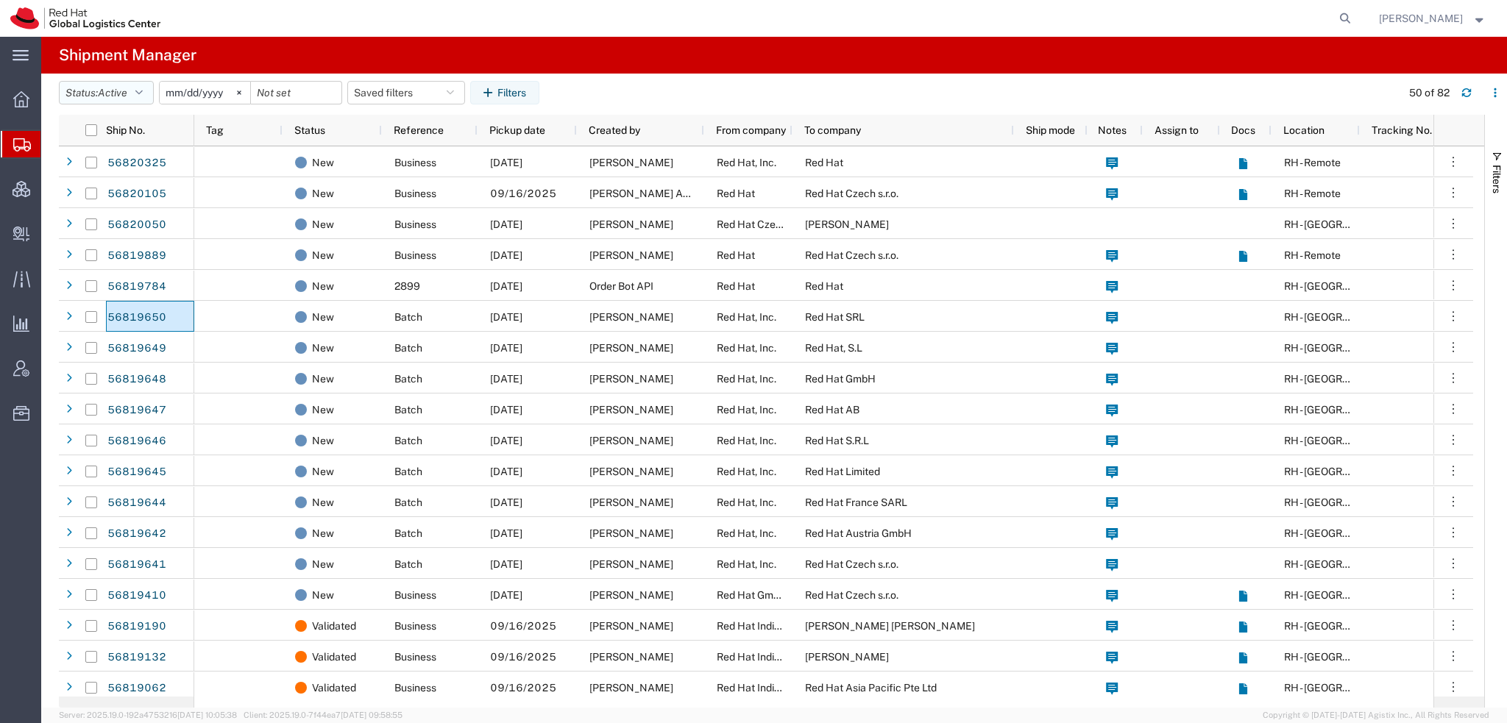
click at [140, 88] on icon "button" at bounding box center [138, 93] width 7 height 10
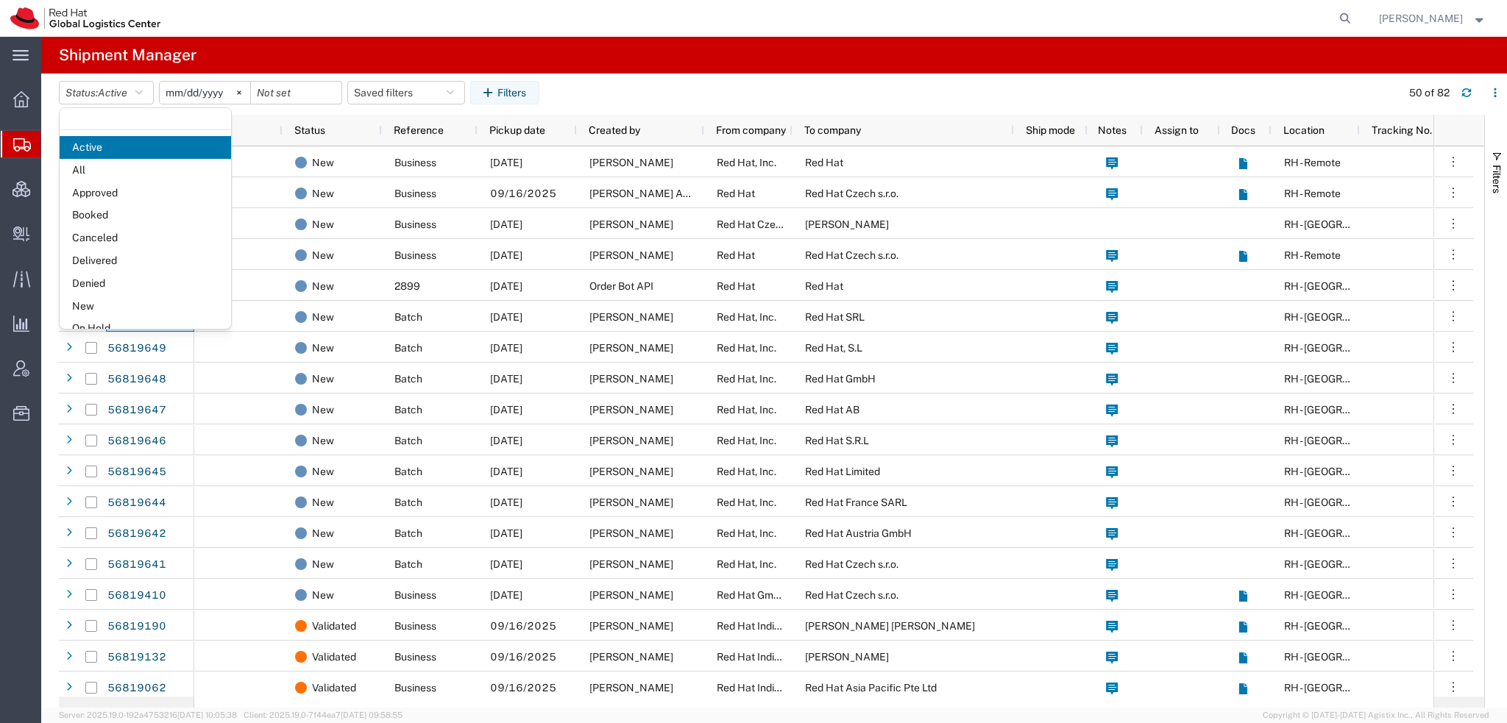
click at [106, 215] on span "Booked" at bounding box center [145, 215] width 171 height 23
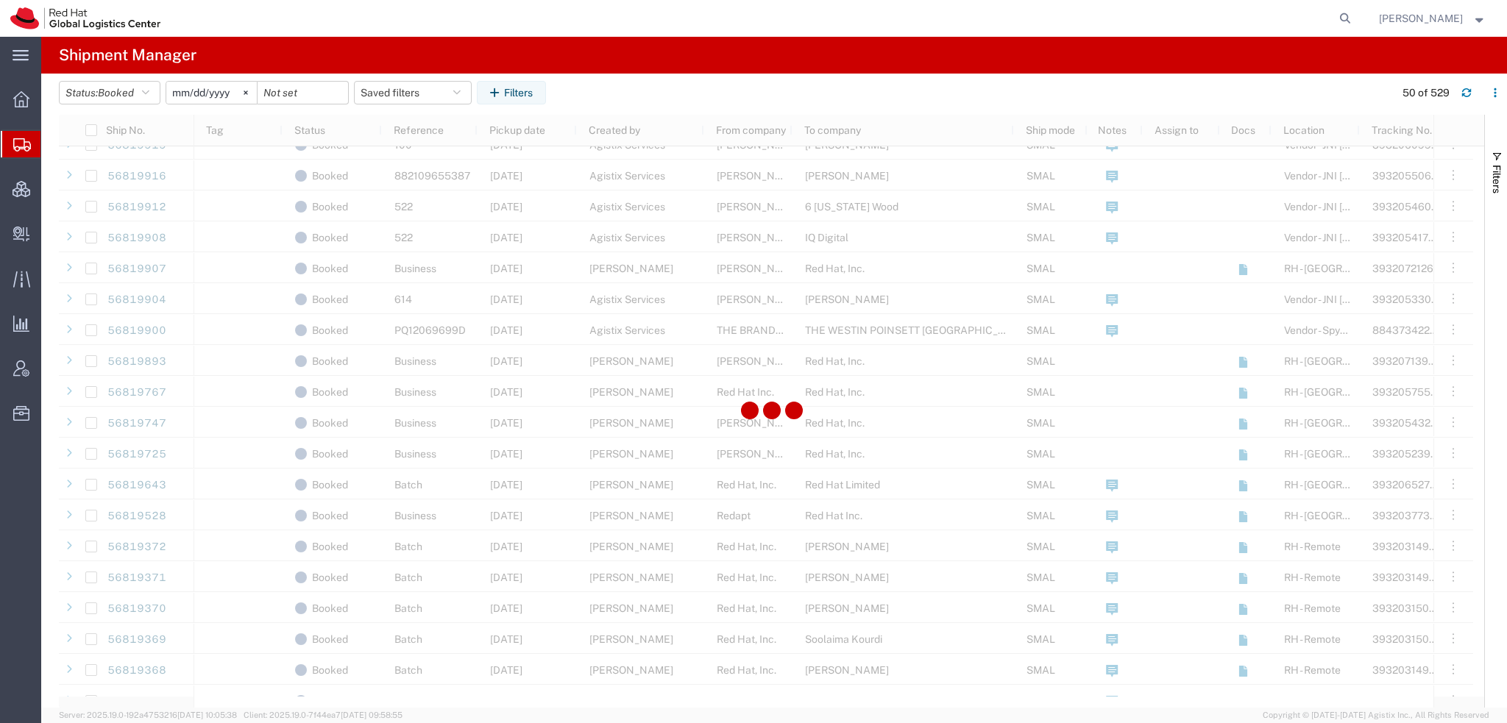
scroll to position [736, 0]
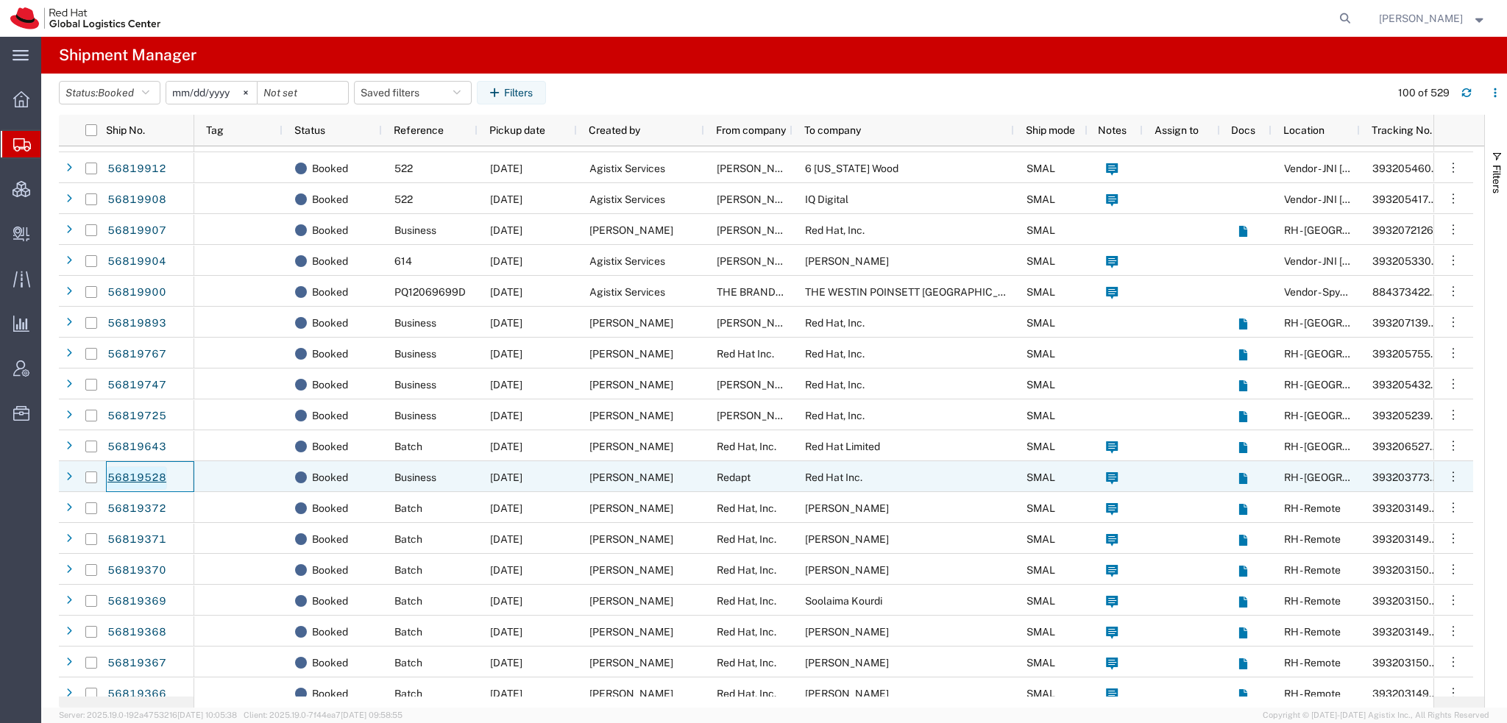
click at [130, 471] on link "56819528" at bounding box center [137, 478] width 60 height 24
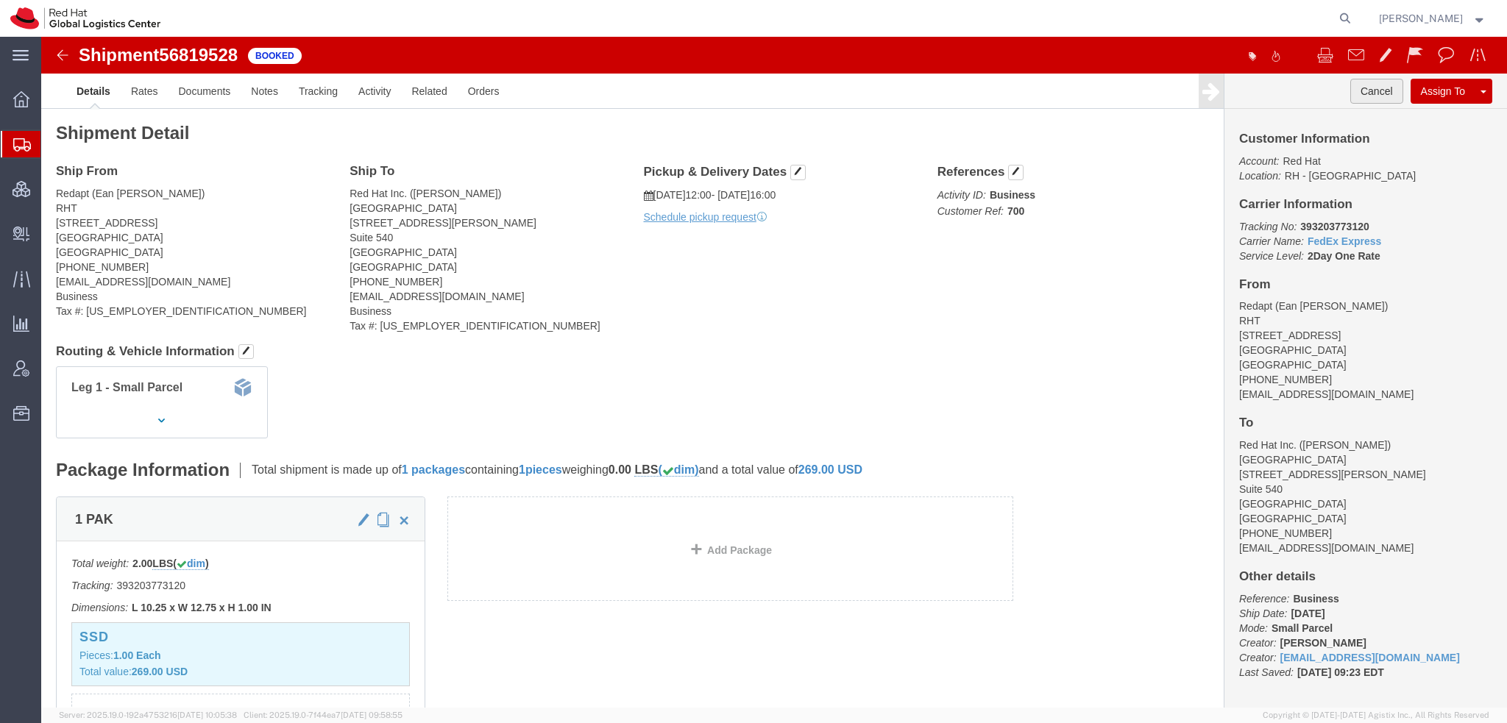
click button "Cancel"
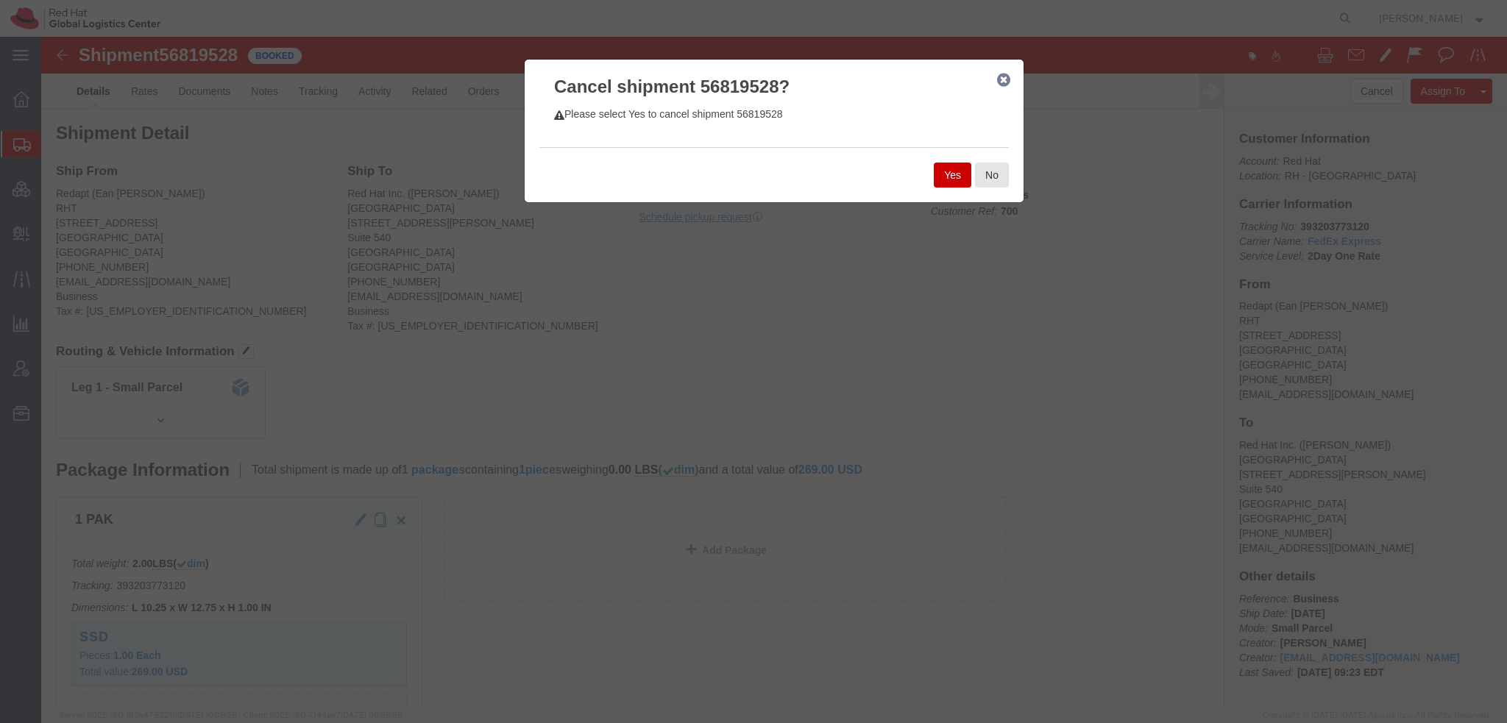
click button "Yes"
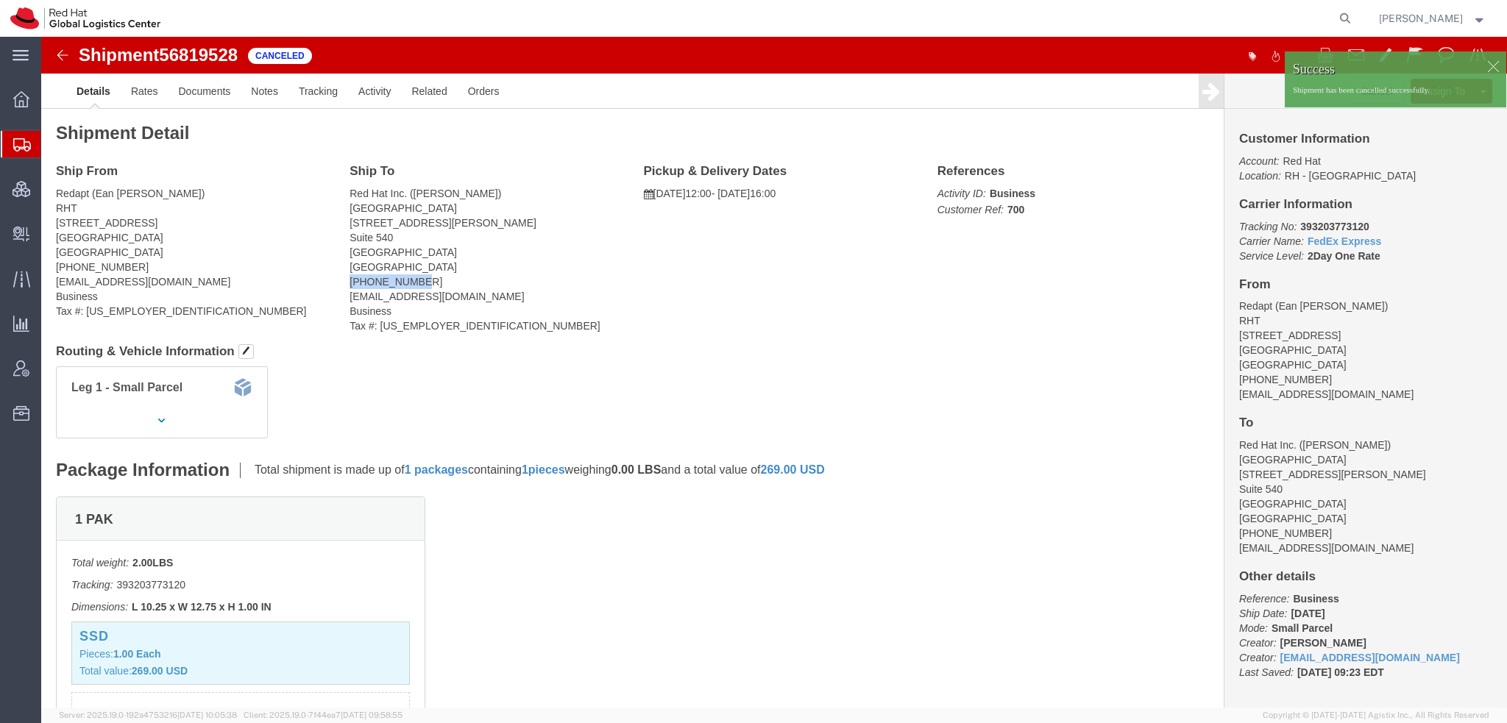
drag, startPoint x: 373, startPoint y: 245, endPoint x: 308, endPoint y: 242, distance: 65.5
click address "Red Hat Inc. (Shikha Sharma) DURHAM 280 South Mangum Street Suite 540 DURHAM, N…"
copy address "919-961-4890"
click div
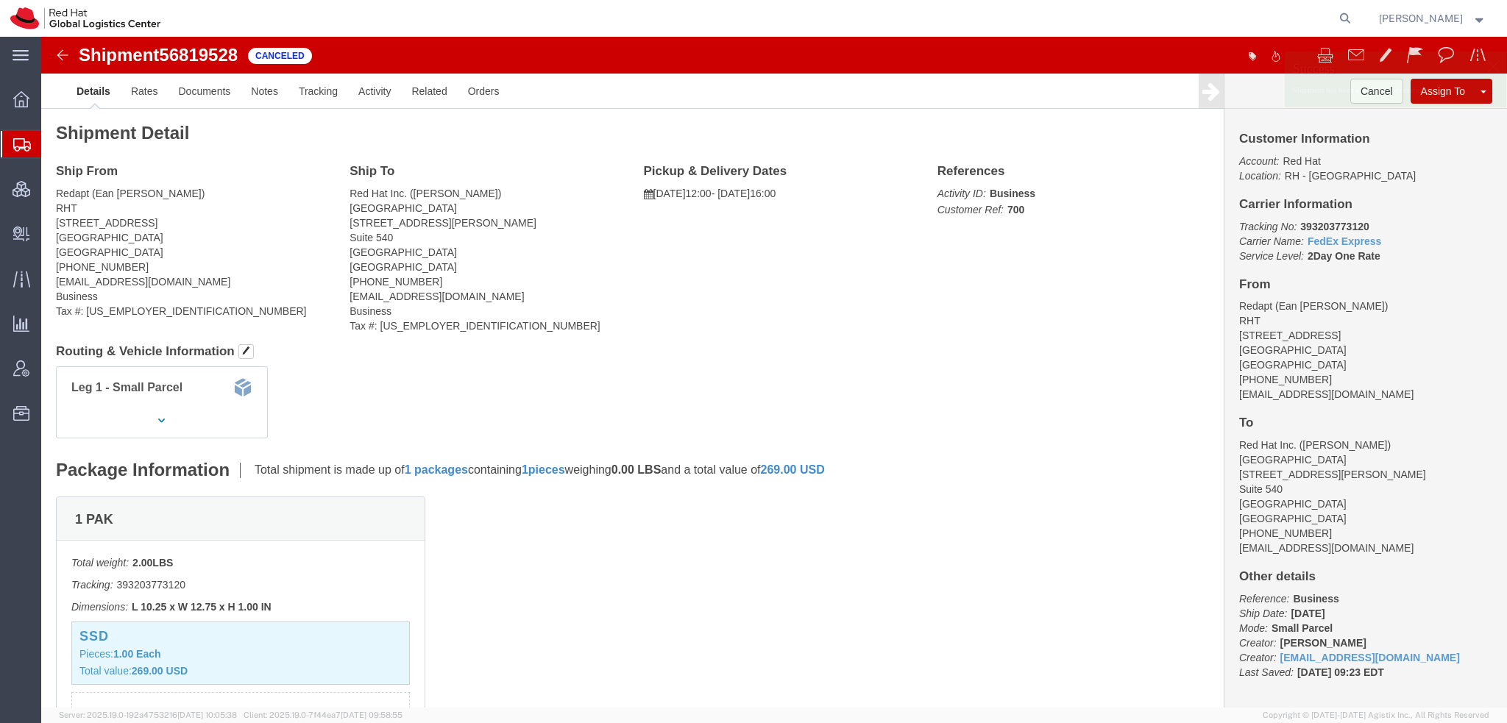
click p "Shipment has been cancelled successfully."
click link "Clone Shipment"
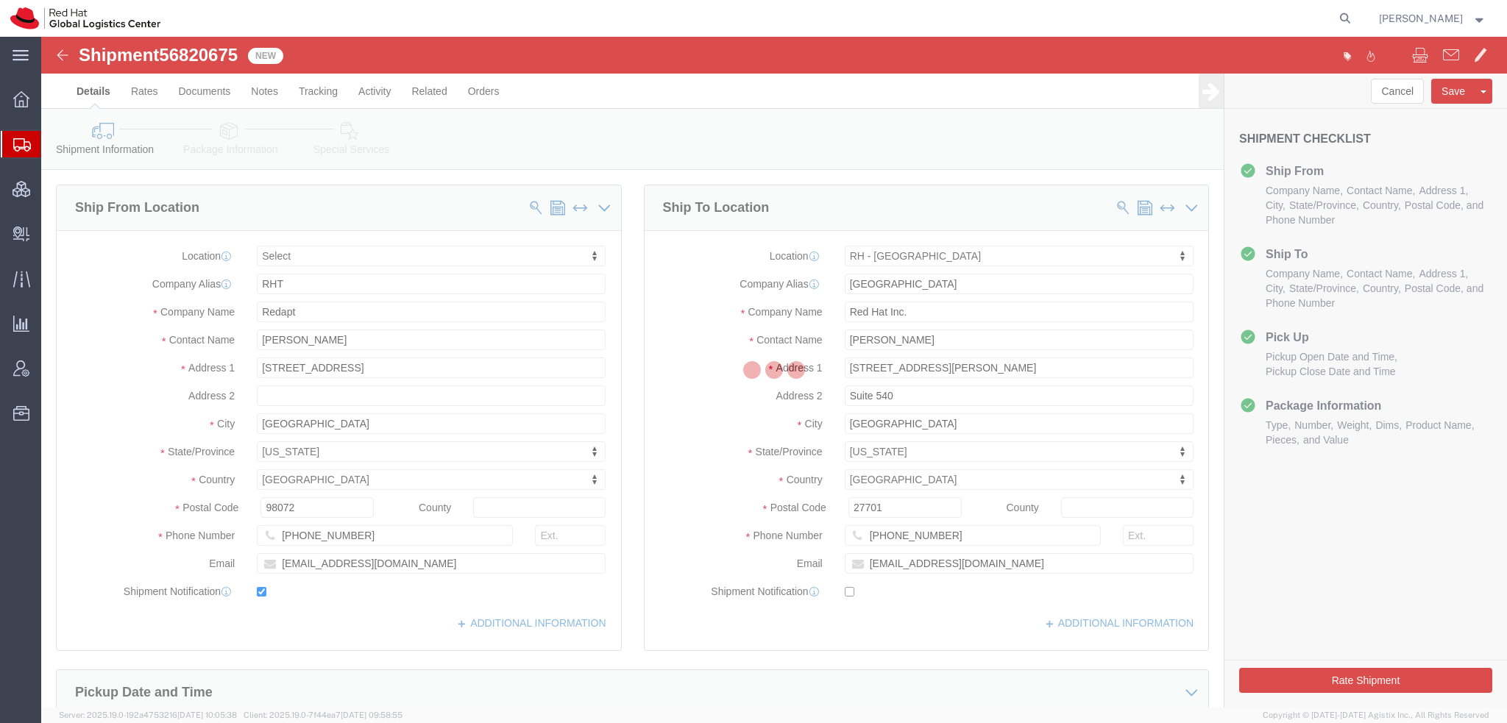
select select
select select "37954"
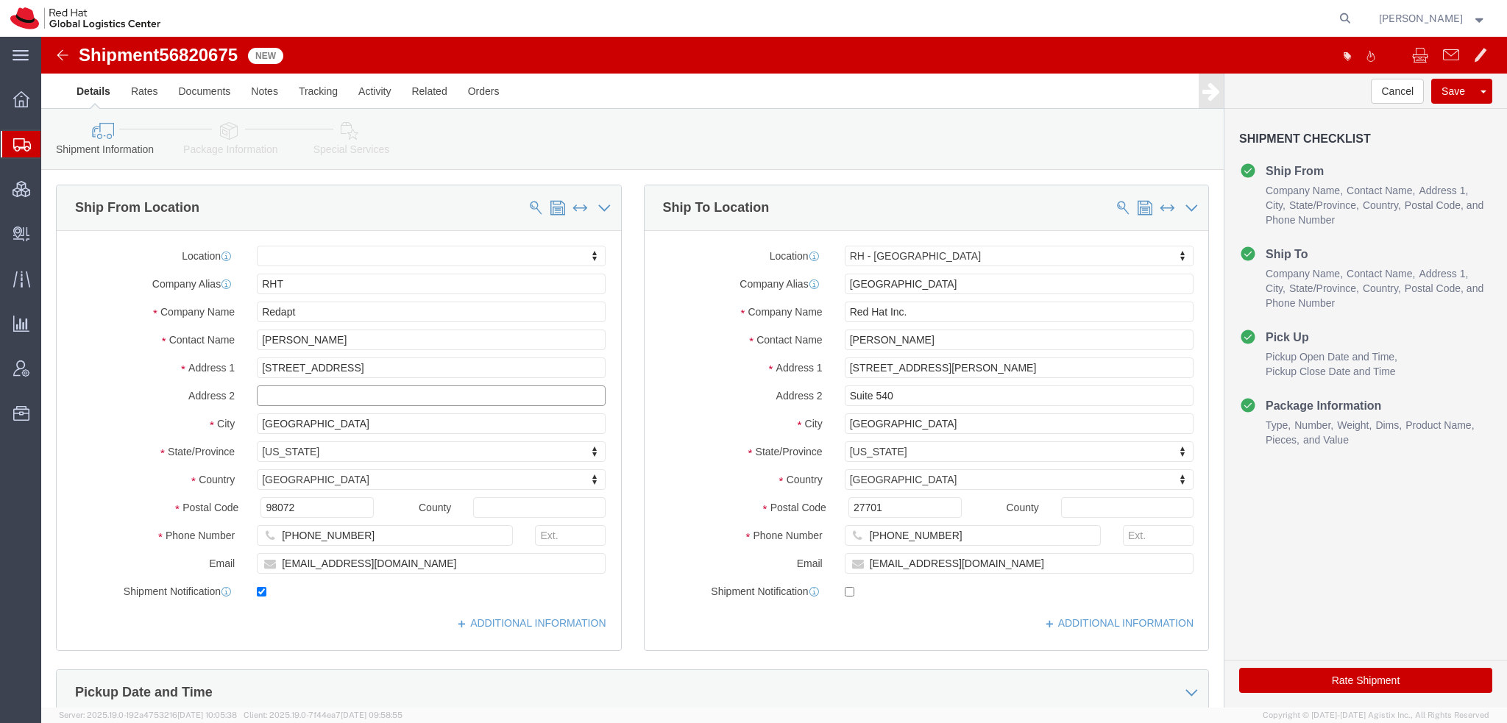
click input "text"
paste input "919-961-4890"
type input "919-961-4890"
drag, startPoint x: 878, startPoint y: 301, endPoint x: 641, endPoint y: 286, distance: 236.6
click div "Location RH - Durham My Profile Location RH - Amsterdam - MSO RH - Amsterdam Da…"
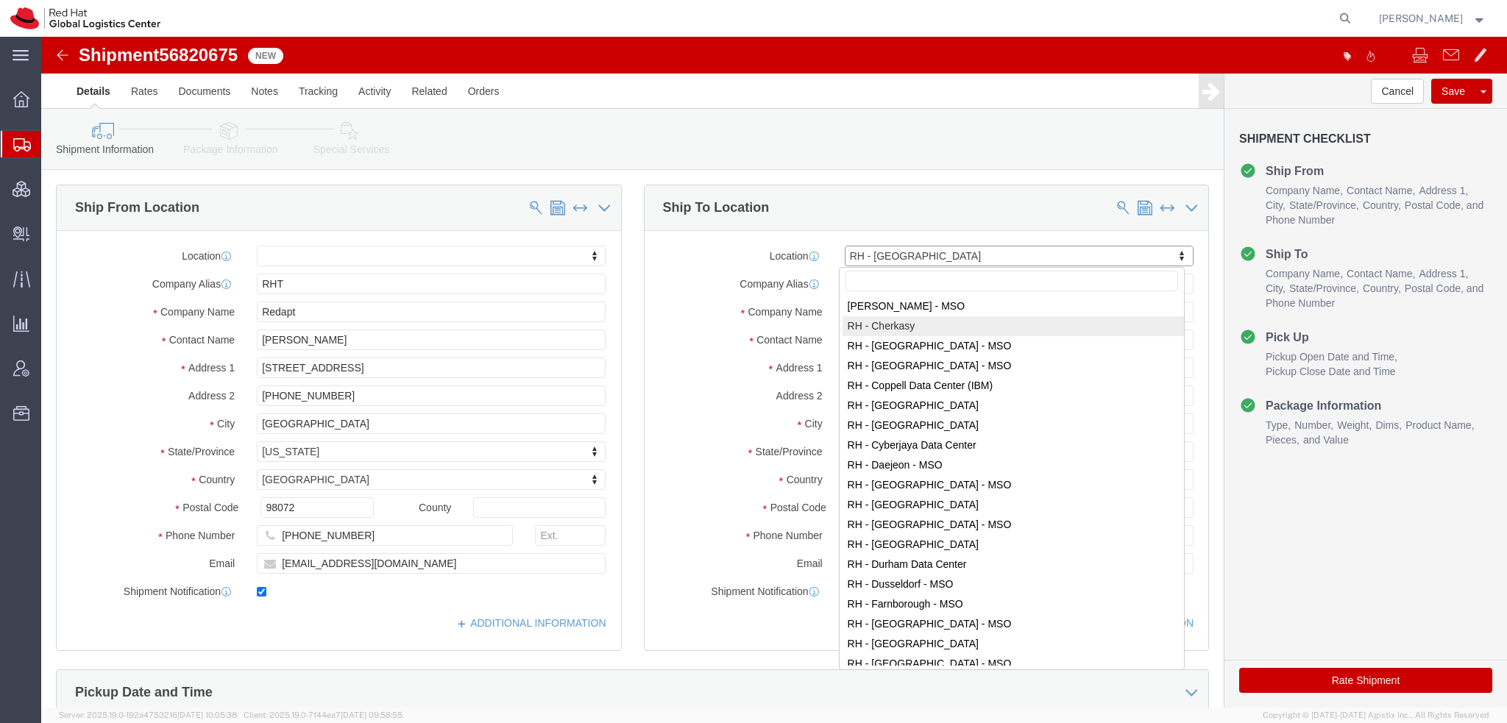
scroll to position [779, 0]
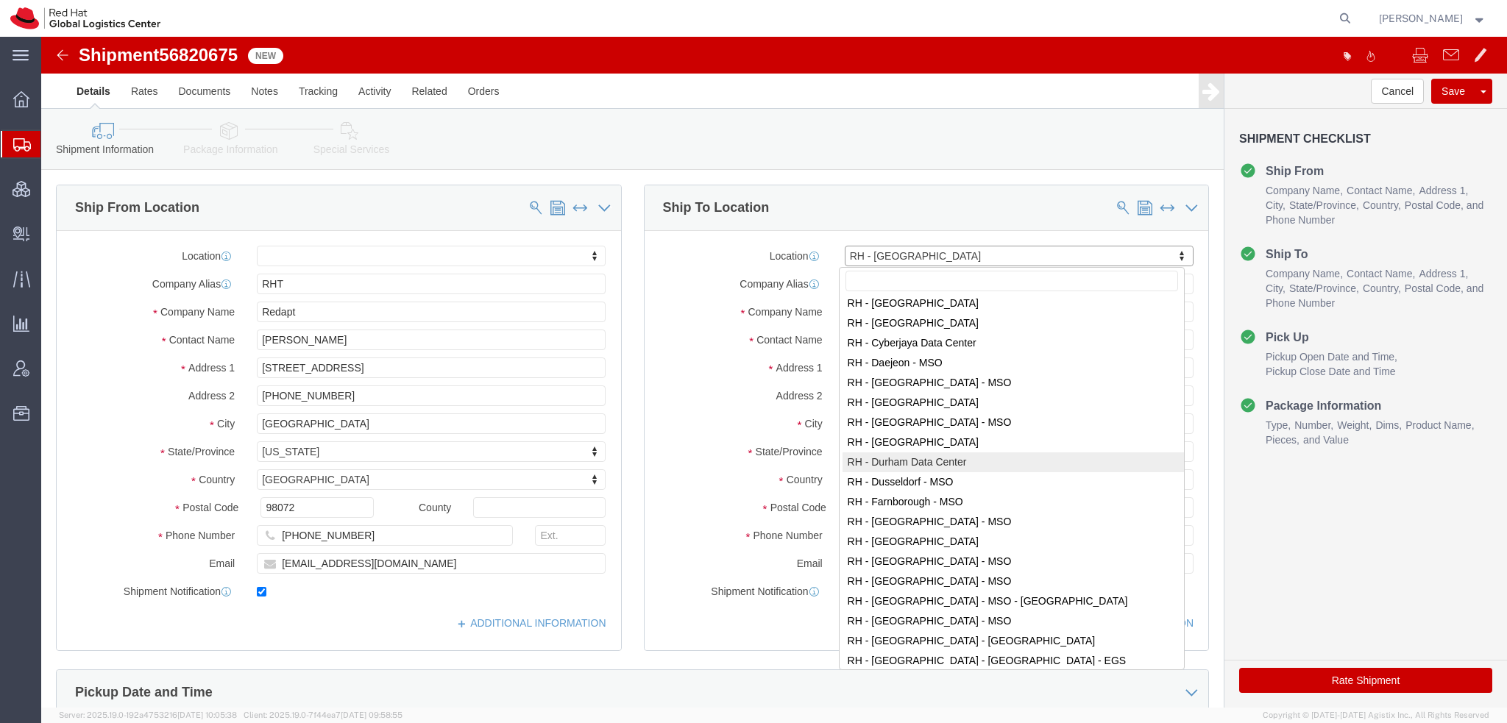
select select "60051"
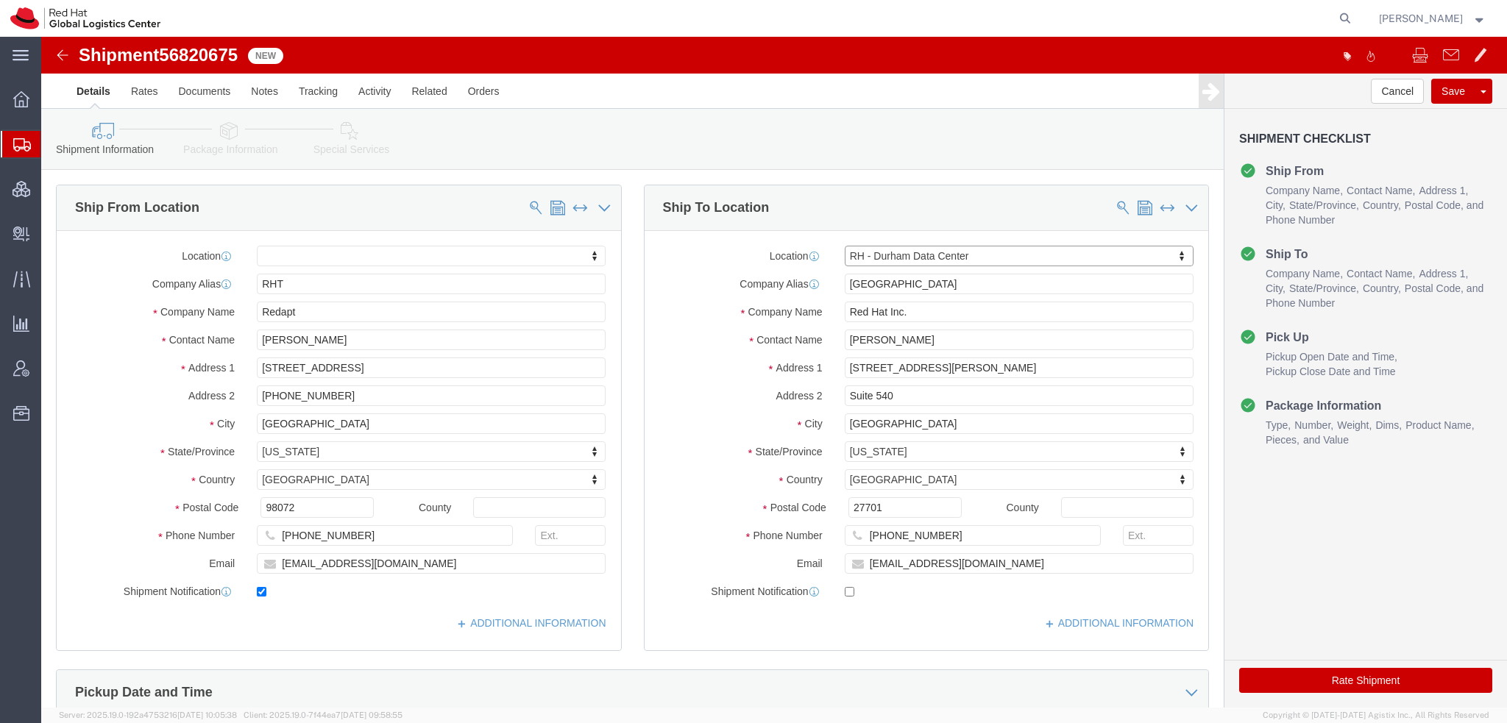
type input "DURHM DC"
type input "TierPoint, LLC"
type input "99 TW Alexander Dr."
type input "Floor 1"
type input "27709"
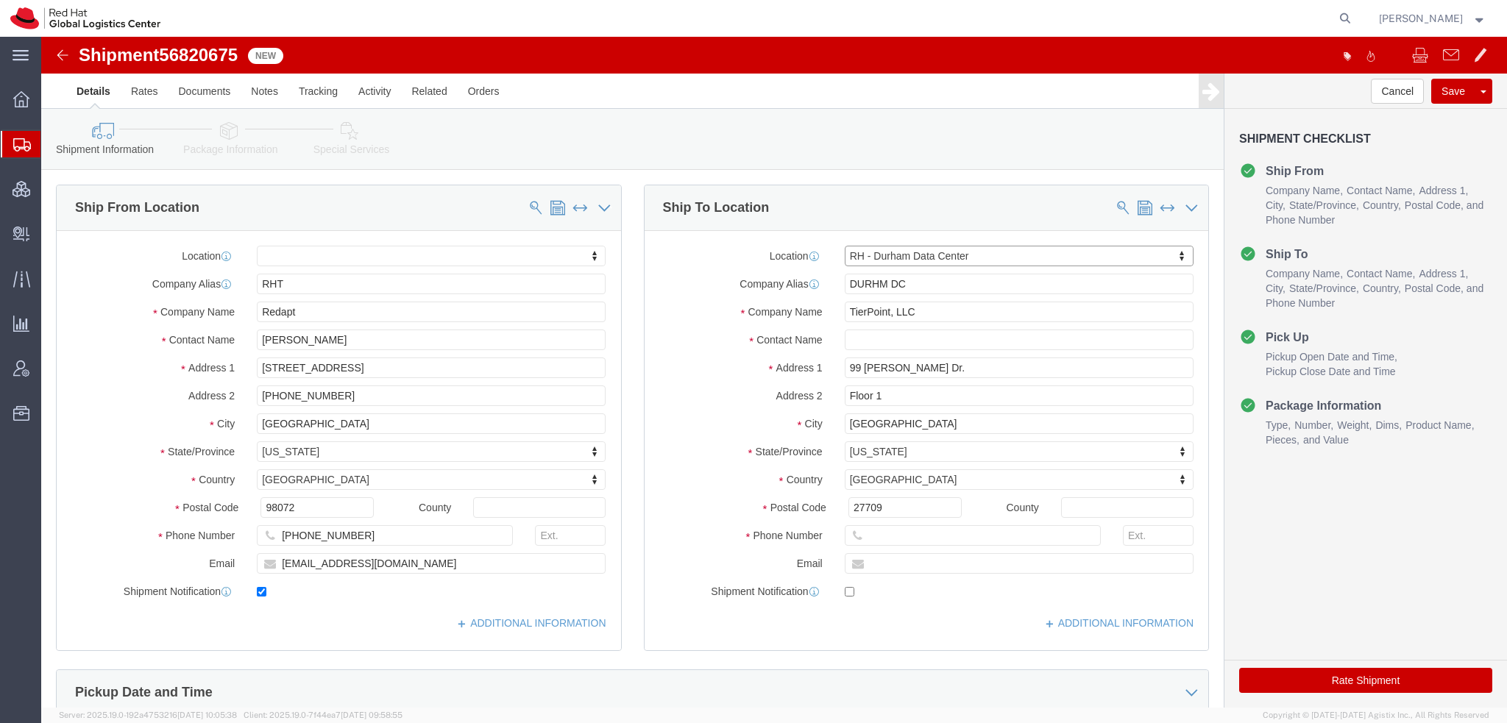
select select "NC"
click input "text"
paste input "Shikha Sharma"
type input "Shikha Sharma"
type input "jamgibso@redhat.com"
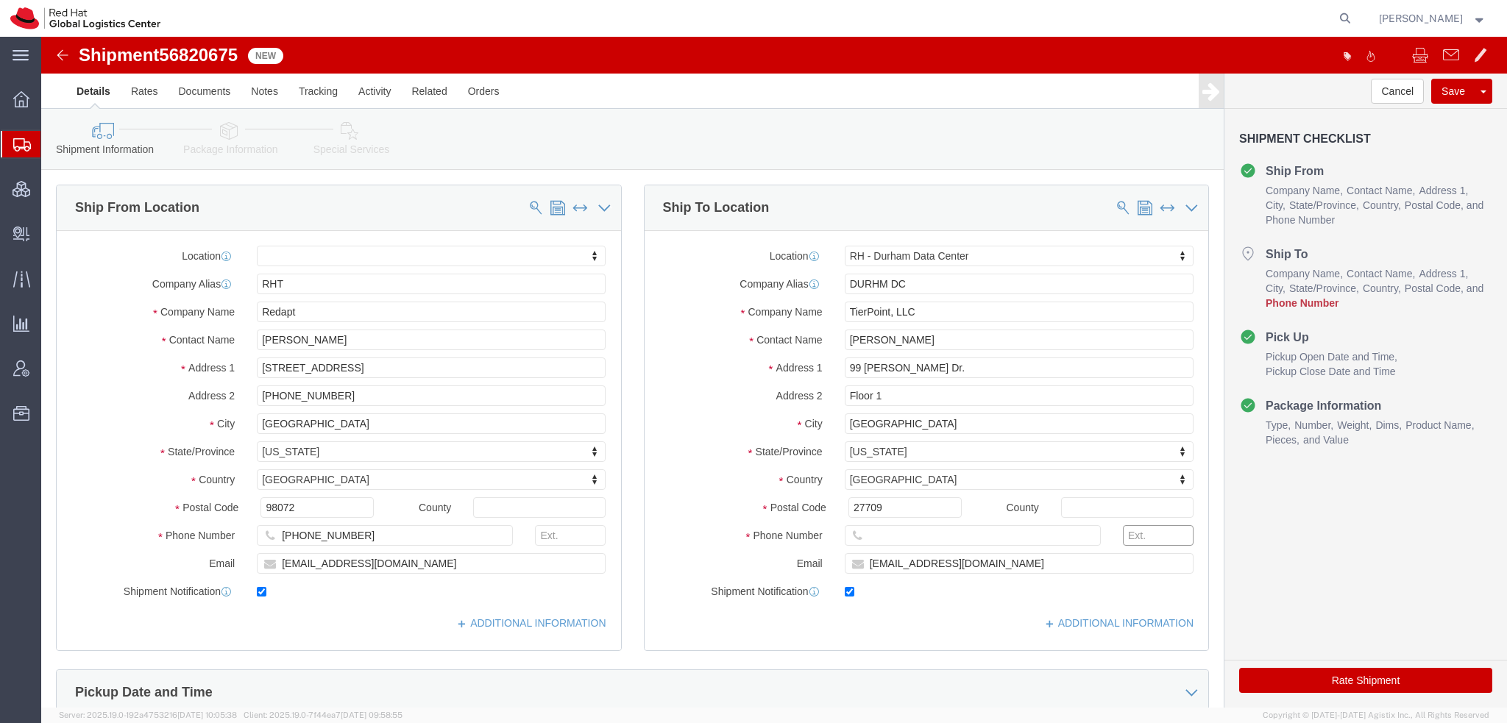
checkbox input "true"
type input "919-961-4890"
drag, startPoint x: 288, startPoint y: 360, endPoint x: -41, endPoint y: 208, distance: 362.7
click html "Shipment 56820675 New Details Rates Documents Notes Tracking Activity Related O…"
click button "Rate Shipment"
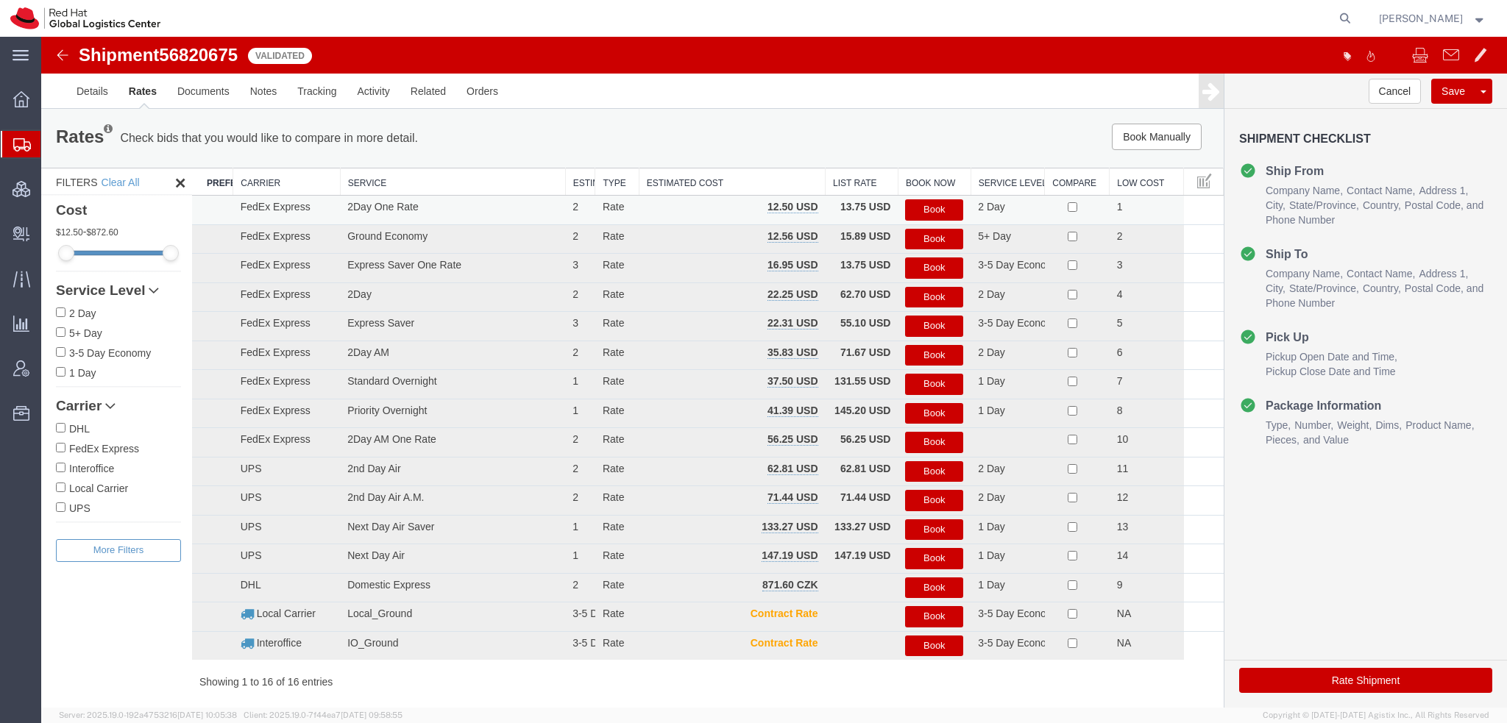
click at [924, 214] on button "Book" at bounding box center [934, 209] width 58 height 21
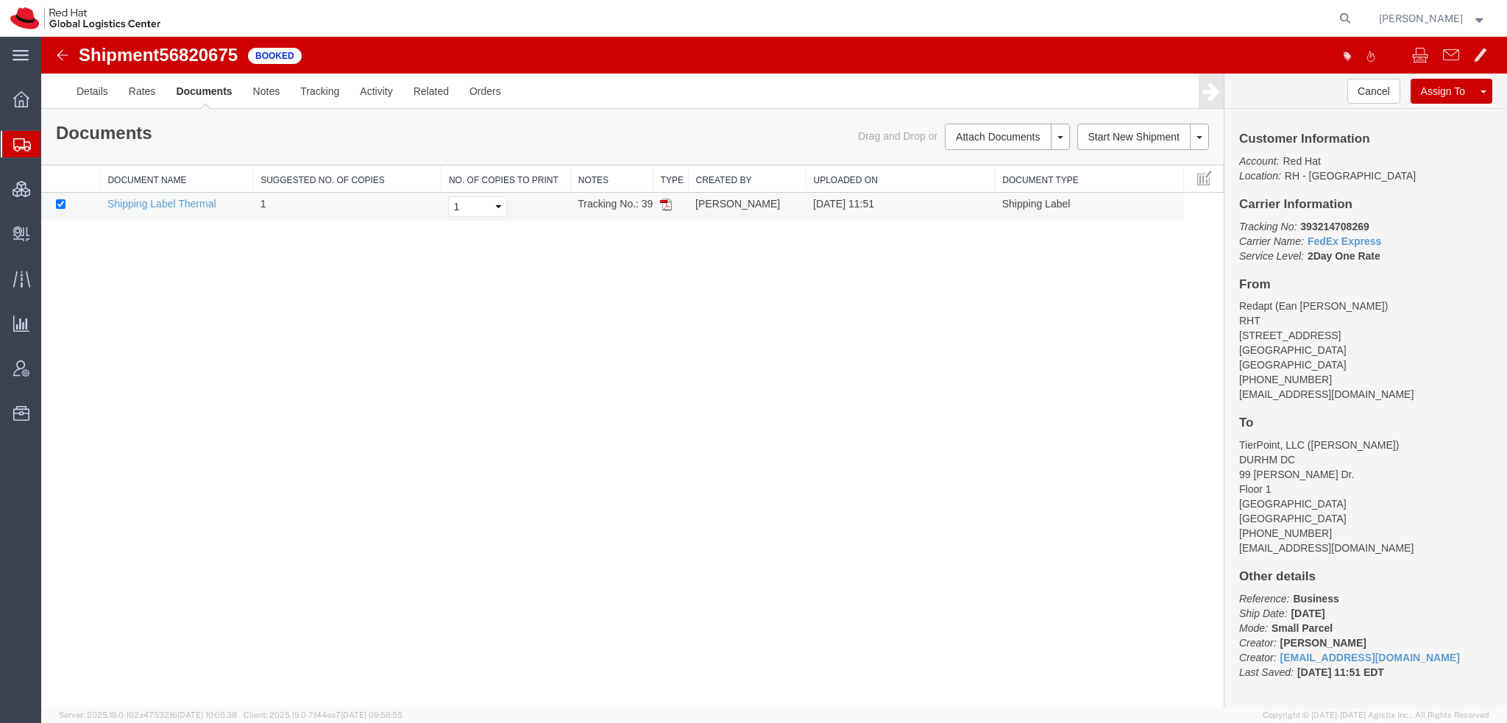
click at [667, 202] on img at bounding box center [666, 205] width 12 height 12
drag, startPoint x: 91, startPoint y: 170, endPoint x: 383, endPoint y: 3, distance: 335.8
click at [0, 0] on span "Shipment Manager" at bounding box center [0, 0] width 0 height 0
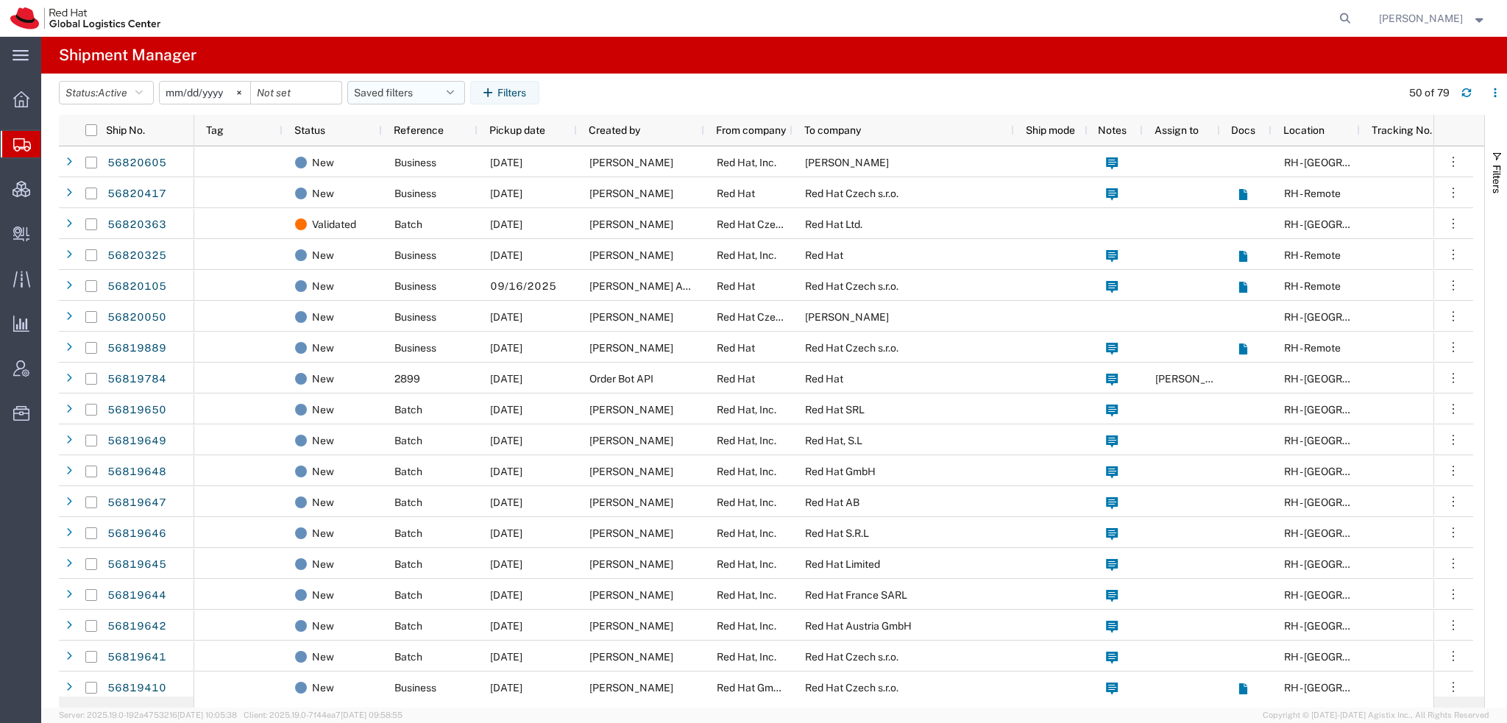
click at [461, 94] on button "Saved filters" at bounding box center [406, 93] width 118 height 24
click at [398, 147] on span "Americas" at bounding box center [445, 156] width 193 height 27
type input "2023-05-07"
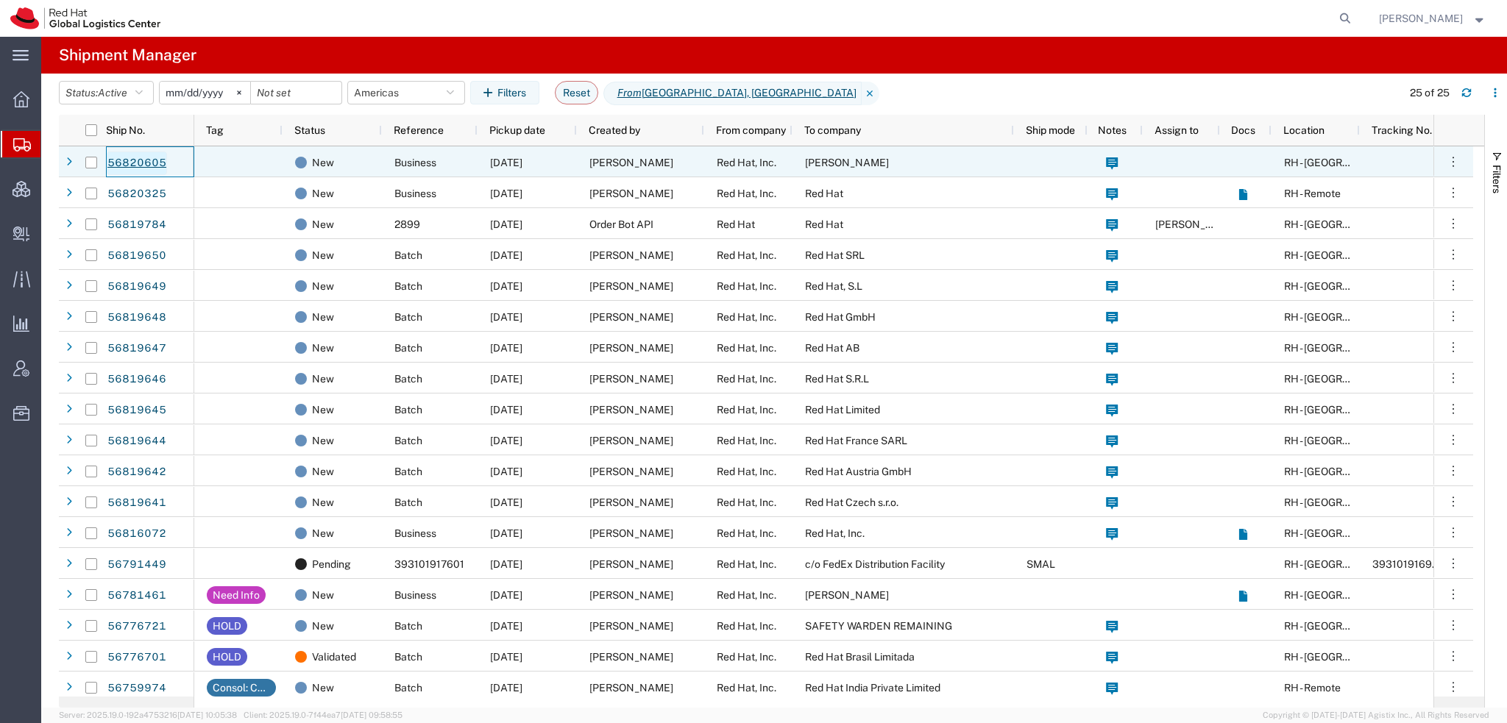
click at [153, 167] on link "56820605" at bounding box center [137, 164] width 60 height 24
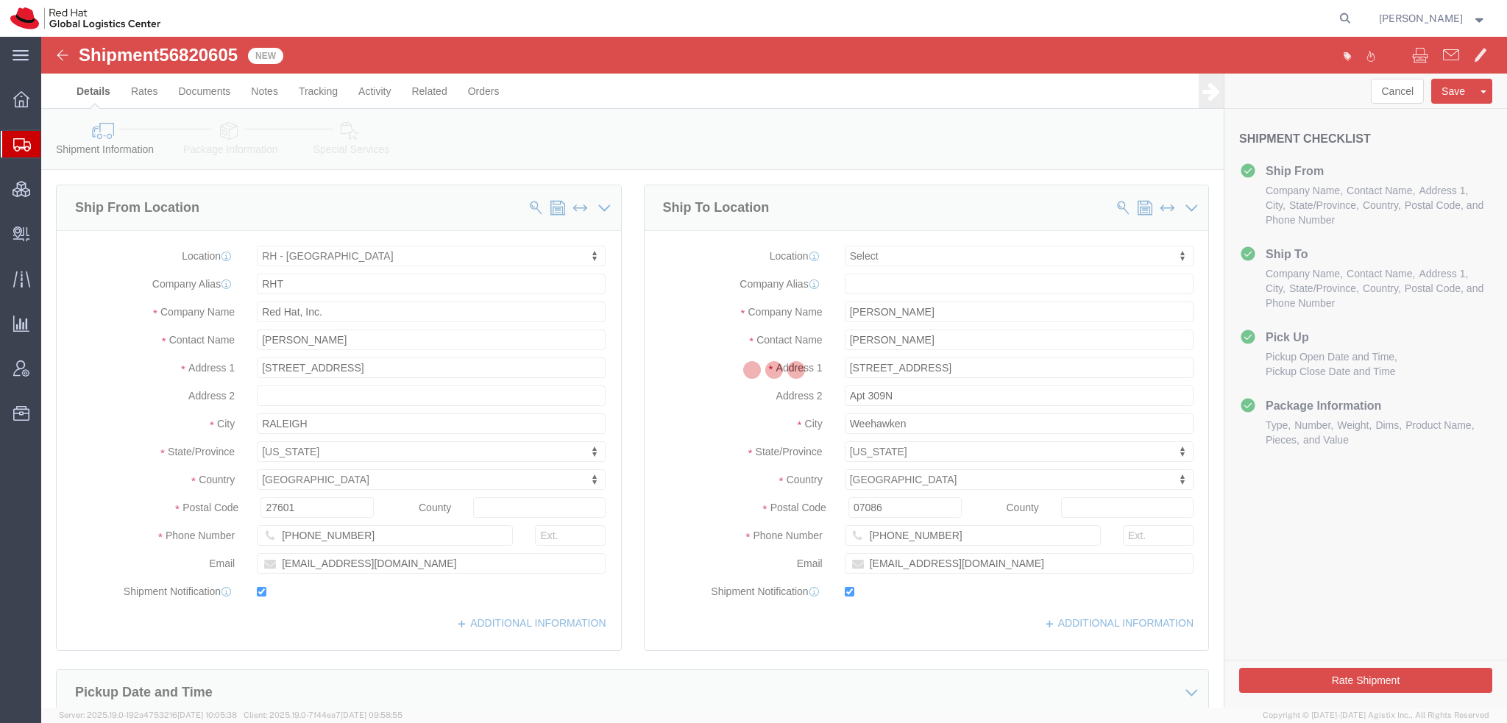
select select "38014"
select select
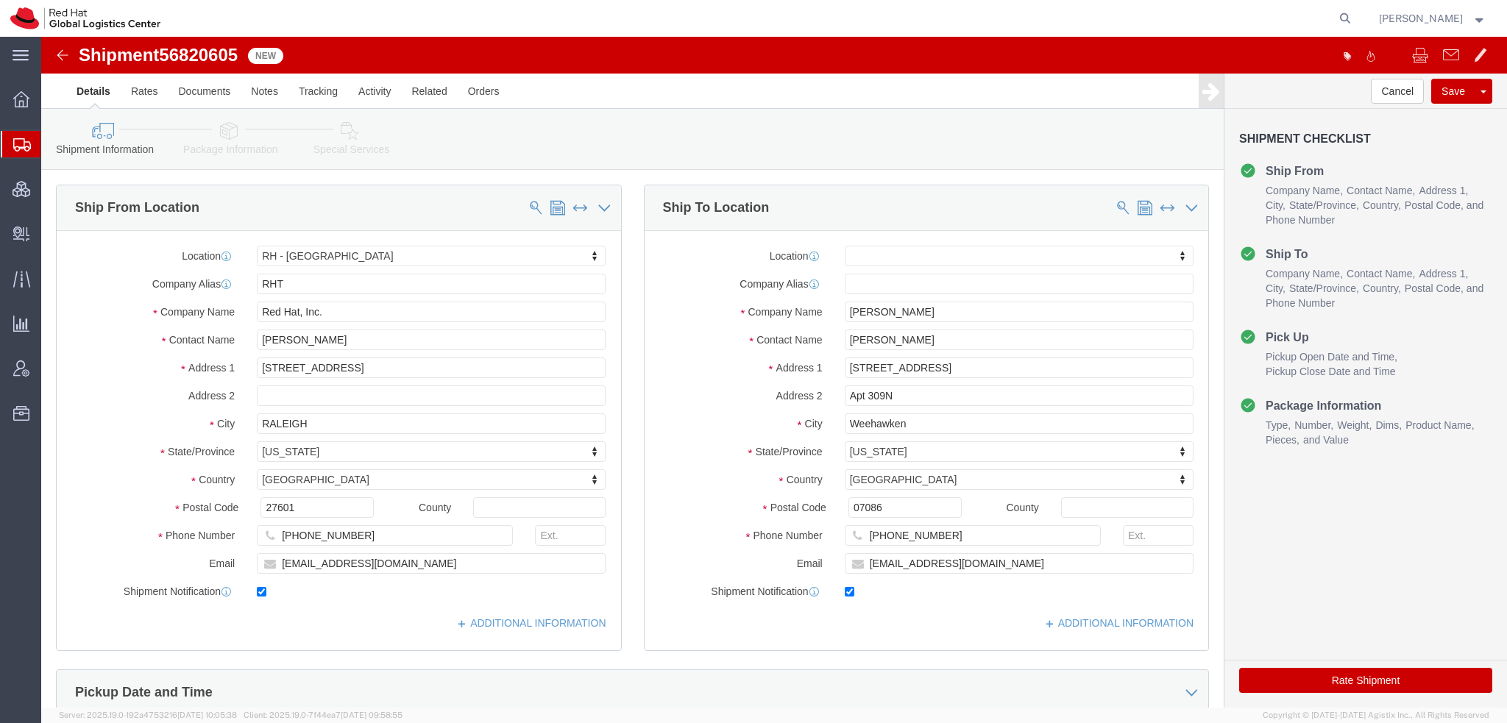
click icon
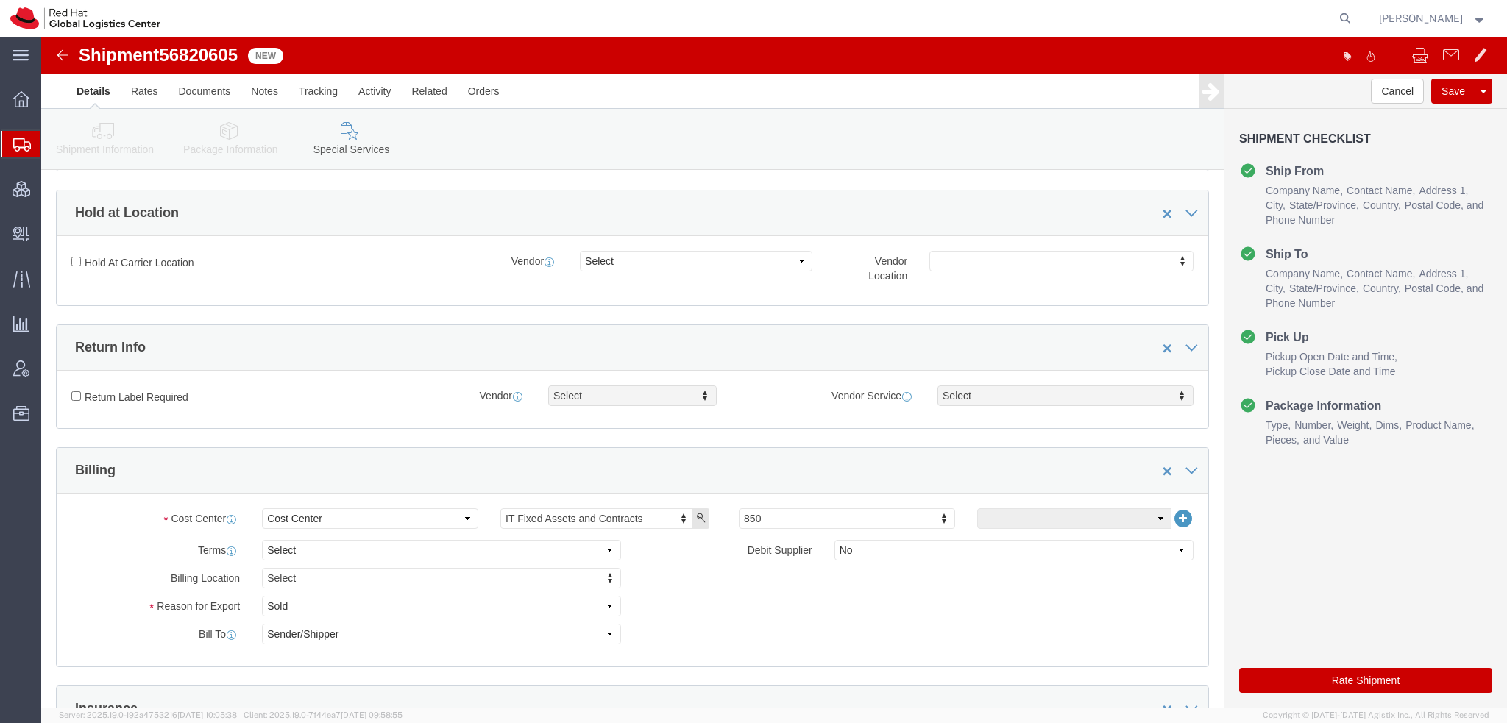
scroll to position [441, 0]
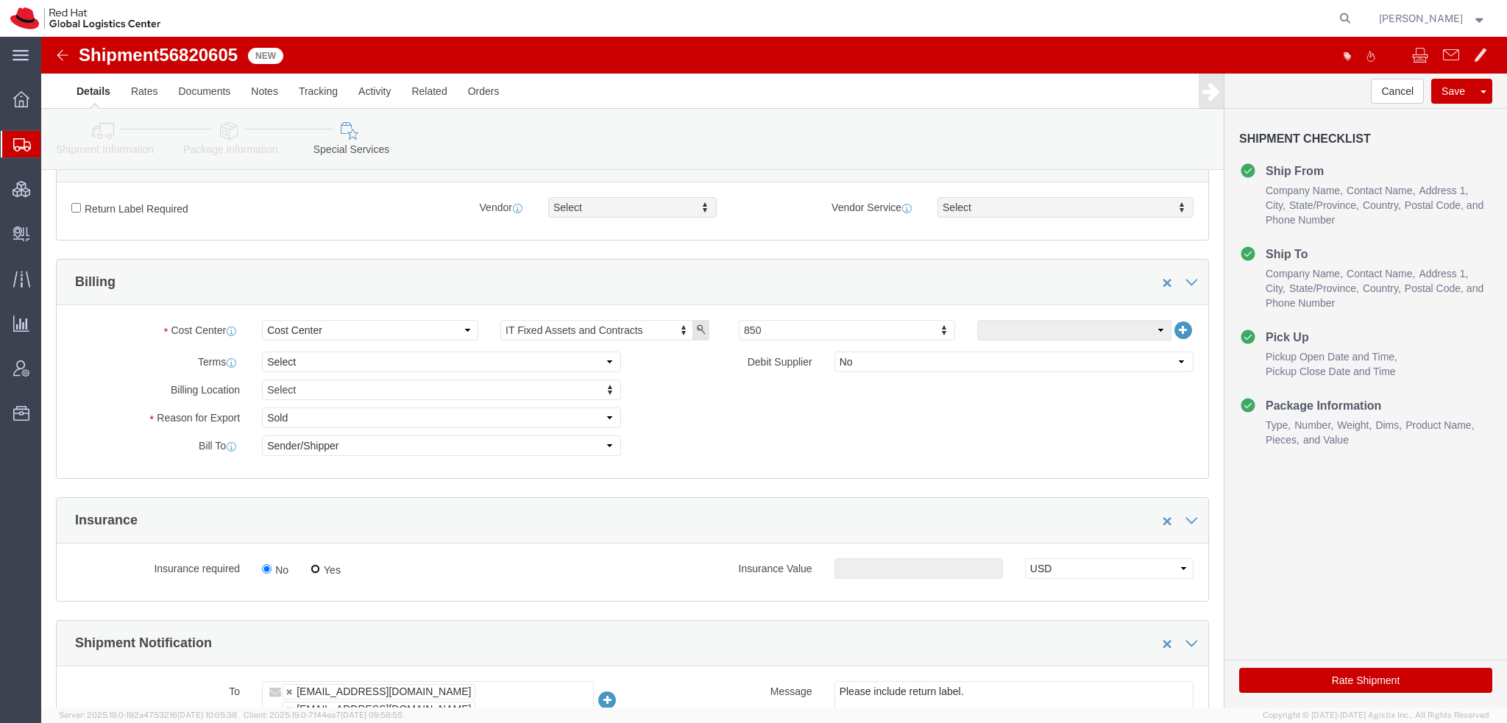
click input "Yes"
radio input "true"
click input "text"
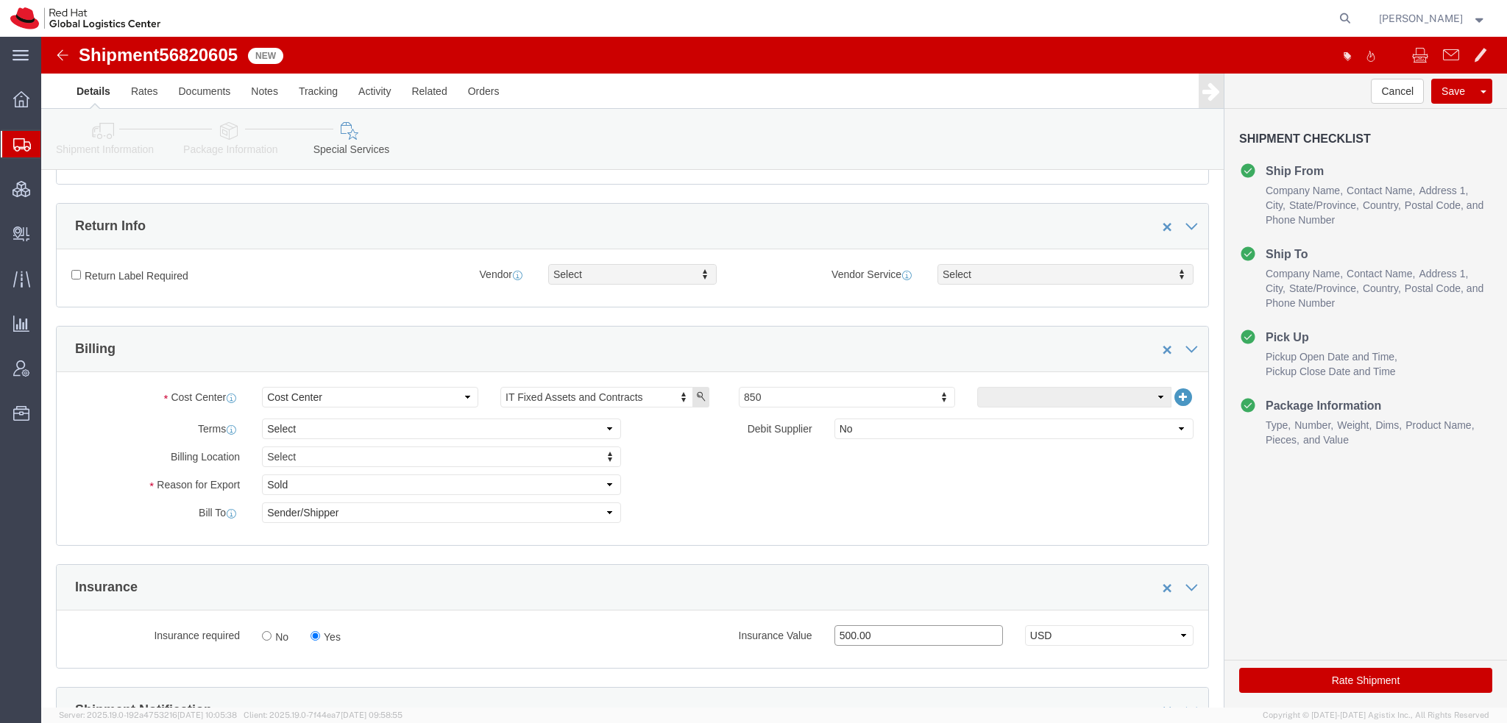
scroll to position [221, 0]
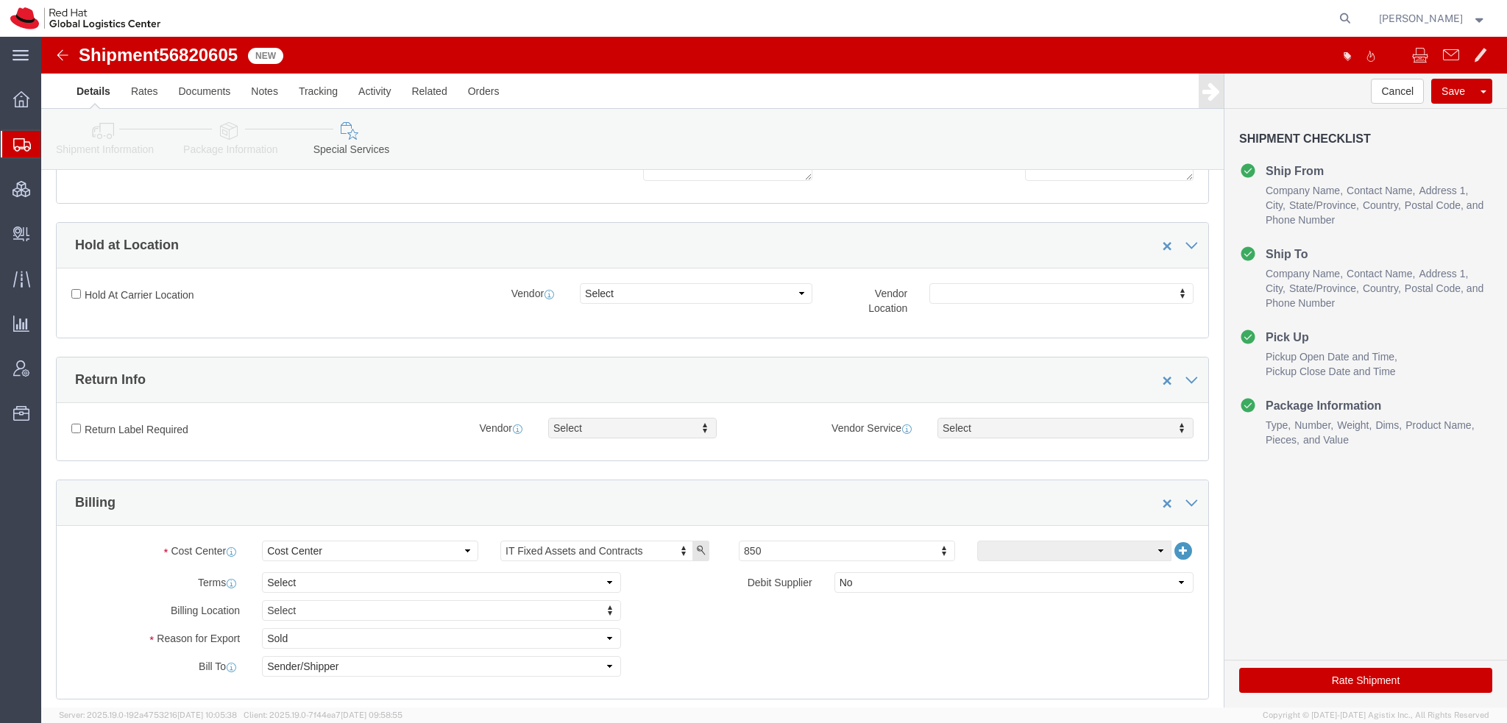
type input "500.00"
click input "Return Label Required"
checkbox input "true"
select select "5"
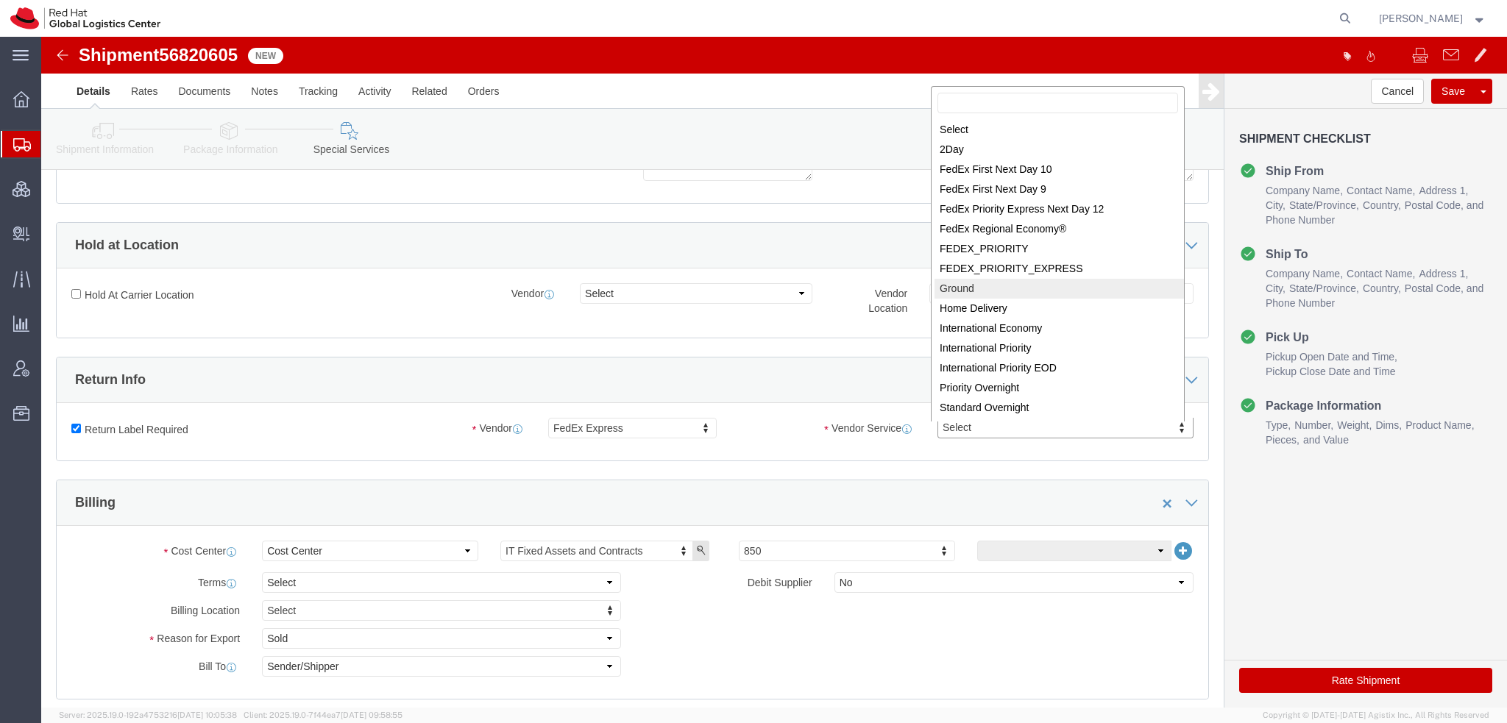
select select "12"
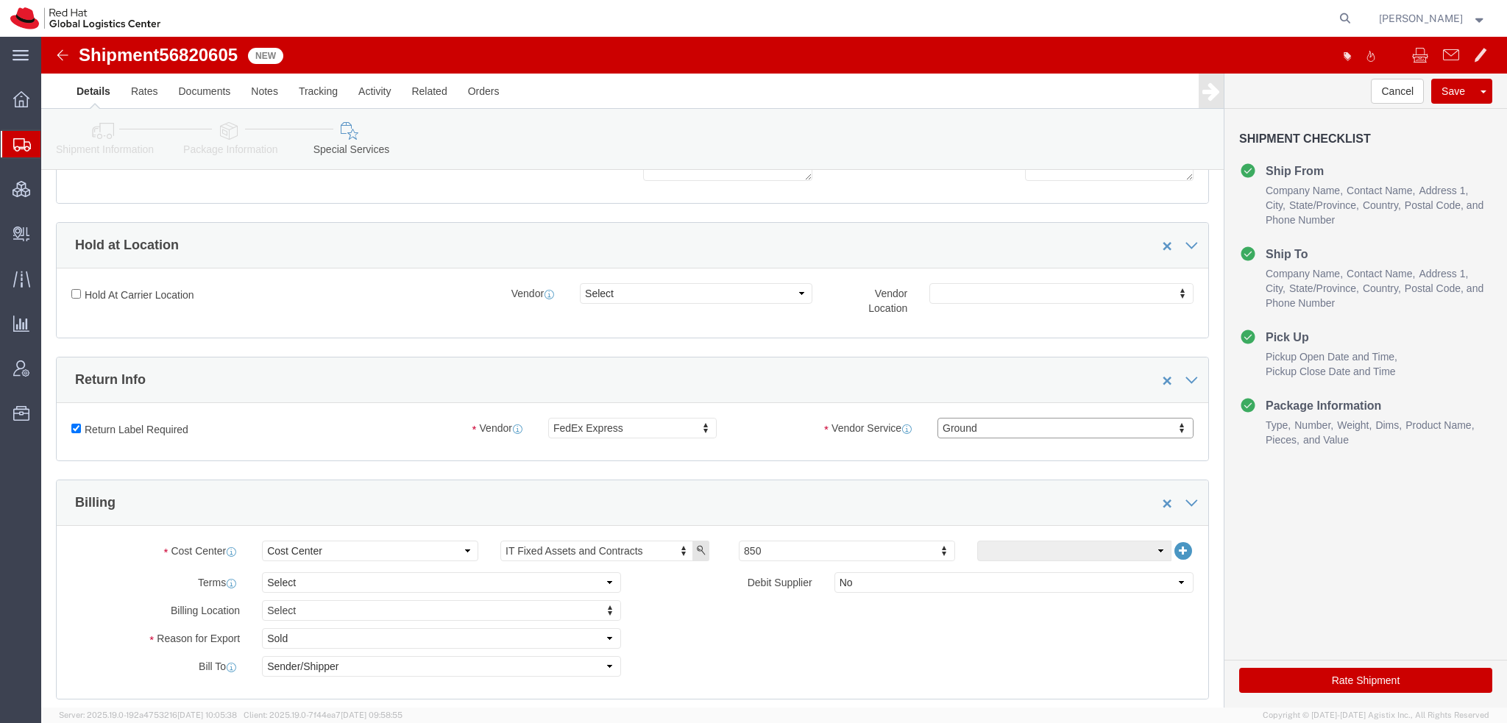
click button "Rate Shipment"
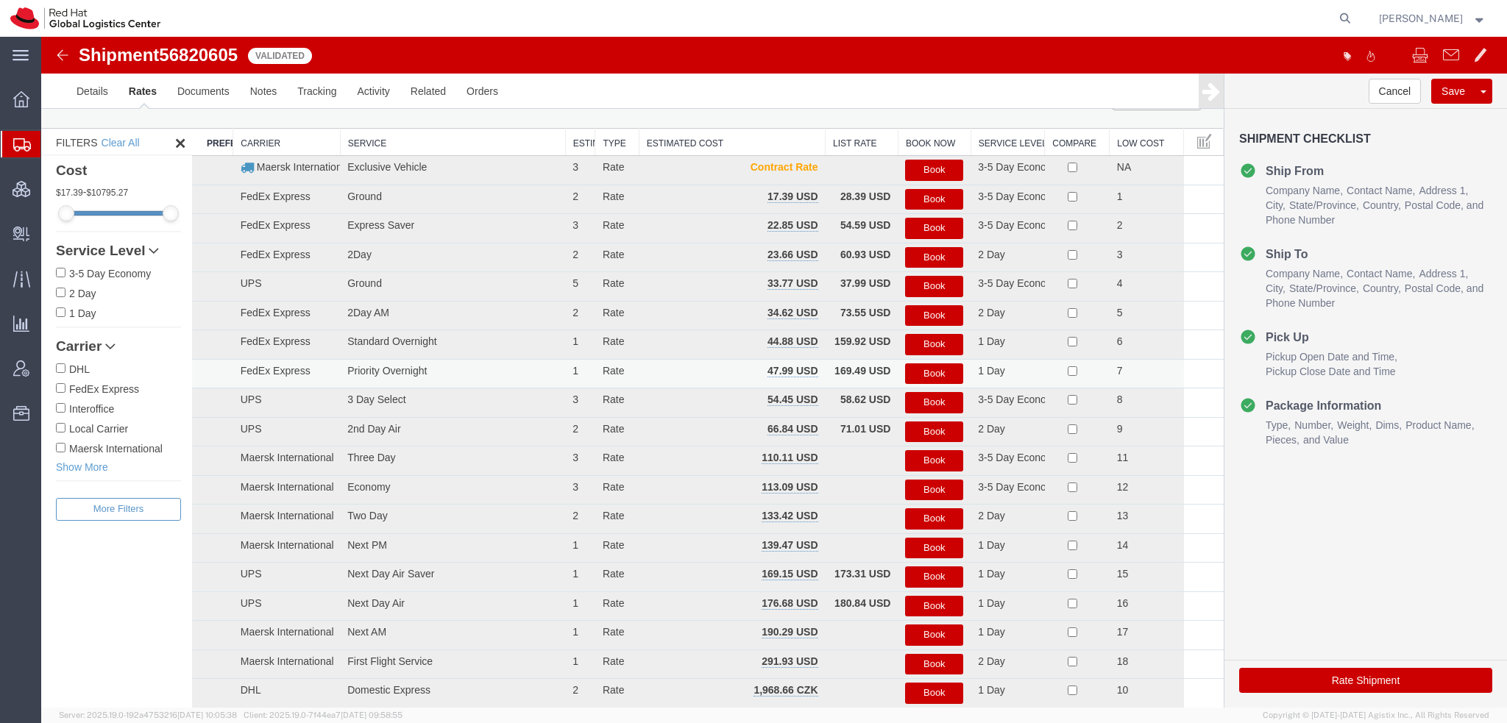
scroll to position [0, 0]
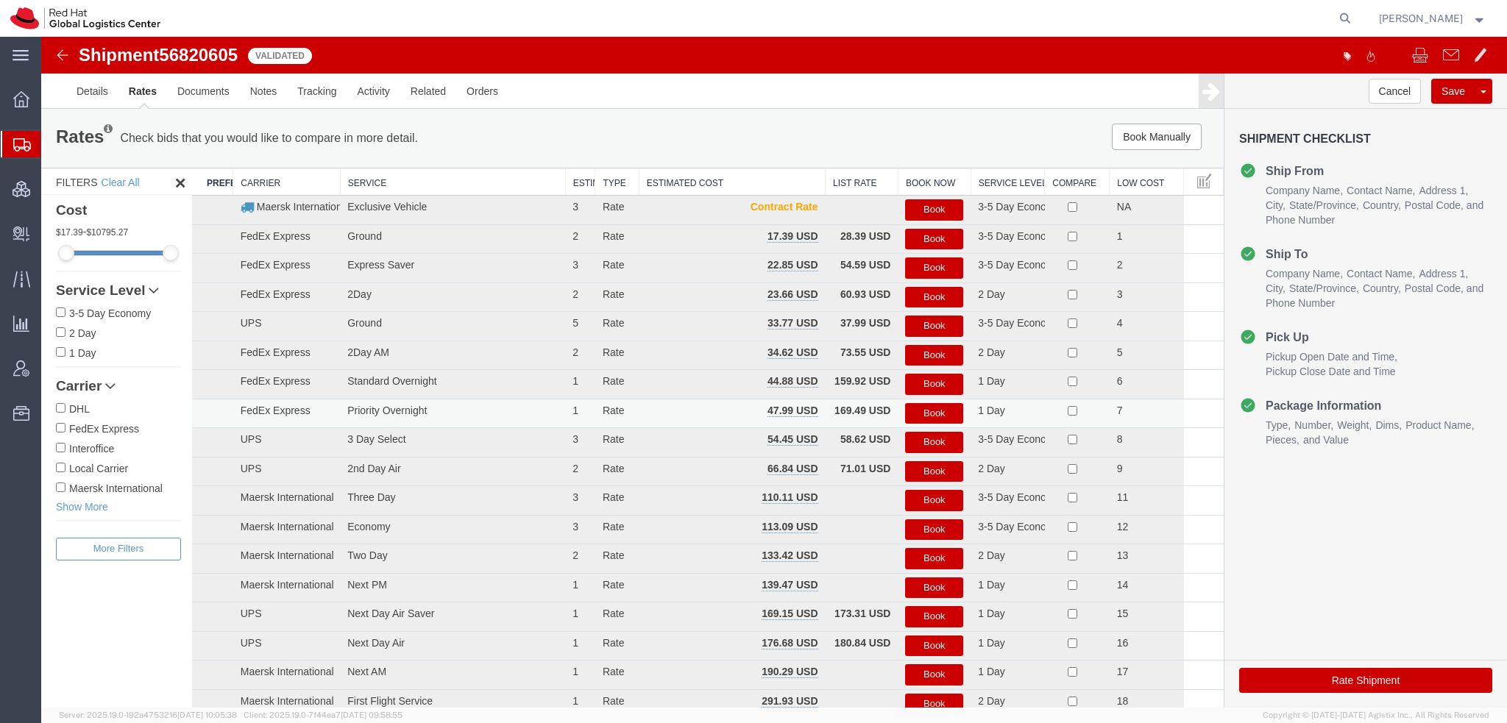
click at [913, 405] on button "Book" at bounding box center [934, 413] width 58 height 21
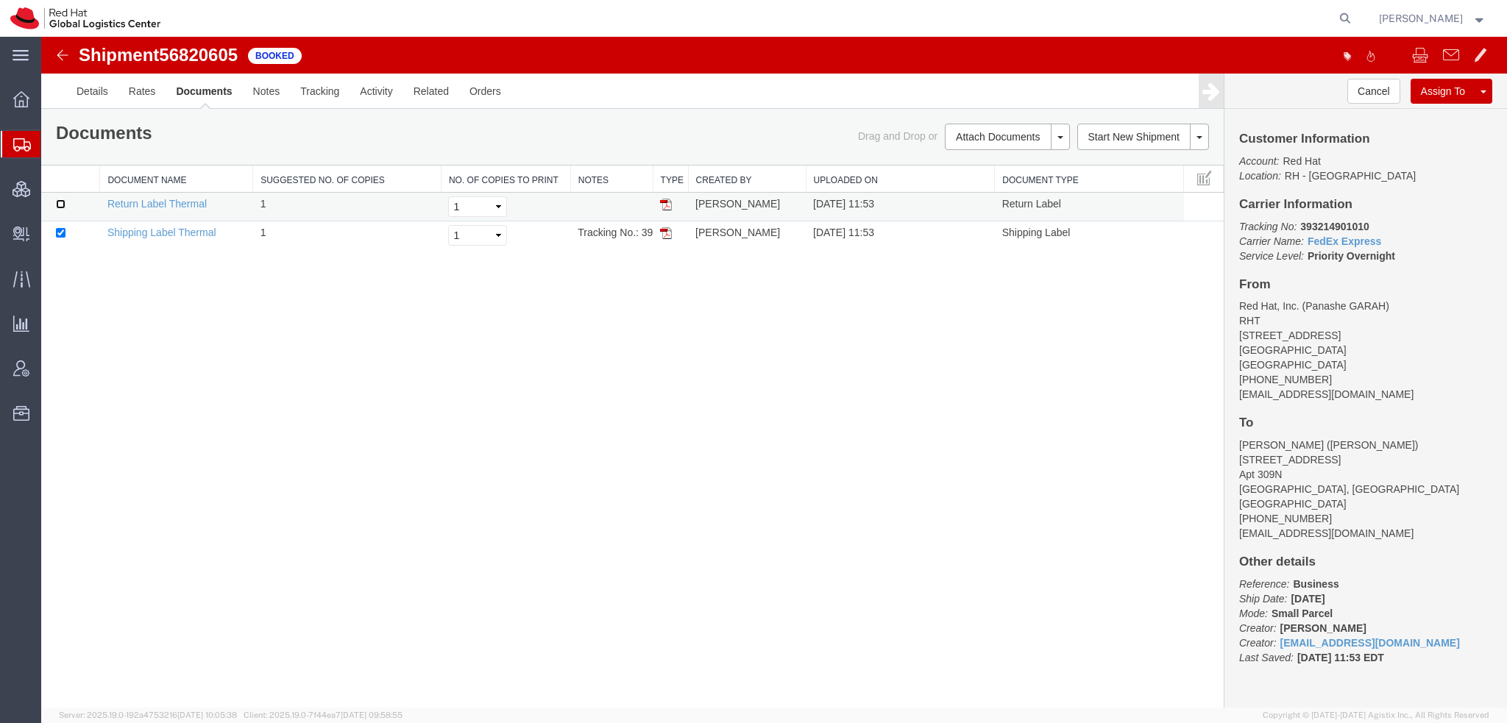
click at [56, 205] on input "checkbox" at bounding box center [61, 204] width 10 height 10
checkbox input "true"
click at [1000, 161] on link "Print Documents" at bounding box center [1005, 162] width 128 height 22
